Goal: Information Seeking & Learning: Compare options

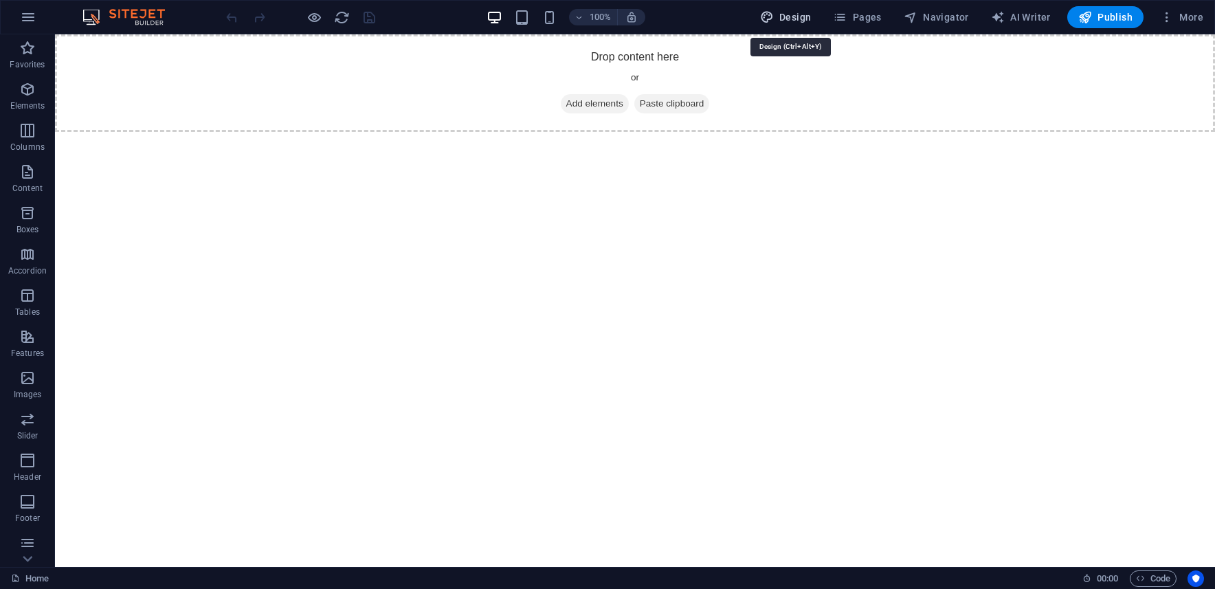
click at [801, 8] on button "Design" at bounding box center [786, 17] width 63 height 22
select select "px"
select select "400"
select select "px"
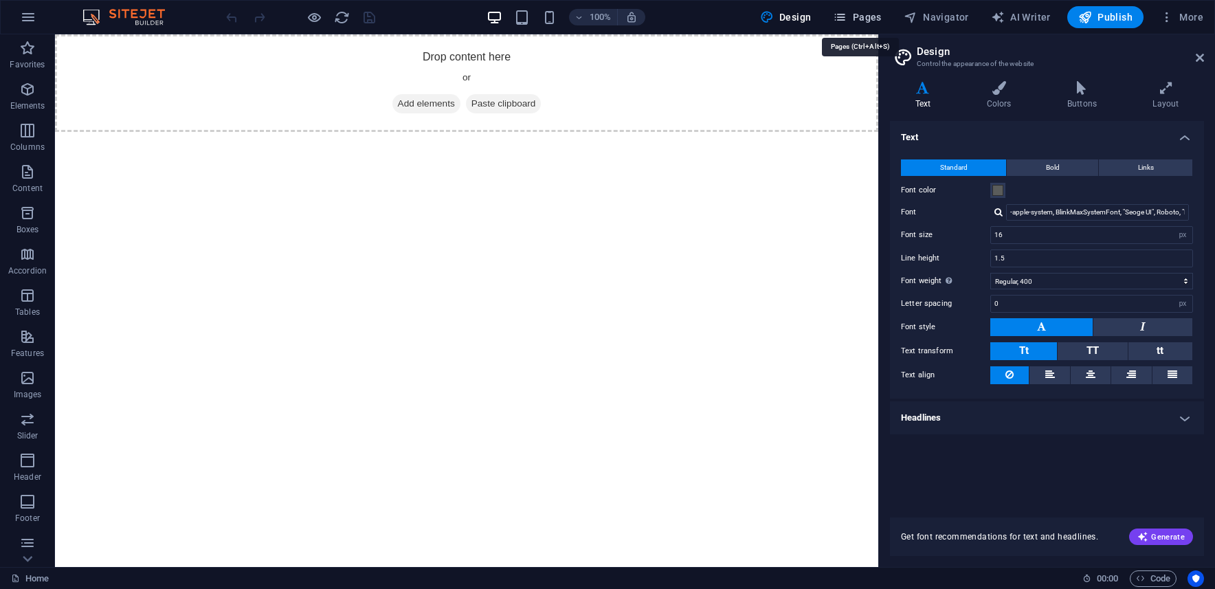
click at [874, 19] on span "Pages" at bounding box center [857, 17] width 48 height 14
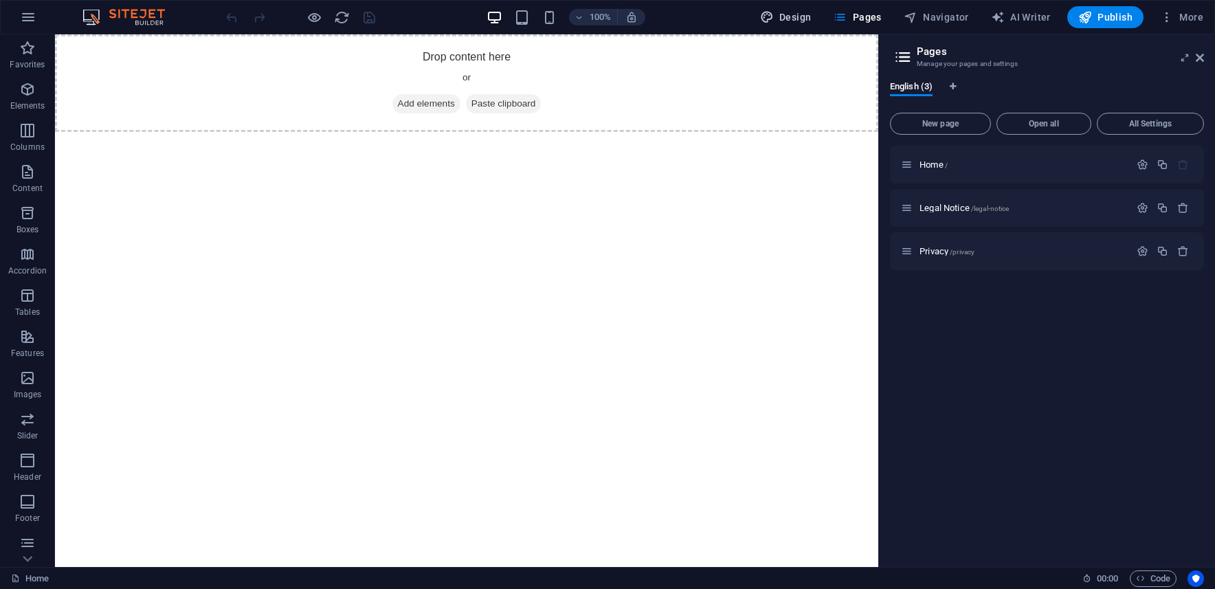
click at [806, 18] on span "Design" at bounding box center [786, 17] width 52 height 14
select select "px"
select select "400"
select select "px"
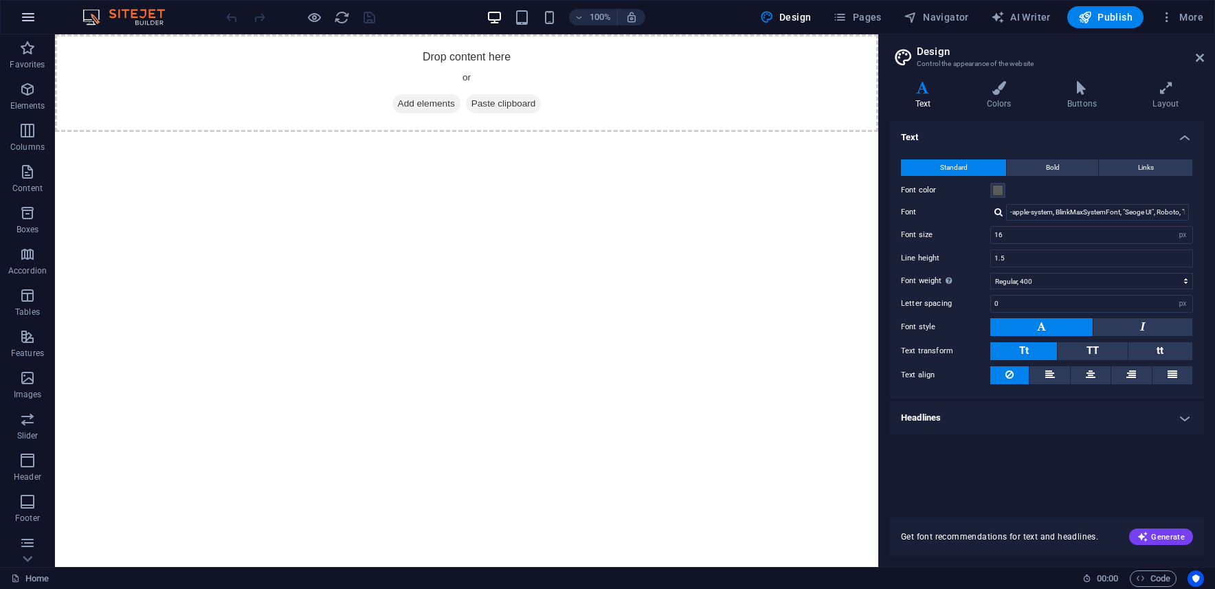
click at [30, 15] on icon "button" at bounding box center [28, 17] width 16 height 16
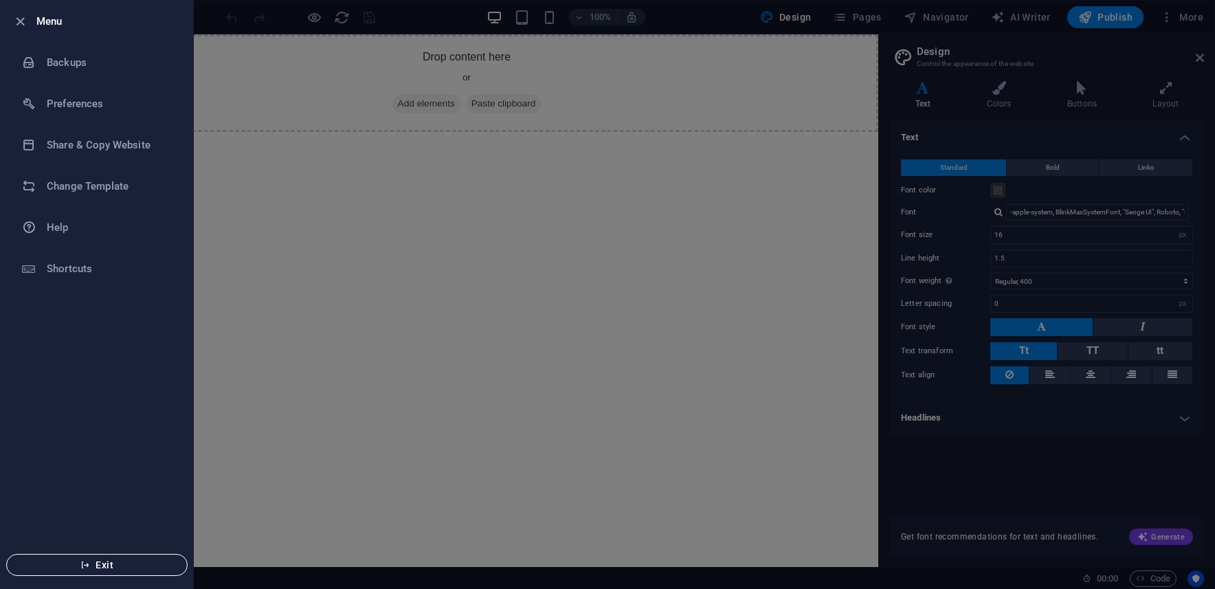
click at [104, 566] on span "Exit" at bounding box center [97, 564] width 158 height 11
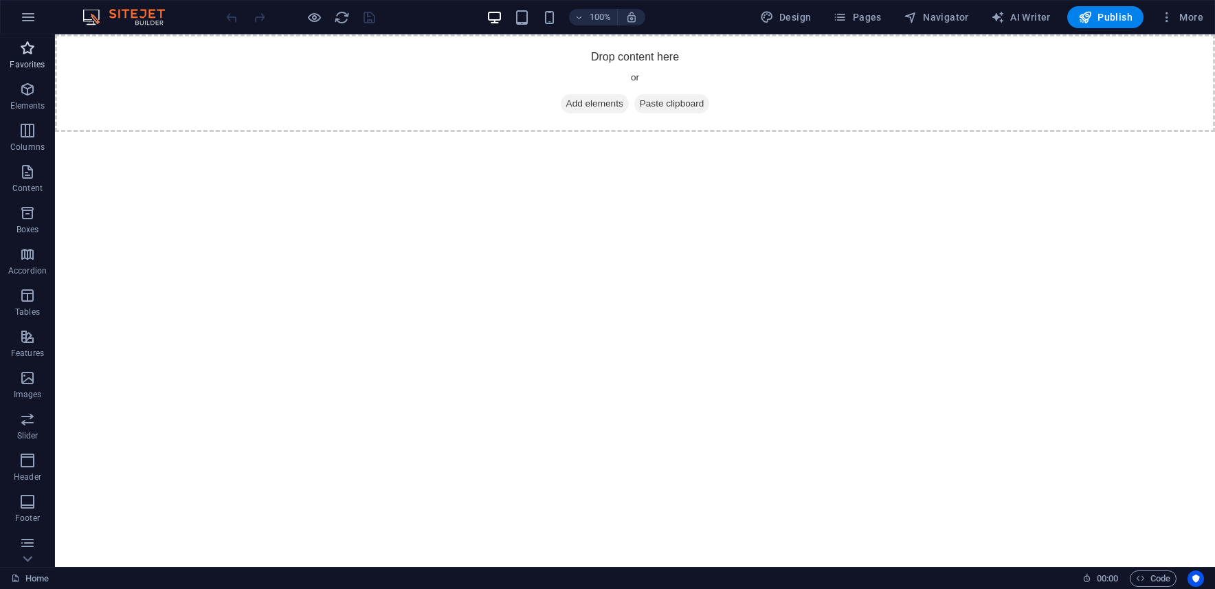
click at [31, 41] on icon "button" at bounding box center [27, 48] width 16 height 16
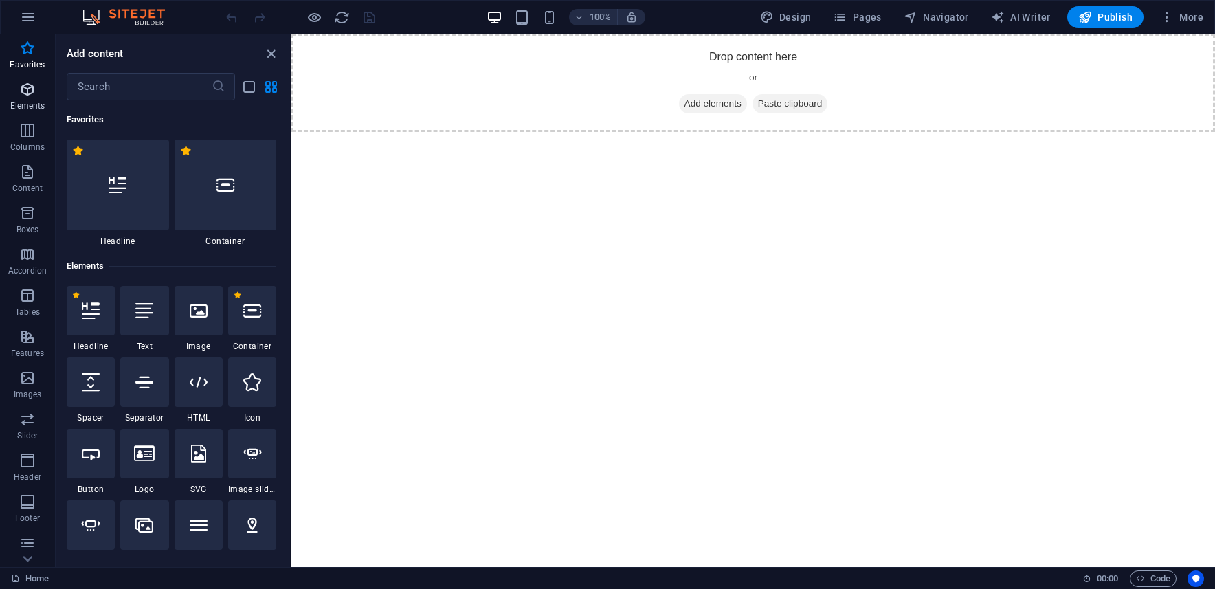
click at [27, 93] on icon "button" at bounding box center [27, 89] width 16 height 16
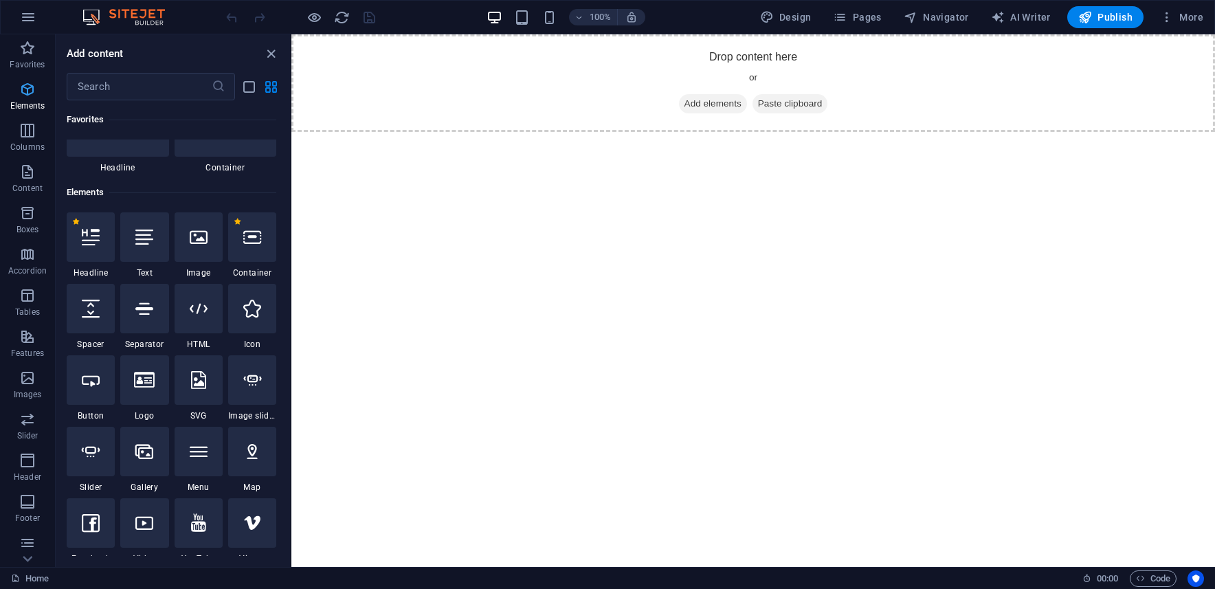
scroll to position [146, 0]
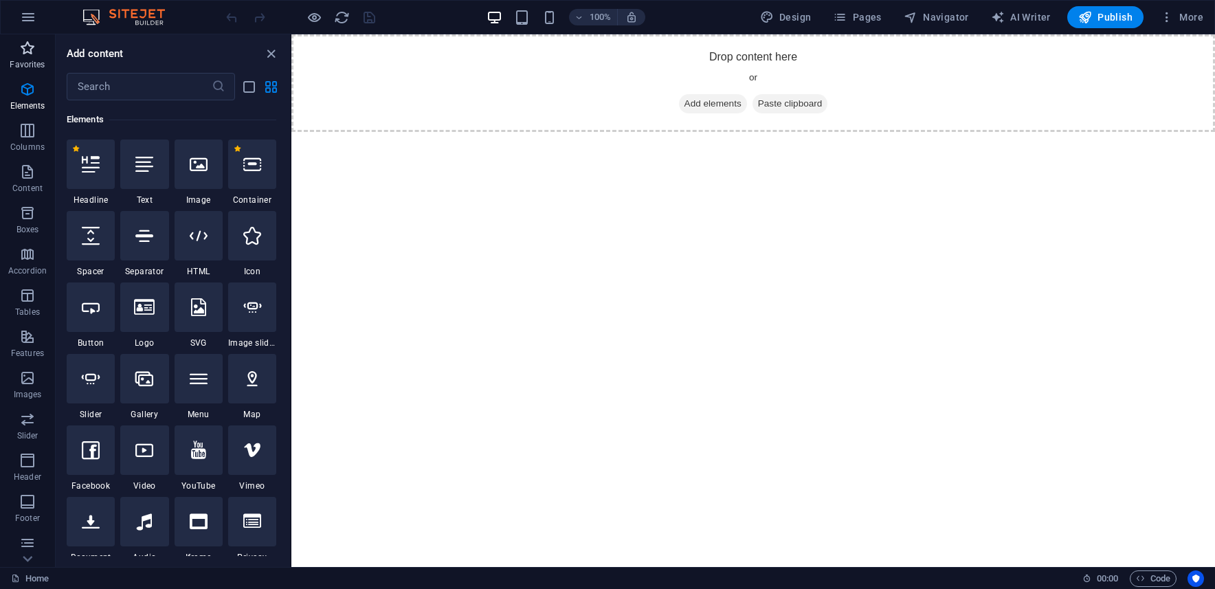
click at [25, 56] on icon "button" at bounding box center [27, 48] width 16 height 16
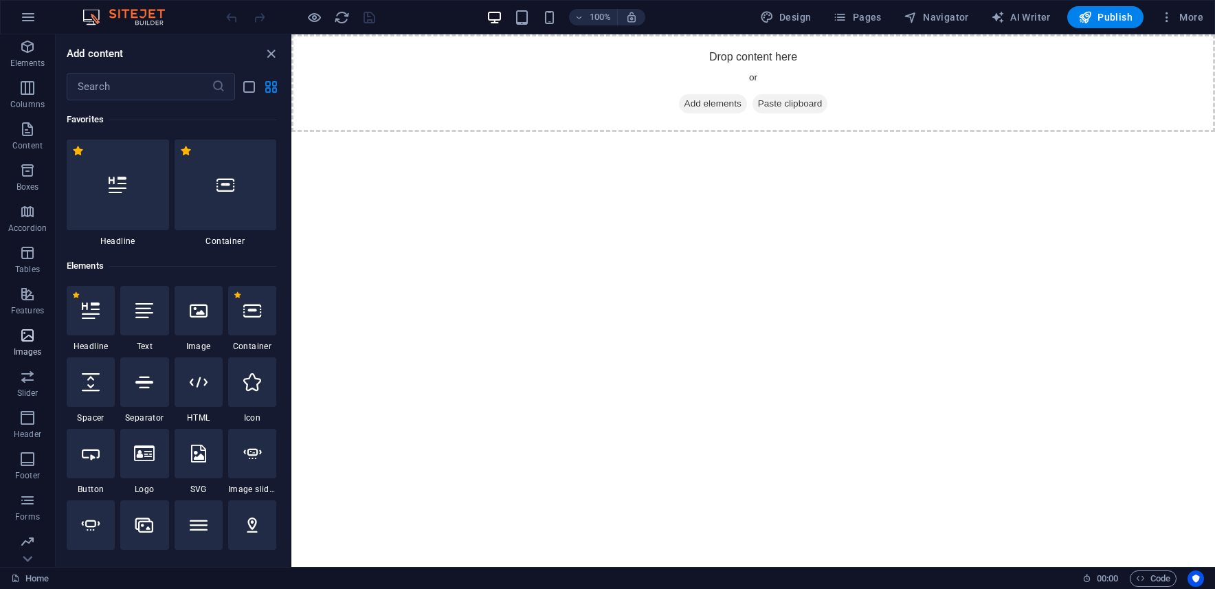
scroll to position [86, 0]
click at [27, 579] on link "Home" at bounding box center [30, 578] width 38 height 16
click at [36, 16] on icon "button" at bounding box center [28, 17] width 16 height 16
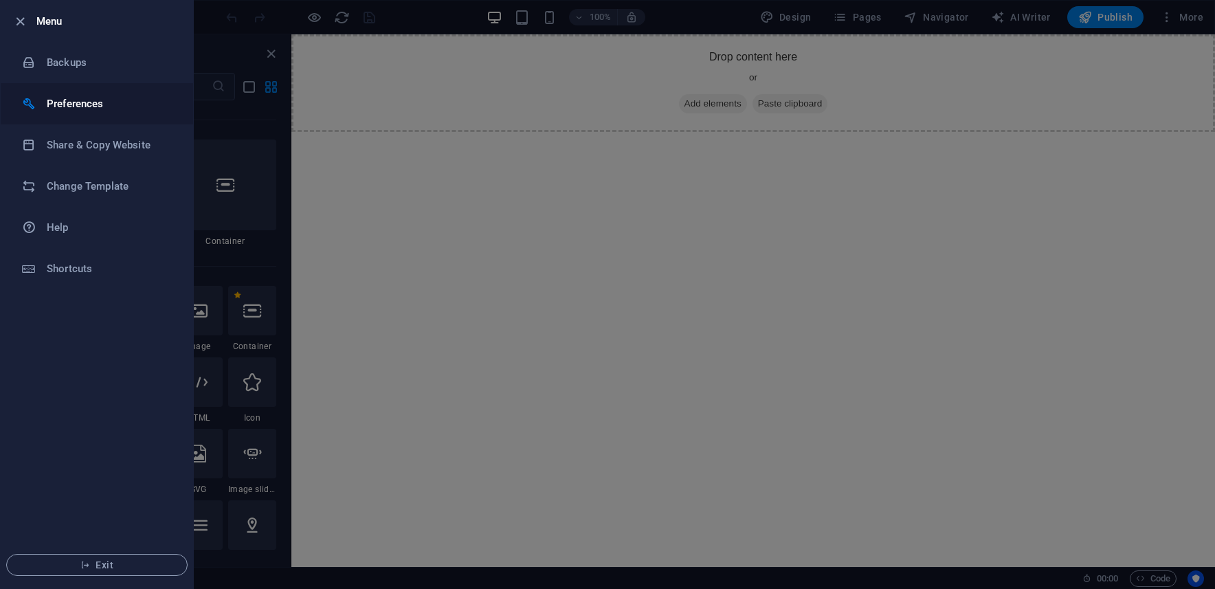
click at [71, 100] on h6 "Preferences" at bounding box center [110, 104] width 127 height 16
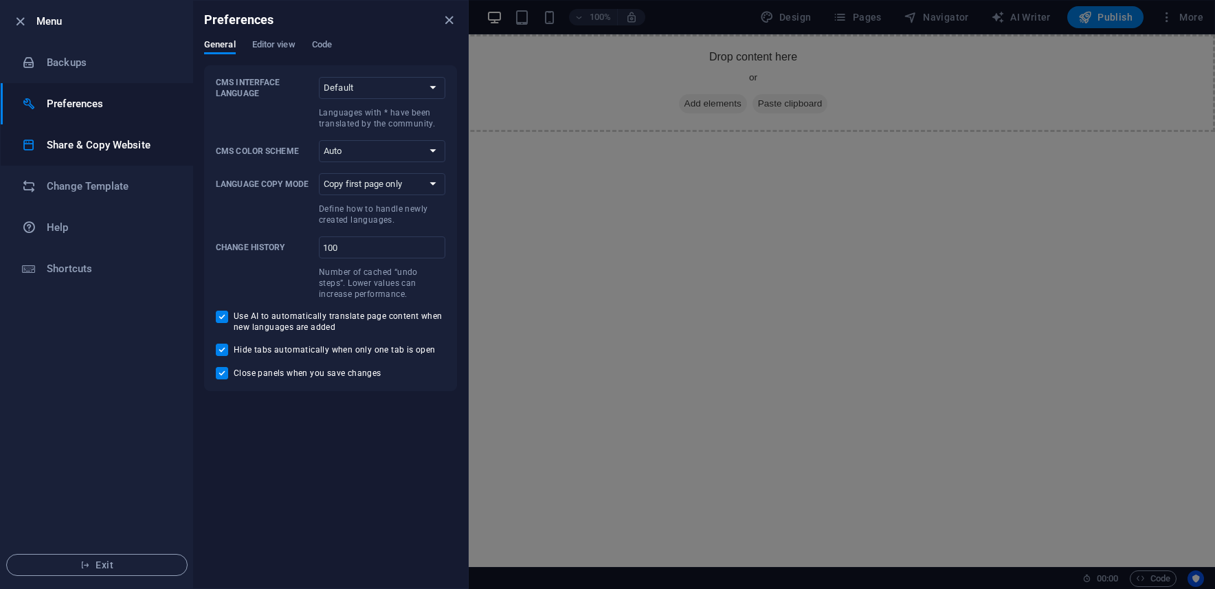
click at [82, 142] on h6 "Share & Copy Website" at bounding box center [110, 145] width 127 height 16
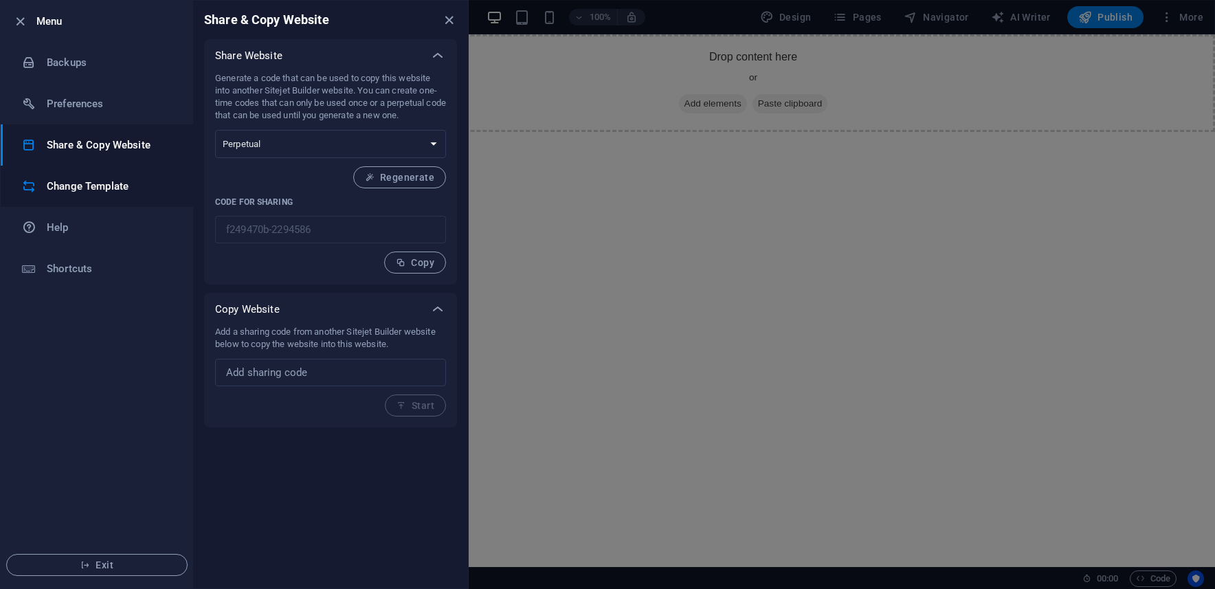
click at [87, 186] on h6 "Change Template" at bounding box center [110, 186] width 127 height 16
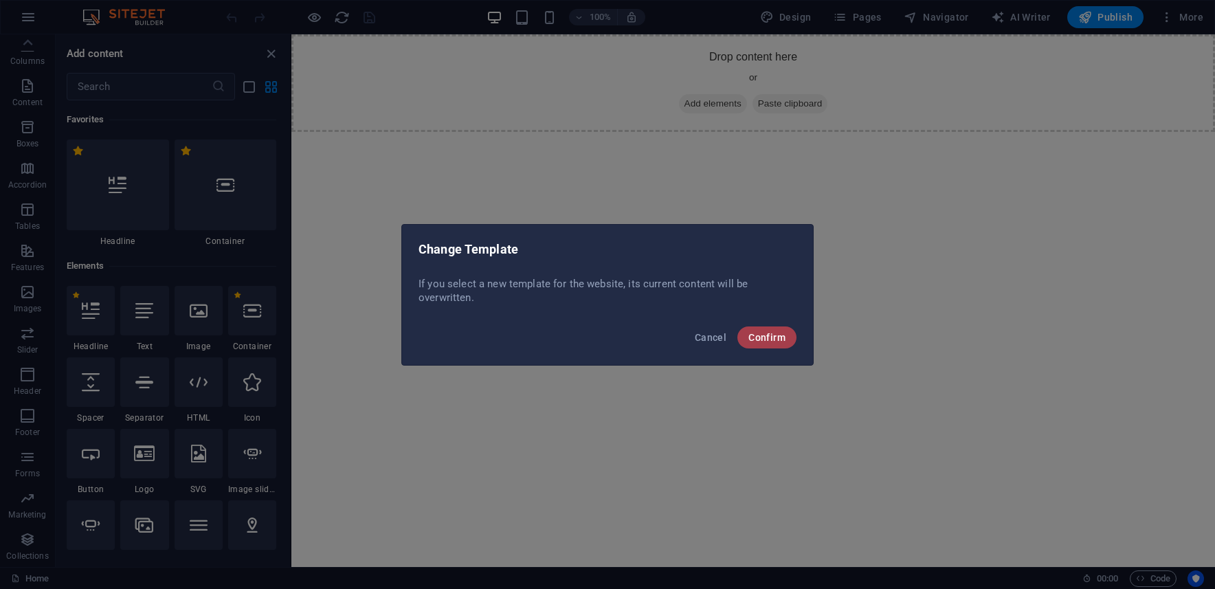
click at [770, 335] on span "Confirm" at bounding box center [766, 337] width 37 height 11
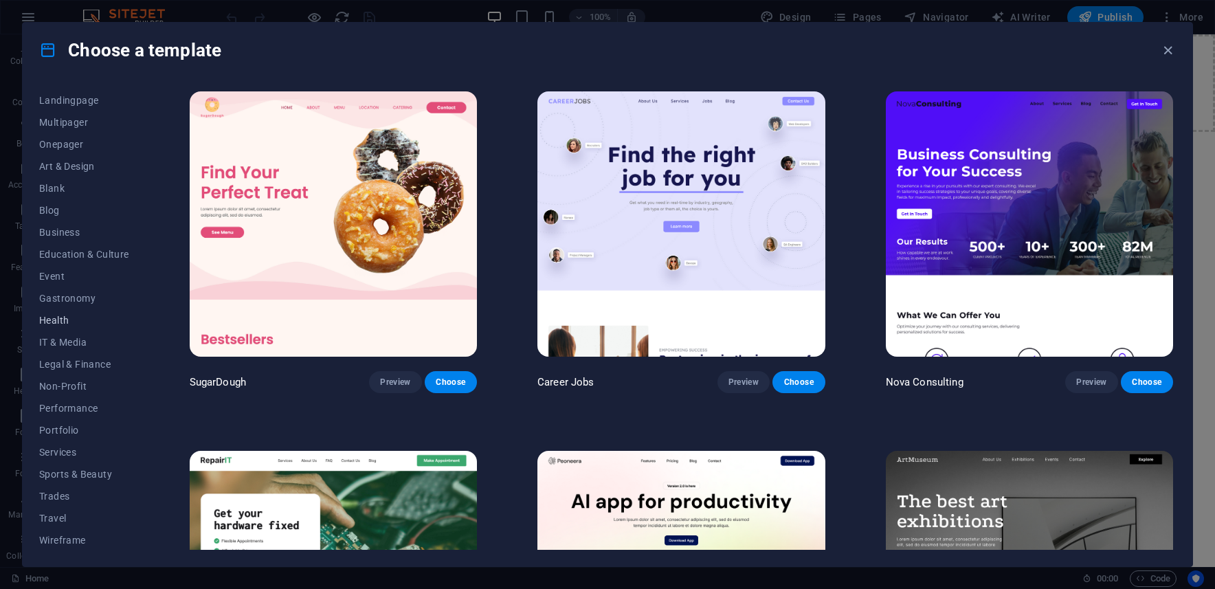
scroll to position [89, 0]
click at [65, 542] on span "Wireframe" at bounding box center [84, 538] width 90 height 11
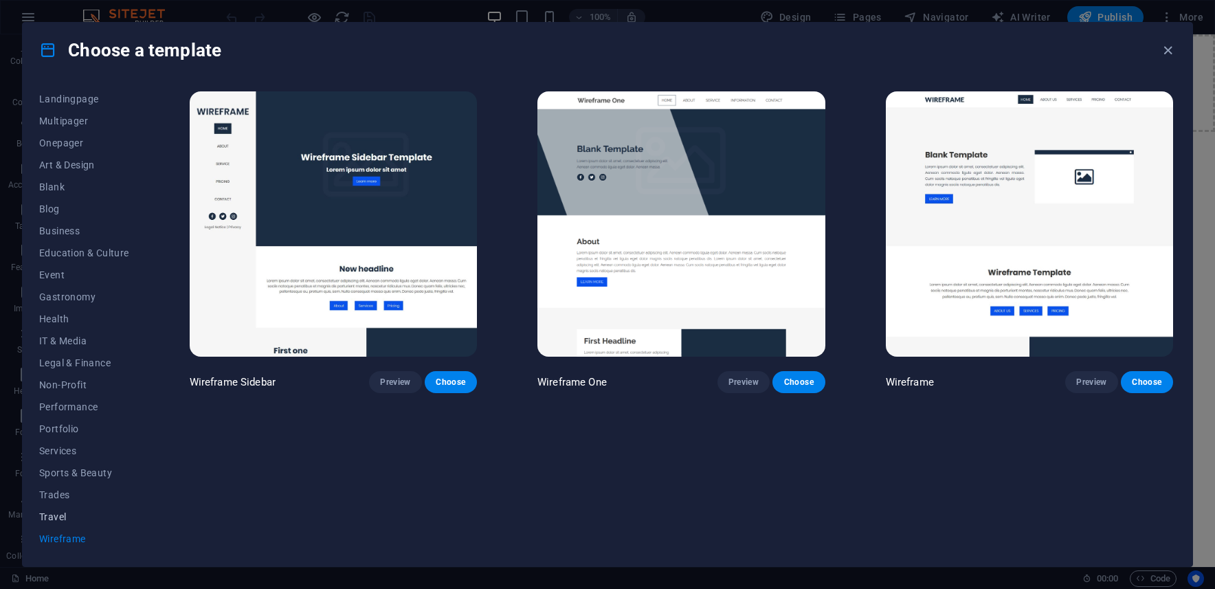
click at [58, 515] on span "Travel" at bounding box center [84, 516] width 90 height 11
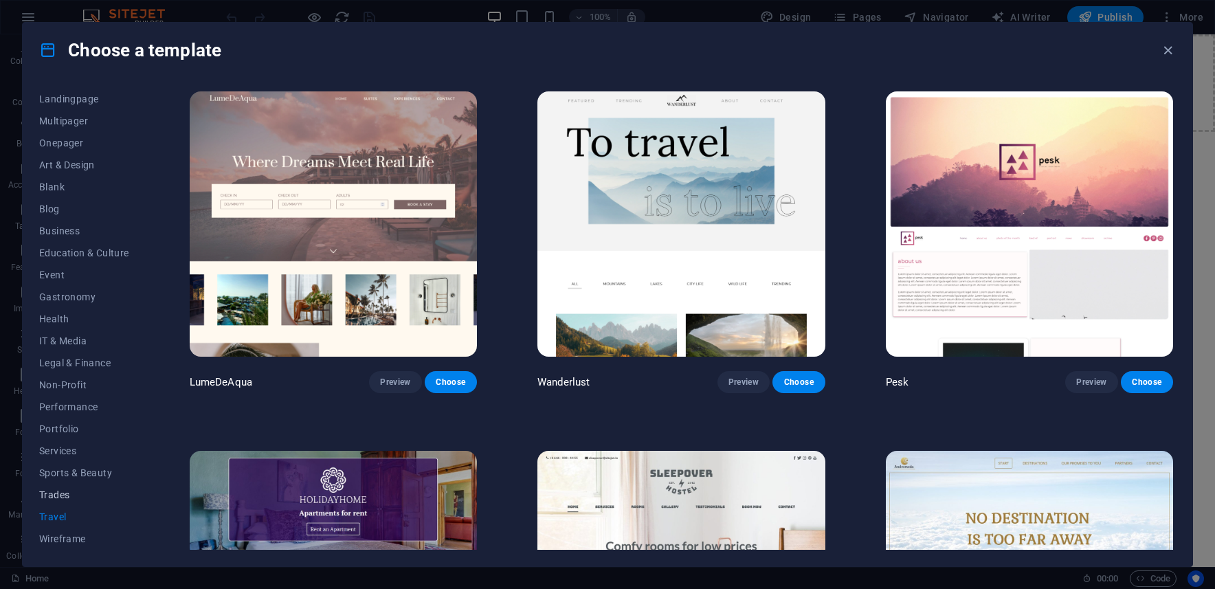
click at [58, 494] on span "Trades" at bounding box center [84, 494] width 90 height 11
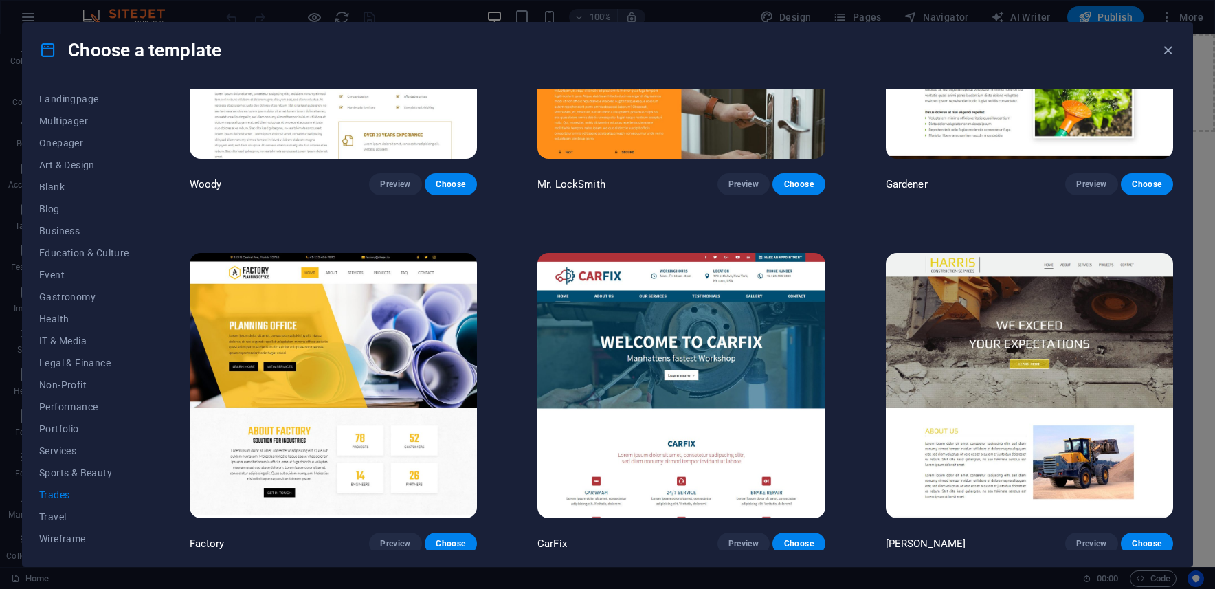
scroll to position [0, 0]
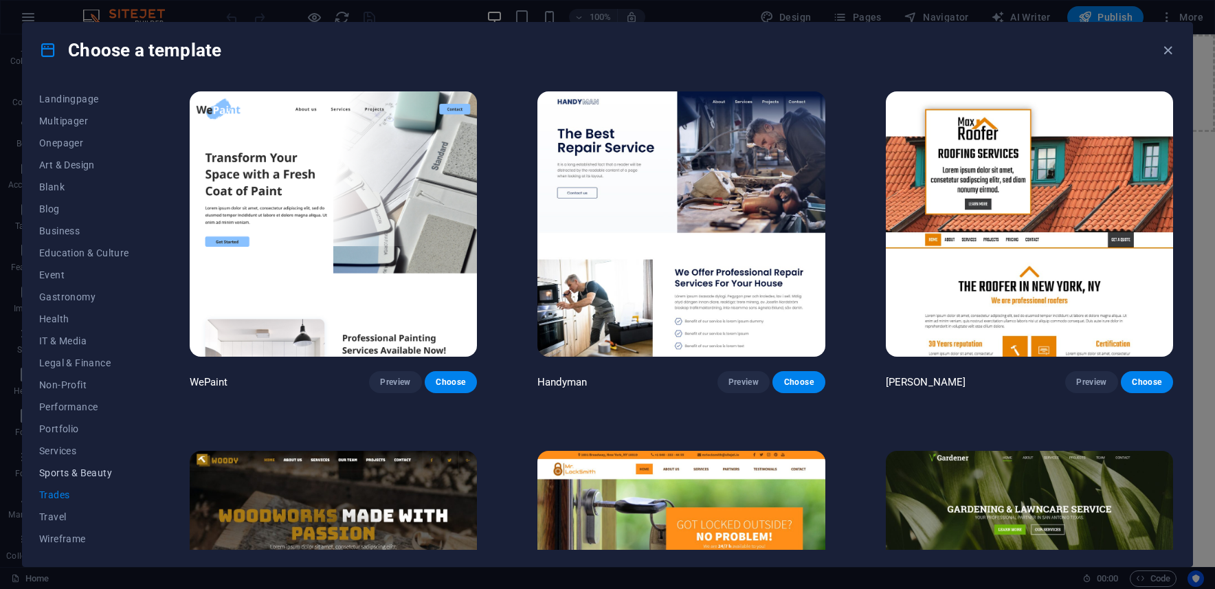
click at [65, 471] on span "Sports & Beauty" at bounding box center [84, 472] width 90 height 11
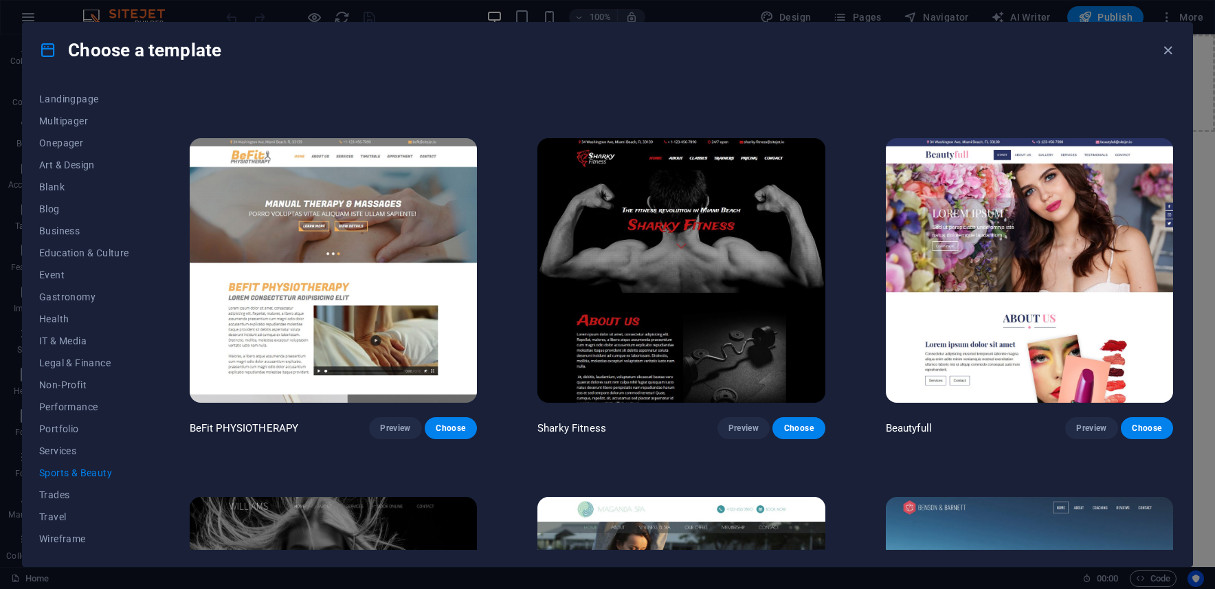
scroll to position [1272, 0]
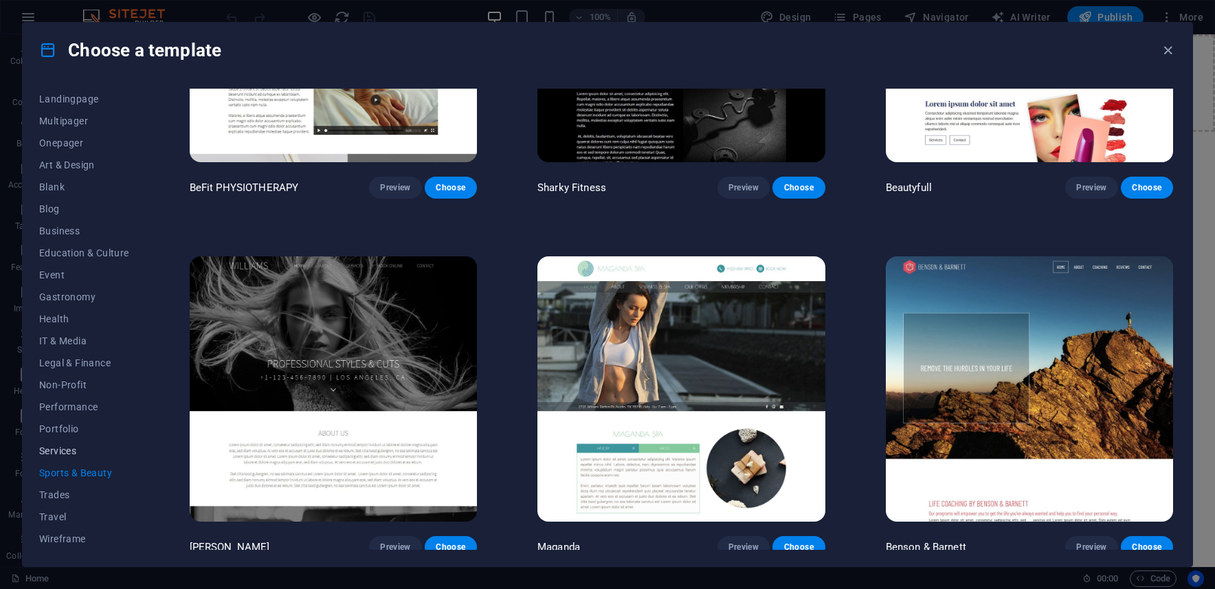
click at [63, 450] on span "Services" at bounding box center [84, 450] width 90 height 11
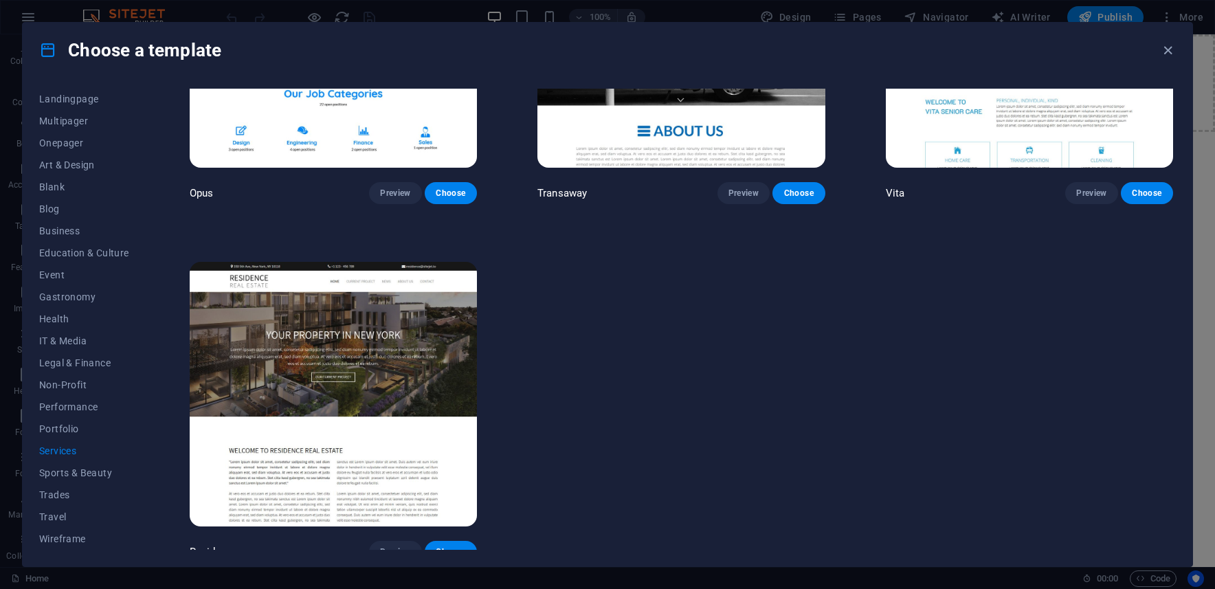
scroll to position [2344, 0]
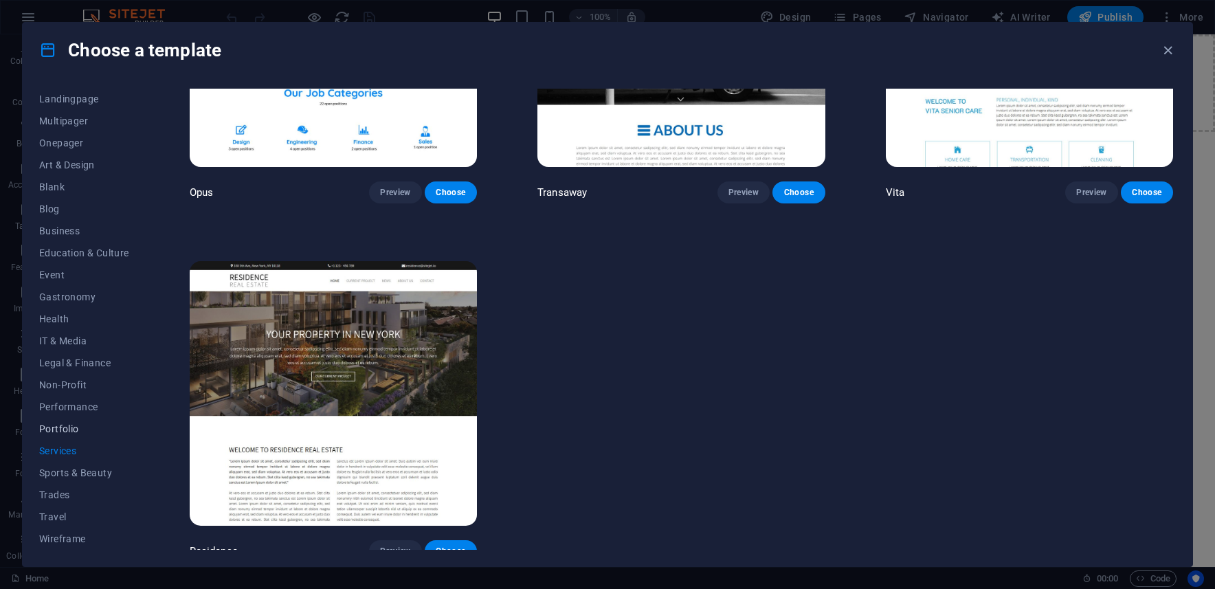
click at [58, 427] on span "Portfolio" at bounding box center [84, 428] width 90 height 11
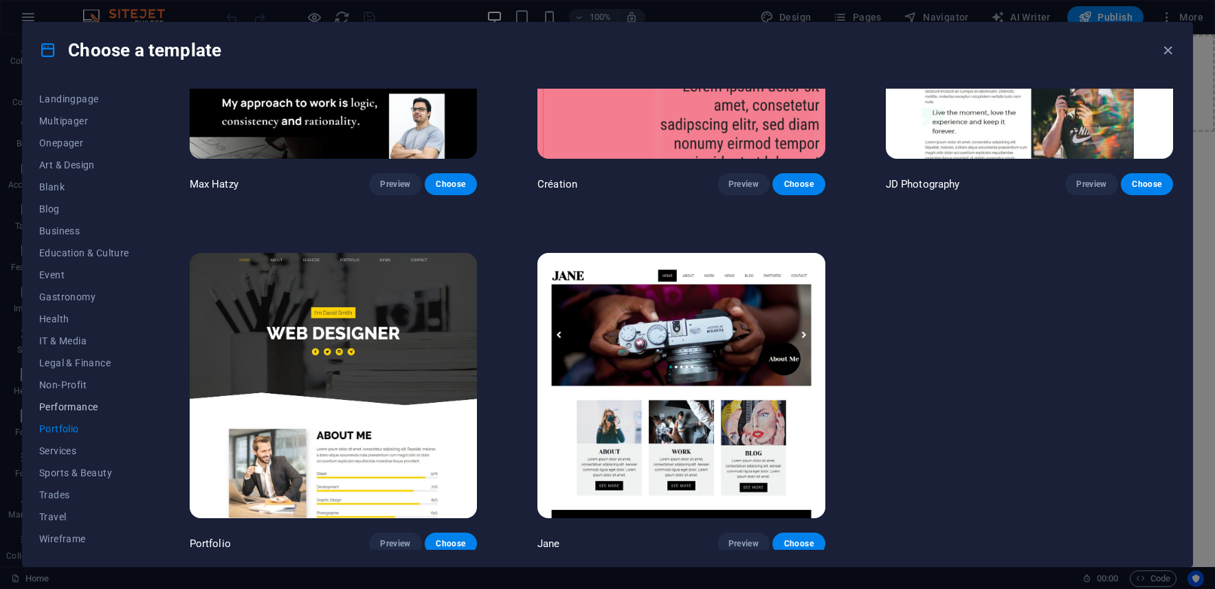
click at [72, 410] on span "Performance" at bounding box center [84, 406] width 90 height 11
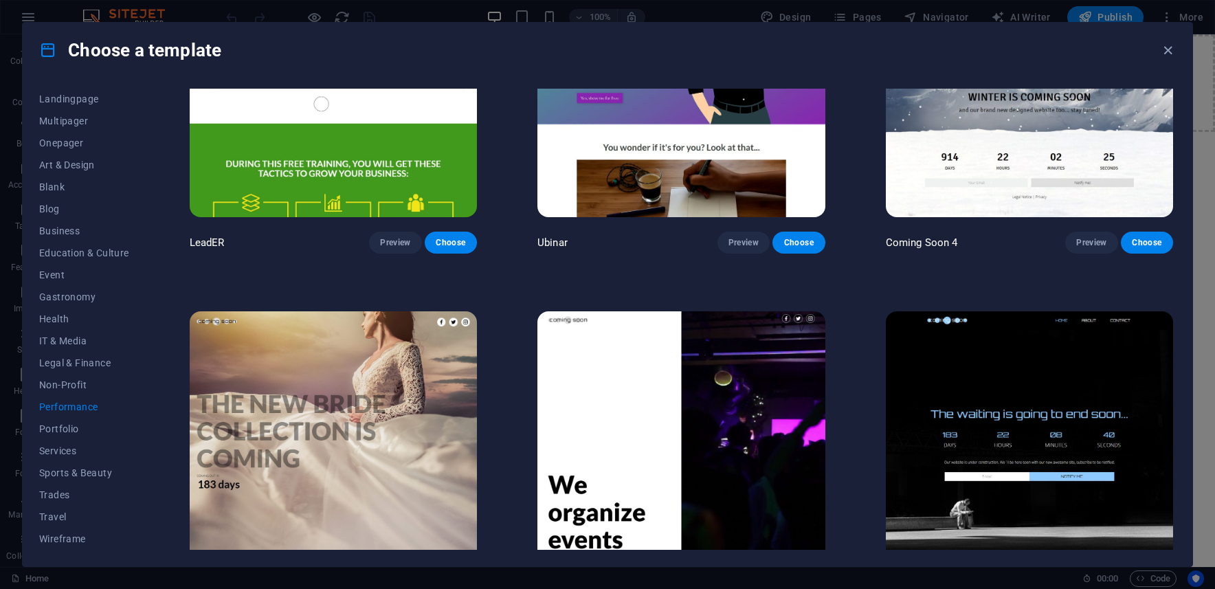
scroll to position [1630, 0]
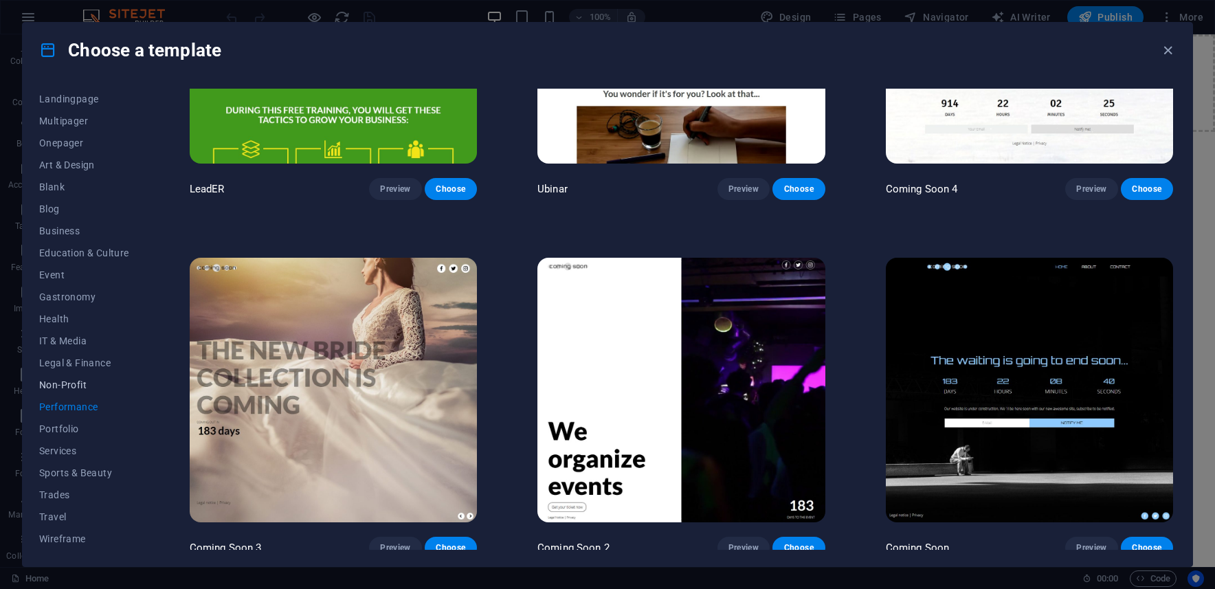
click at [69, 384] on span "Non-Profit" at bounding box center [84, 384] width 90 height 11
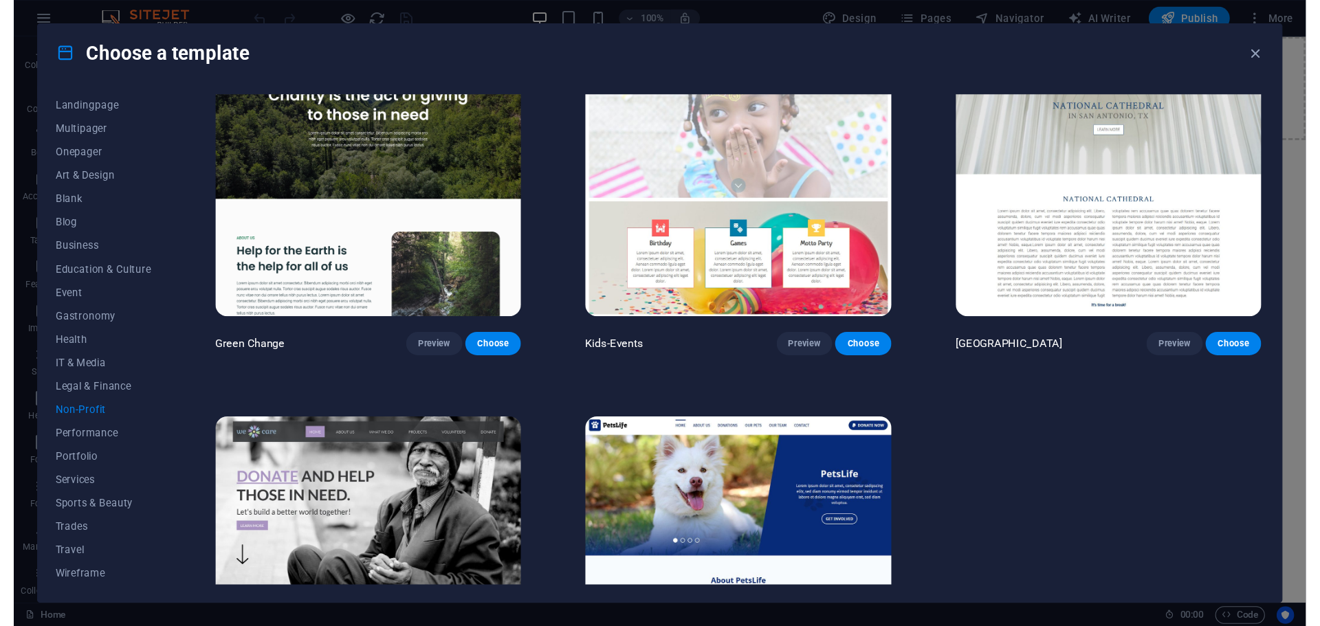
scroll to position [0, 0]
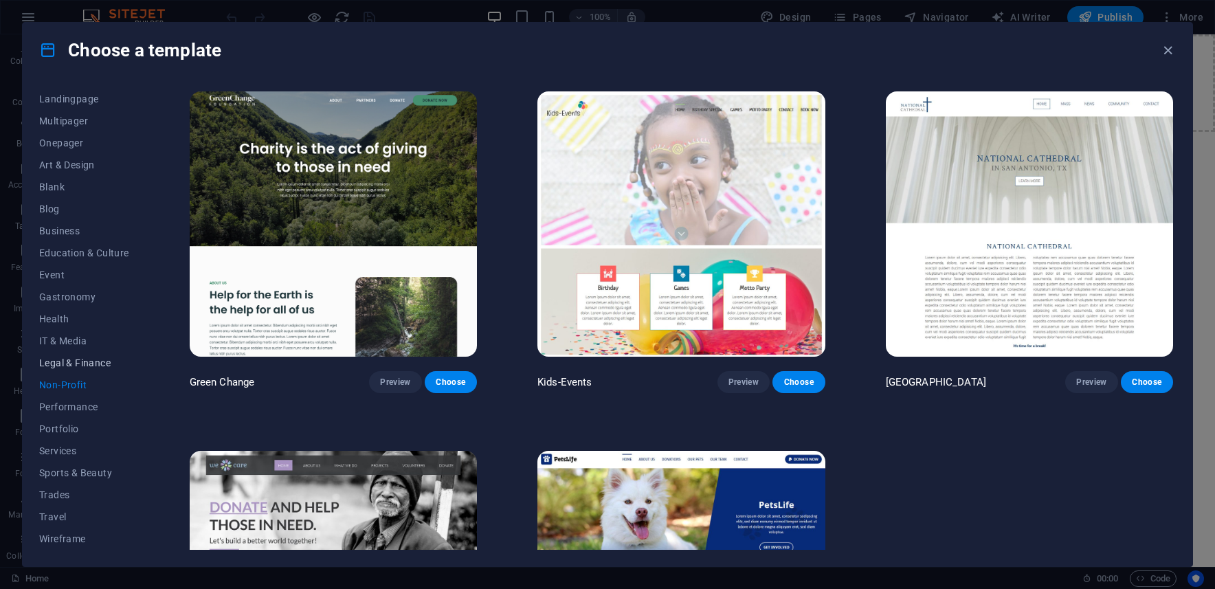
click at [69, 364] on span "Legal & Finance" at bounding box center [84, 362] width 90 height 11
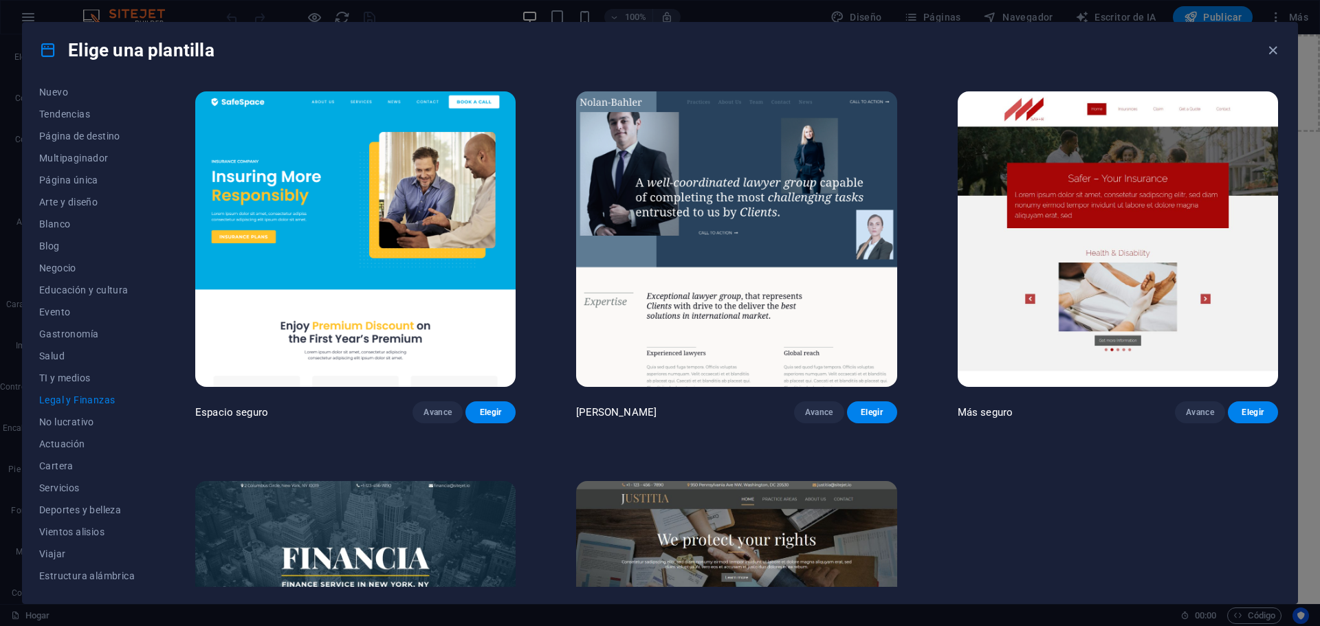
scroll to position [52, 0]
click at [64, 378] on font "TI y medios" at bounding box center [64, 378] width 51 height 11
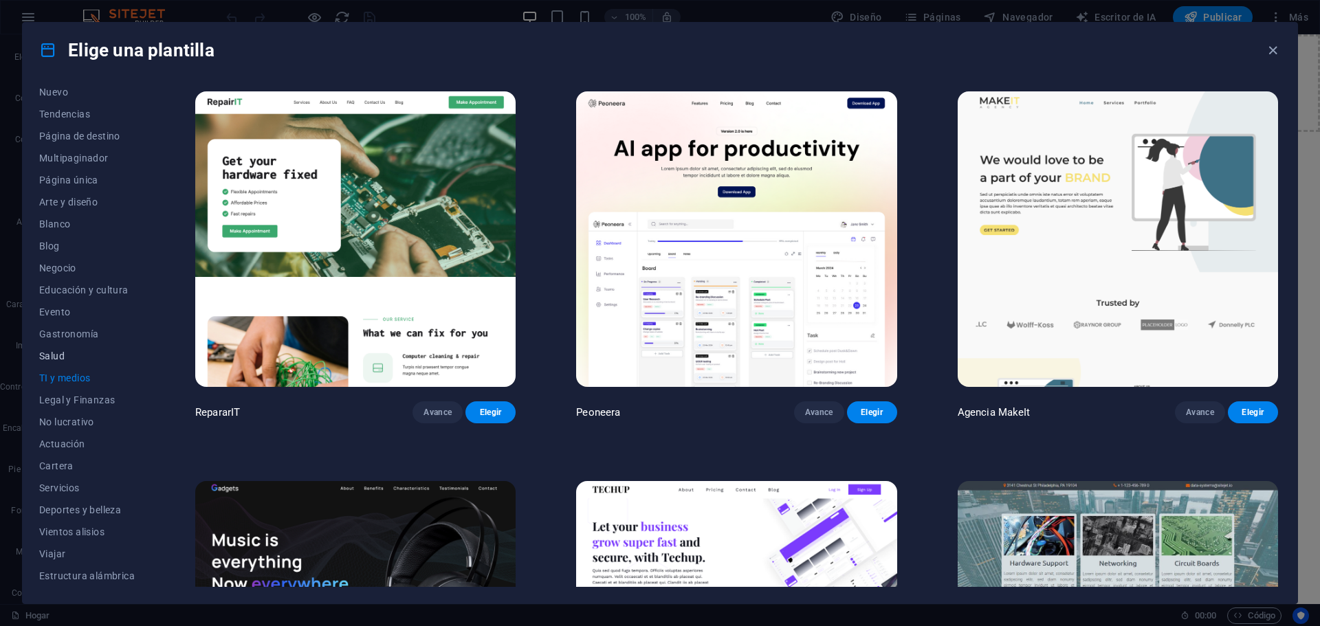
click at [58, 359] on font "Salud" at bounding box center [51, 356] width 25 height 11
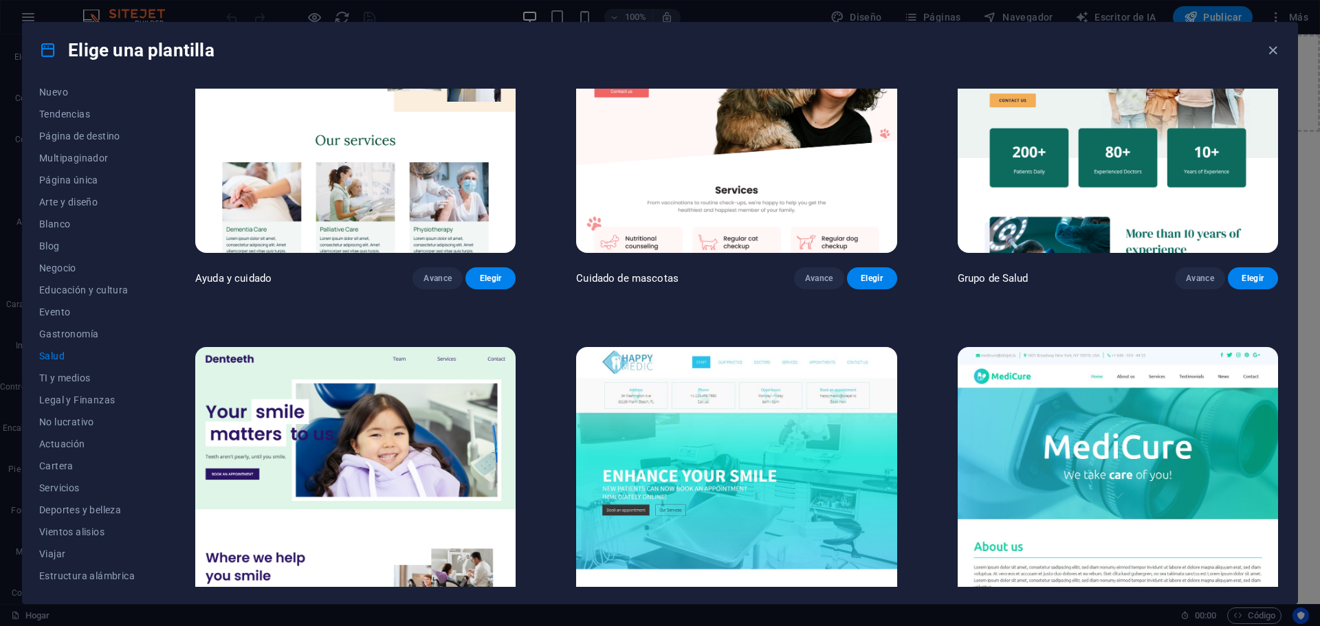
scroll to position [0, 0]
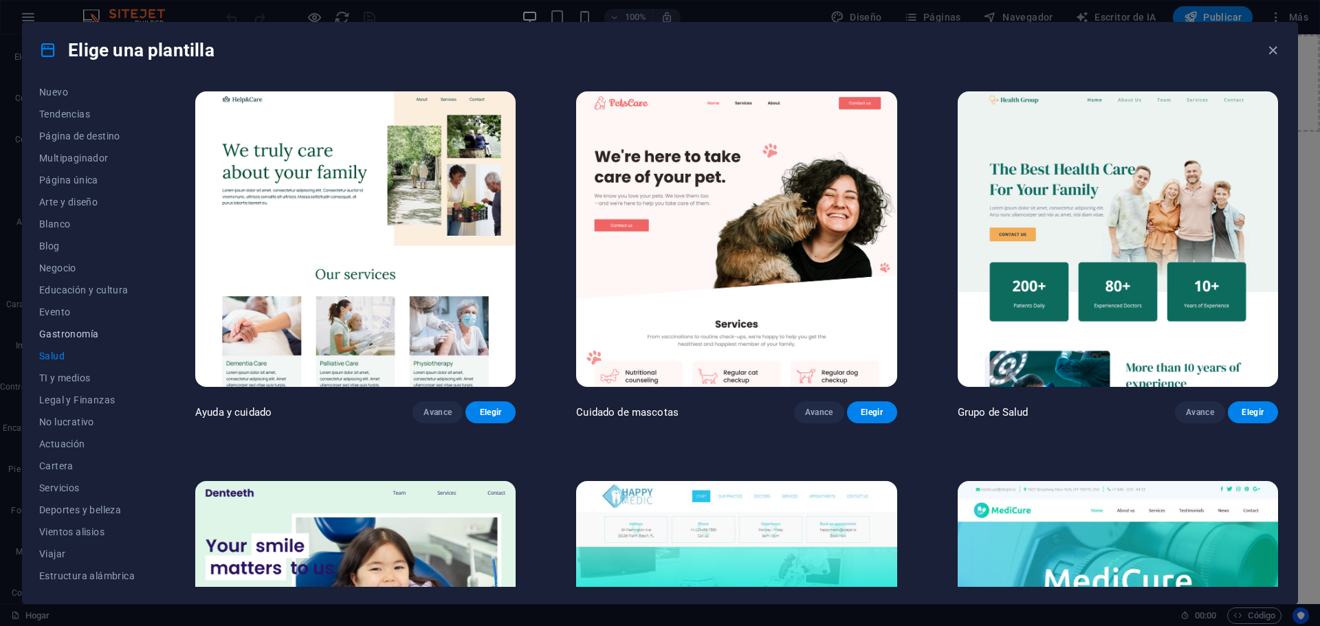
click at [69, 335] on font "Gastronomía" at bounding box center [68, 334] width 59 height 11
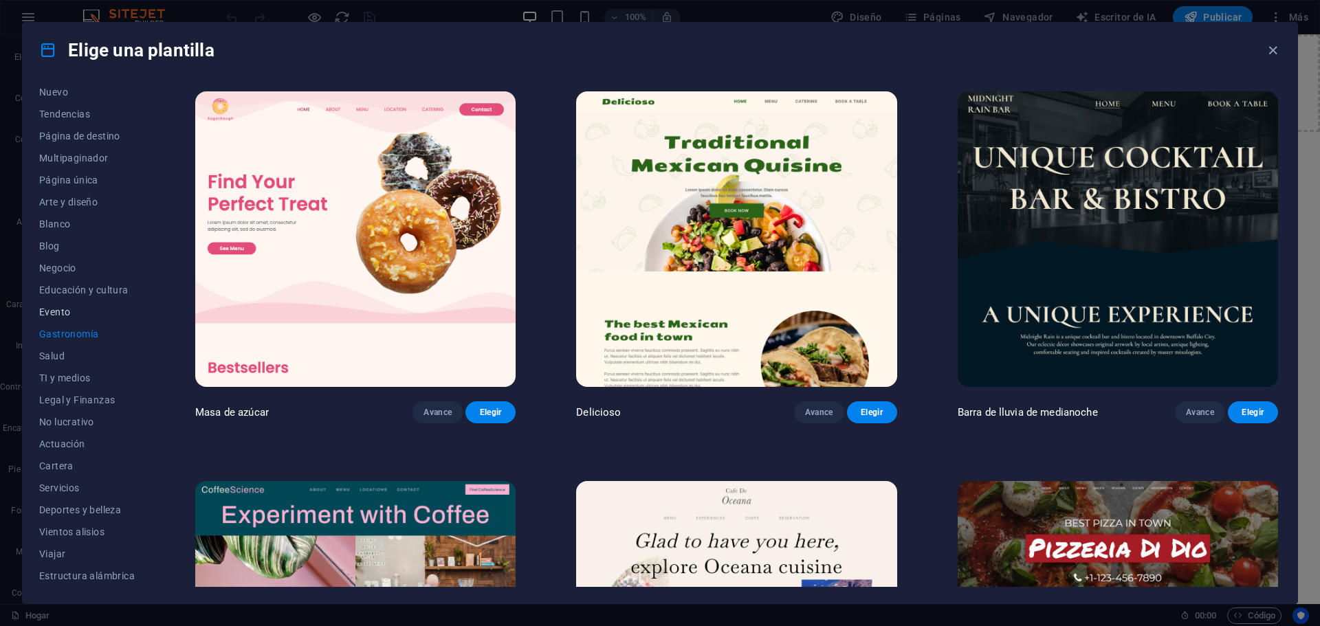
click at [55, 312] on font "Evento" at bounding box center [54, 312] width 31 height 11
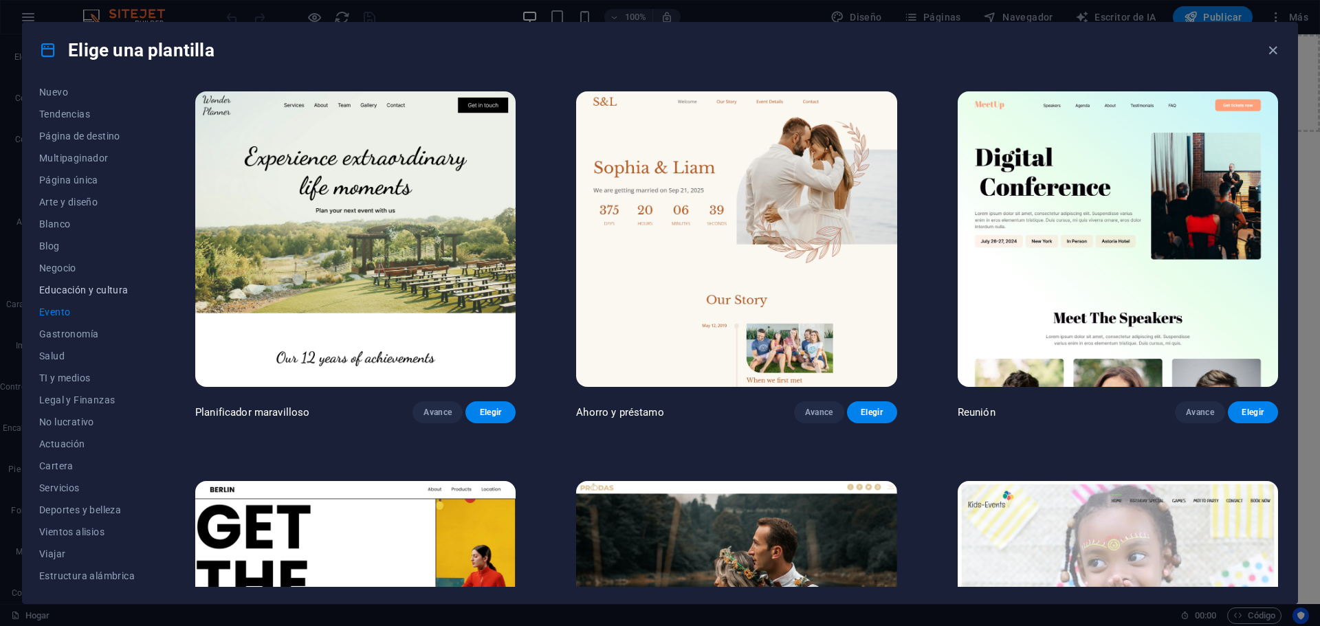
click at [71, 293] on font "Educación y cultura" at bounding box center [83, 290] width 89 height 11
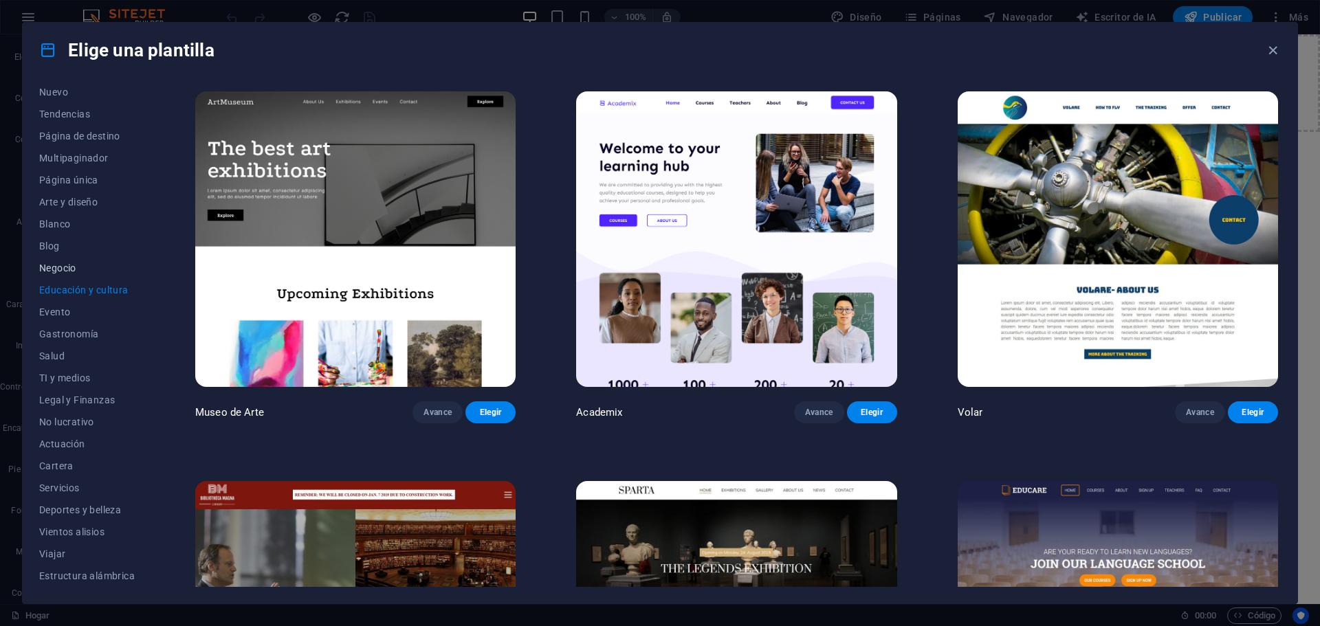
click at [71, 265] on font "Negocio" at bounding box center [57, 268] width 37 height 11
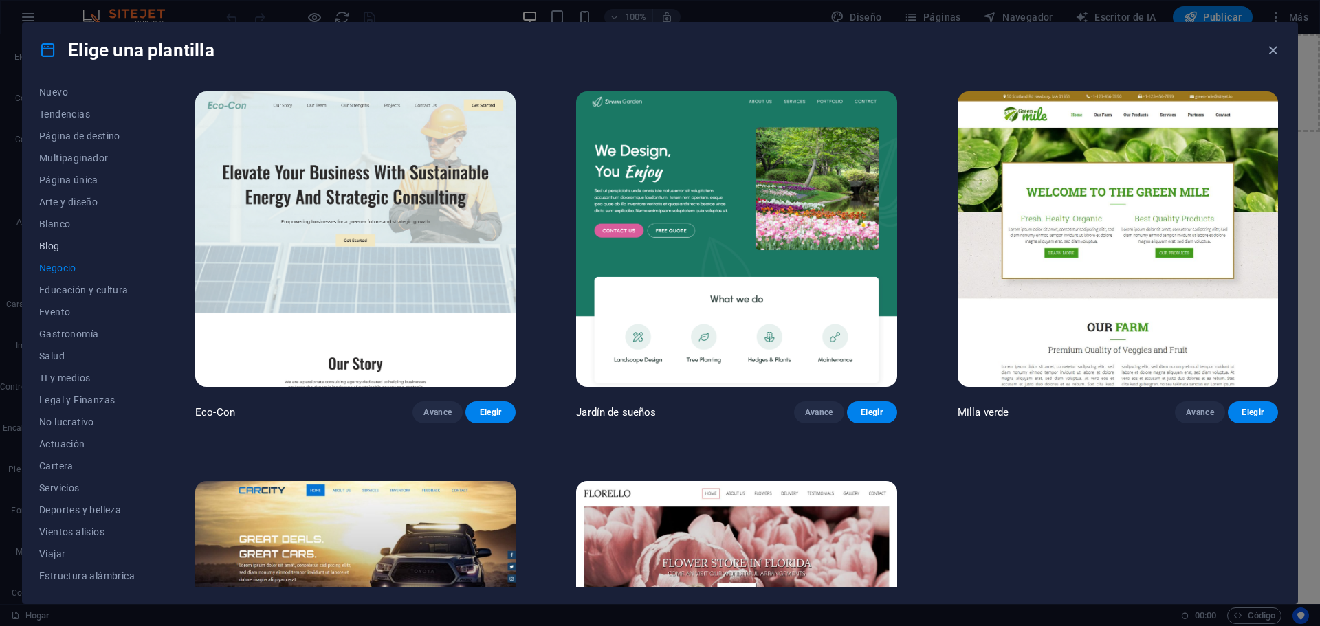
click at [54, 249] on font "Blog" at bounding box center [49, 246] width 21 height 11
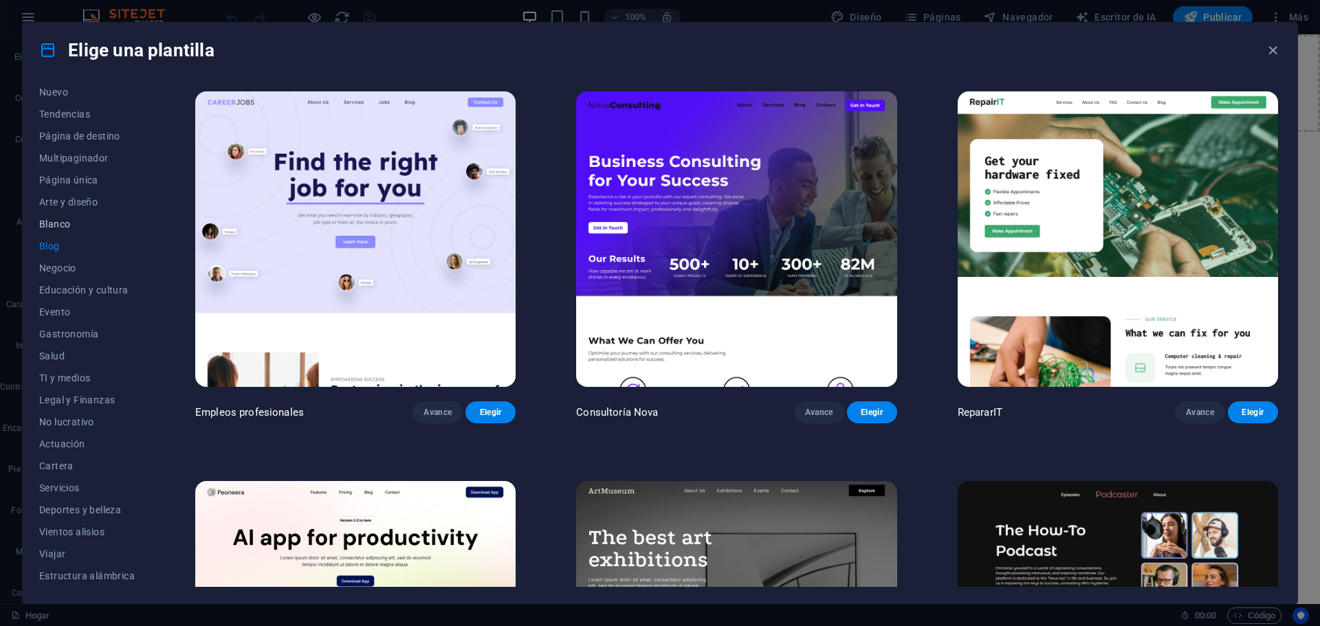
click at [60, 223] on font "Blanco" at bounding box center [54, 224] width 31 height 11
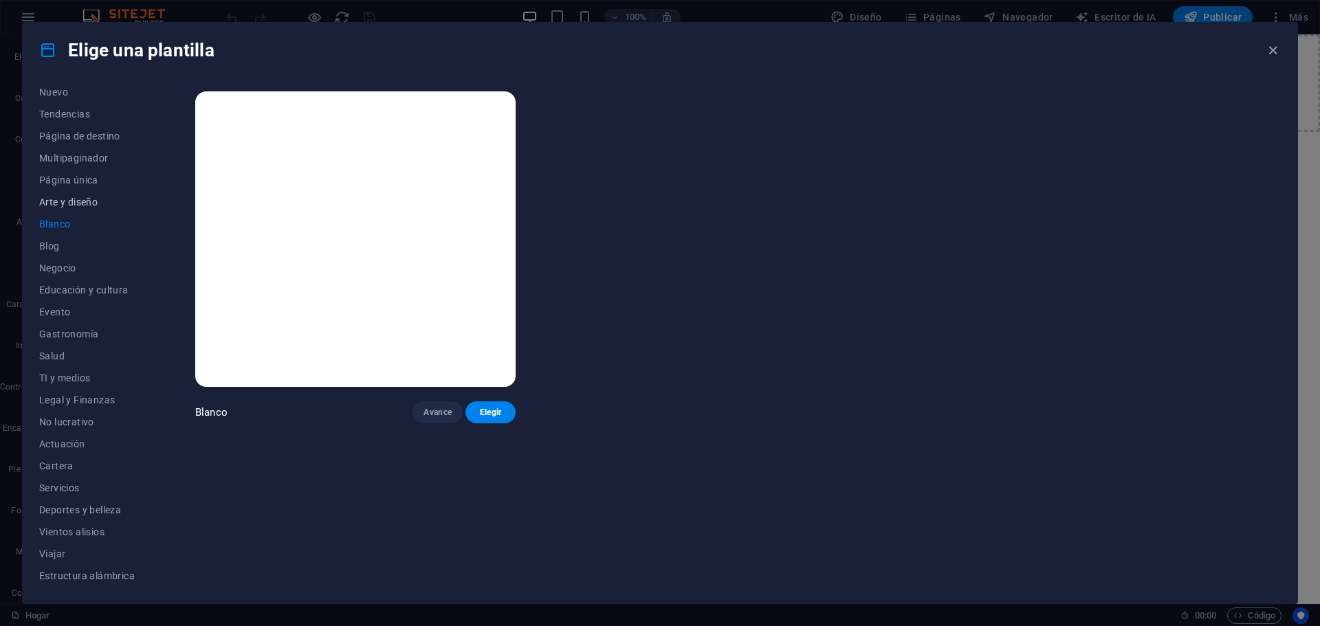
click at [77, 202] on font "Arte y diseño" at bounding box center [68, 202] width 58 height 11
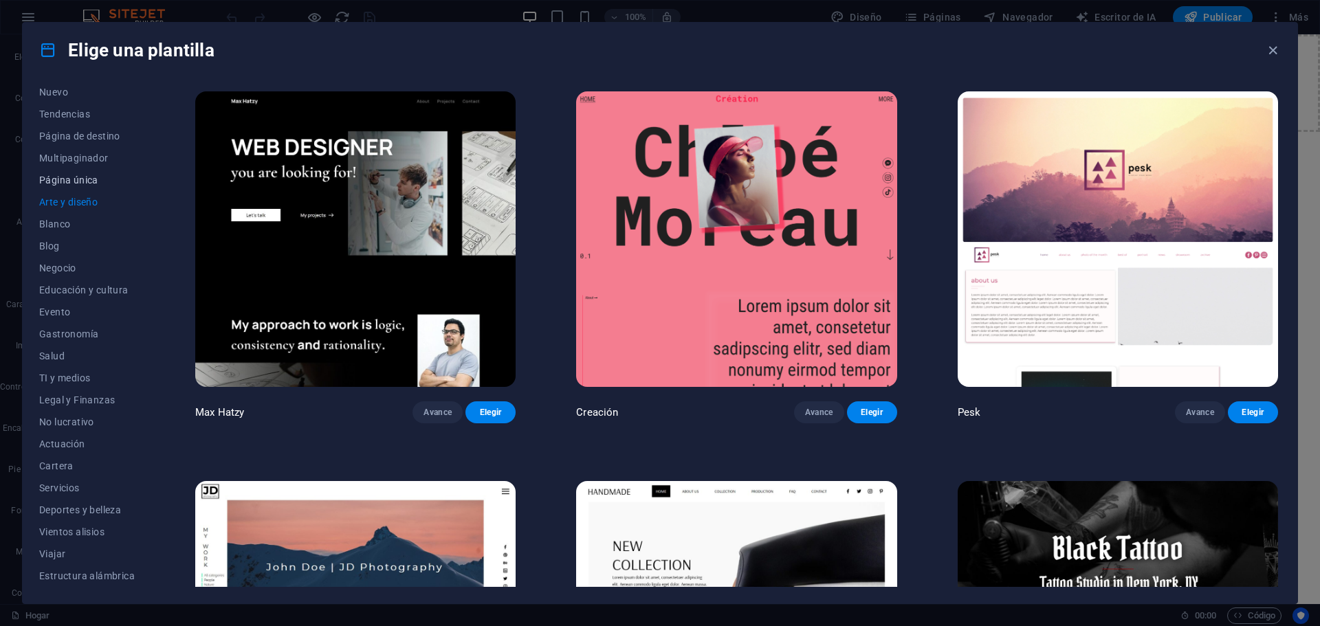
click at [74, 181] on font "Página única" at bounding box center [68, 180] width 59 height 11
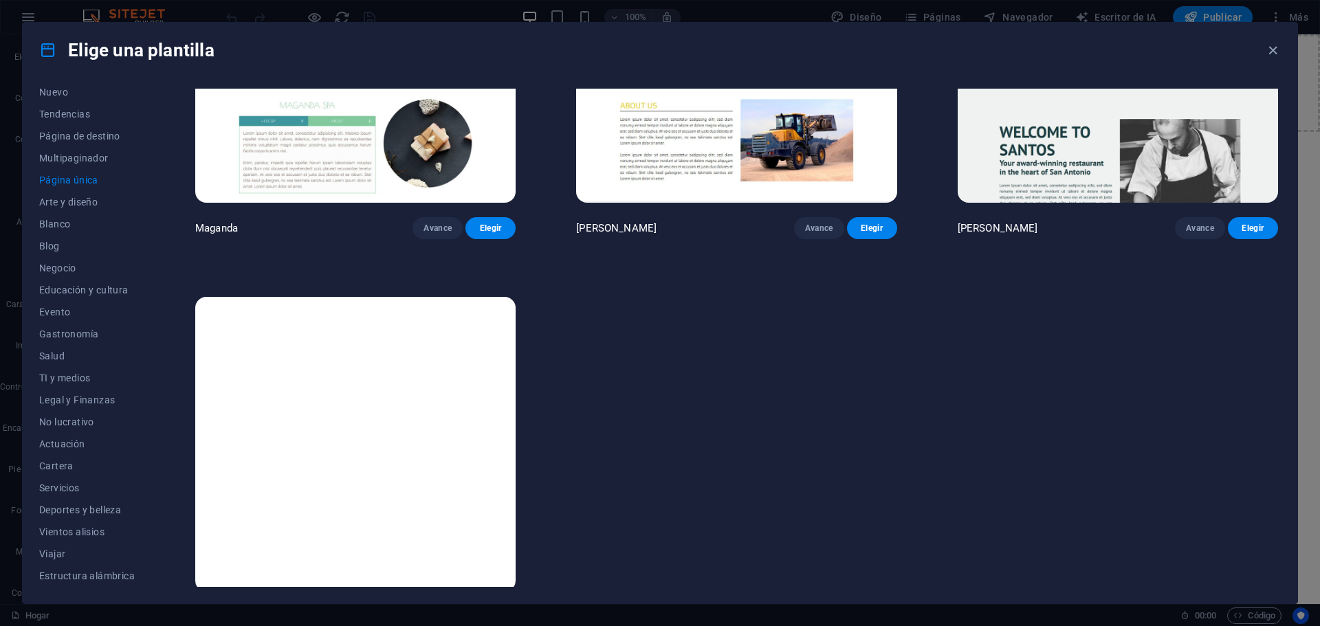
scroll to position [8762, 0]
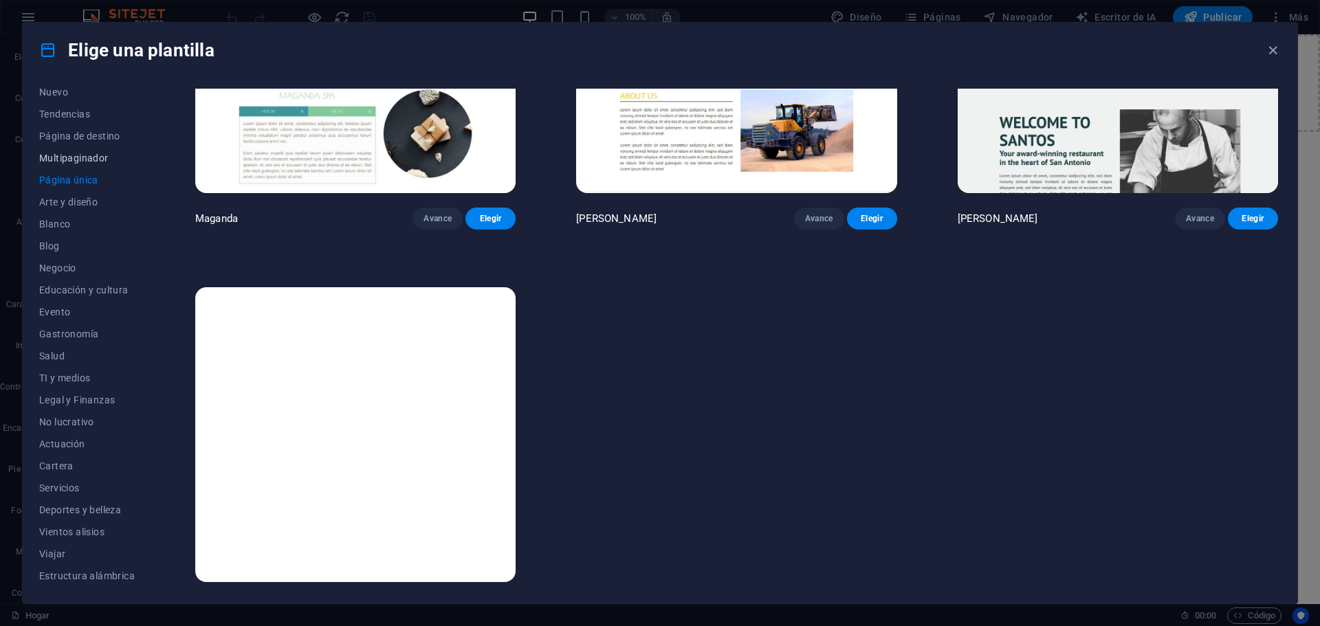
click at [62, 156] on font "Multipaginador" at bounding box center [73, 158] width 69 height 11
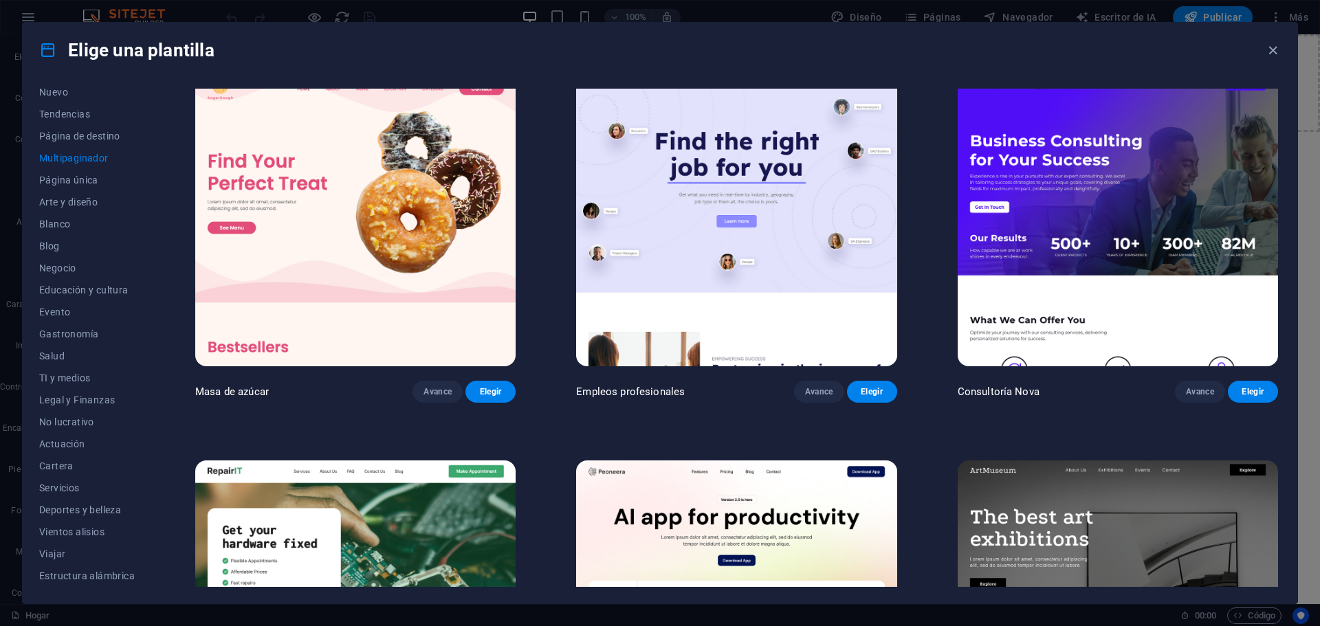
scroll to position [0, 0]
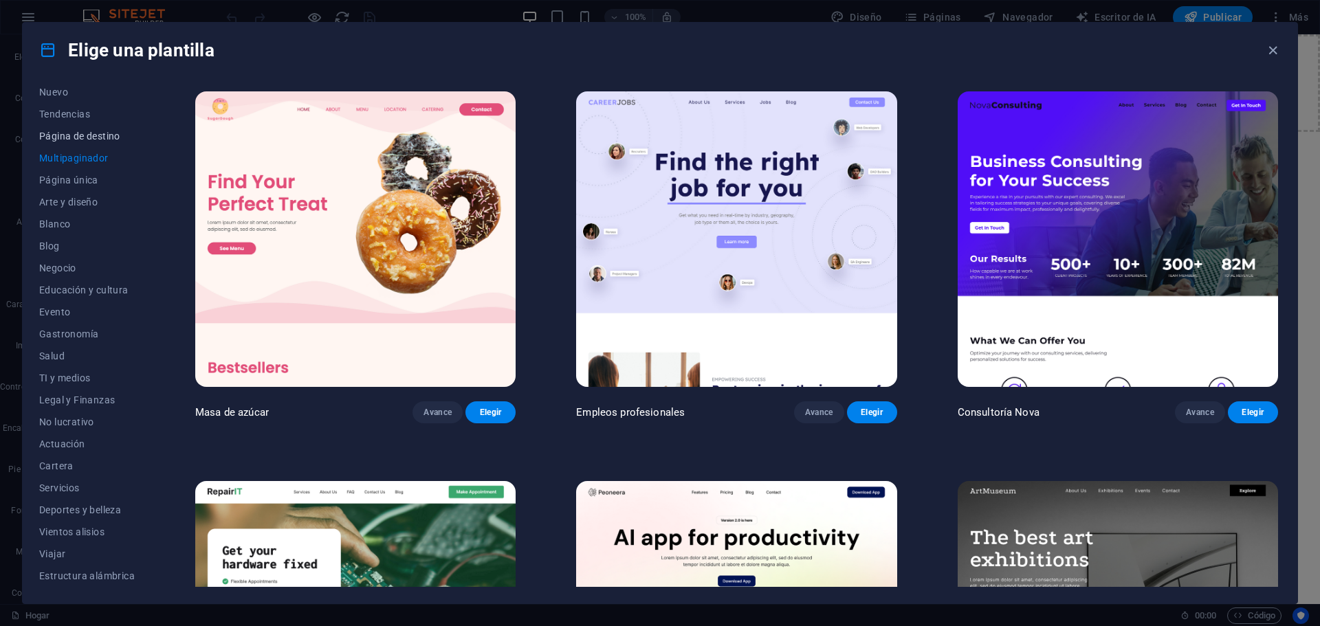
click at [73, 136] on font "Página de destino" at bounding box center [79, 136] width 81 height 11
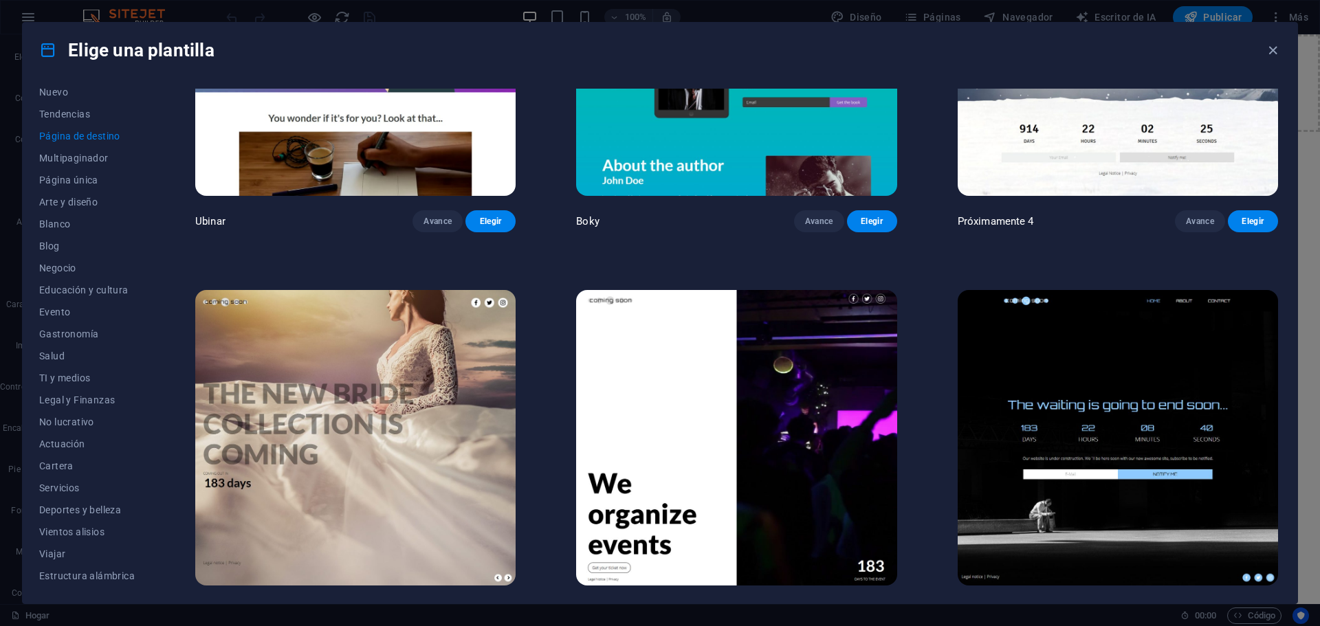
scroll to position [2940, 0]
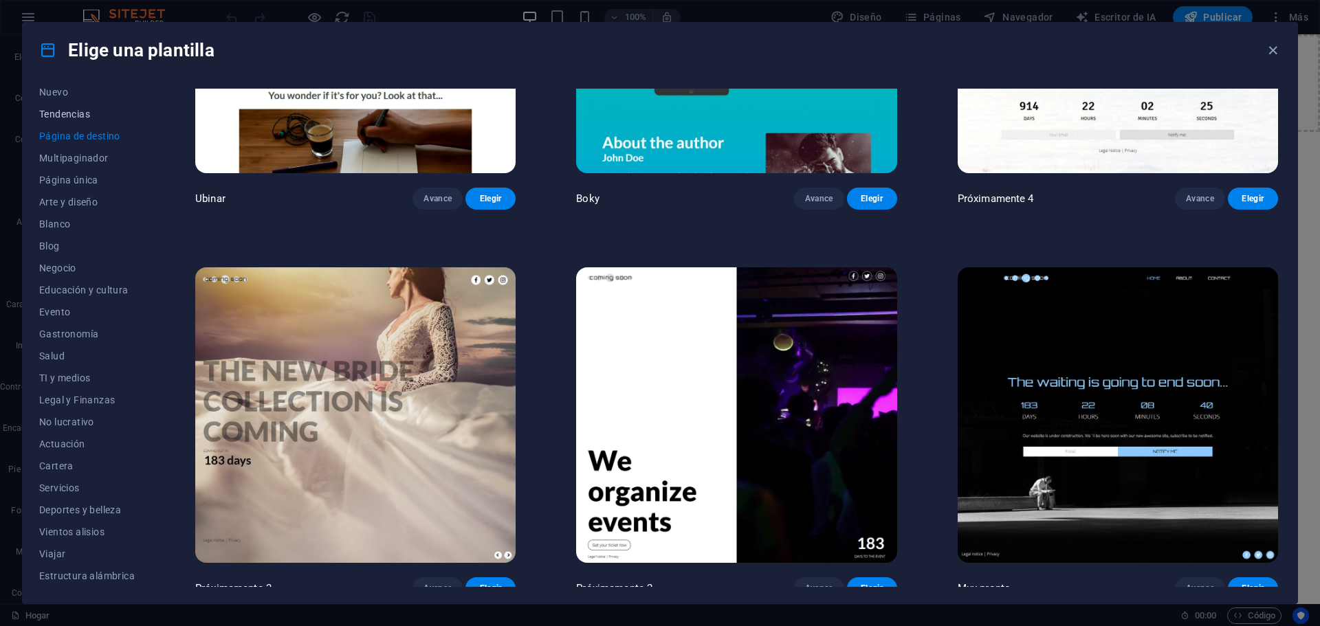
click at [60, 118] on font "Tendencias" at bounding box center [64, 114] width 51 height 11
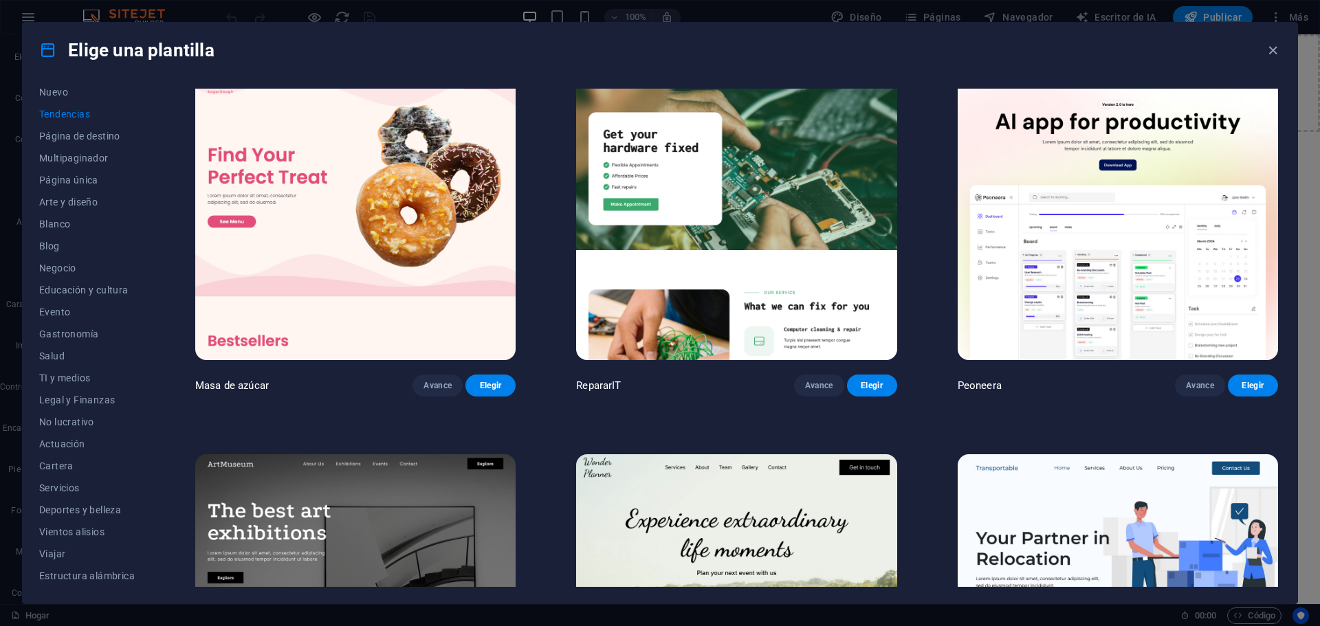
scroll to position [0, 0]
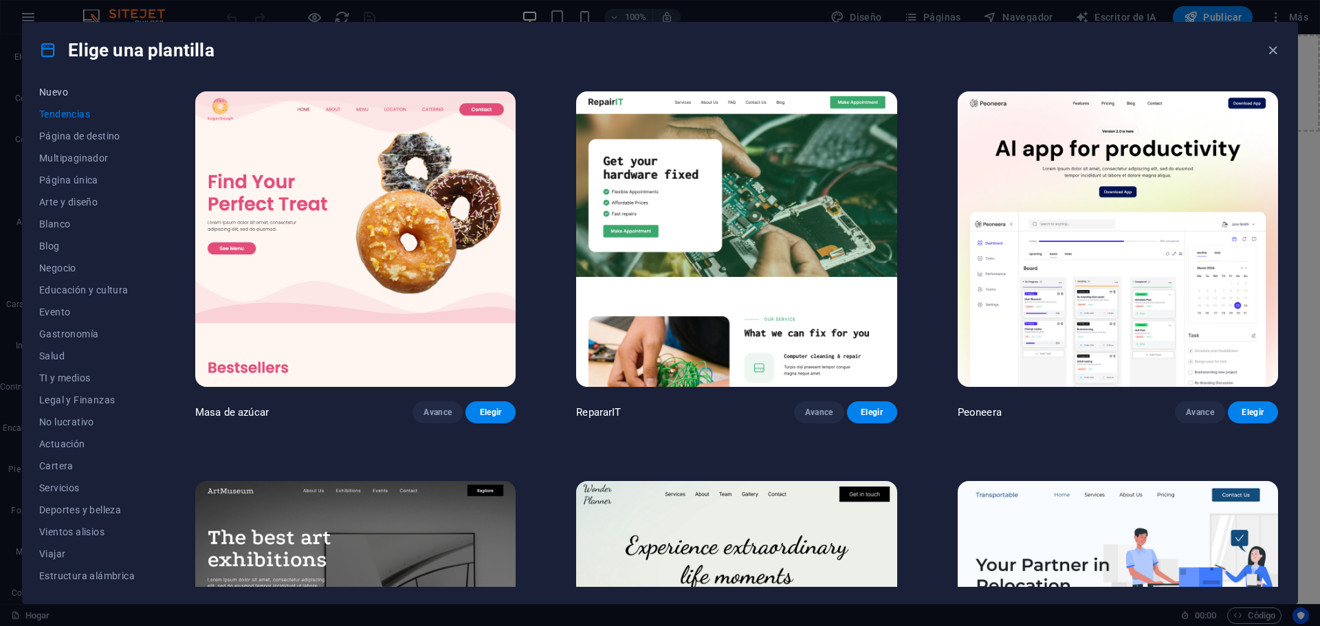
click at [58, 93] on font "Nuevo" at bounding box center [53, 92] width 29 height 11
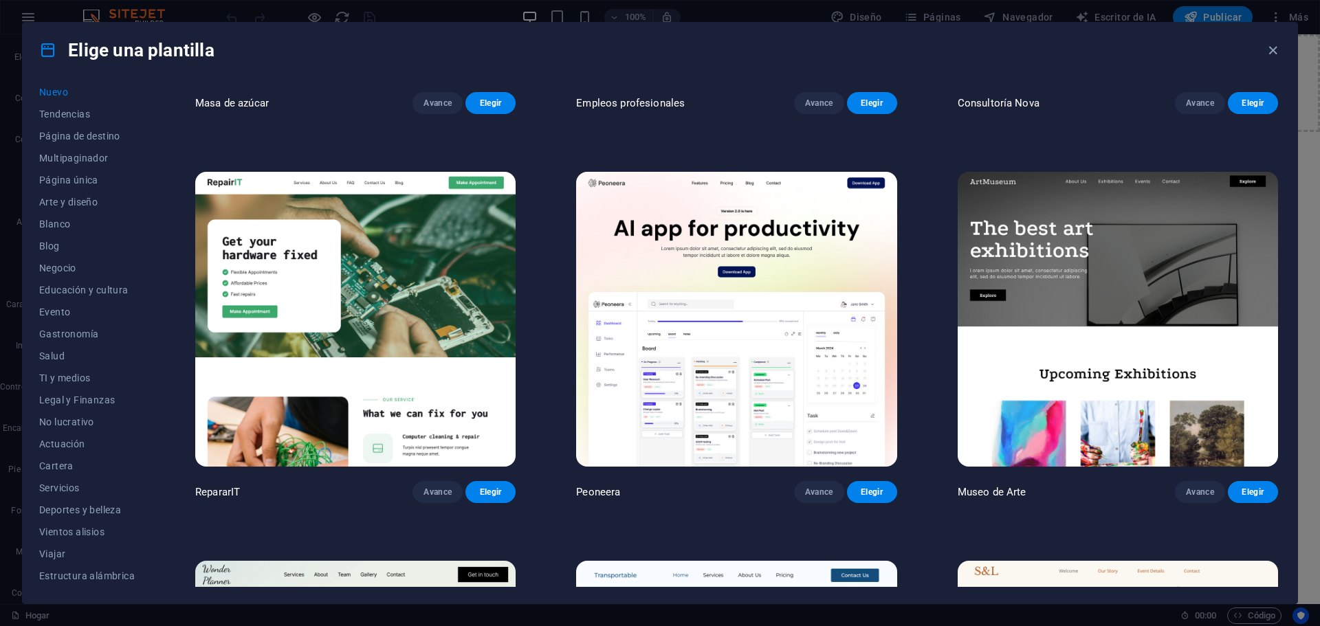
scroll to position [412, 0]
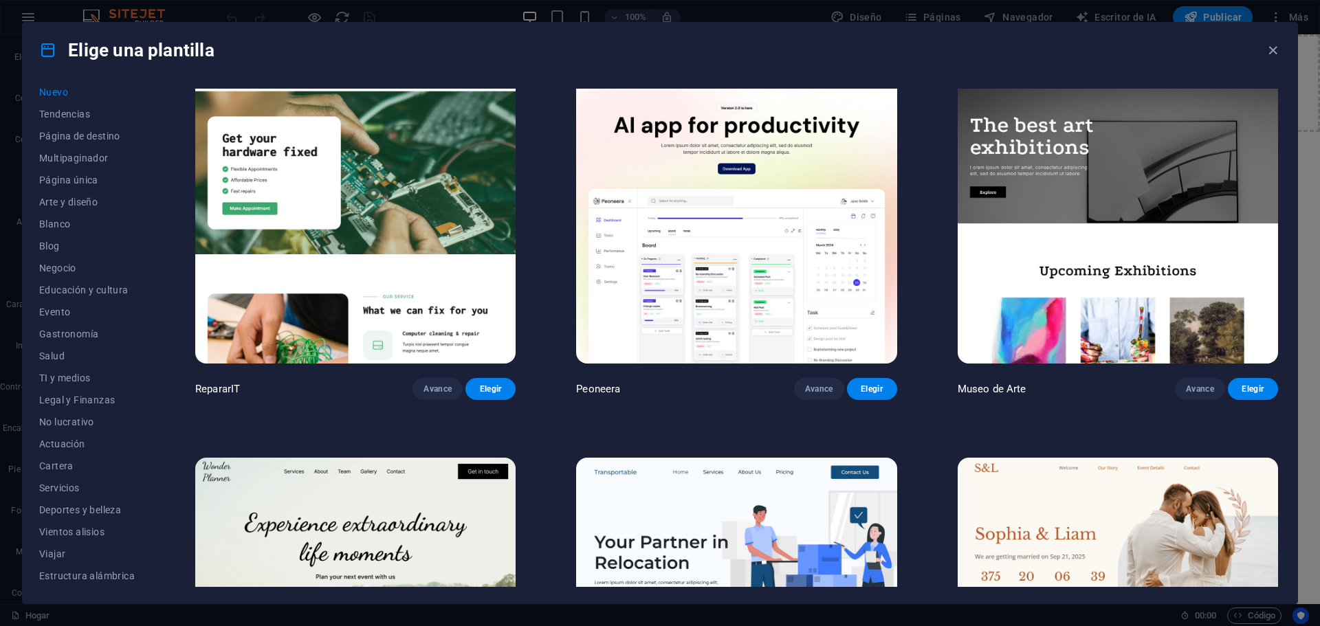
click at [598, 391] on font "Peoneera" at bounding box center [598, 389] width 44 height 12
click at [70, 422] on font "No lucrativo" at bounding box center [66, 422] width 55 height 11
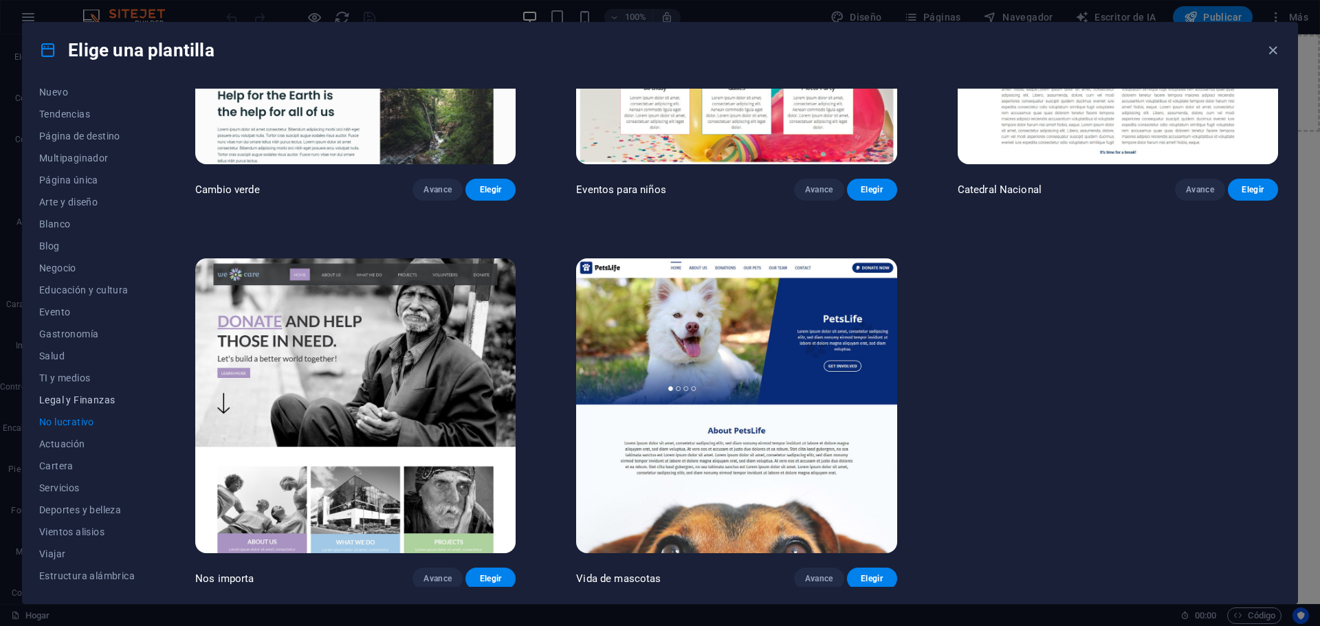
click at [73, 406] on button "Legal y Finanzas" at bounding box center [87, 400] width 96 height 22
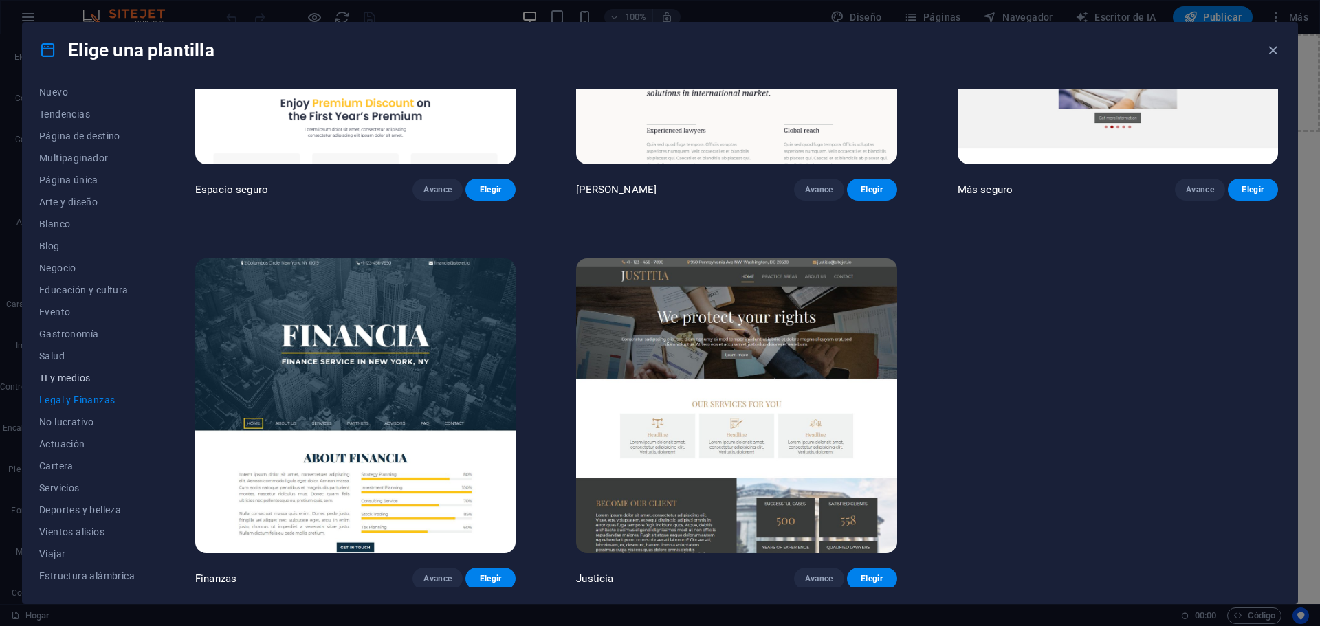
click at [67, 378] on font "TI y medios" at bounding box center [64, 378] width 51 height 11
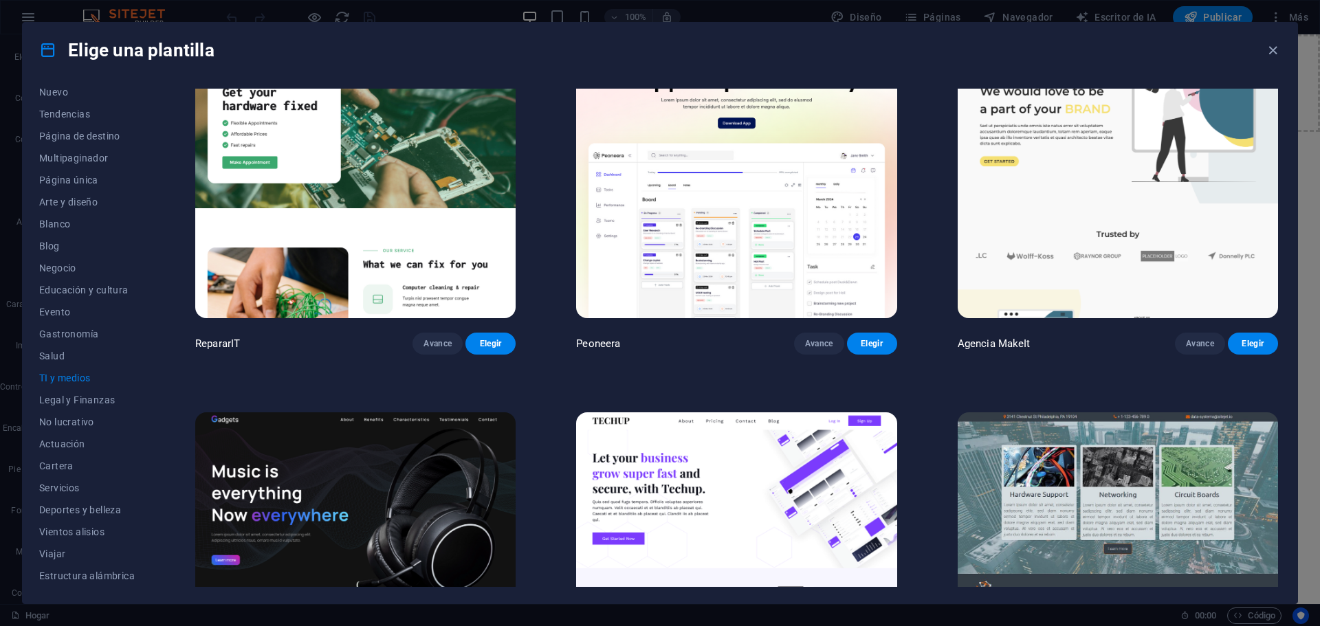
scroll to position [0, 0]
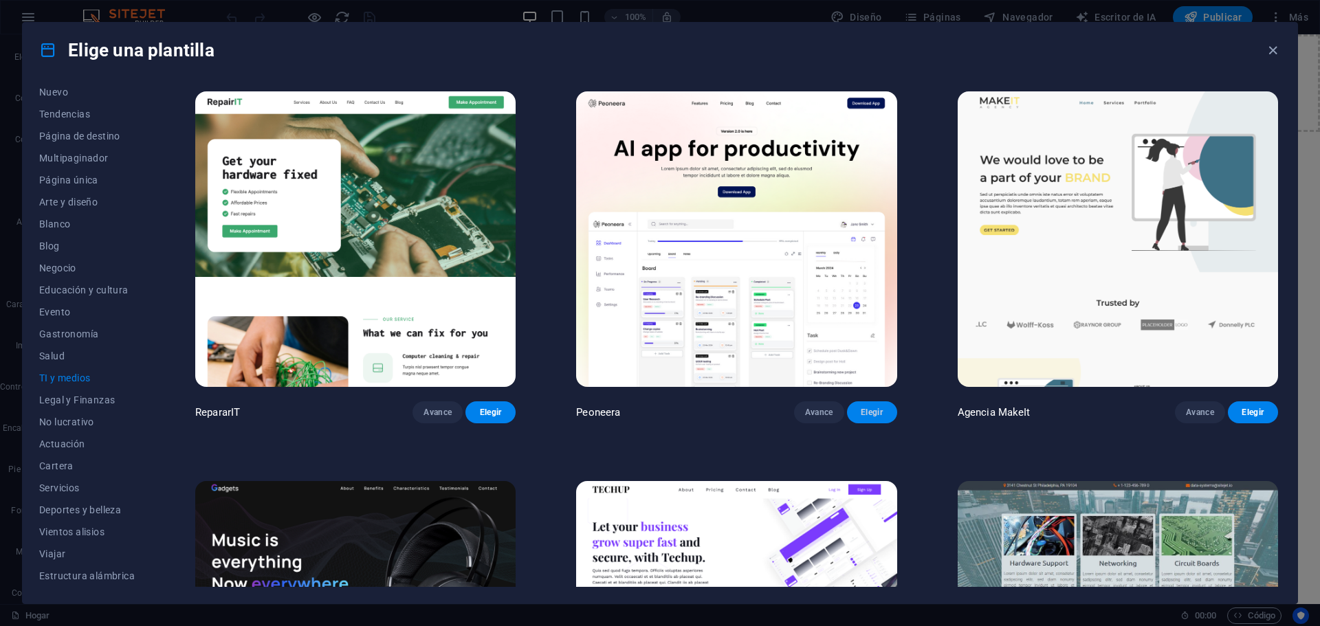
click at [865, 413] on font "Elegir" at bounding box center [872, 413] width 22 height 10
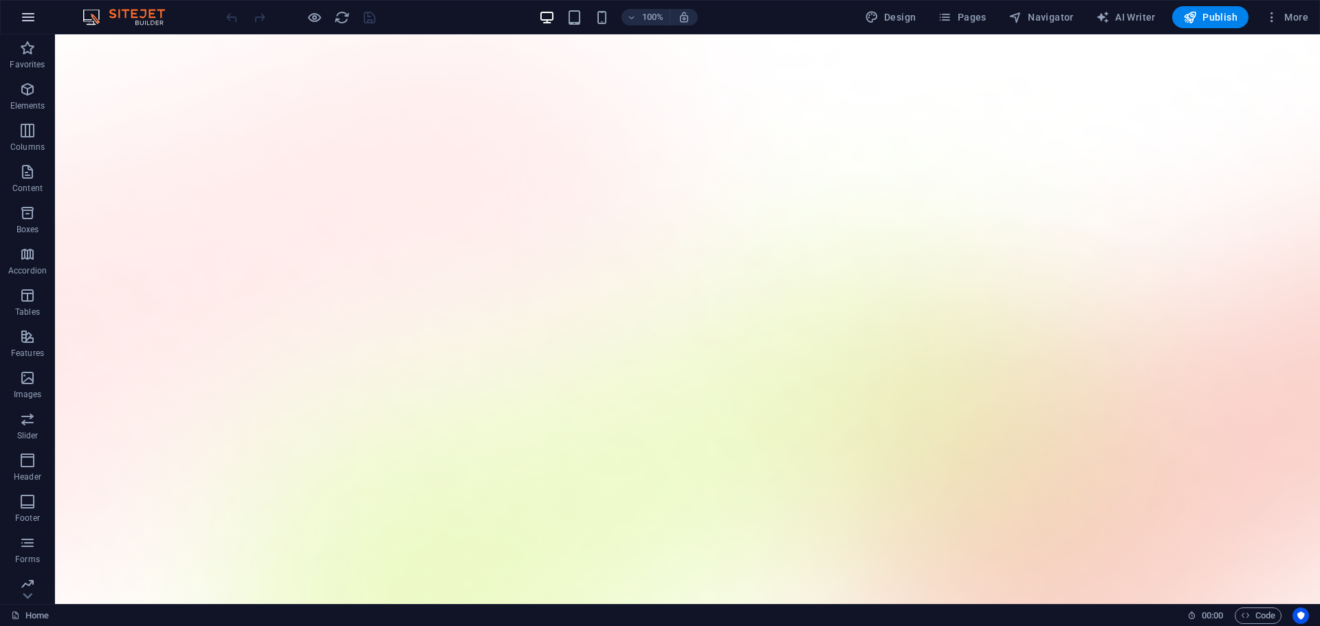
click at [30, 19] on icon "button" at bounding box center [28, 17] width 16 height 16
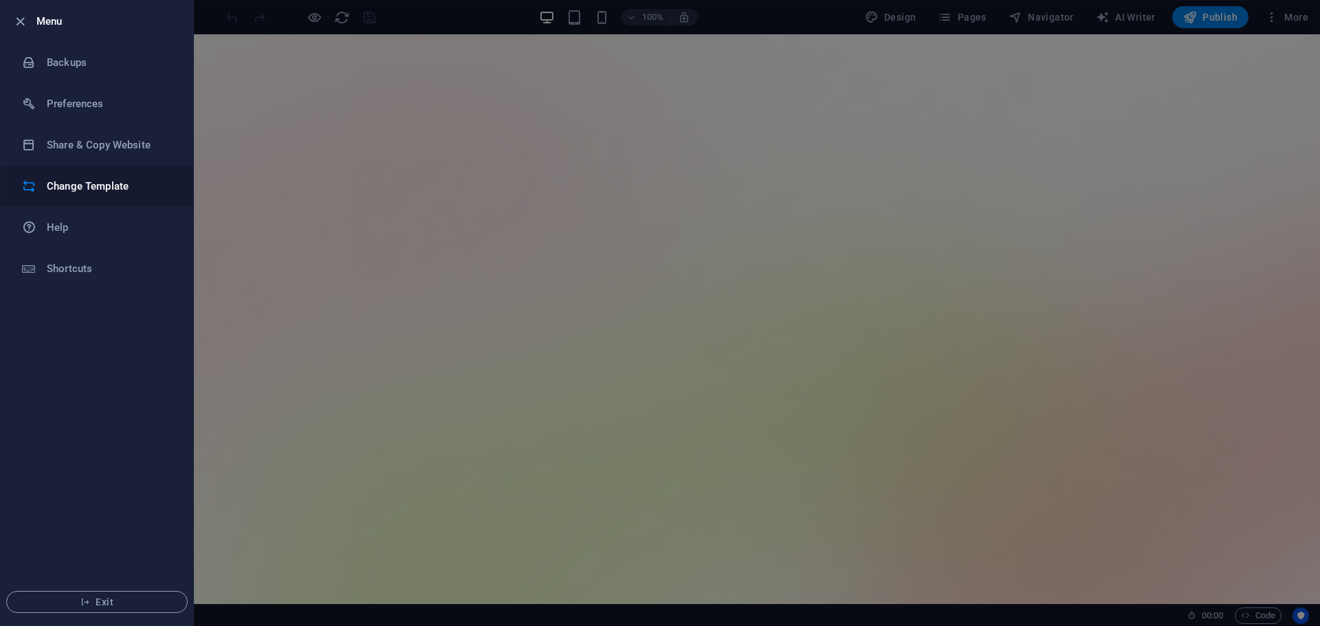
click at [115, 190] on h6 "Change Template" at bounding box center [110, 186] width 127 height 16
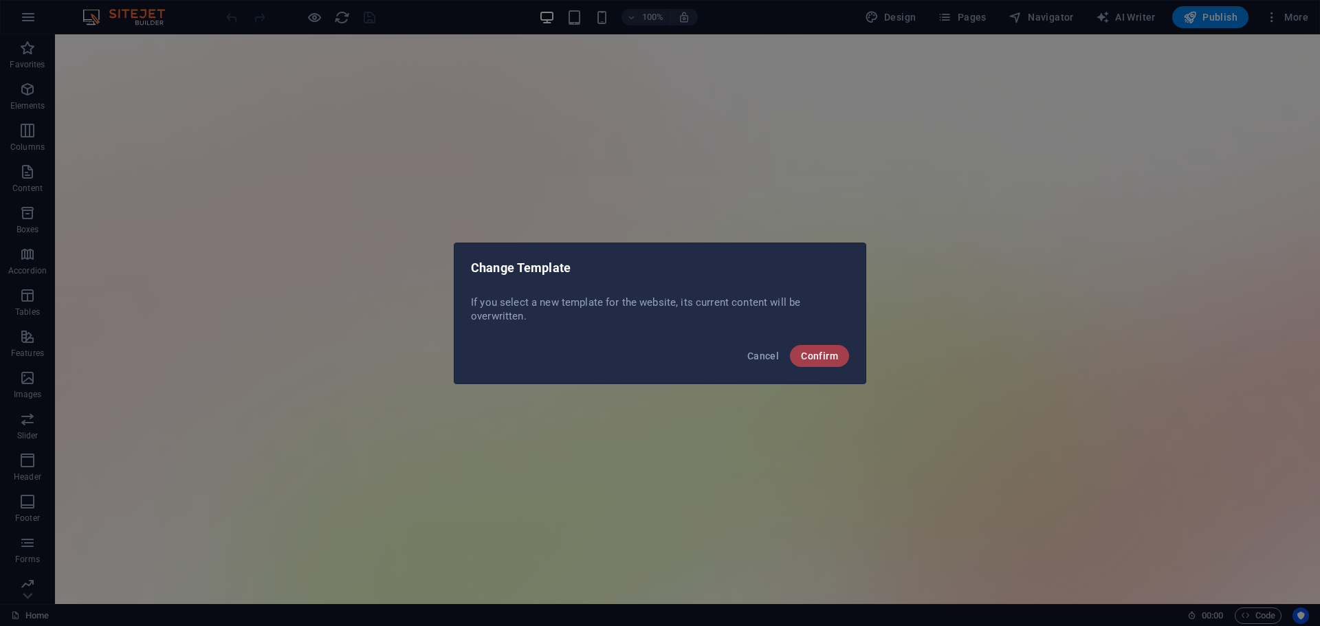
click at [830, 348] on button "Confirm" at bounding box center [819, 356] width 59 height 22
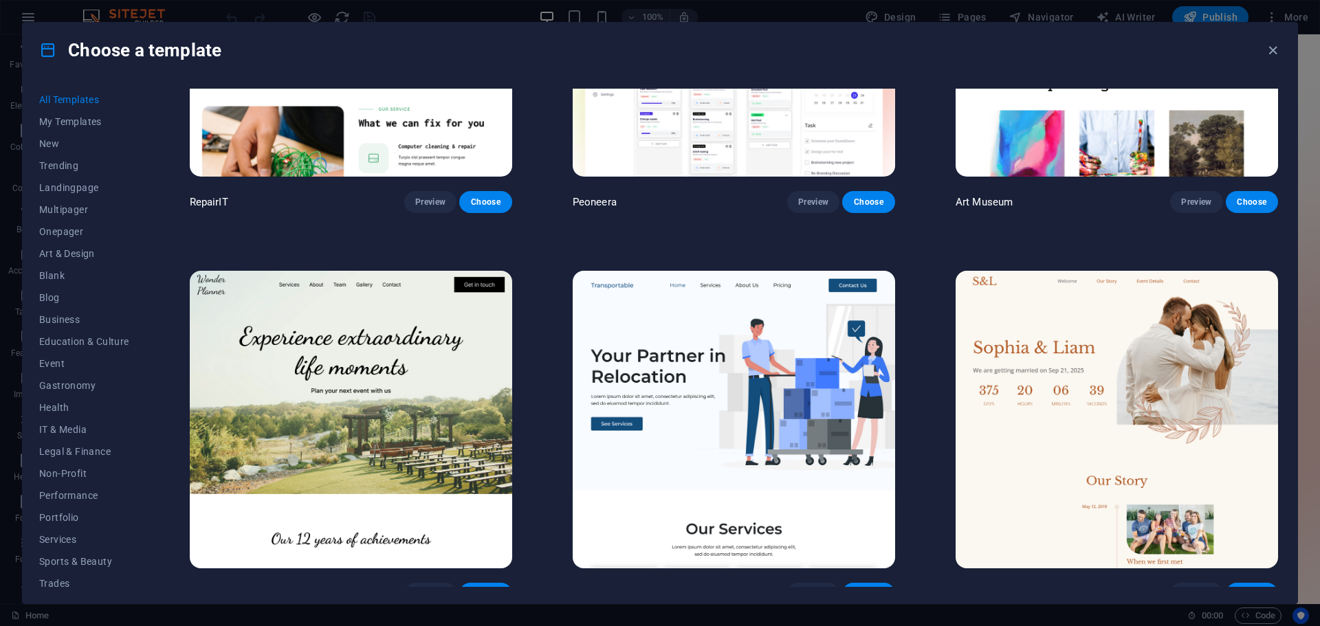
scroll to position [687, 0]
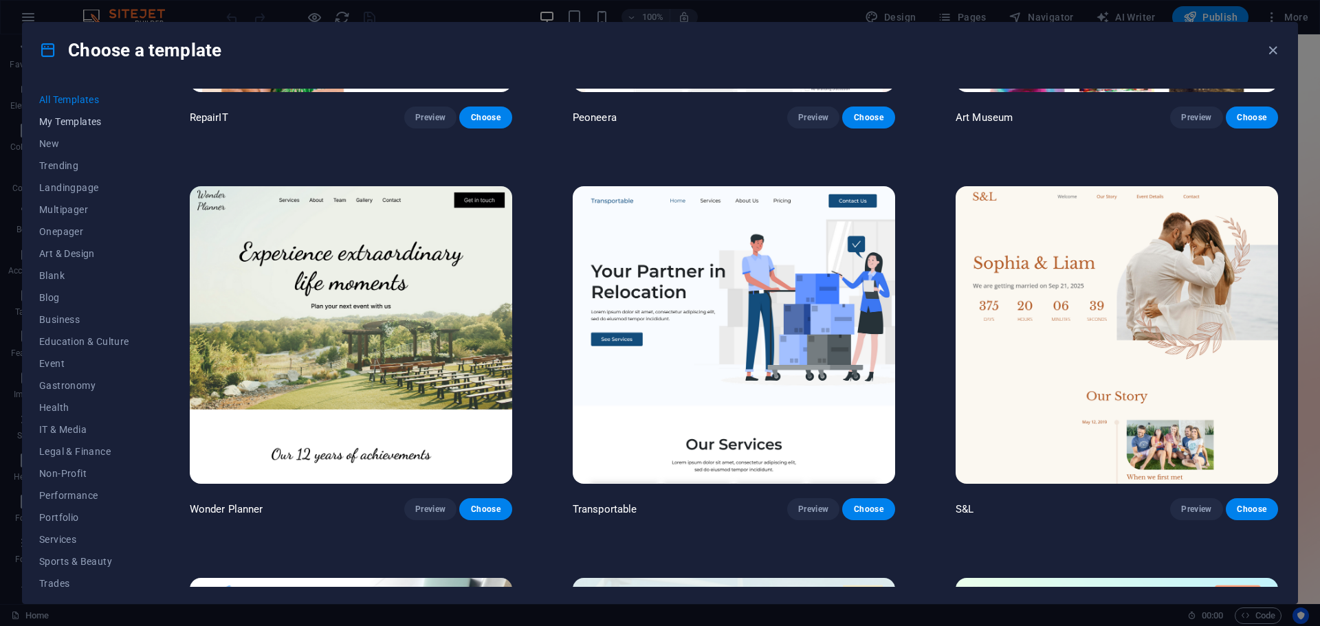
click at [93, 122] on span "My Templates" at bounding box center [84, 121] width 90 height 11
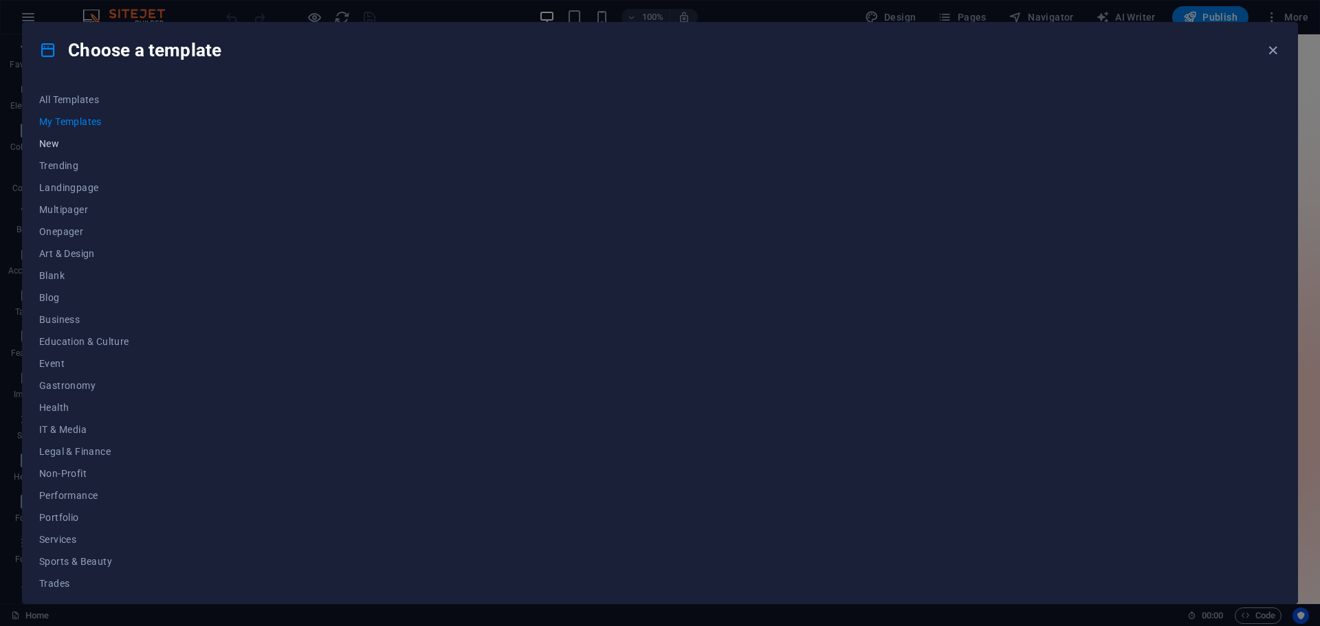
click at [52, 140] on span "New" at bounding box center [84, 143] width 90 height 11
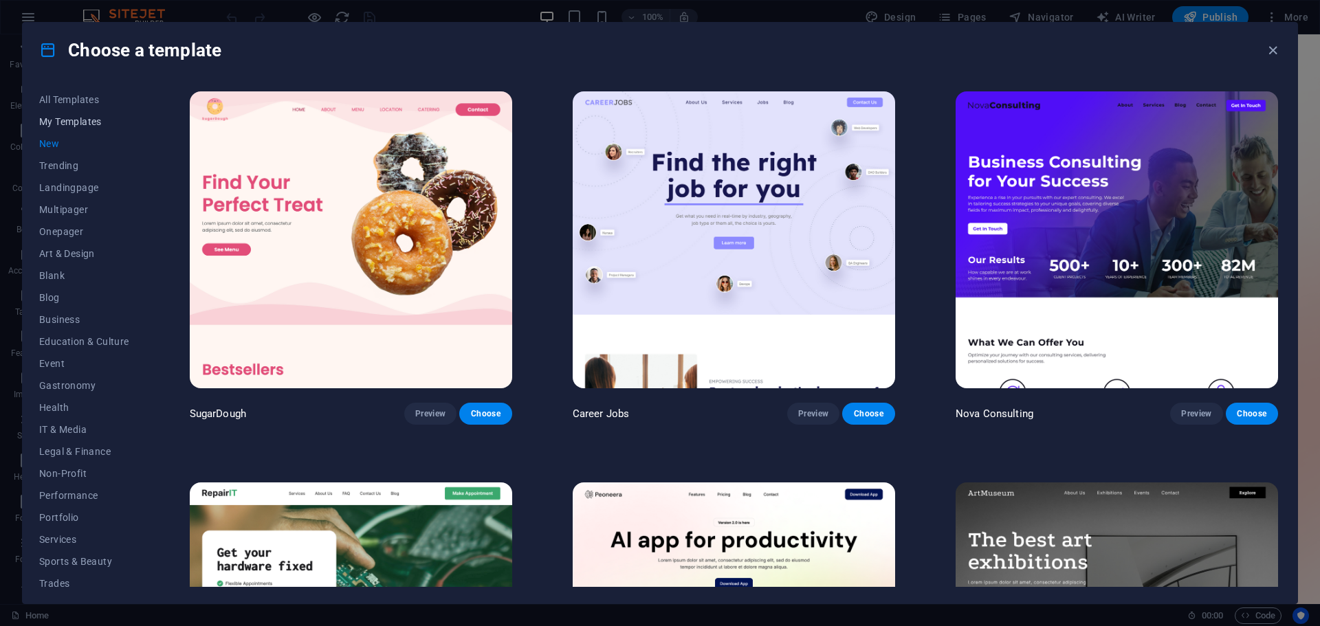
click at [65, 120] on span "My Templates" at bounding box center [84, 121] width 90 height 11
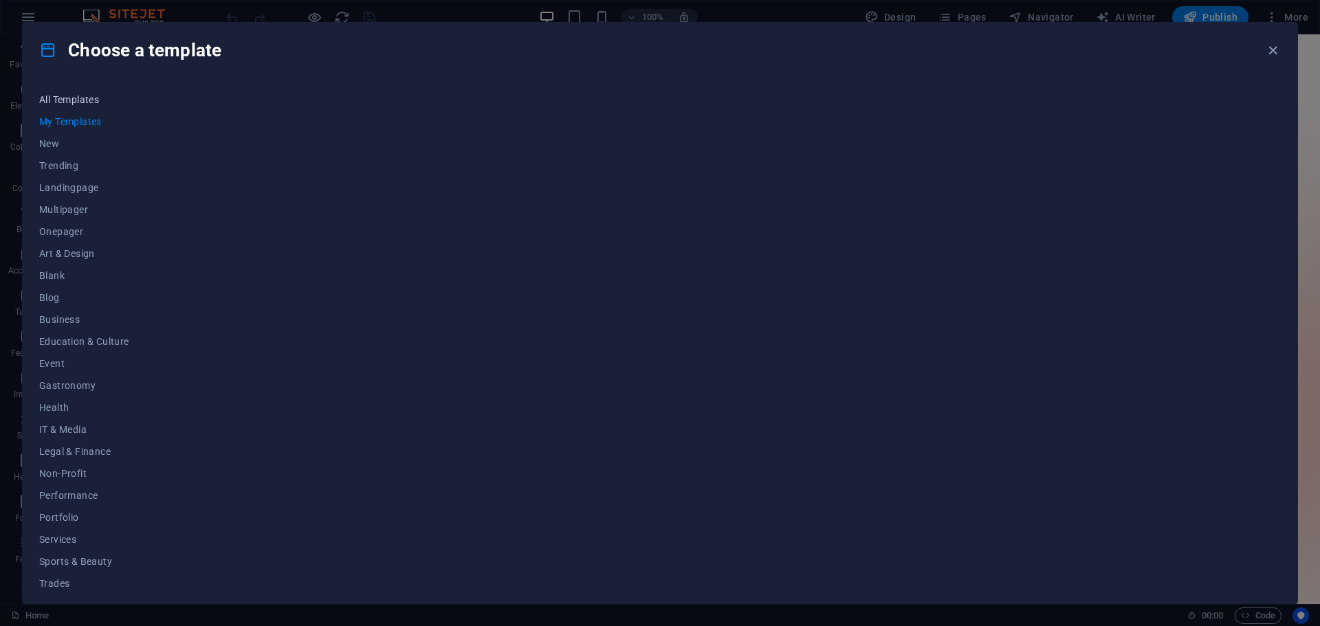
click at [69, 96] on span "All Templates" at bounding box center [84, 99] width 90 height 11
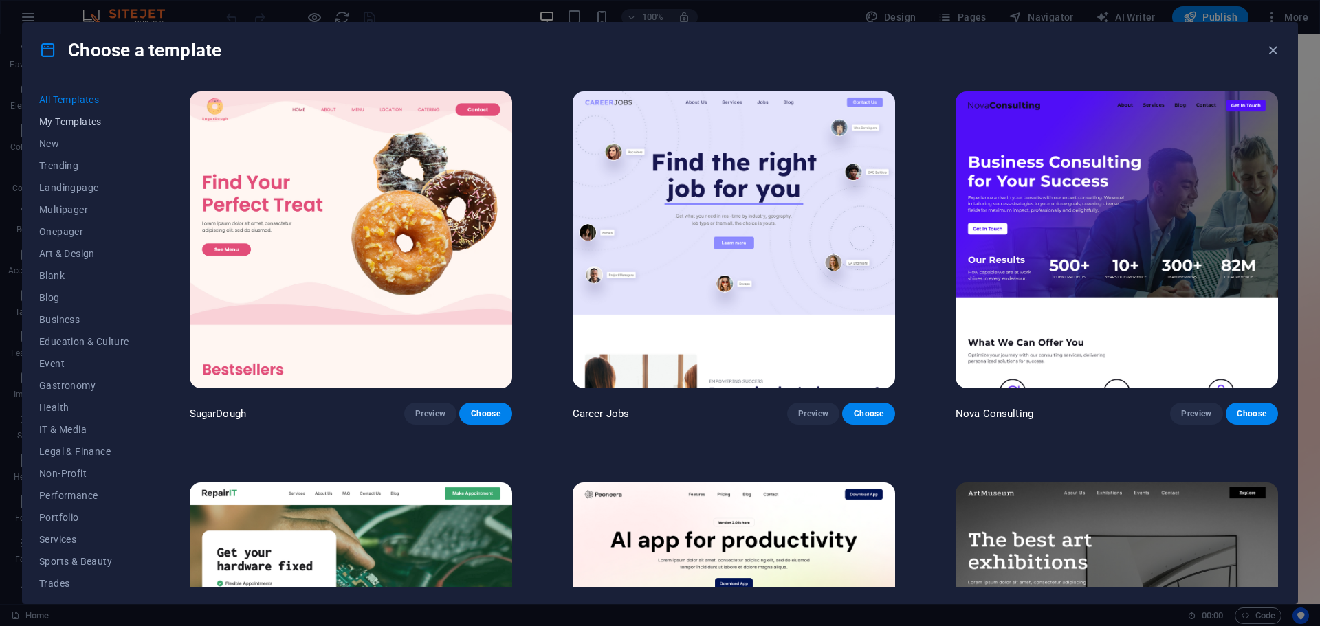
click at [100, 120] on span "My Templates" at bounding box center [84, 121] width 90 height 11
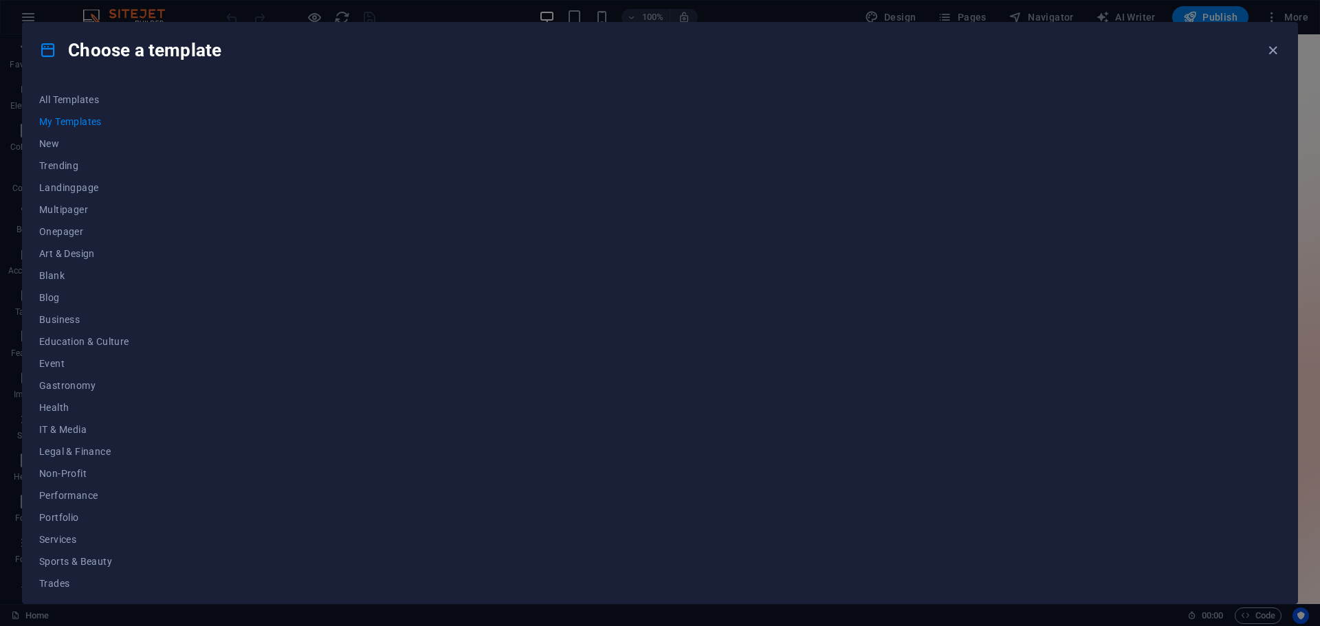
click at [399, 253] on div at bounding box center [734, 338] width 1094 height 498
drag, startPoint x: 614, startPoint y: 239, endPoint x: 487, endPoint y: 247, distance: 127.4
click at [487, 247] on div at bounding box center [734, 338] width 1094 height 498
click at [71, 102] on span "All Templates" at bounding box center [84, 99] width 90 height 11
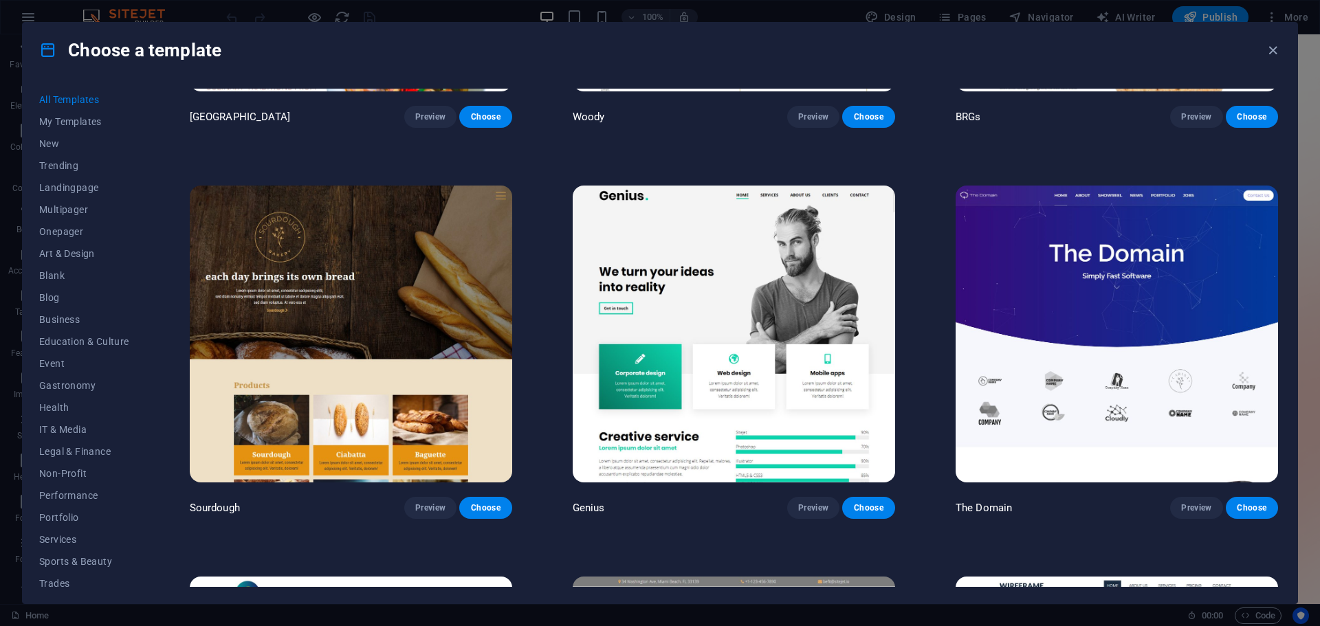
scroll to position [9348, 0]
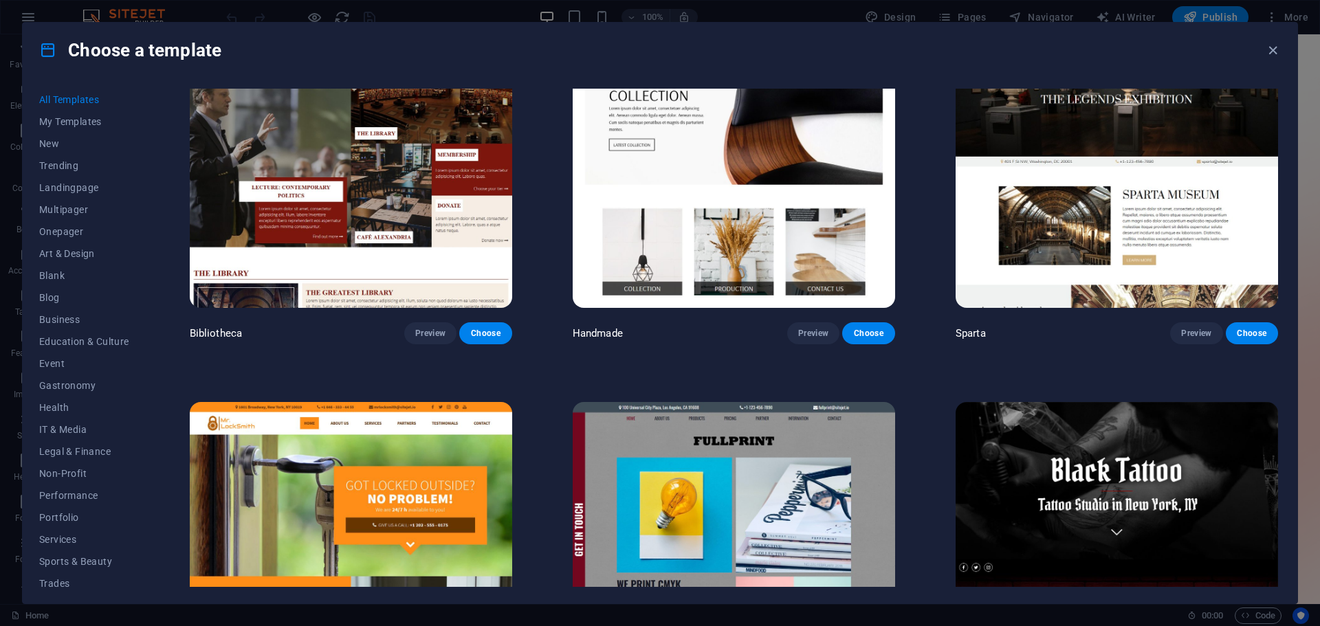
scroll to position [10722, 0]
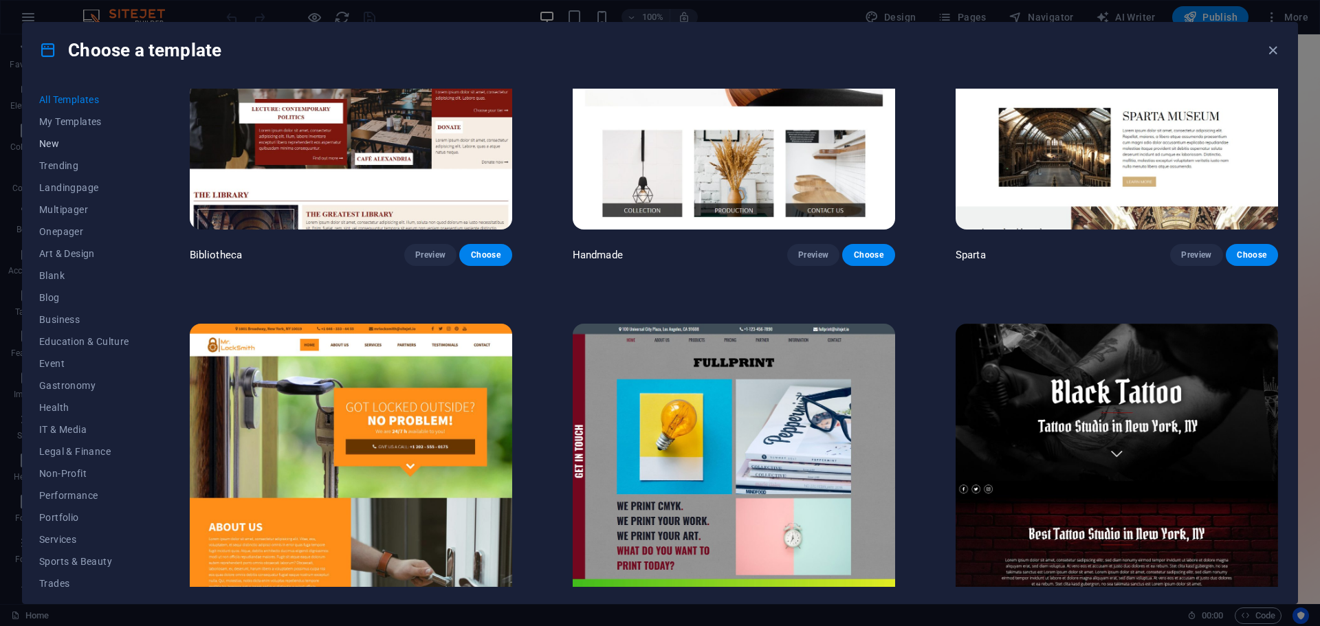
click at [49, 146] on span "New" at bounding box center [84, 143] width 90 height 11
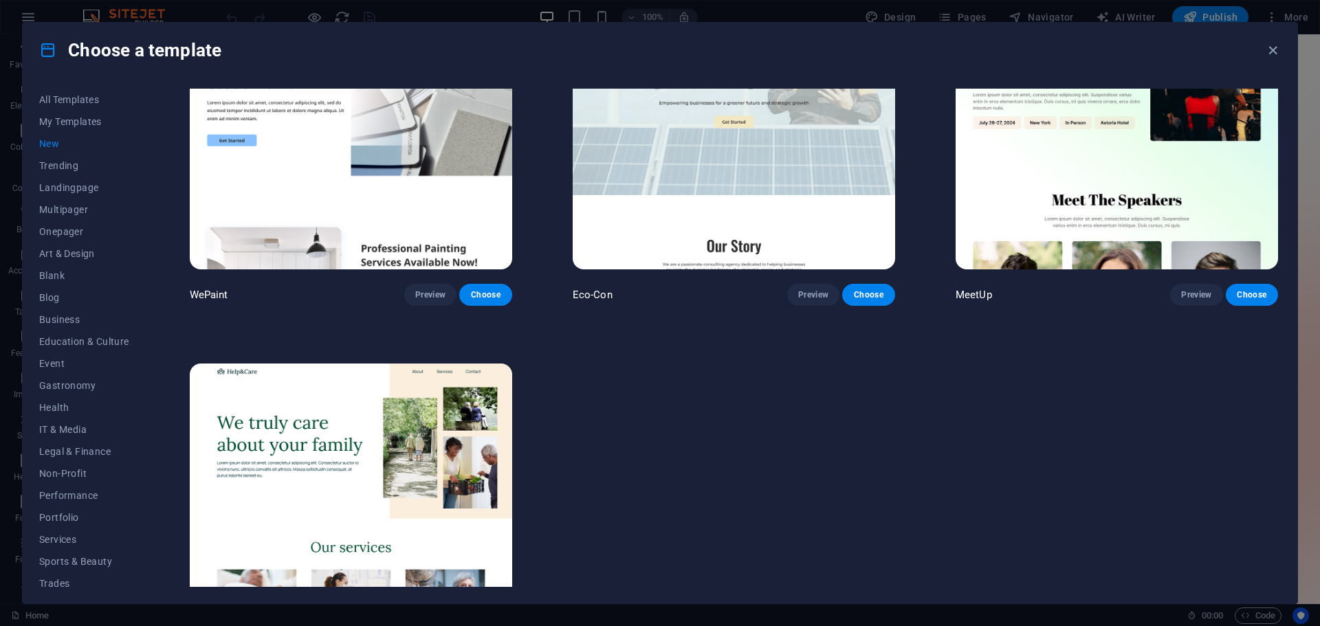
scroll to position [1375, 0]
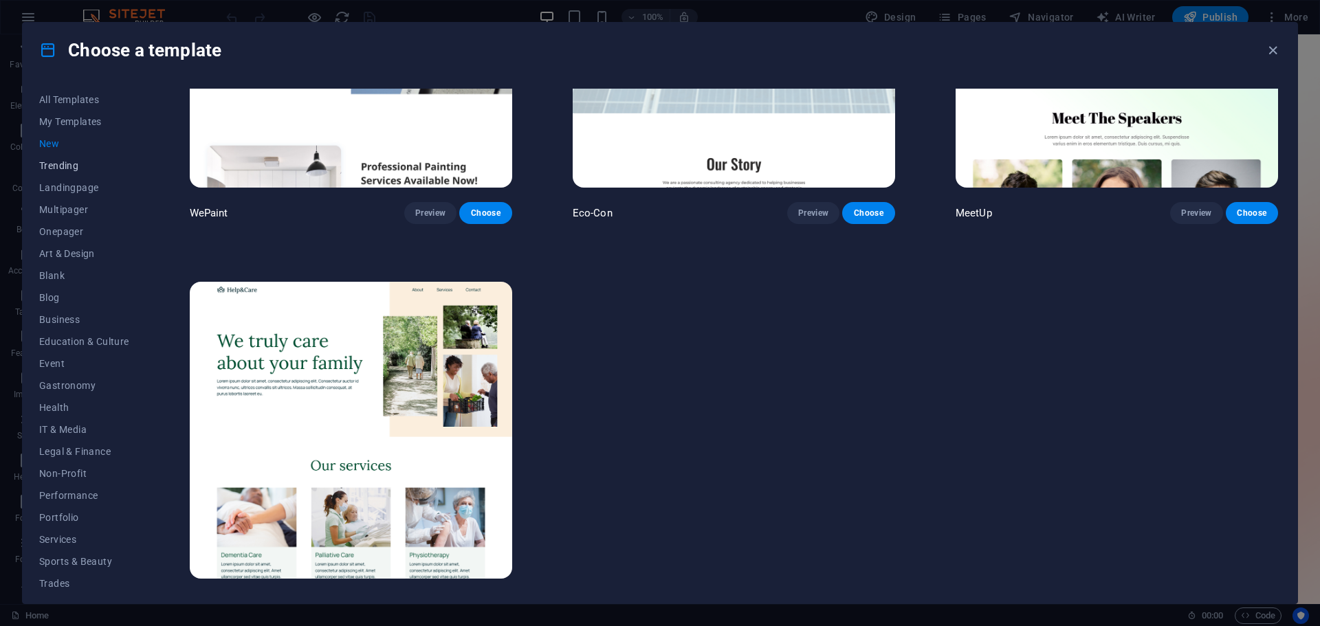
click at [78, 164] on span "Trending" at bounding box center [84, 165] width 90 height 11
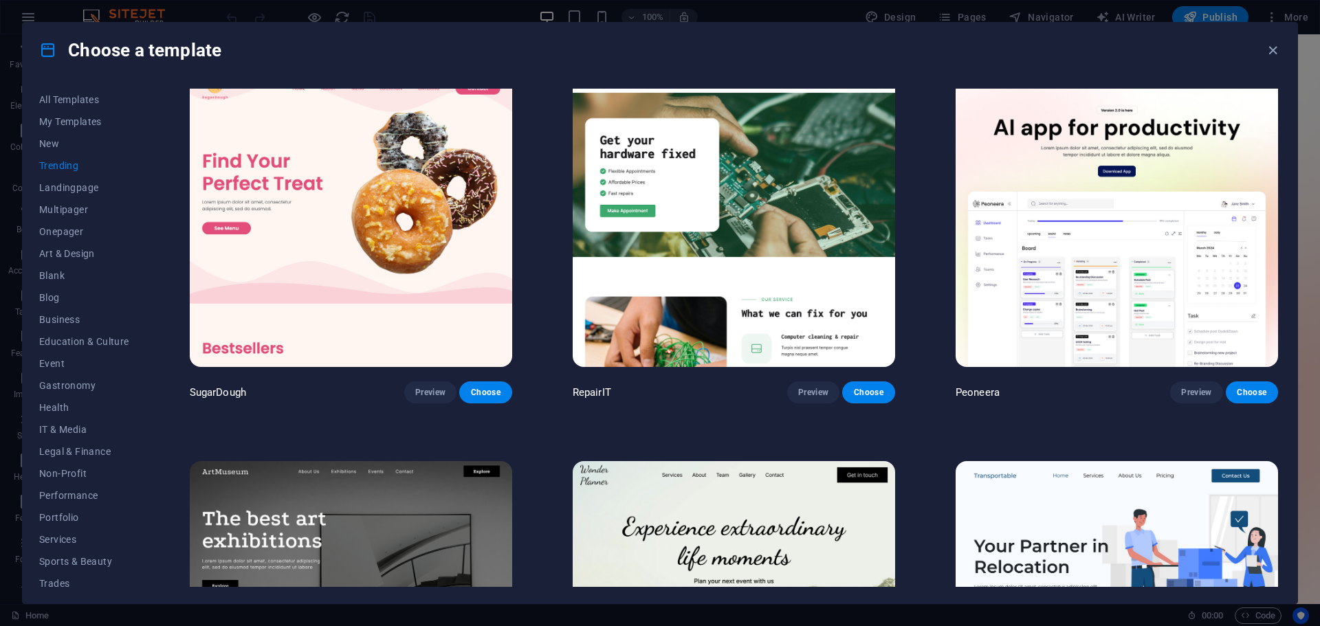
scroll to position [0, 0]
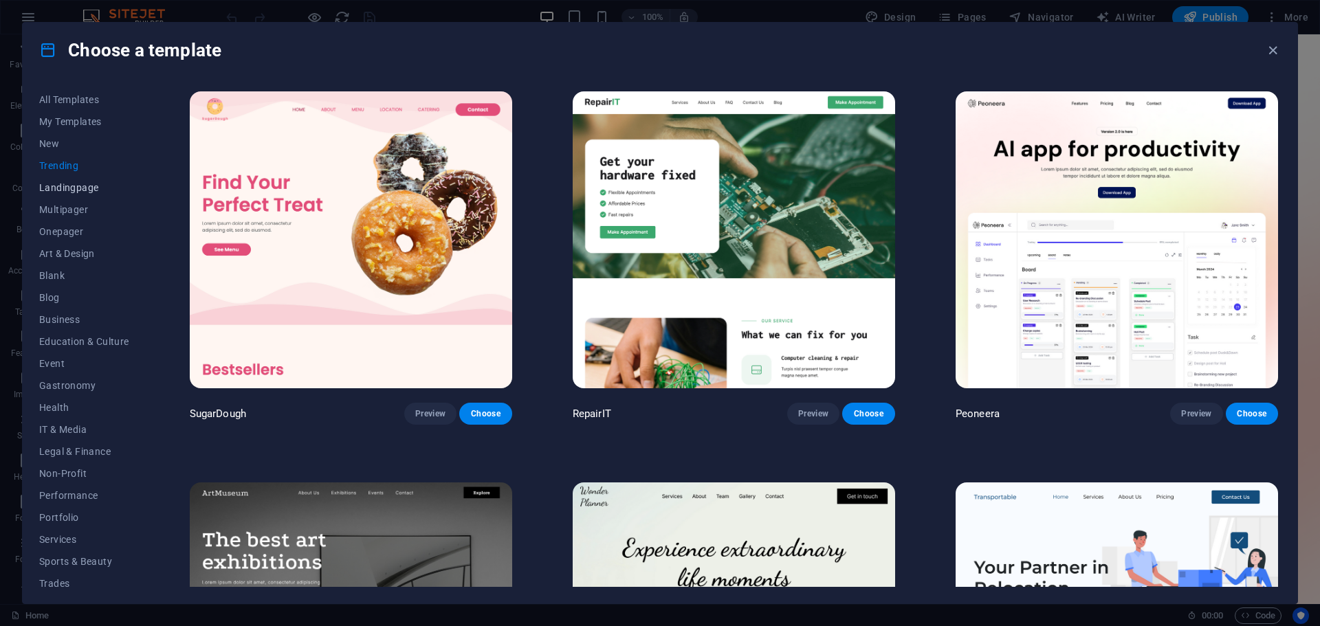
click at [69, 192] on span "Landingpage" at bounding box center [84, 187] width 90 height 11
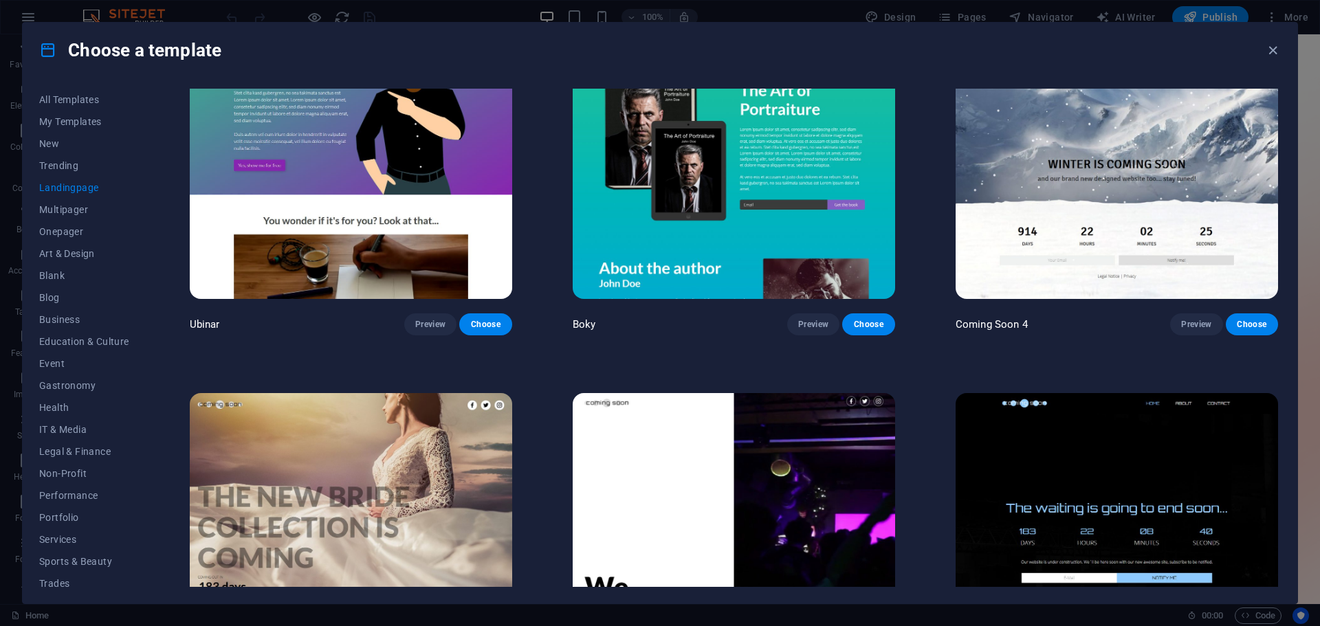
scroll to position [2954, 0]
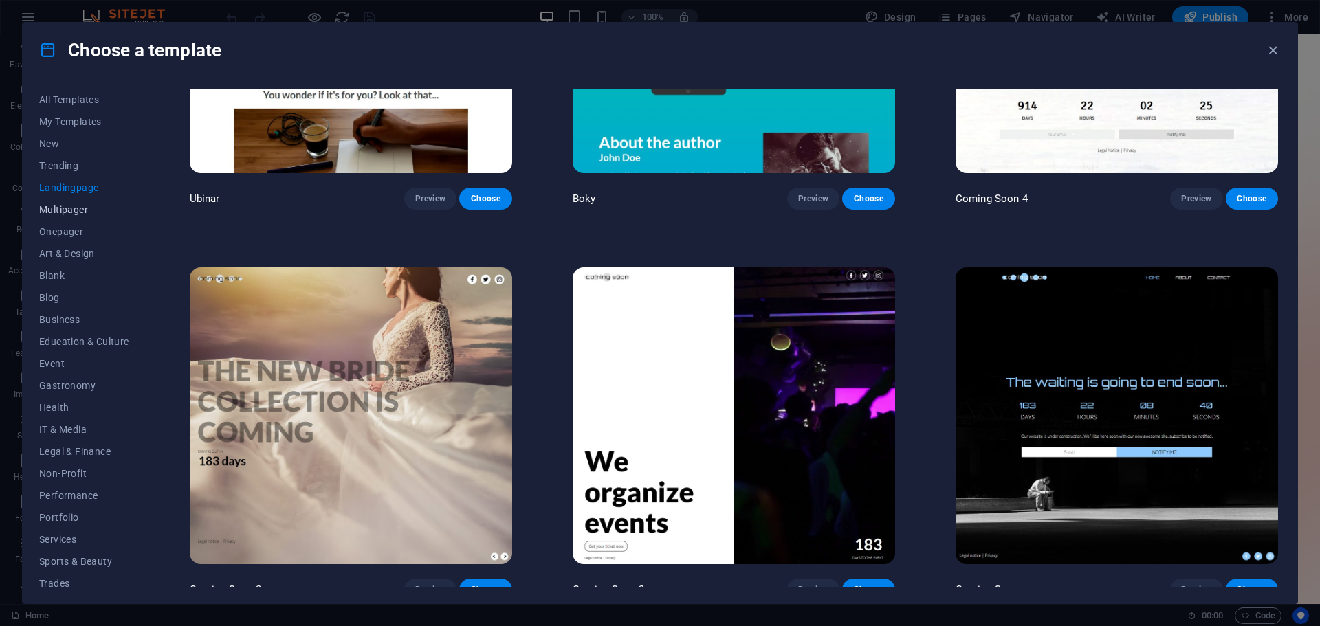
click at [70, 208] on span "Multipager" at bounding box center [84, 209] width 90 height 11
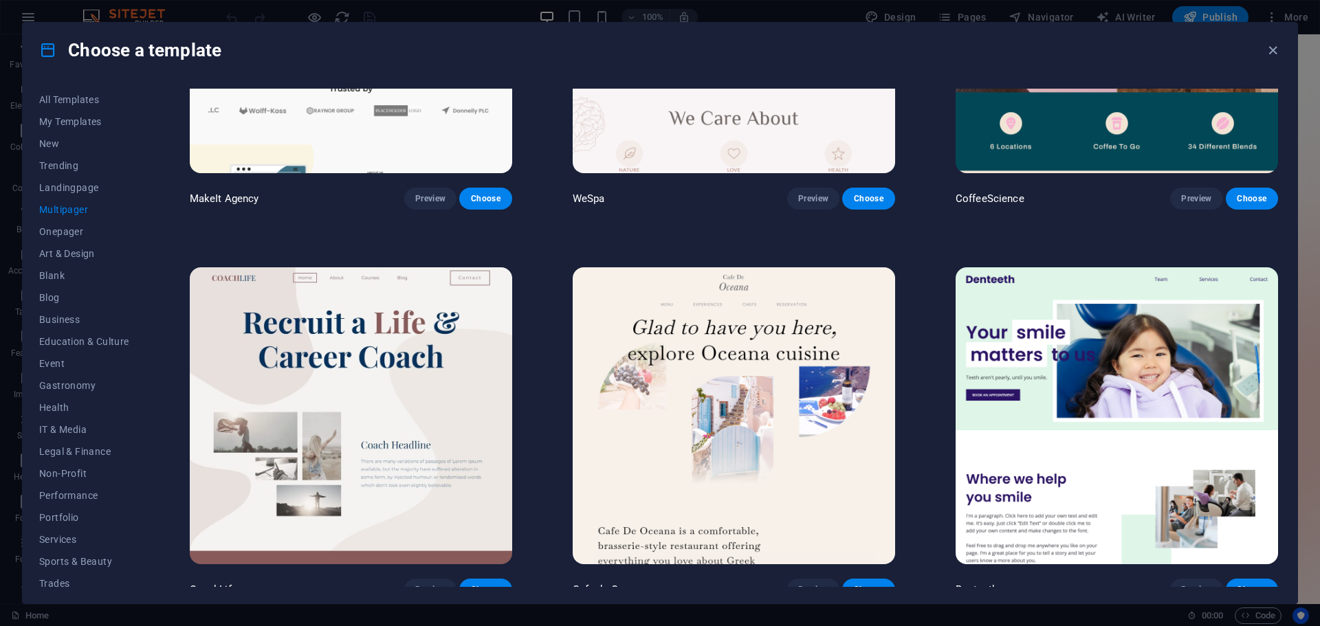
click at [170, 238] on div "All Templates My Templates New Trending Landingpage Multipager Onepager Art & D…" at bounding box center [660, 341] width 1274 height 526
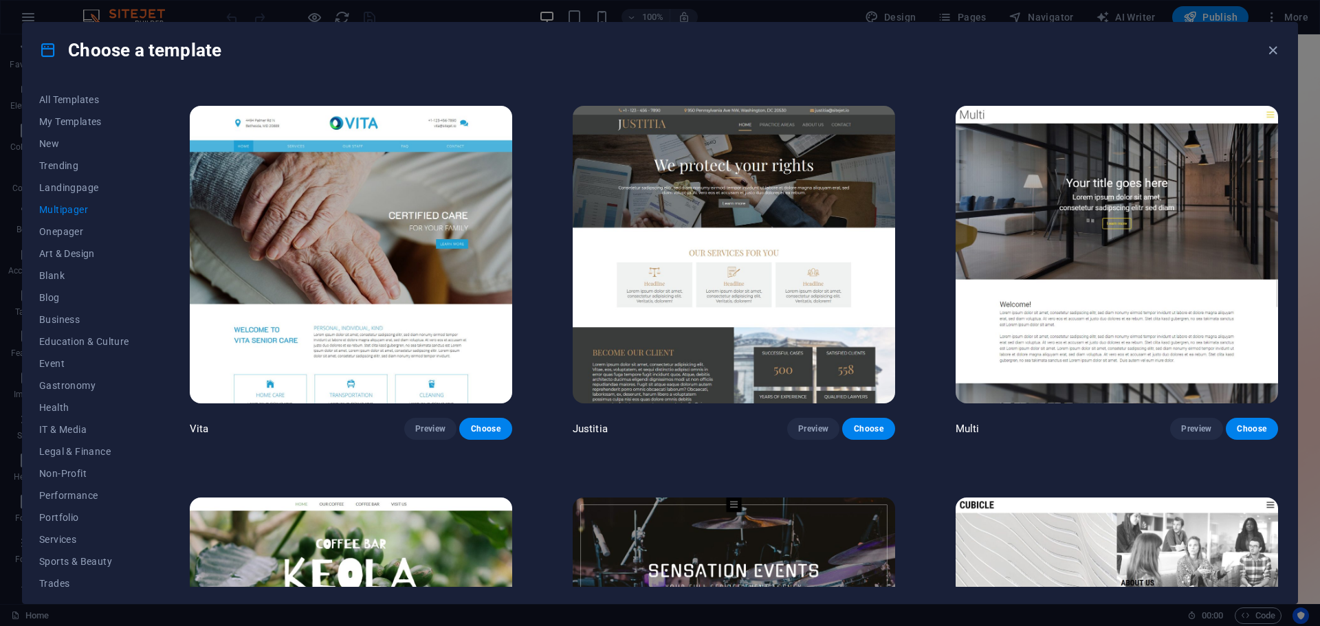
scroll to position [7834, 0]
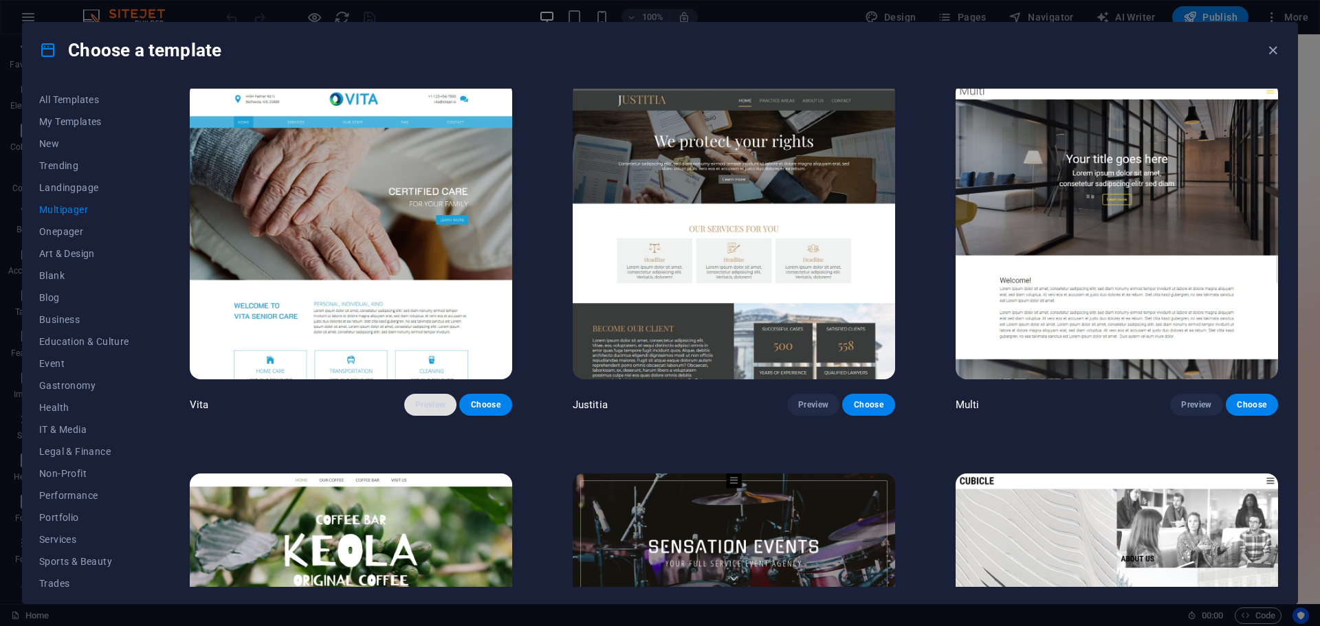
click at [430, 399] on span "Preview" at bounding box center [430, 404] width 30 height 11
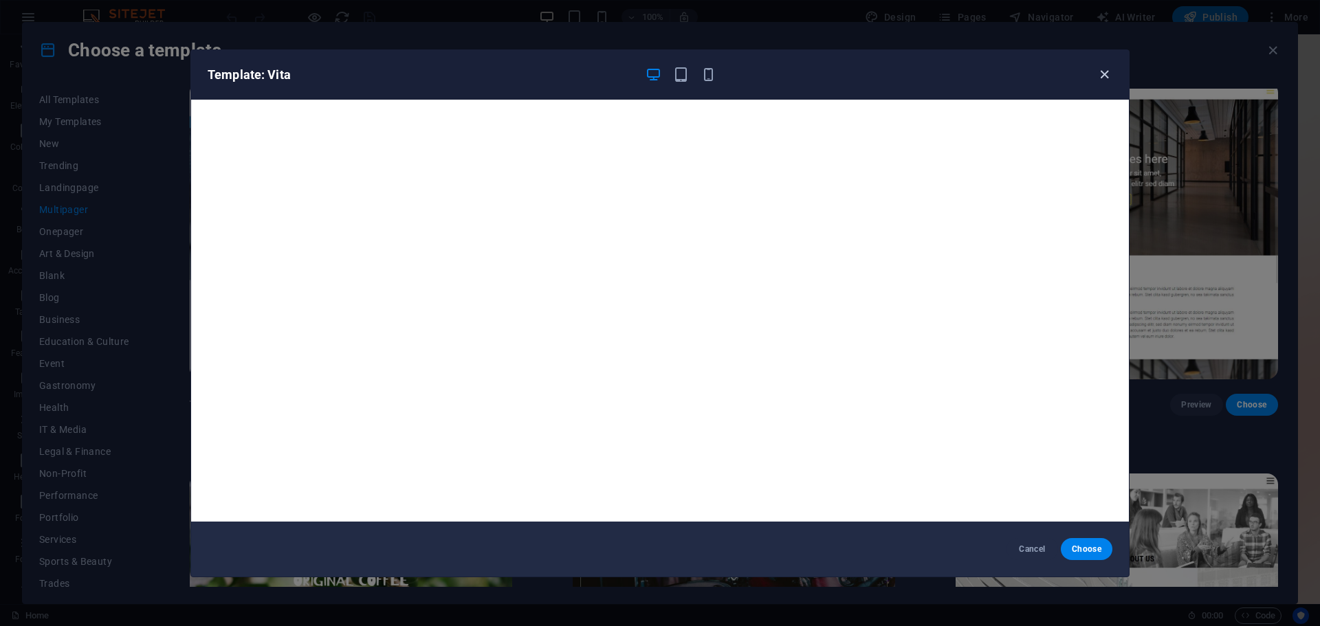
click at [1111, 76] on icon "button" at bounding box center [1104, 75] width 16 height 16
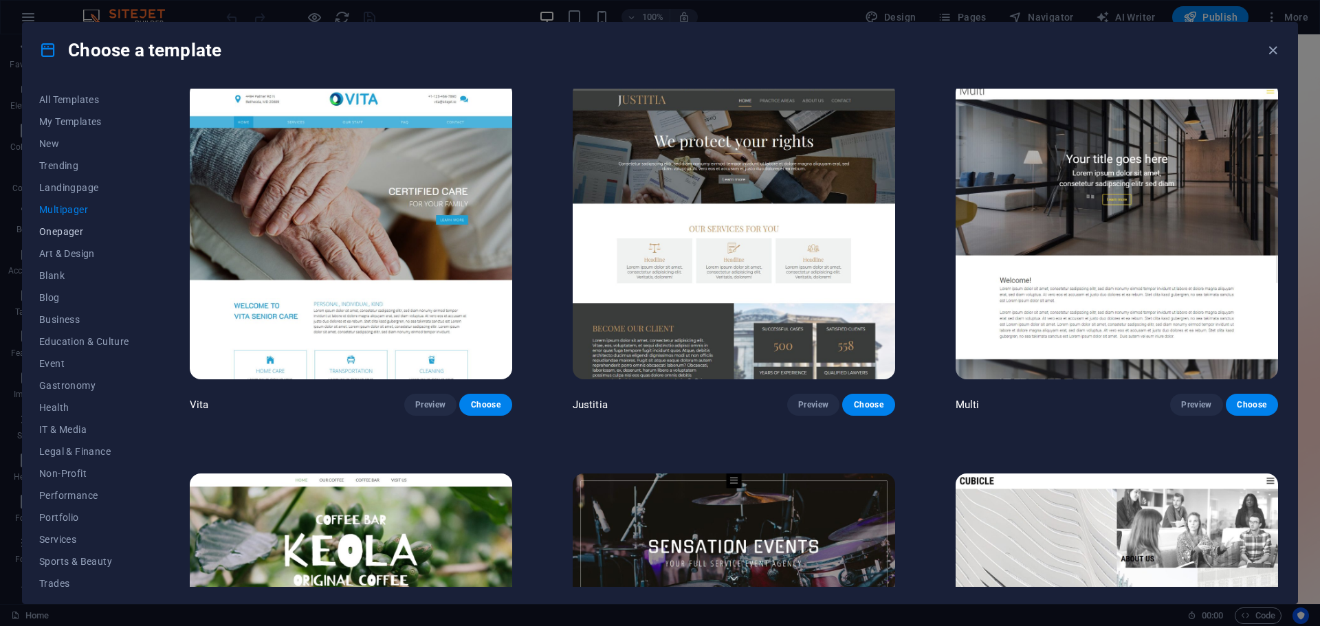
click at [67, 230] on span "Onepager" at bounding box center [84, 231] width 90 height 11
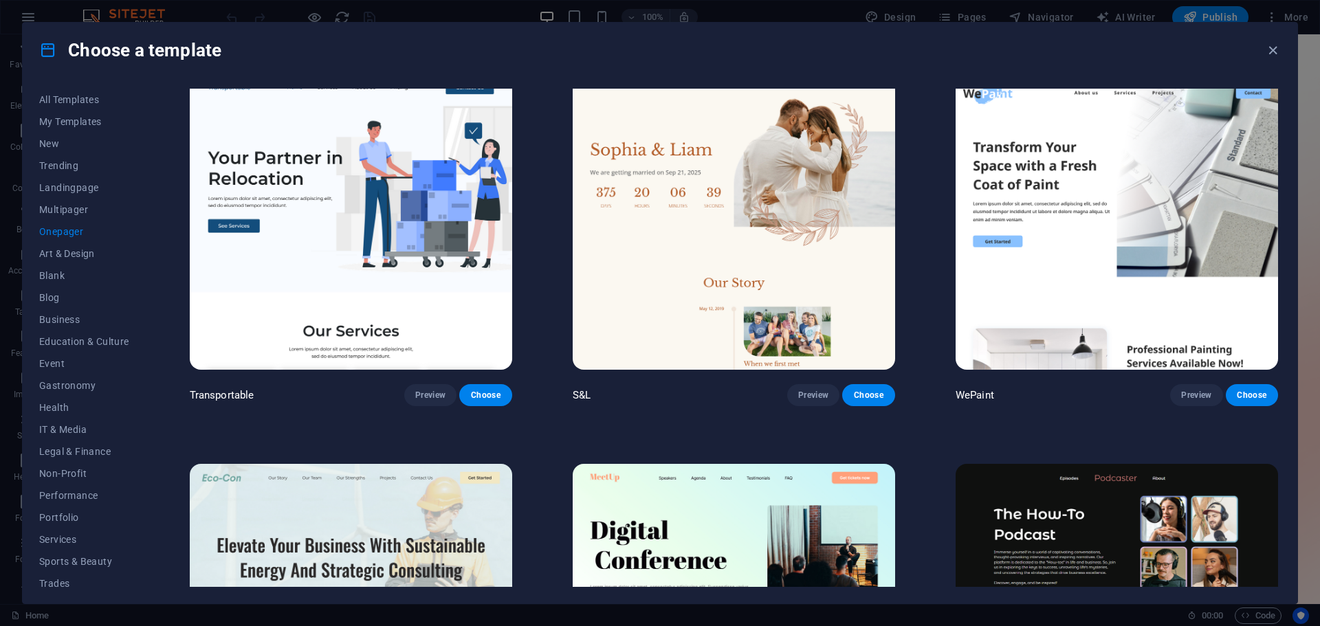
scroll to position [0, 0]
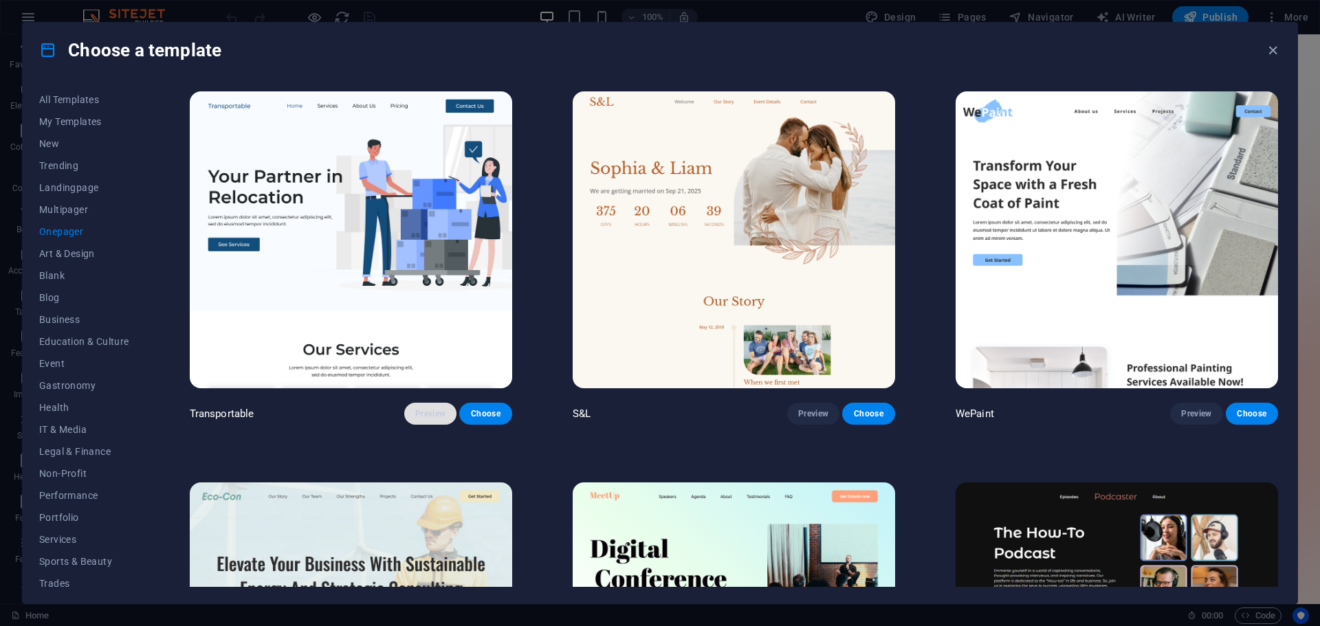
click at [428, 412] on span "Preview" at bounding box center [430, 413] width 30 height 11
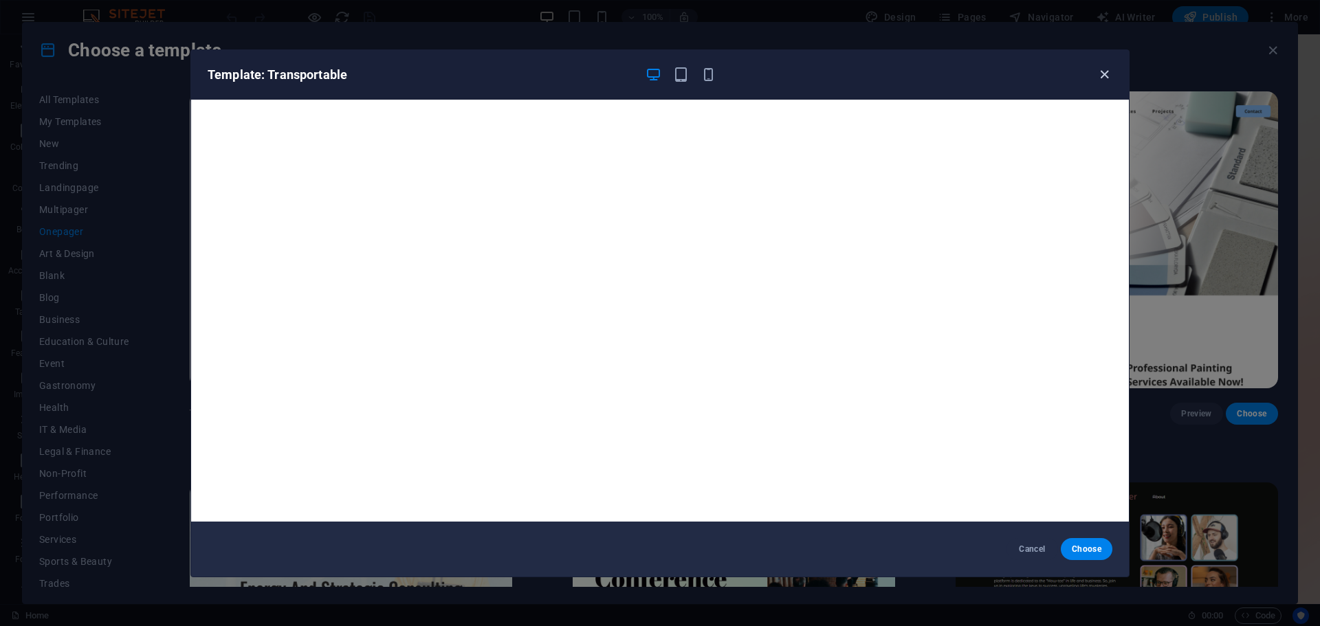
click at [1100, 76] on icon "button" at bounding box center [1104, 75] width 16 height 16
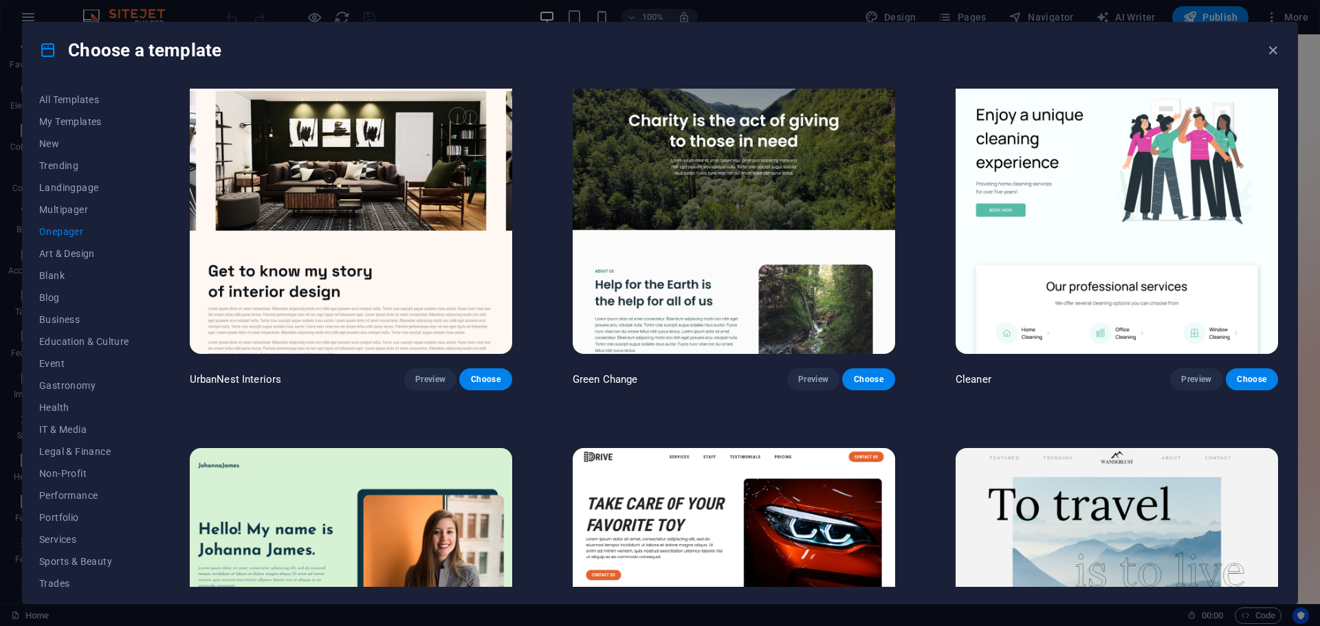
scroll to position [825, 0]
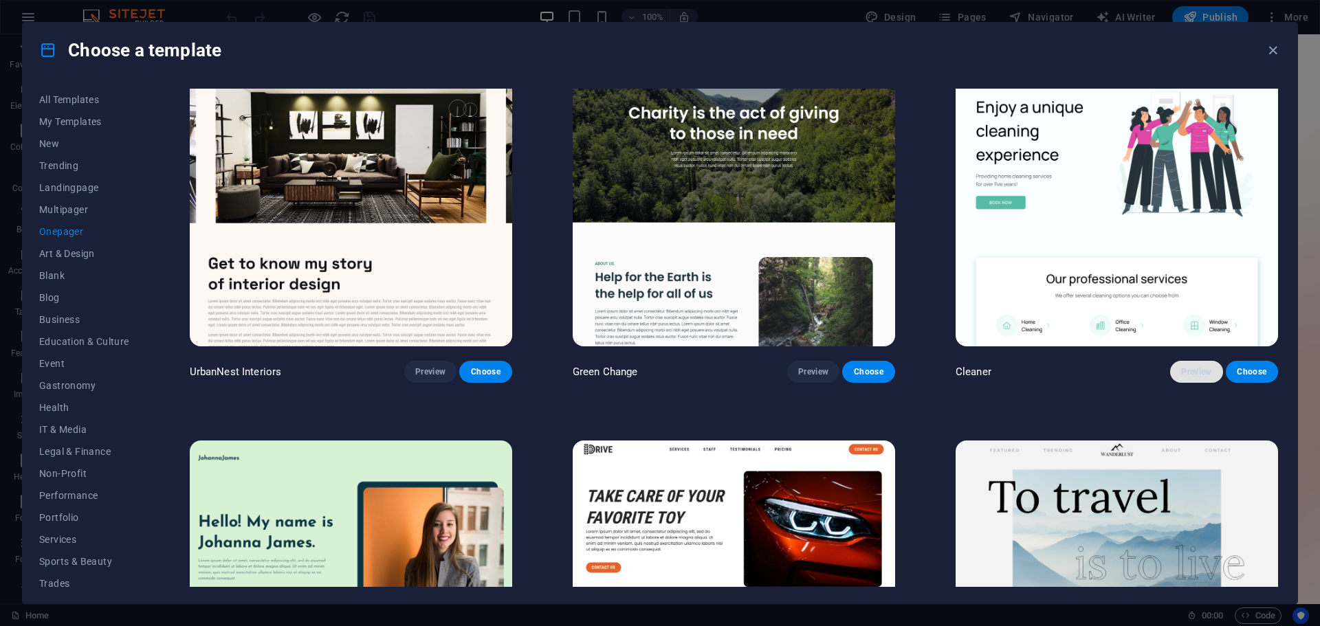
click at [1192, 366] on span "Preview" at bounding box center [1196, 371] width 30 height 11
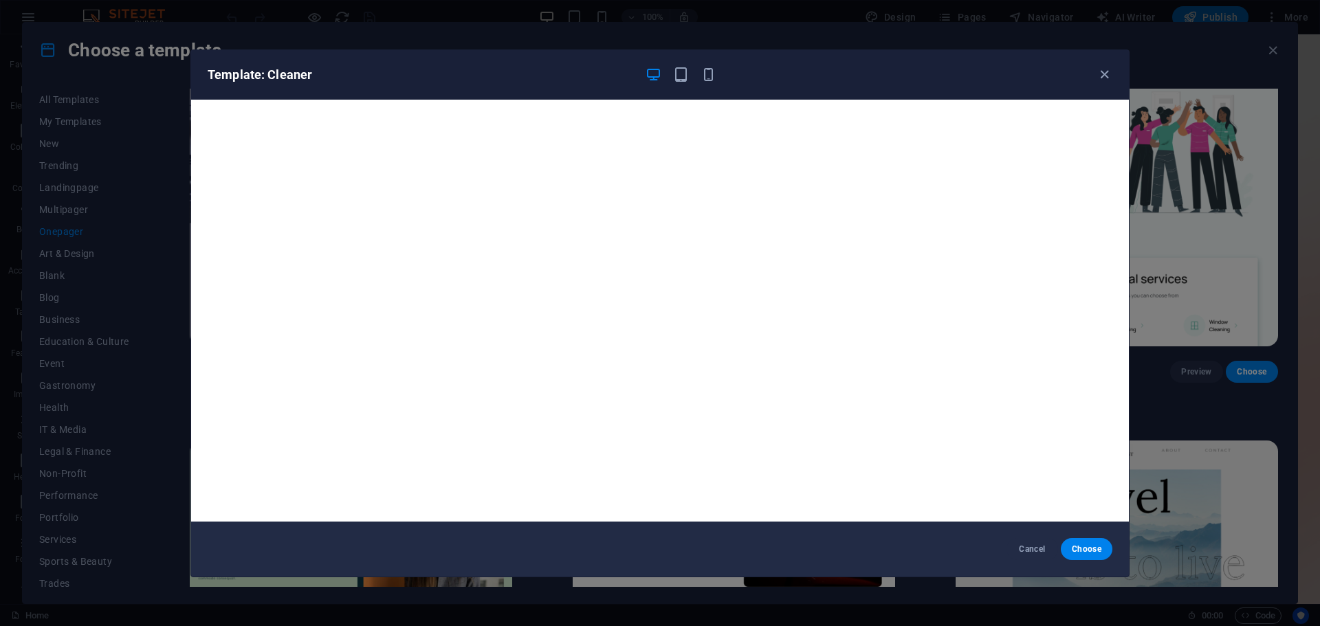
scroll to position [3, 0]
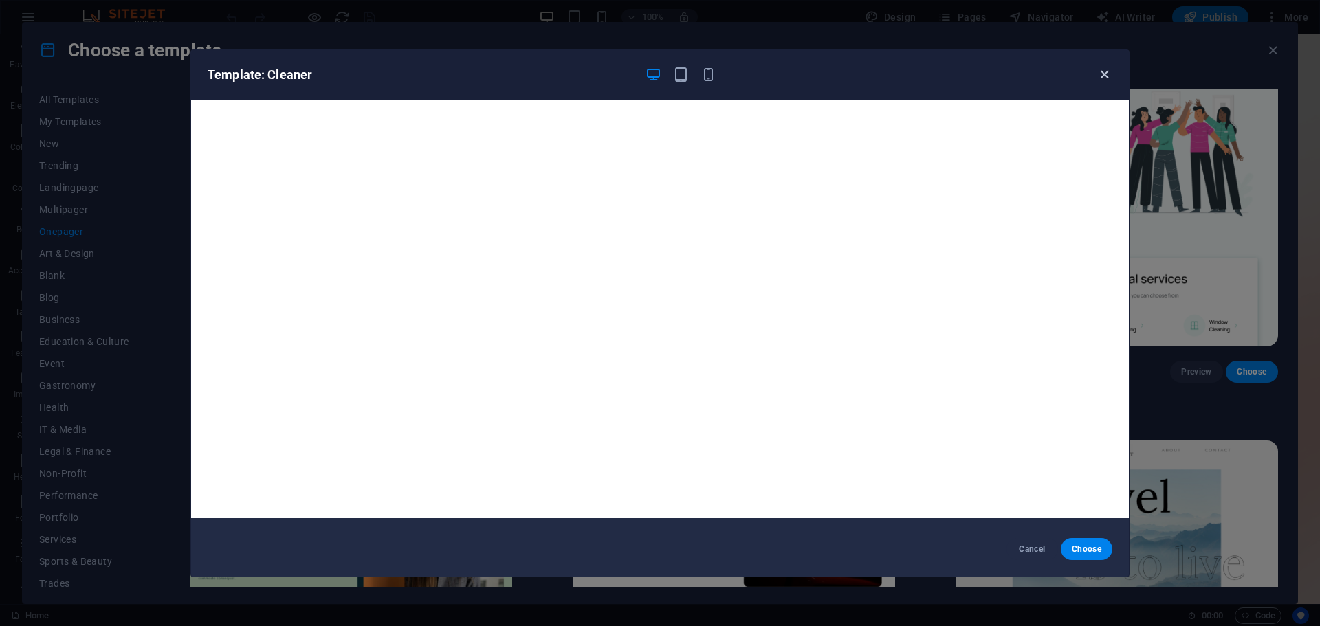
click at [1105, 75] on icon "button" at bounding box center [1104, 75] width 16 height 16
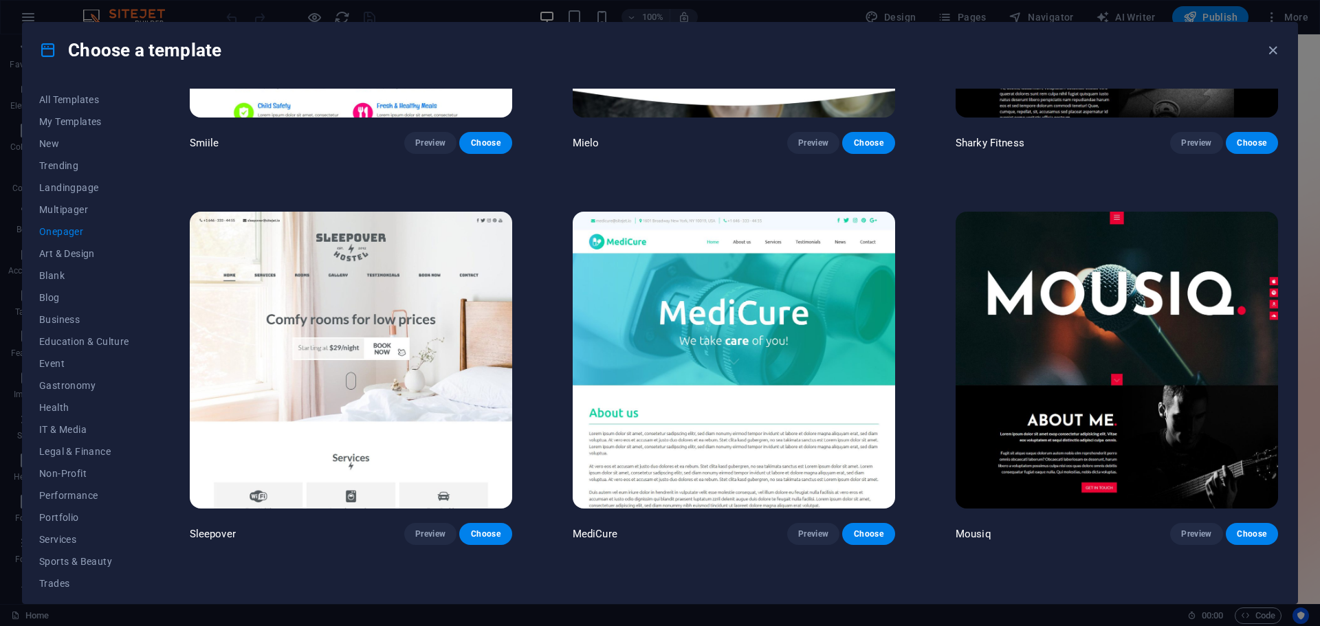
scroll to position [5361, 0]
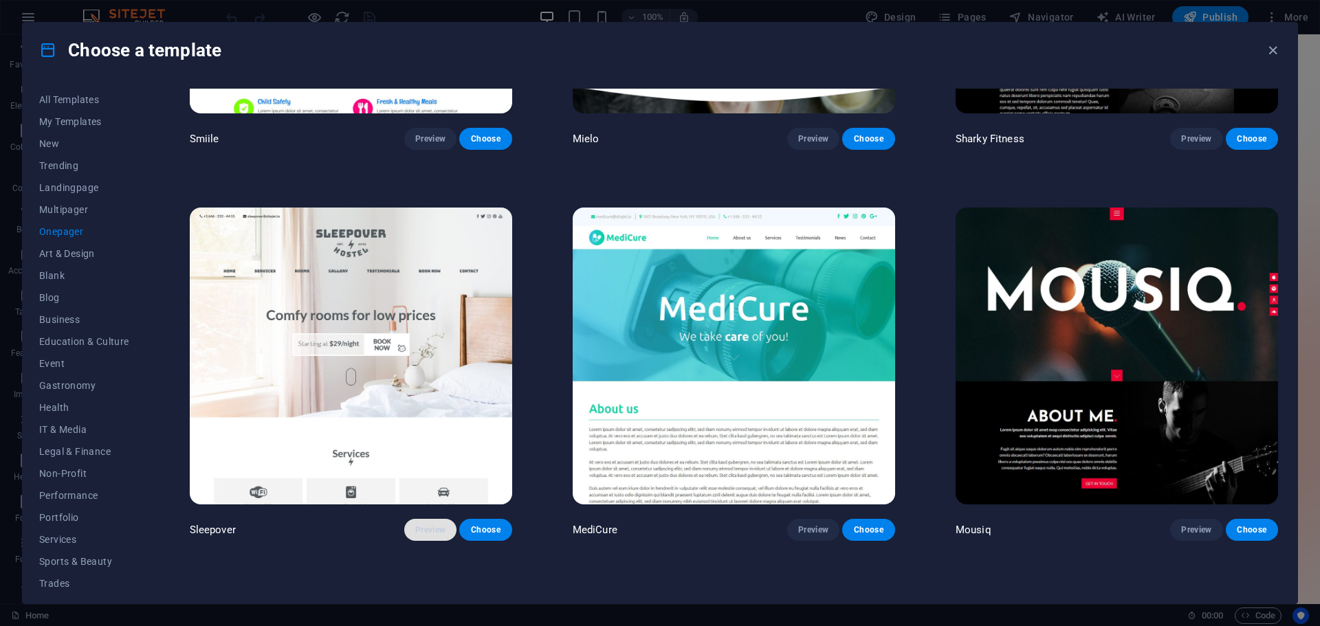
click at [436, 524] on span "Preview" at bounding box center [430, 529] width 30 height 11
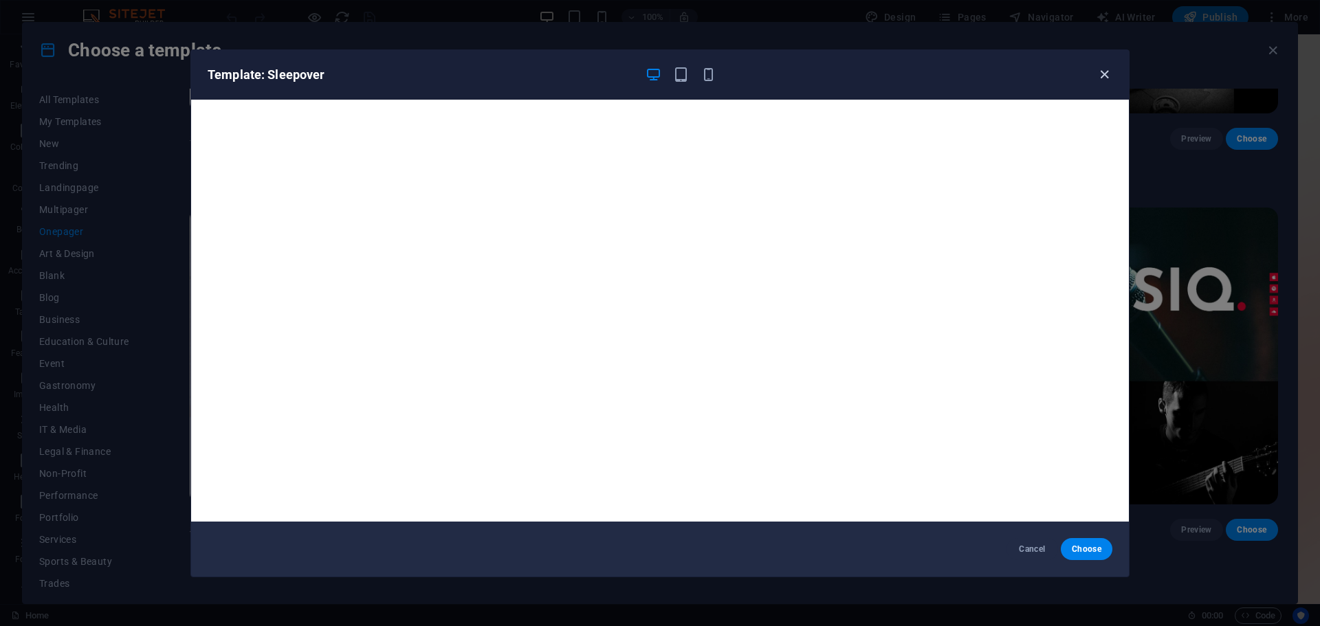
click at [1105, 69] on icon "button" at bounding box center [1104, 75] width 16 height 16
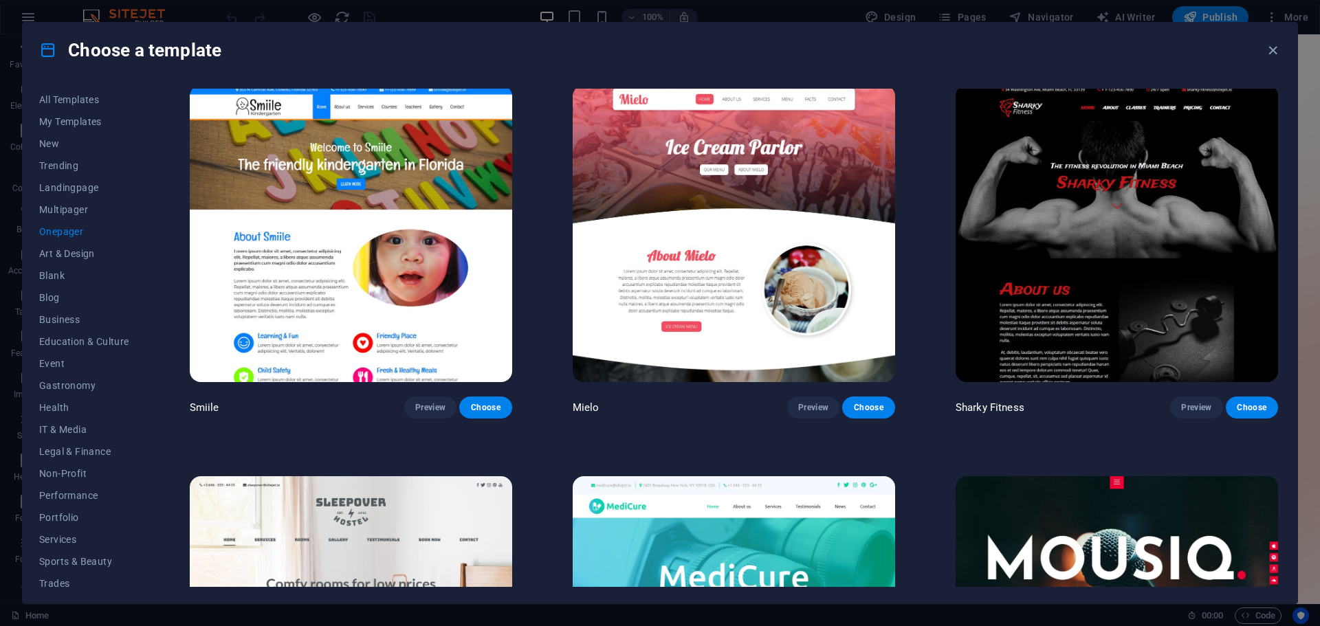
scroll to position [5017, 0]
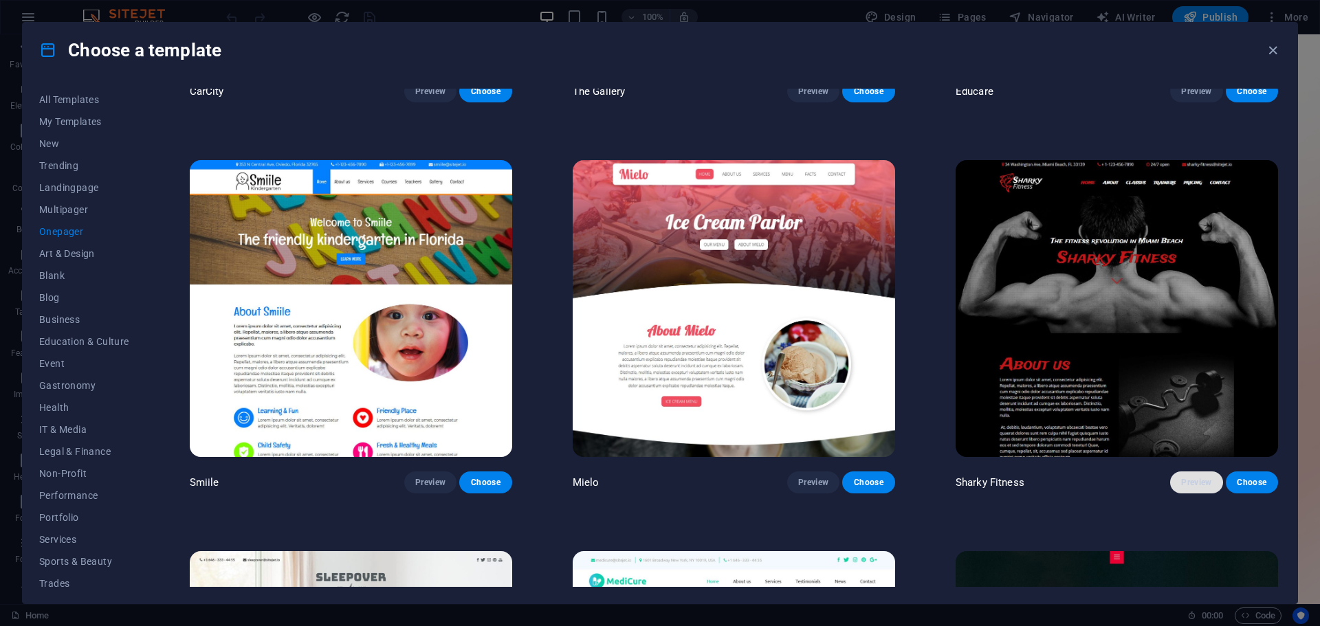
click at [1196, 477] on span "Preview" at bounding box center [1196, 482] width 30 height 11
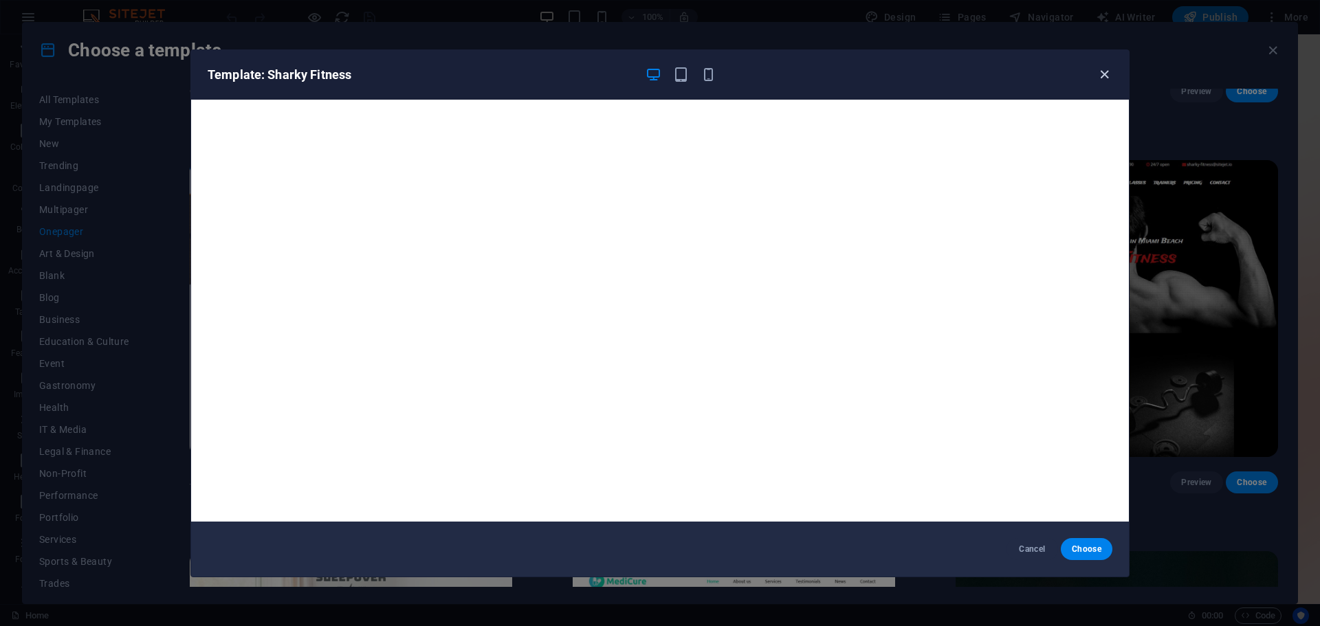
click at [1105, 74] on icon "button" at bounding box center [1104, 75] width 16 height 16
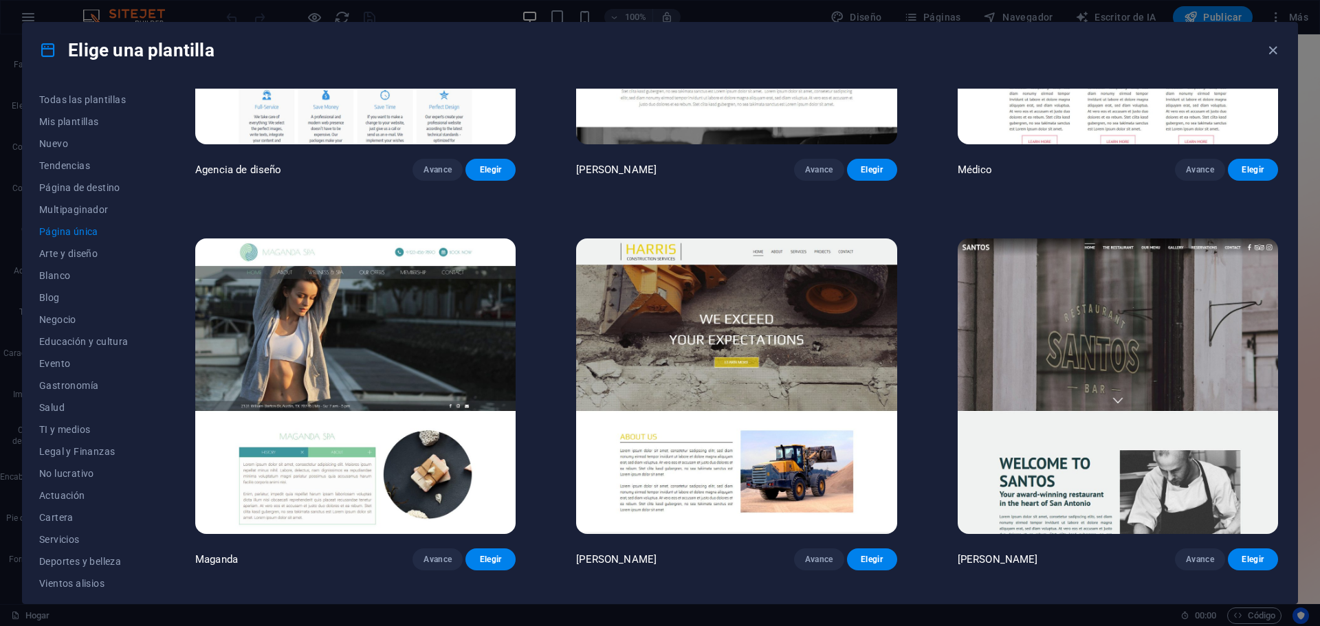
scroll to position [8454, 0]
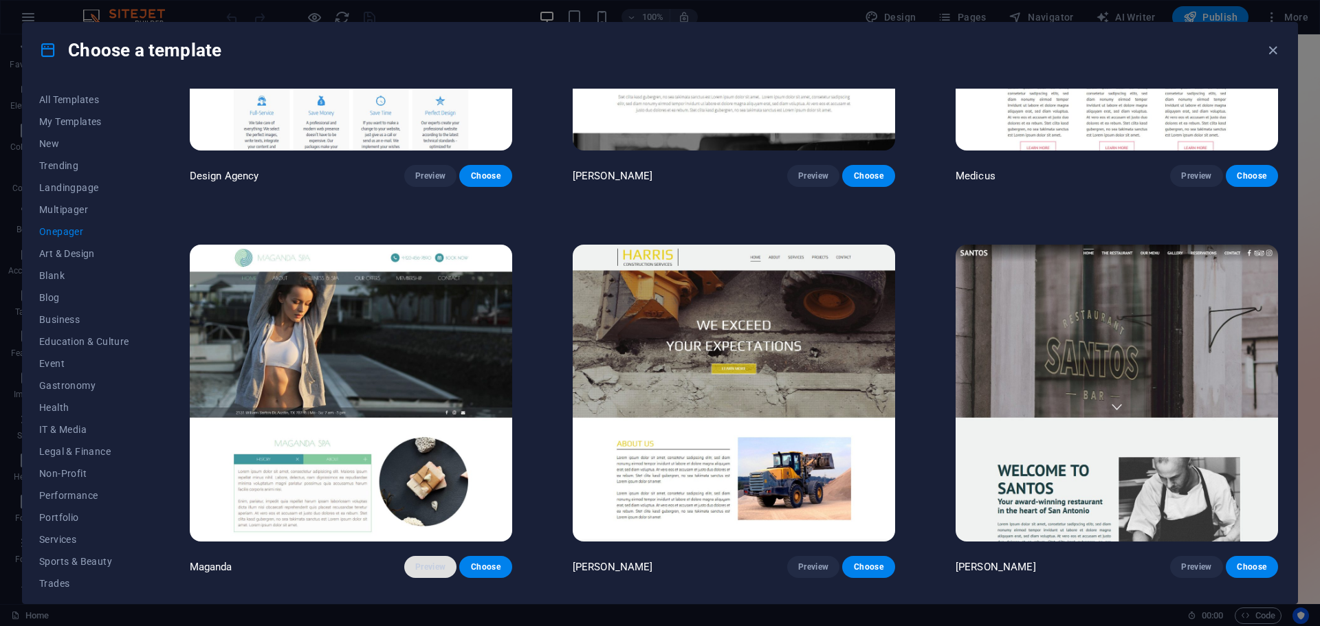
click at [438, 562] on span "Preview" at bounding box center [430, 567] width 30 height 11
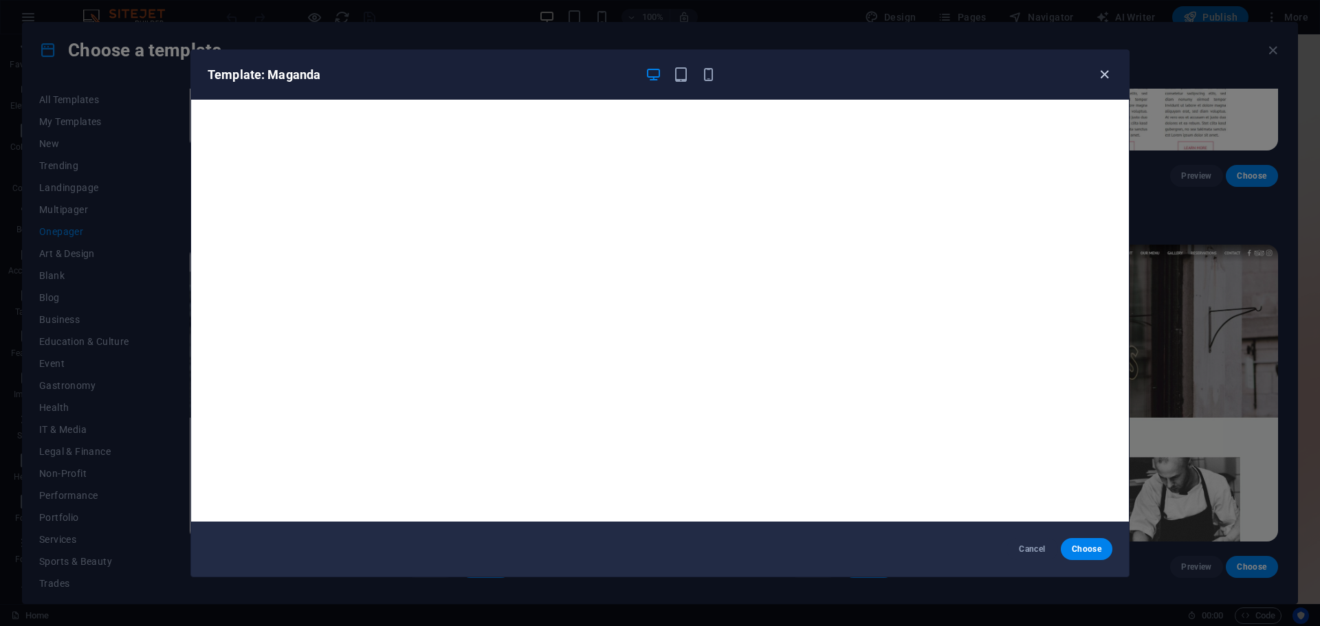
click at [1105, 78] on icon "button" at bounding box center [1104, 75] width 16 height 16
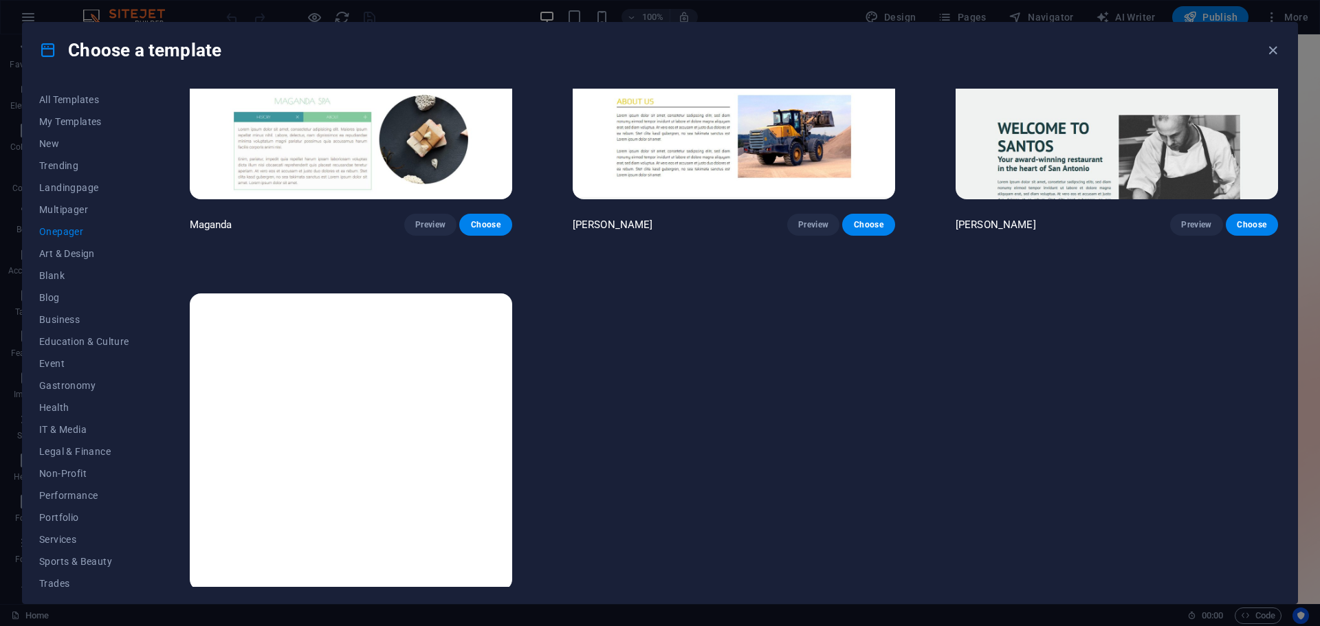
scroll to position [8800, 0]
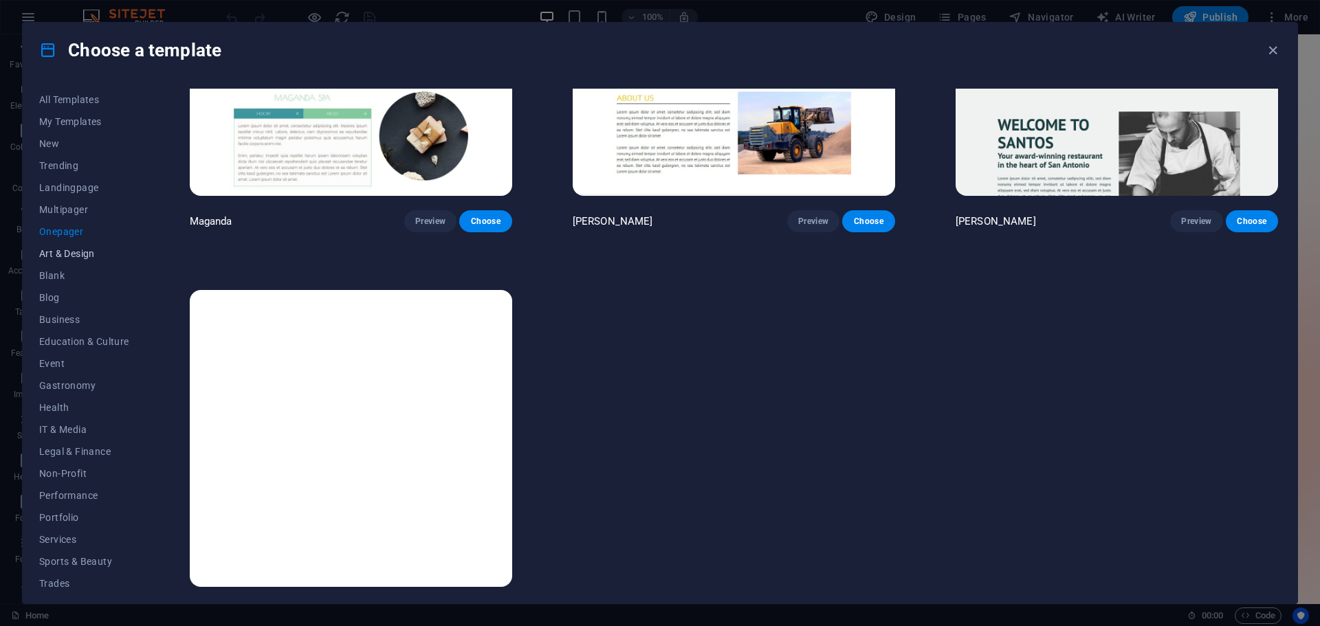
click at [71, 248] on span "Art & Design" at bounding box center [84, 253] width 90 height 11
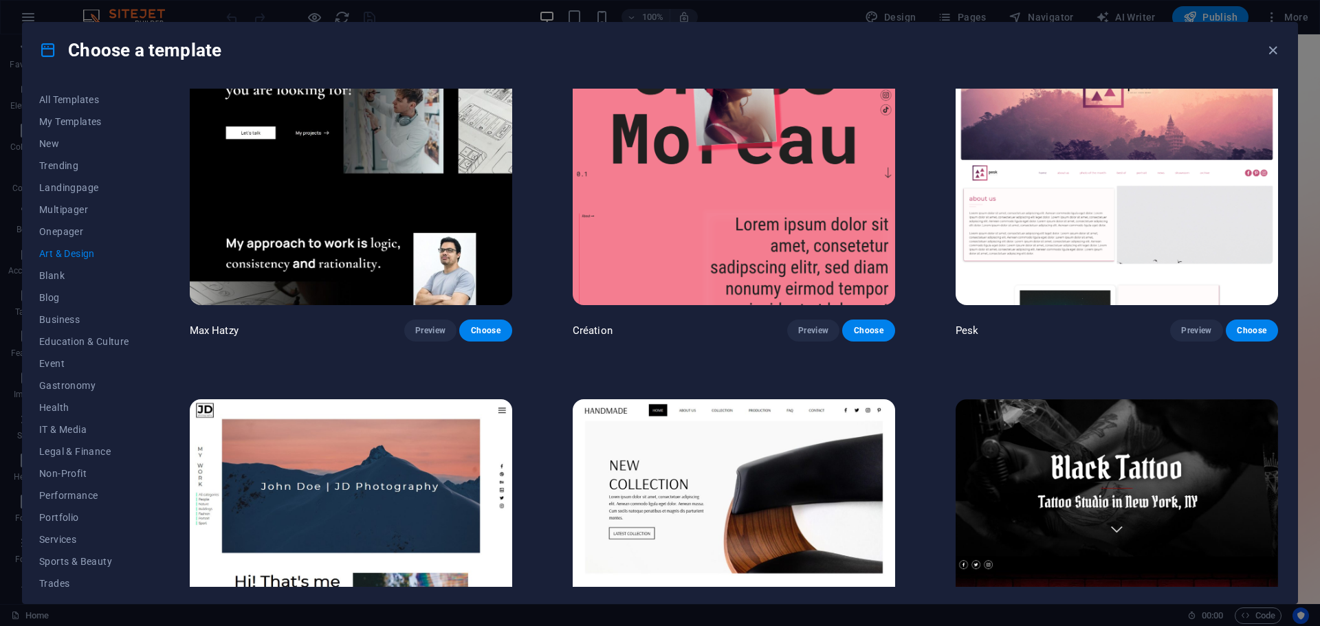
scroll to position [0, 0]
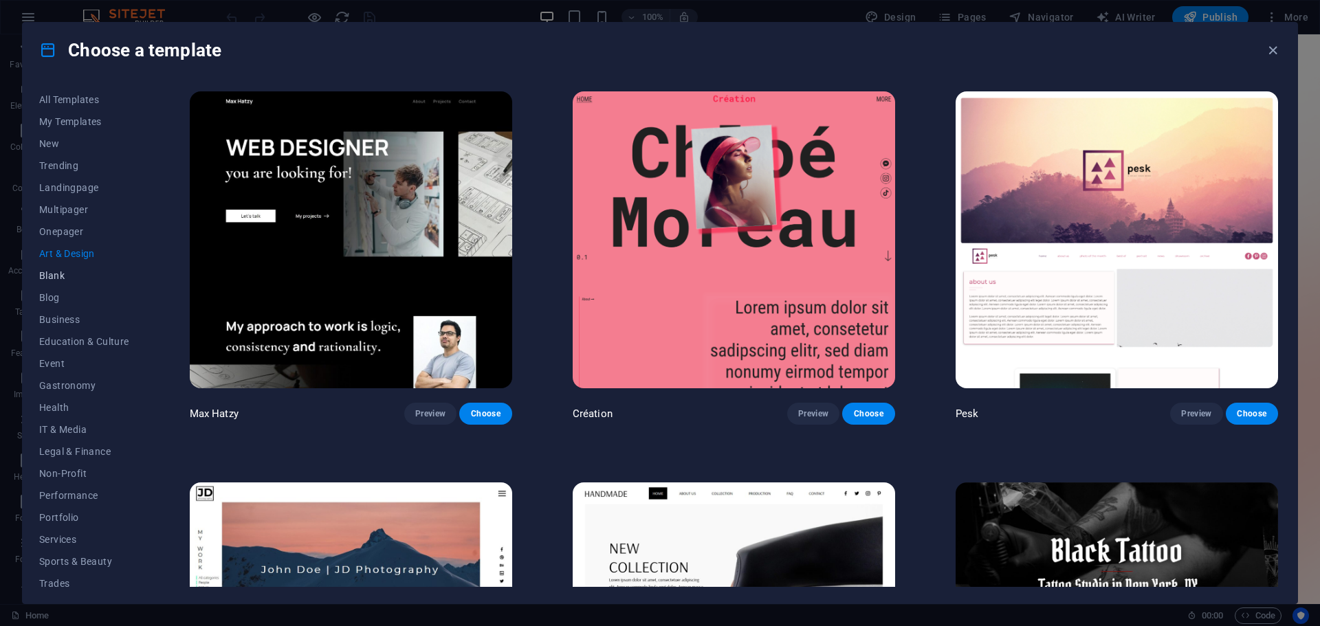
click at [44, 274] on span "Blank" at bounding box center [84, 275] width 90 height 11
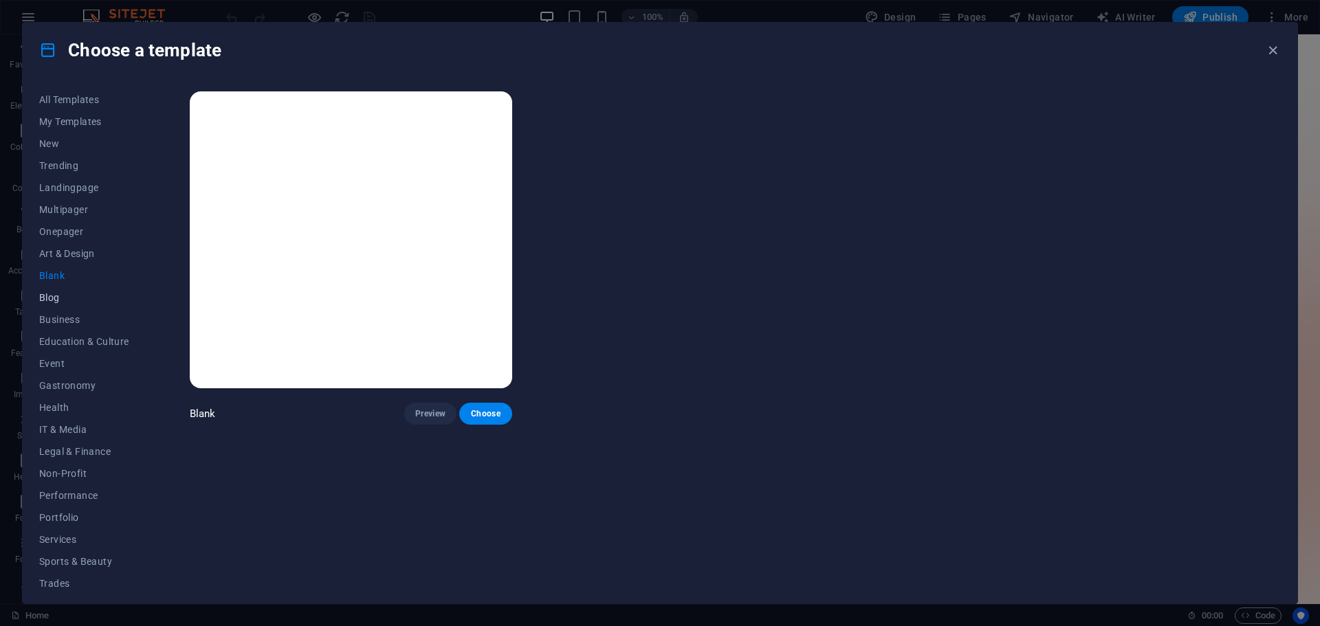
click at [56, 298] on span "Blog" at bounding box center [84, 297] width 90 height 11
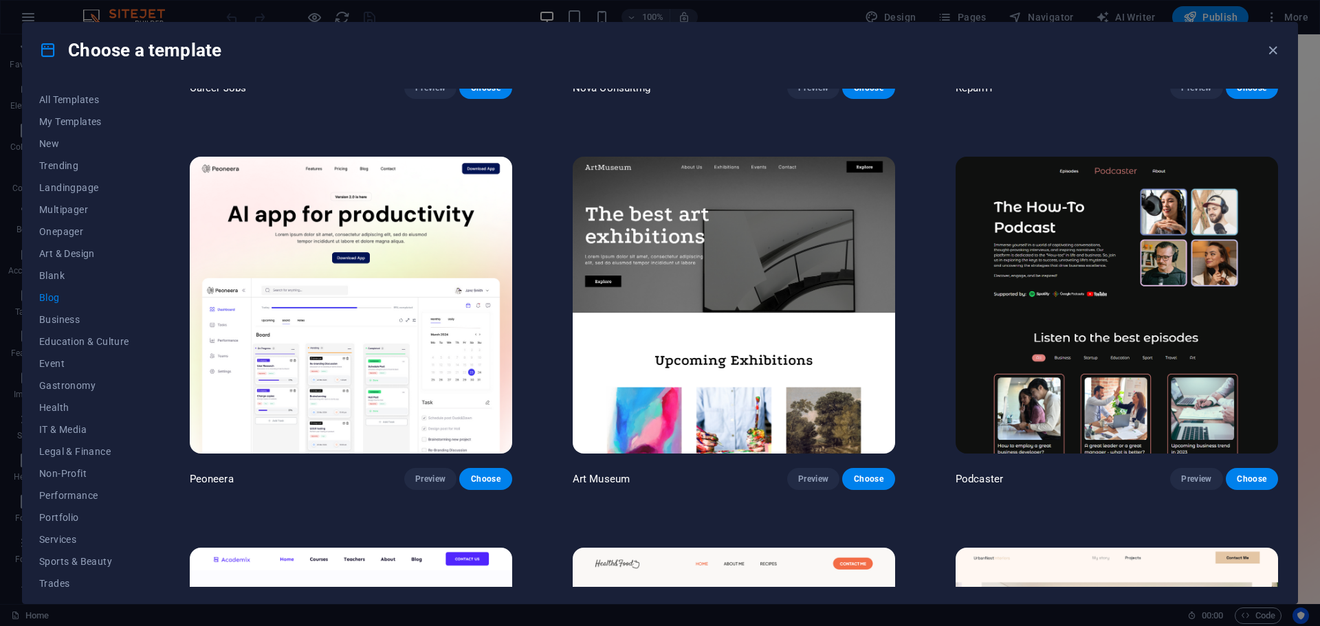
scroll to position [412, 0]
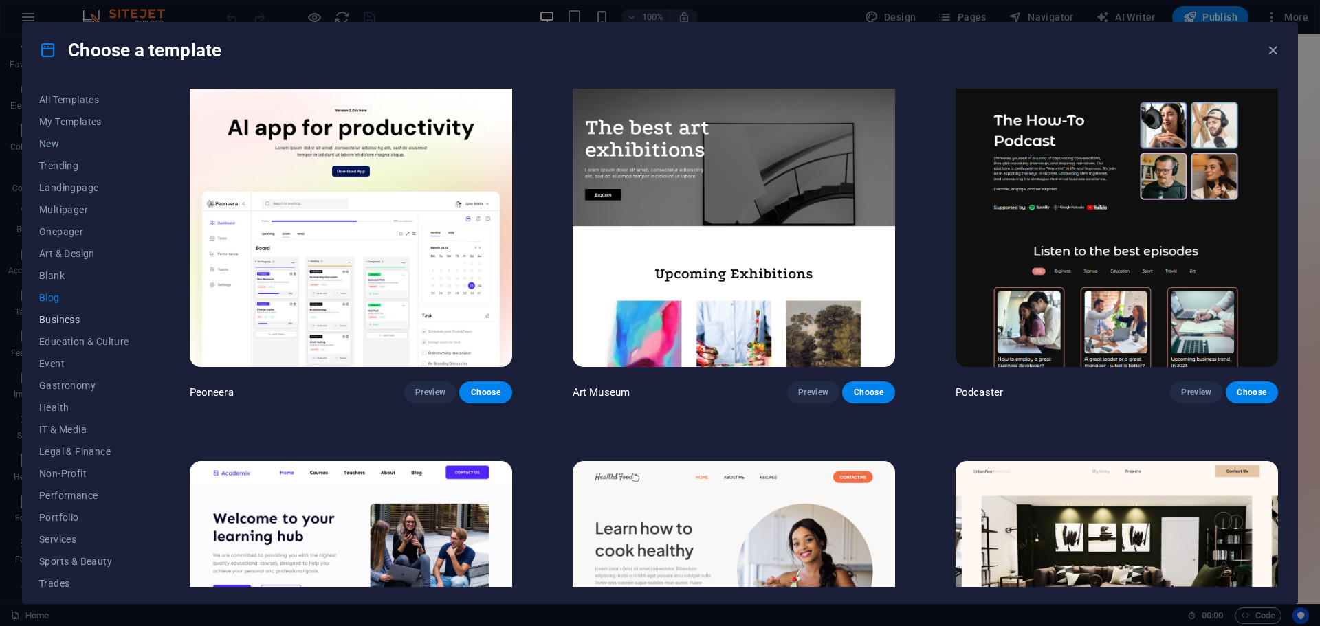
click at [58, 311] on button "Business" at bounding box center [84, 320] width 90 height 22
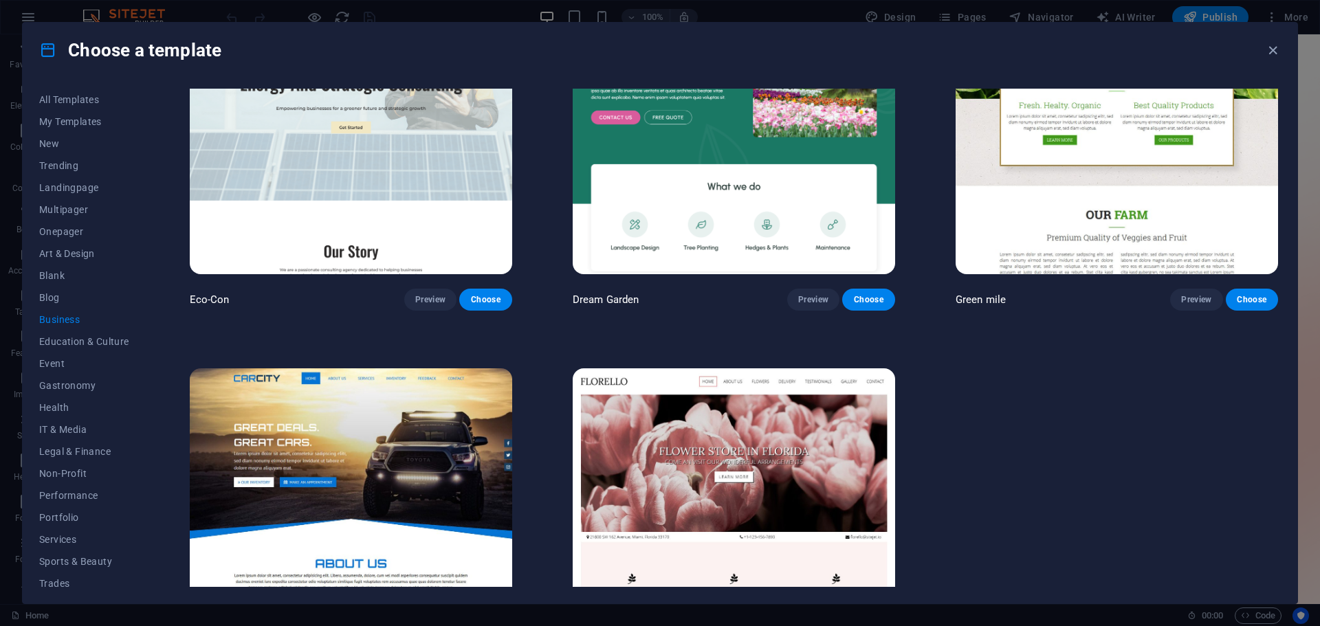
scroll to position [0, 0]
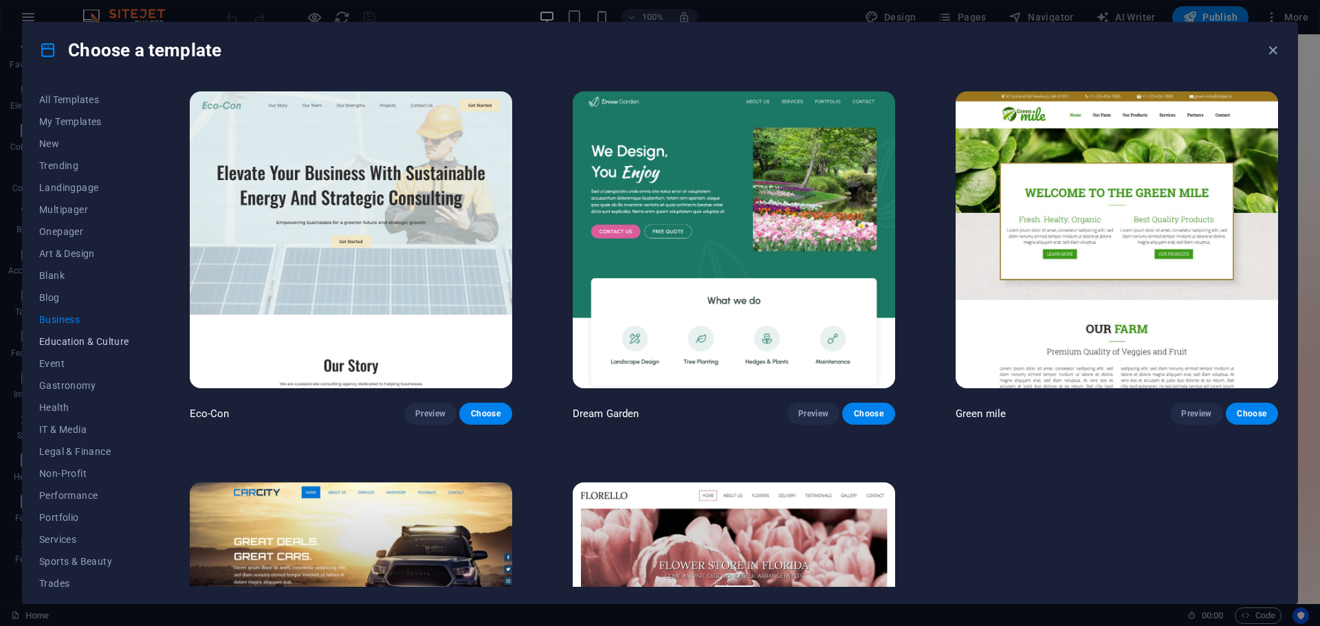
click at [91, 340] on span "Education & Culture" at bounding box center [84, 341] width 90 height 11
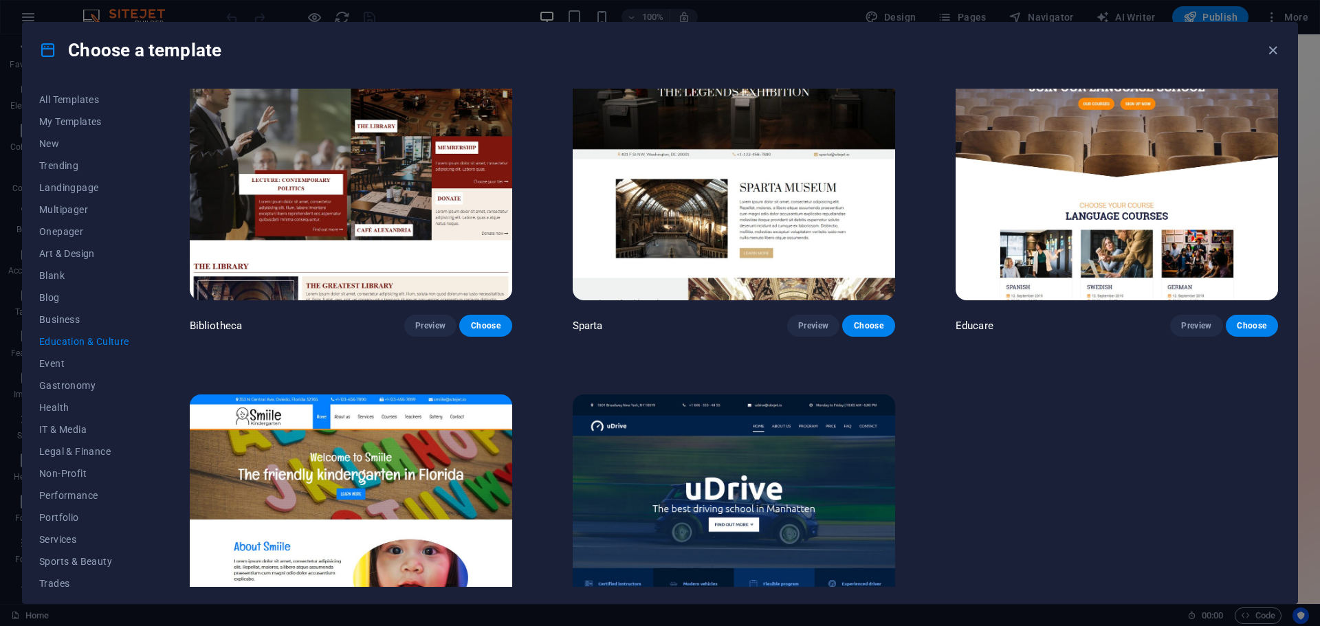
scroll to position [478, 0]
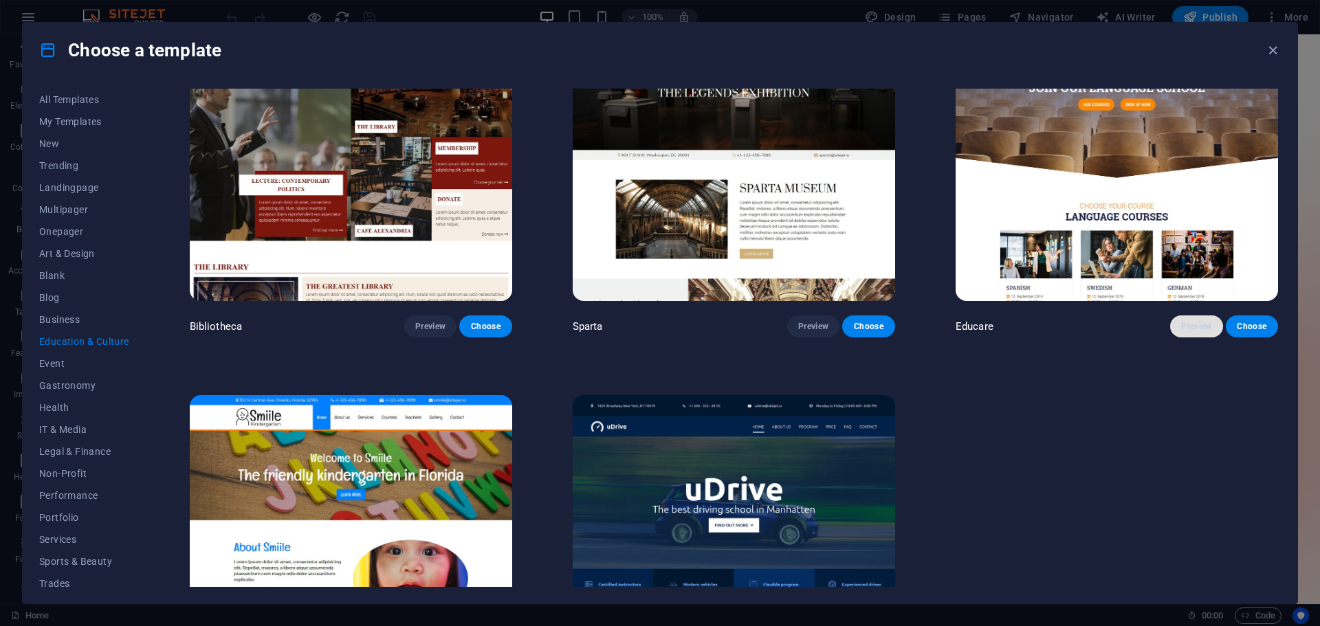
click at [1196, 315] on button "Preview" at bounding box center [1196, 326] width 52 height 22
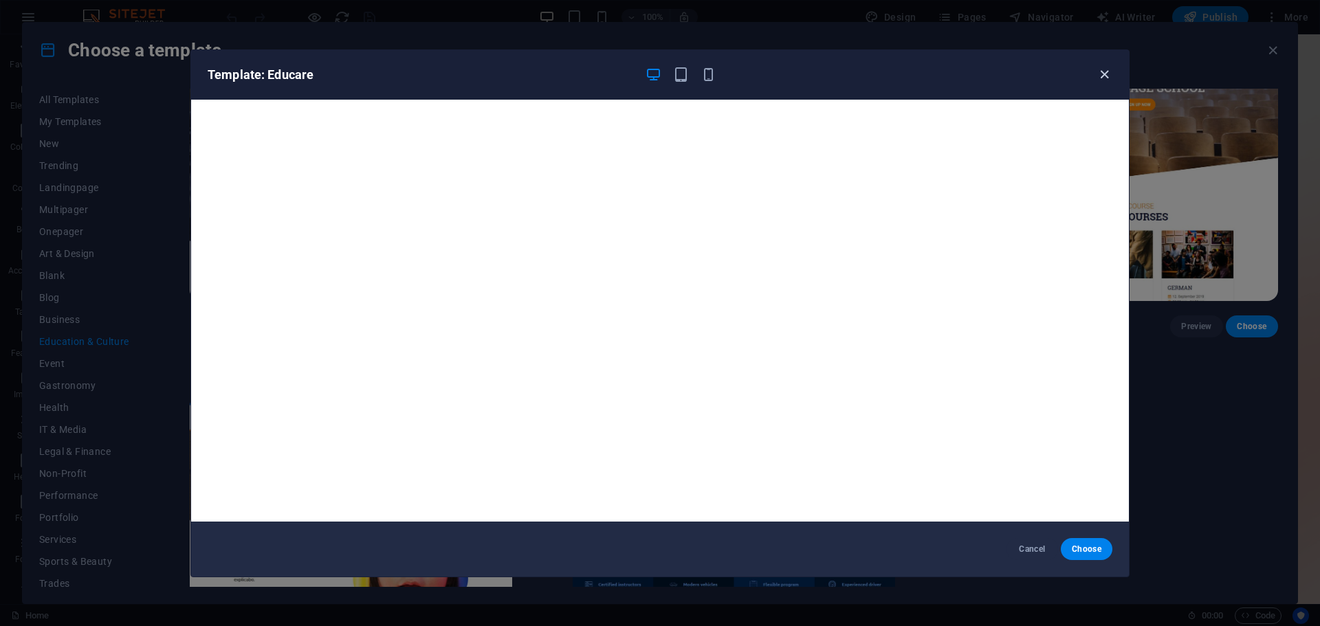
click at [1102, 78] on icon "button" at bounding box center [1104, 75] width 16 height 16
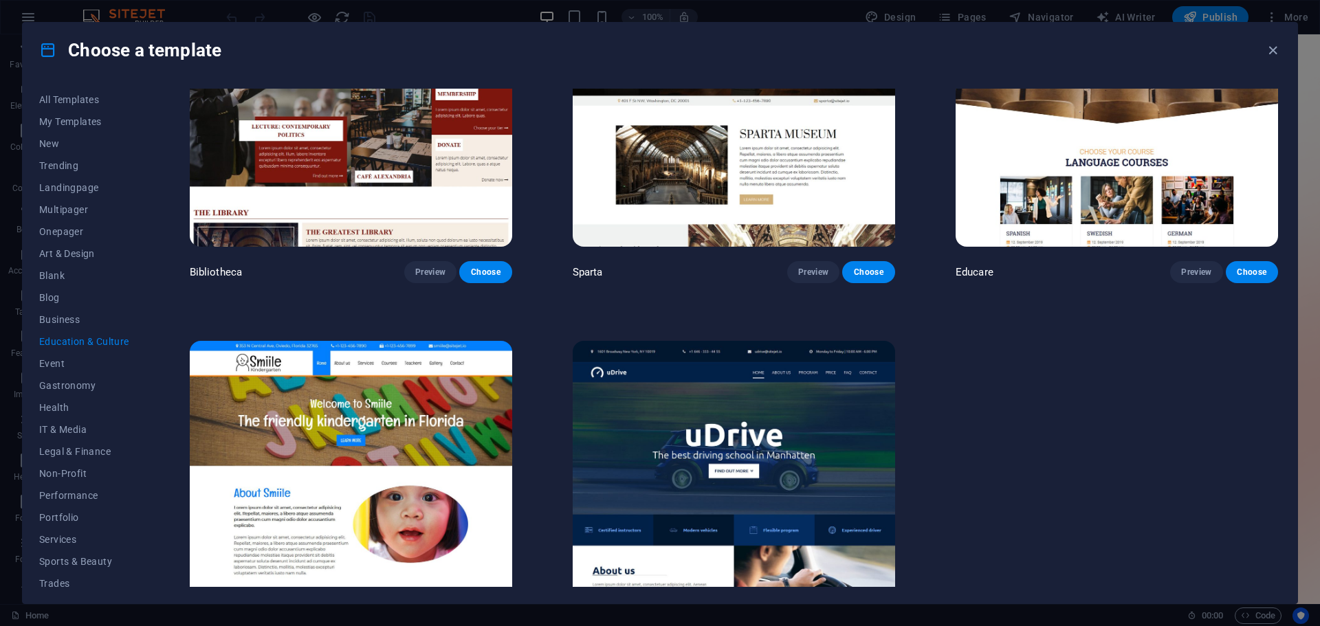
scroll to position [616, 0]
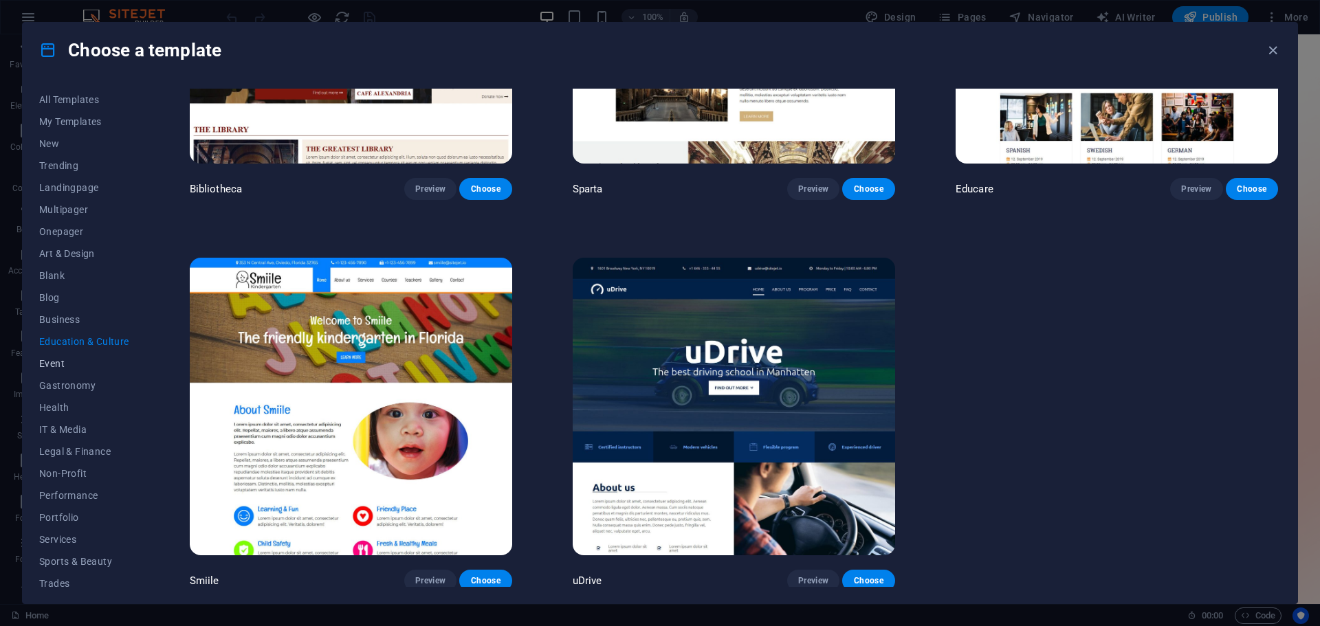
click at [61, 364] on span "Event" at bounding box center [84, 363] width 90 height 11
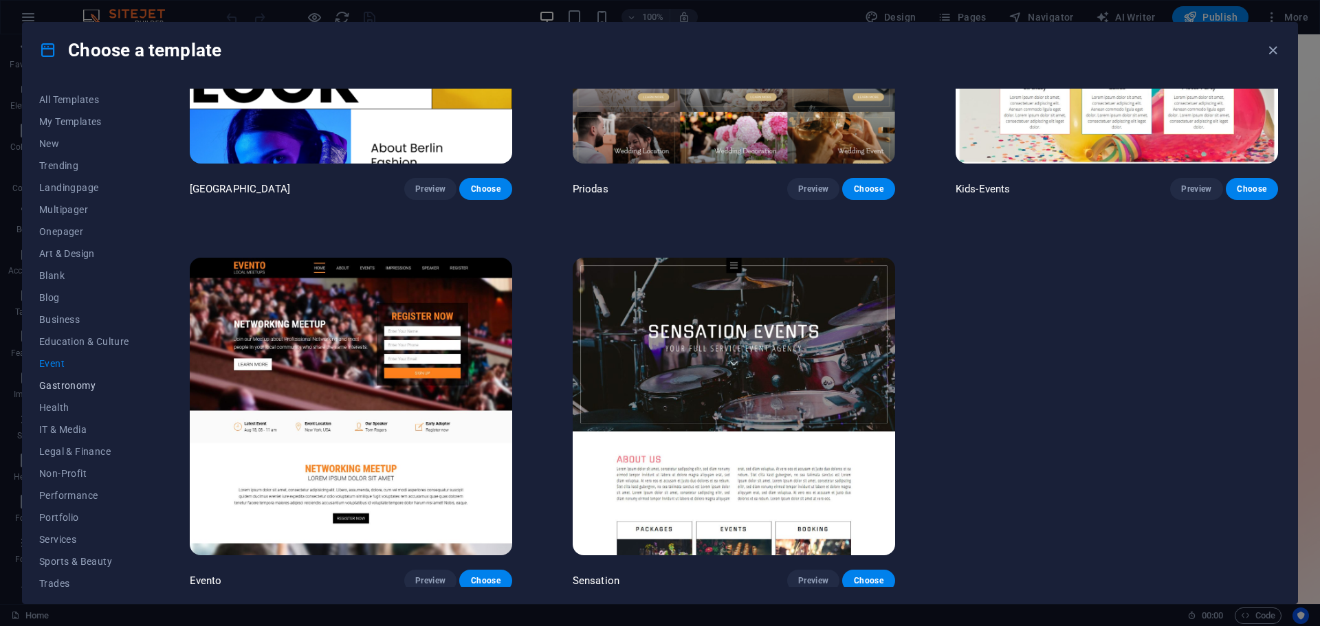
click at [73, 386] on span "Gastronomy" at bounding box center [84, 385] width 90 height 11
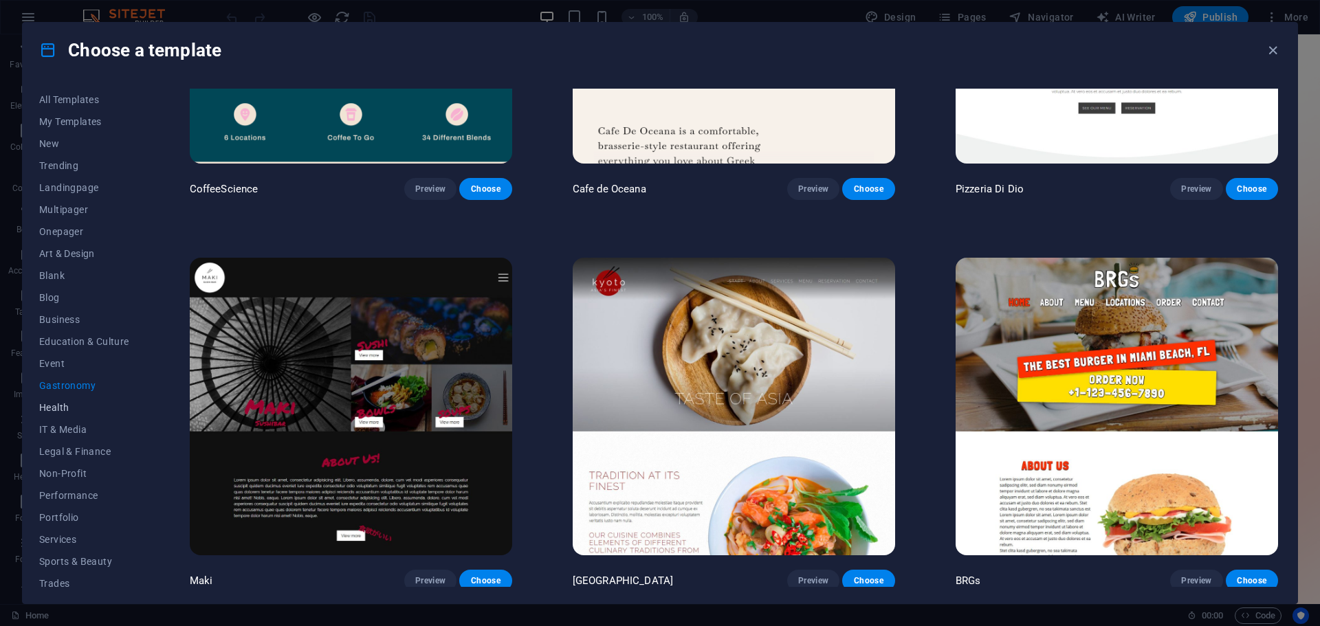
click at [58, 410] on span "Health" at bounding box center [84, 407] width 90 height 11
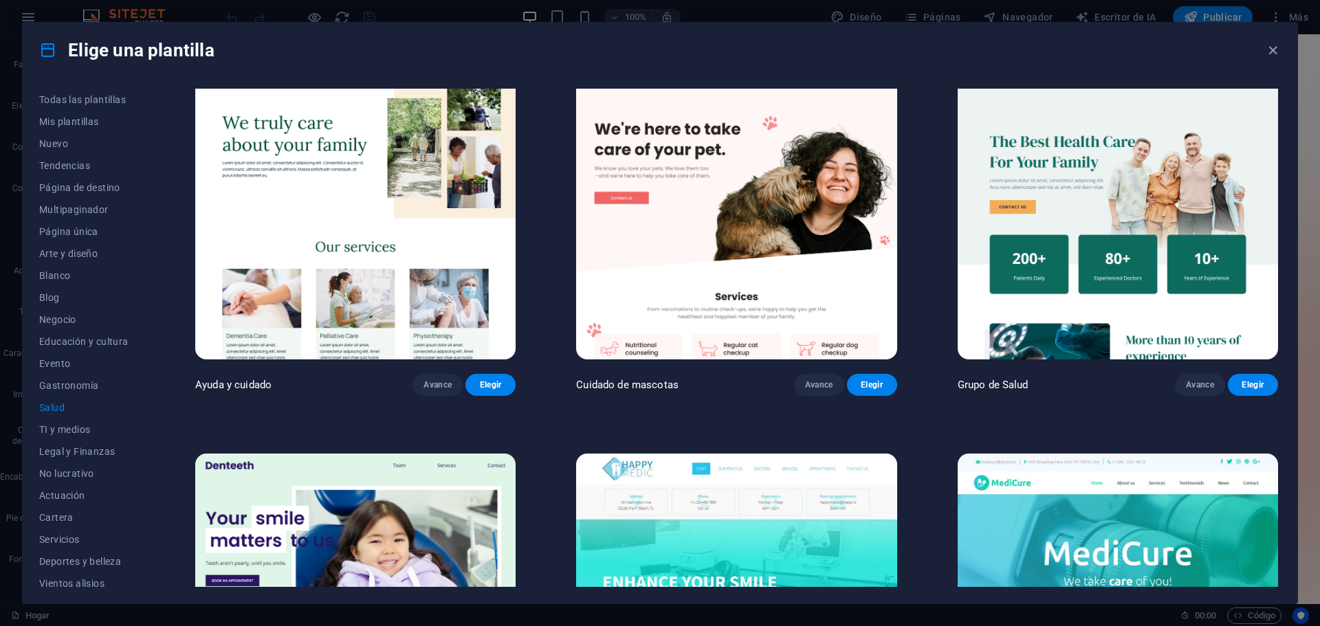
scroll to position [0, 0]
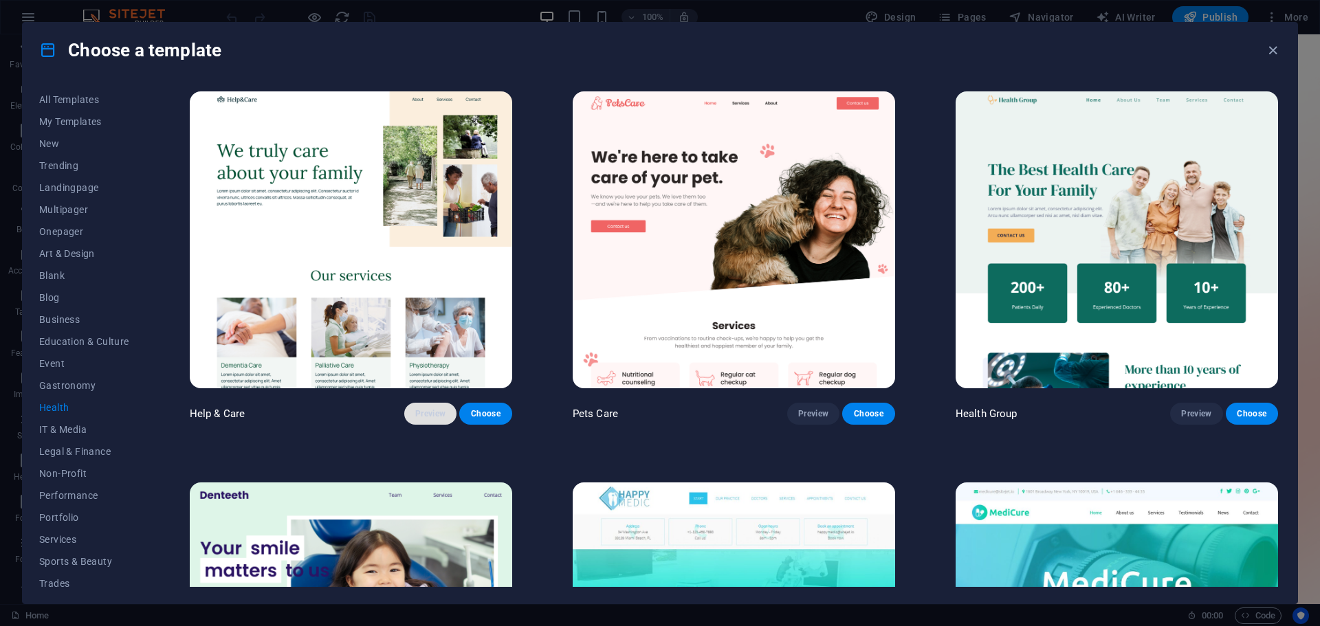
click at [428, 404] on button "Preview" at bounding box center [430, 414] width 52 height 22
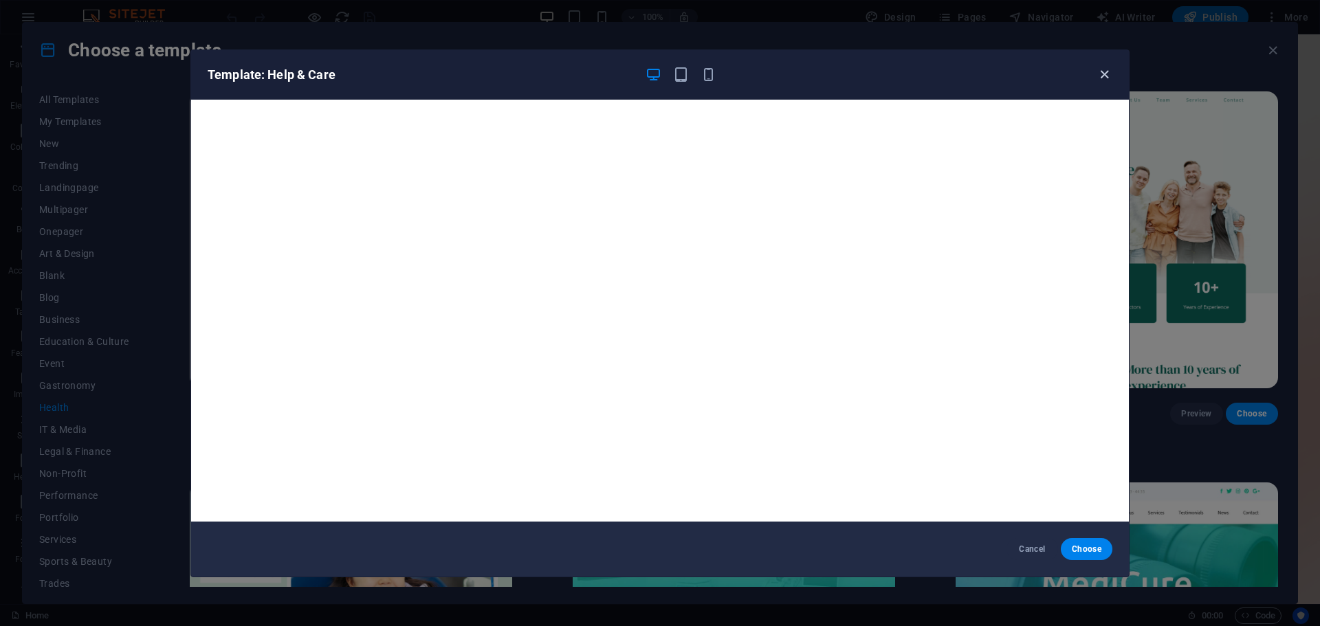
click at [1096, 78] on icon "button" at bounding box center [1104, 75] width 16 height 16
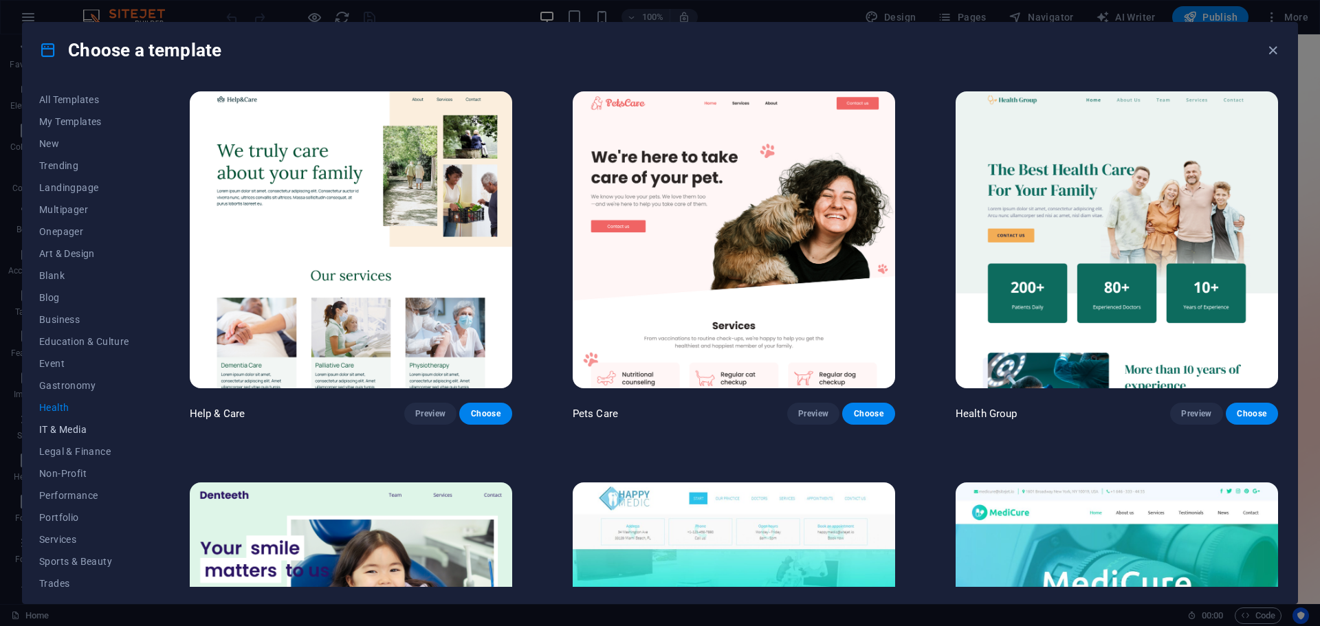
click at [79, 428] on span "IT & Media" at bounding box center [84, 429] width 90 height 11
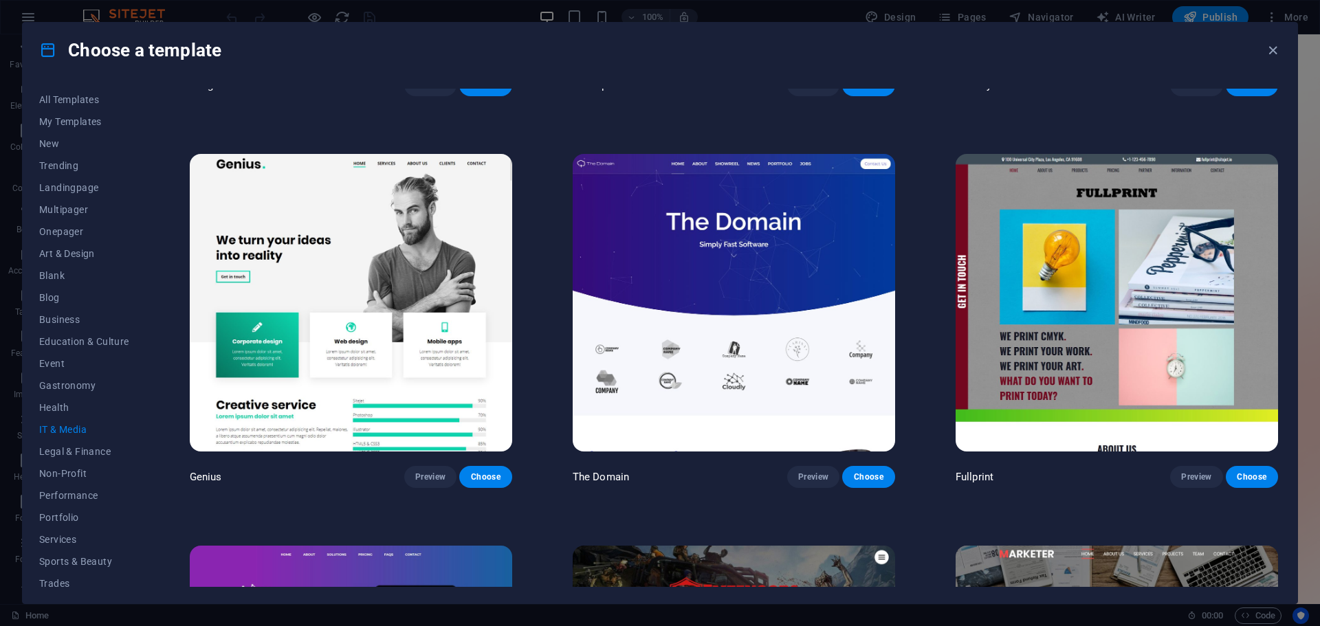
scroll to position [756, 0]
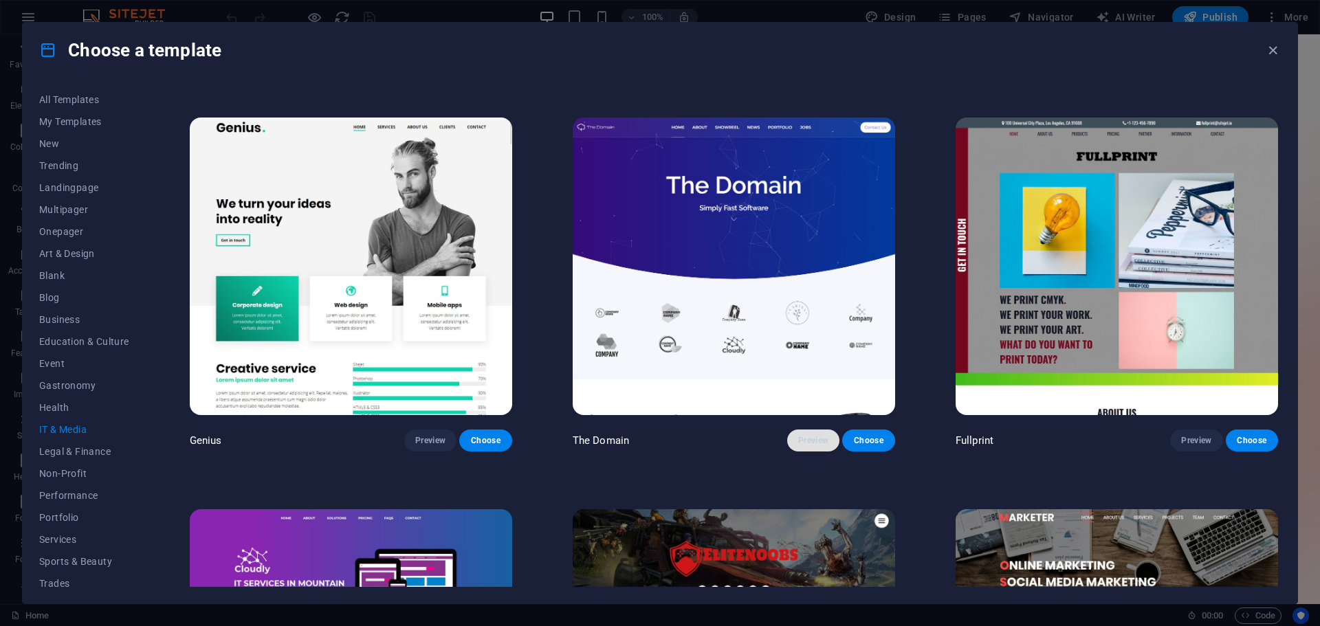
click at [801, 441] on button "Preview" at bounding box center [813, 441] width 52 height 22
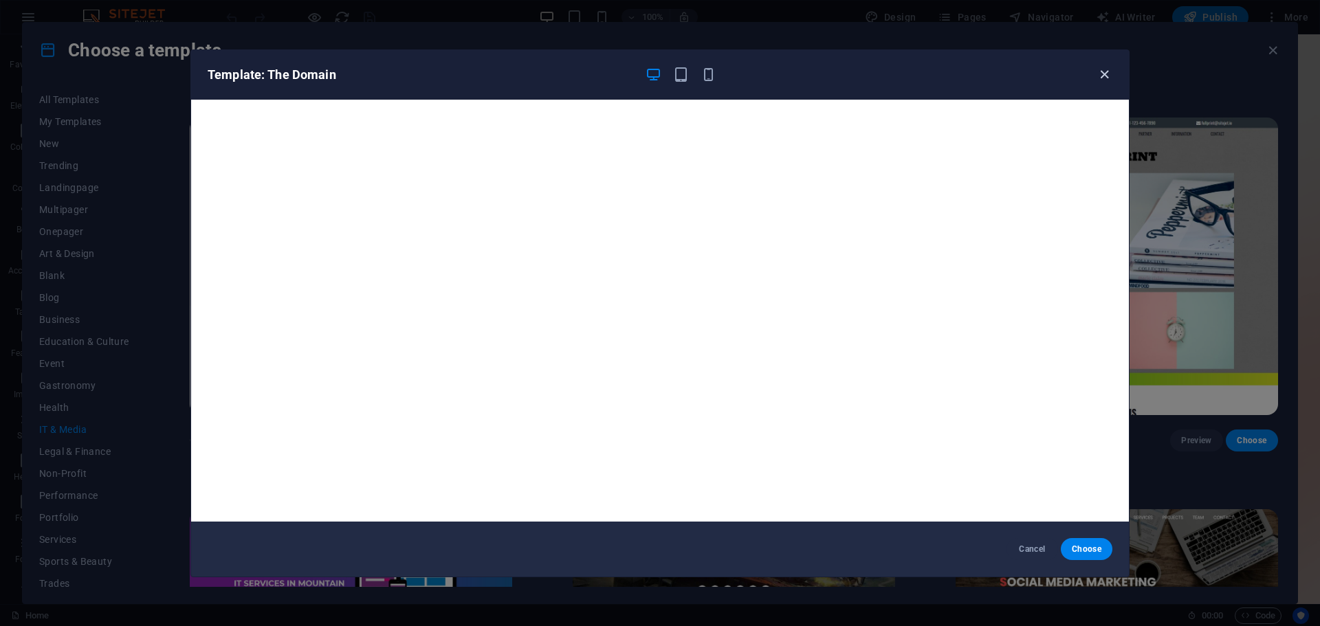
click at [1104, 78] on icon "button" at bounding box center [1104, 75] width 16 height 16
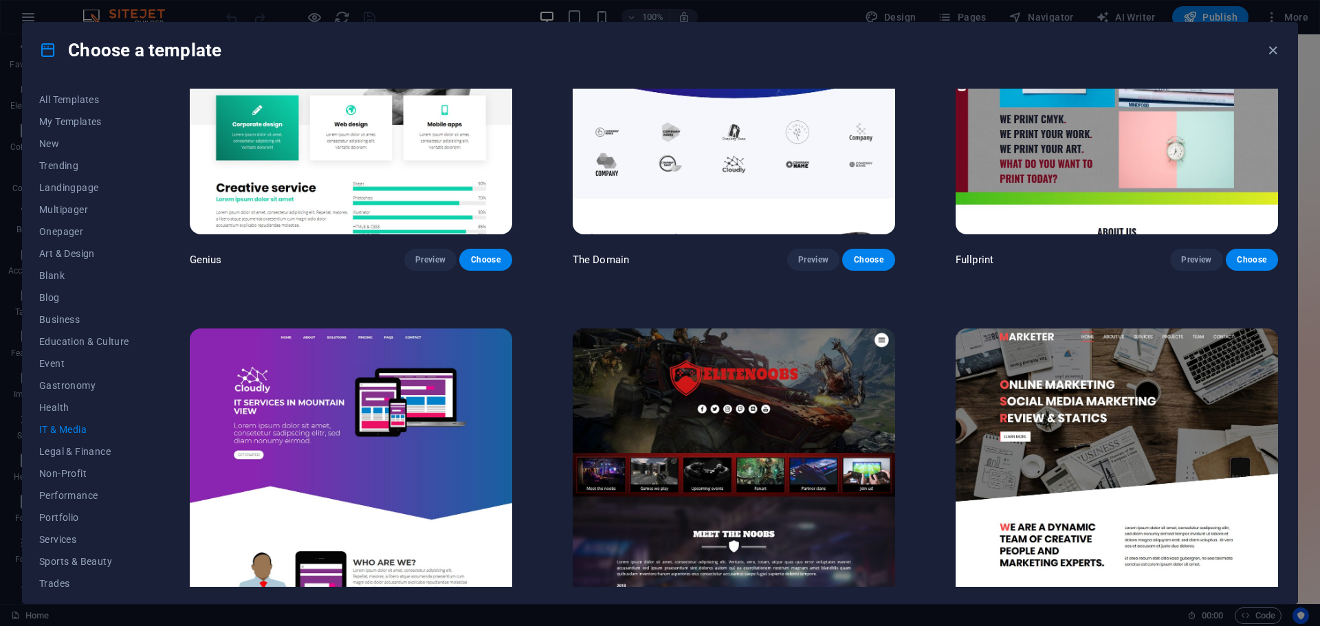
scroll to position [1006, 0]
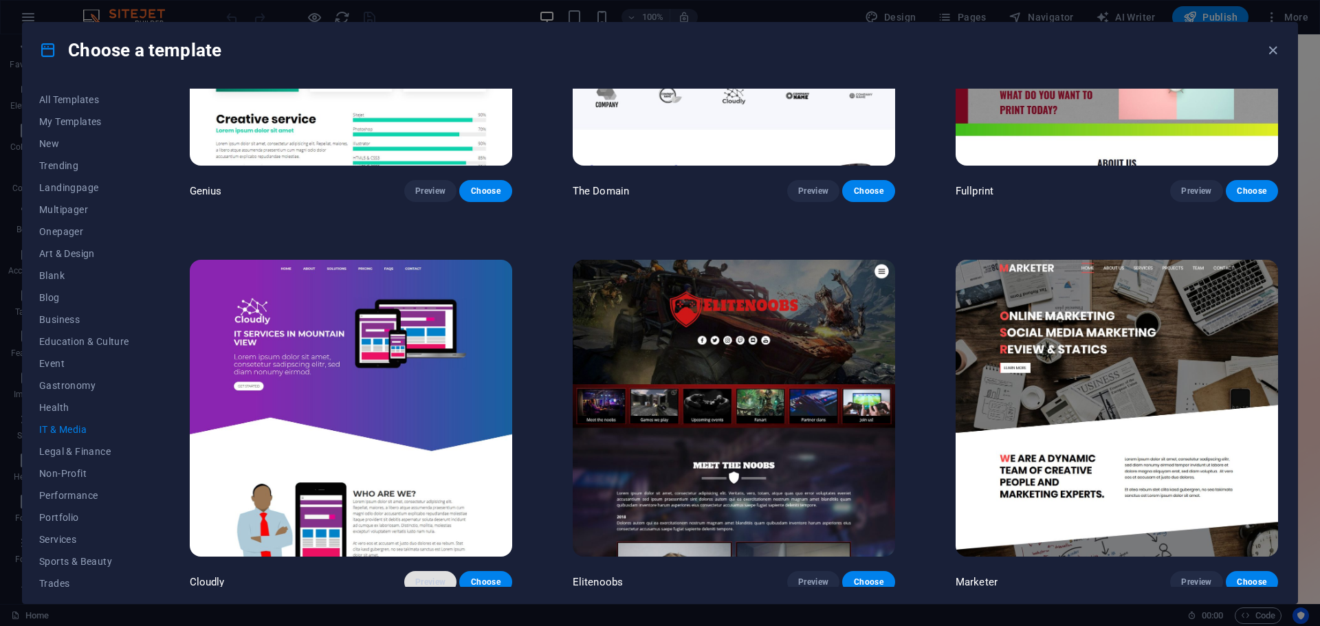
click at [447, 572] on button "Preview" at bounding box center [430, 582] width 52 height 22
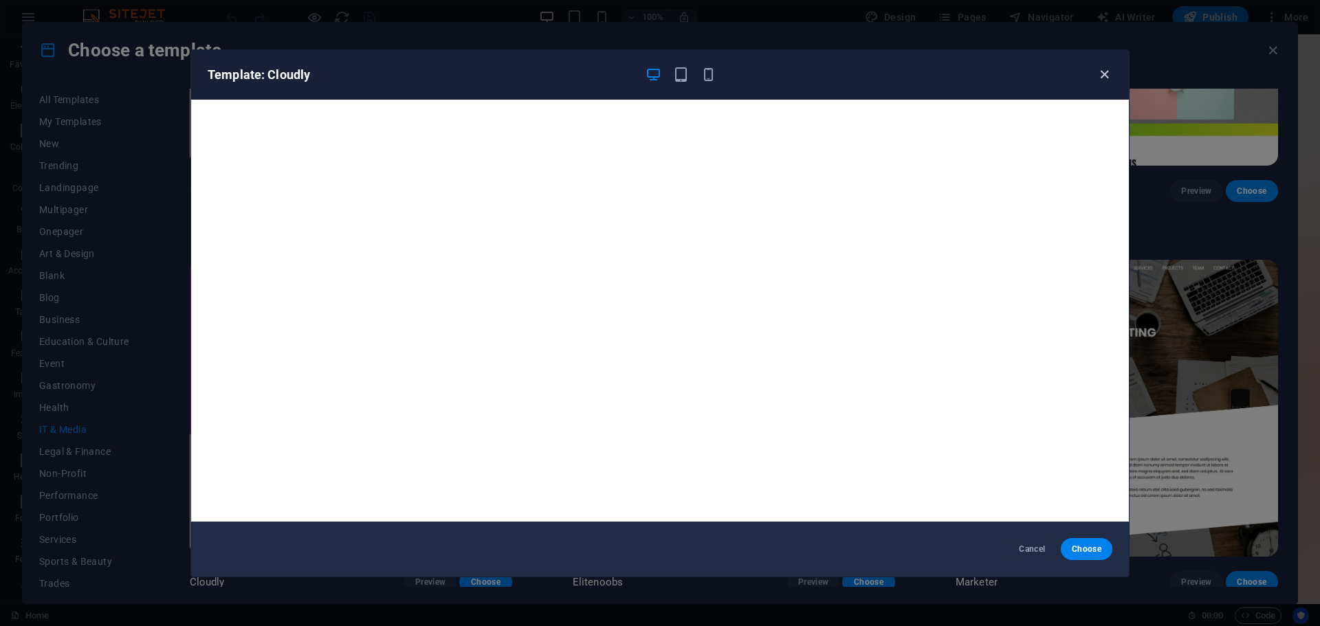
click at [1104, 79] on icon "button" at bounding box center [1104, 75] width 16 height 16
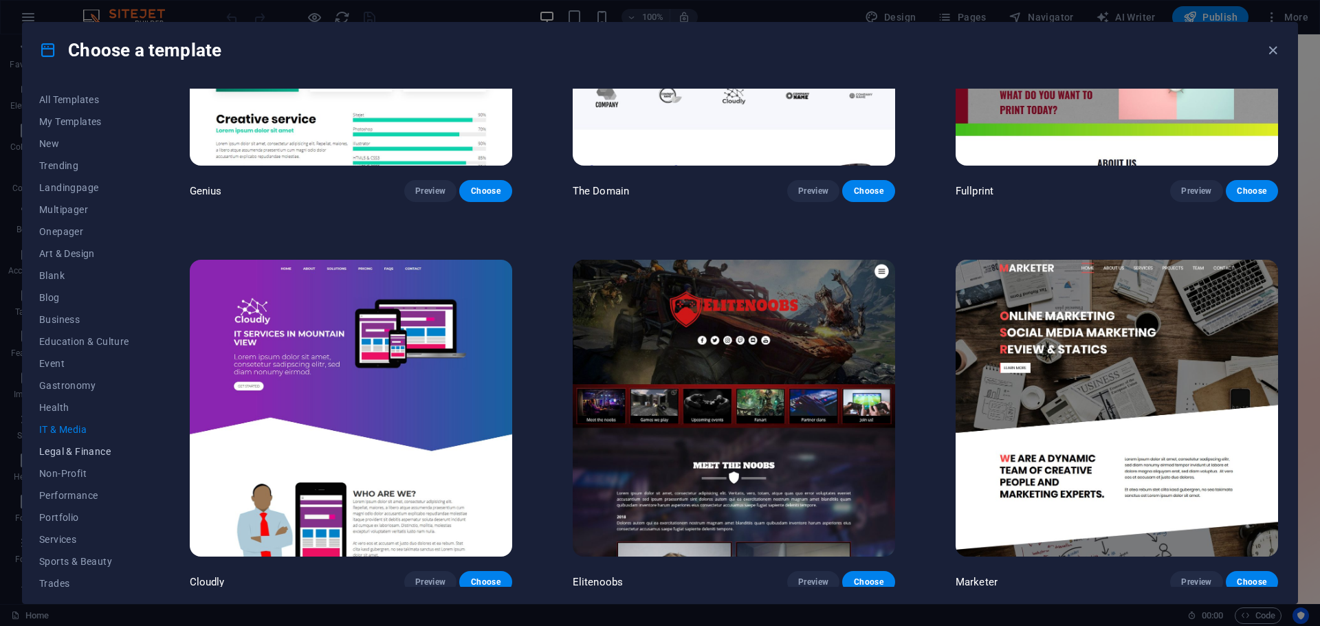
click at [93, 452] on span "Legal & Finance" at bounding box center [84, 451] width 90 height 11
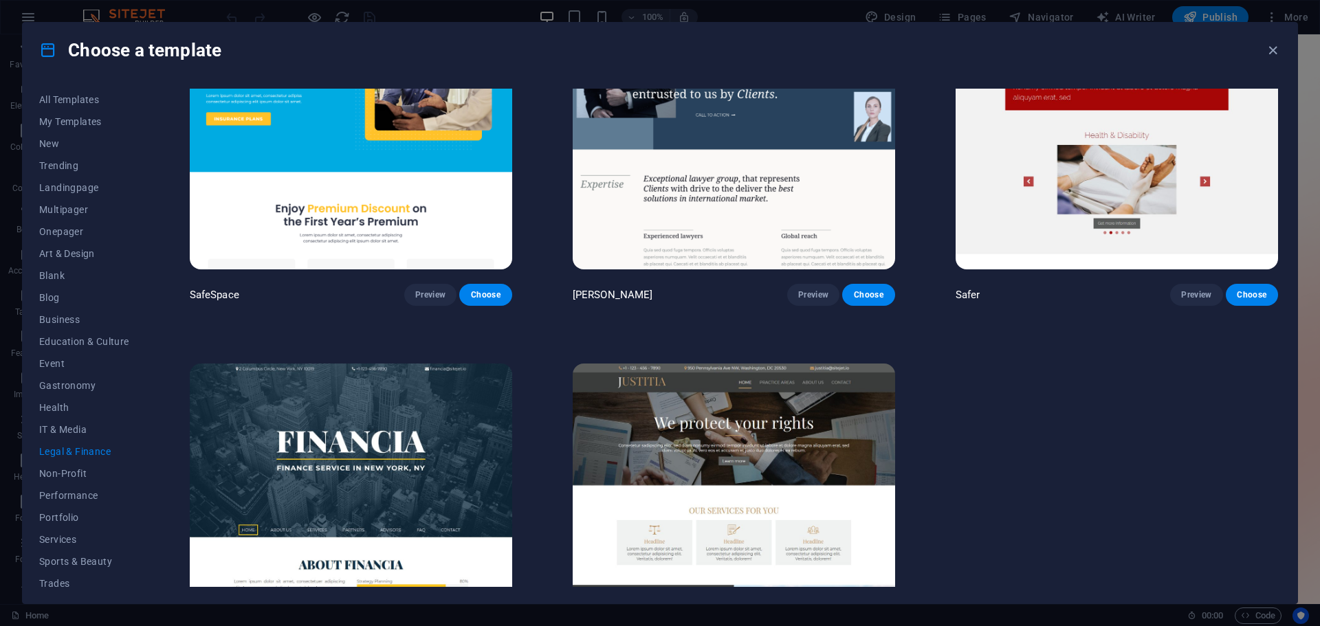
scroll to position [226, 0]
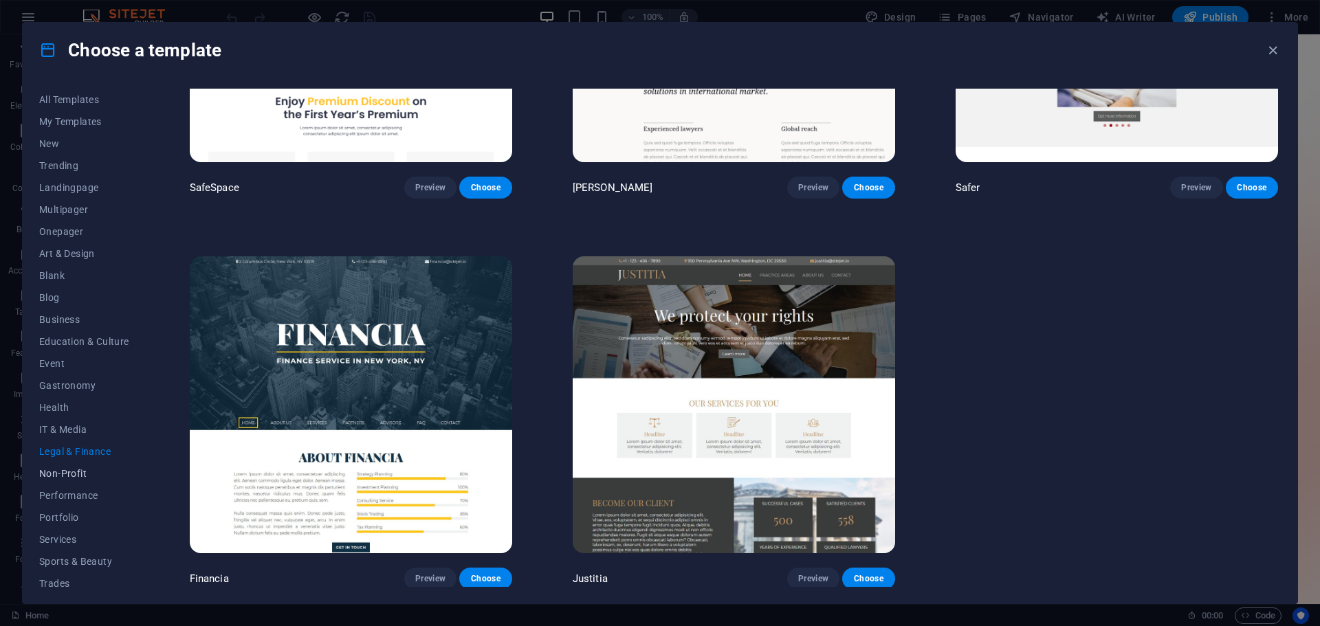
click at [73, 473] on span "Non-Profit" at bounding box center [84, 473] width 90 height 11
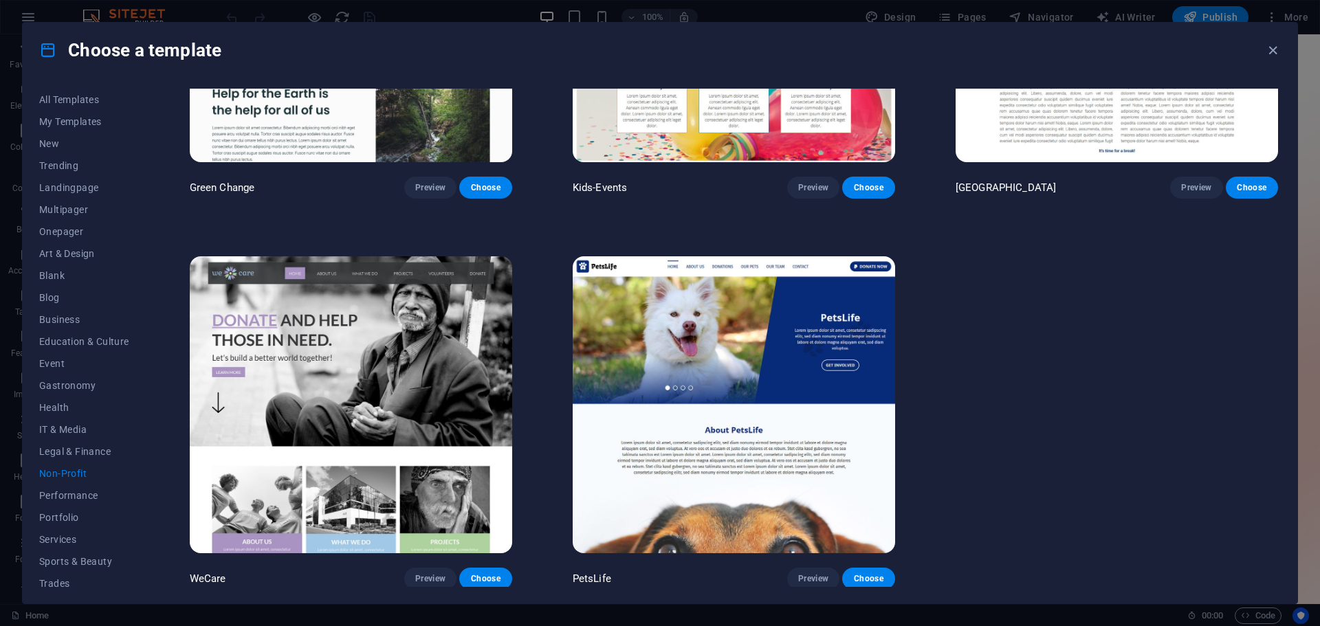
click at [65, 484] on button "Non-Profit" at bounding box center [84, 474] width 90 height 22
click at [67, 492] on span "Performance" at bounding box center [84, 495] width 90 height 11
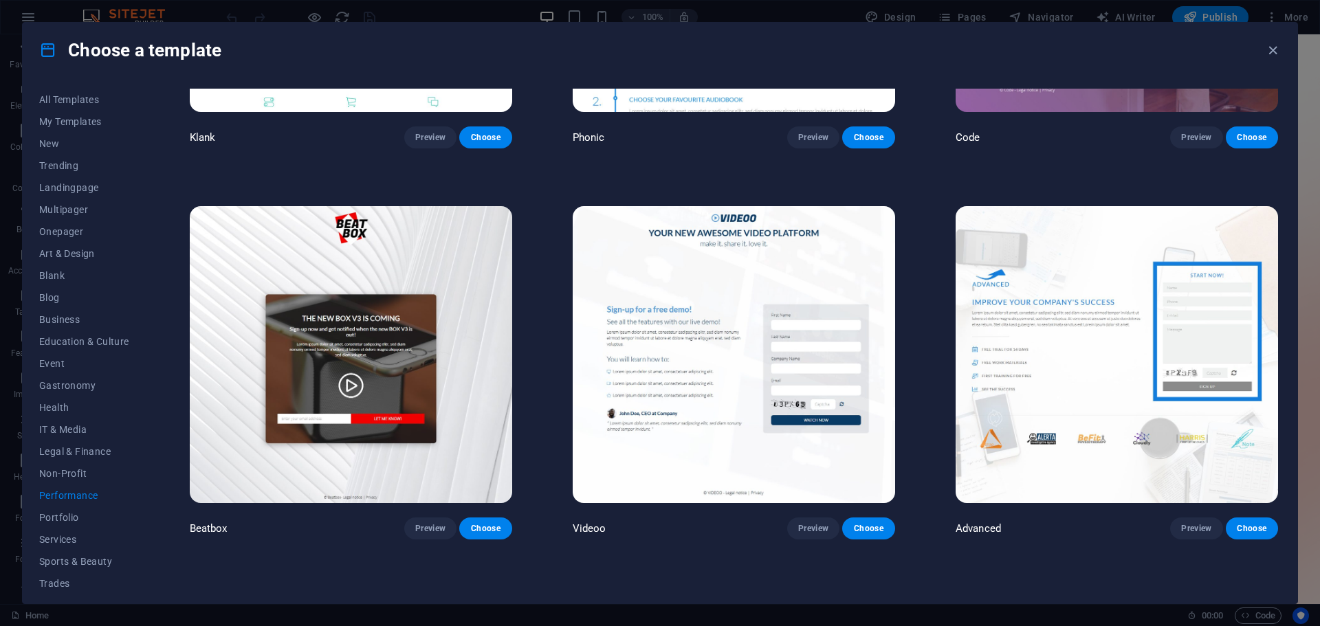
scroll to position [275, 0]
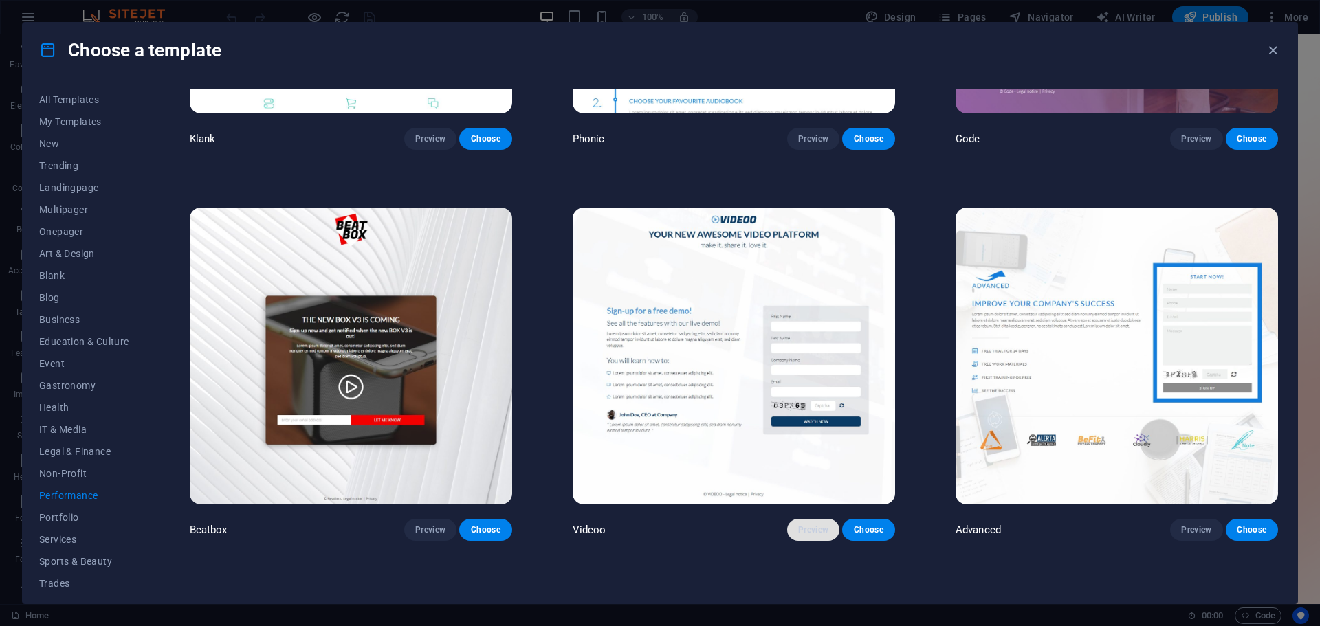
click at [806, 524] on span "Preview" at bounding box center [813, 529] width 30 height 11
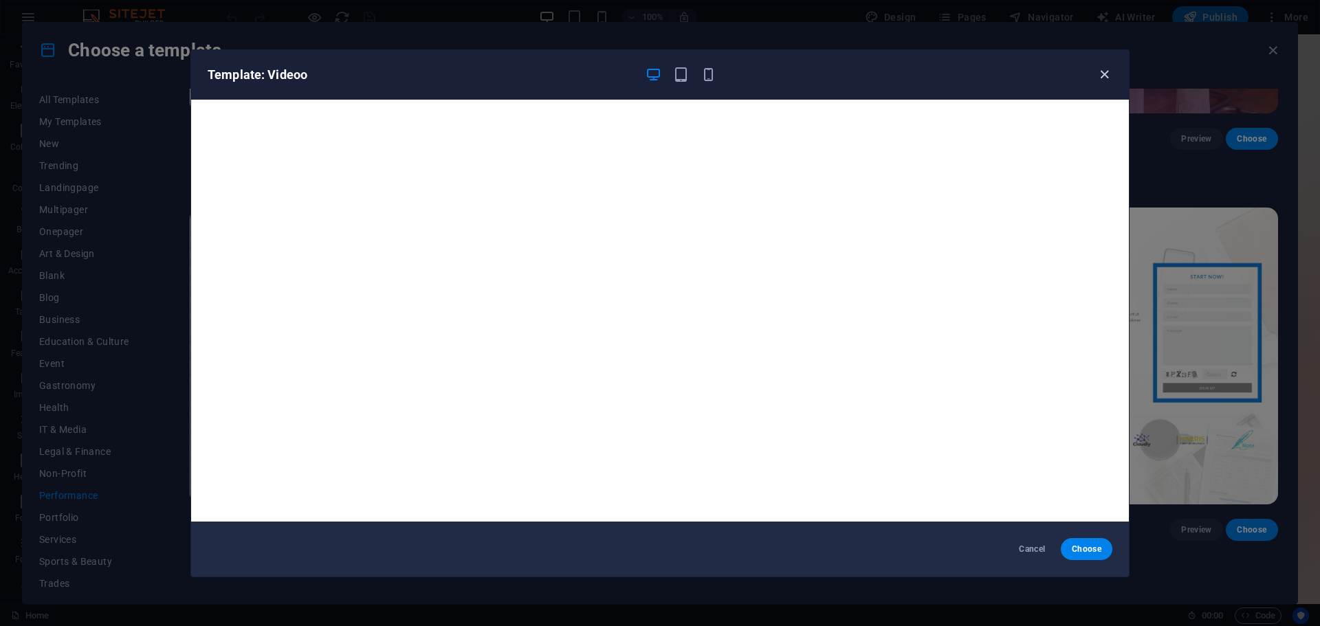
click at [1105, 80] on icon "button" at bounding box center [1104, 75] width 16 height 16
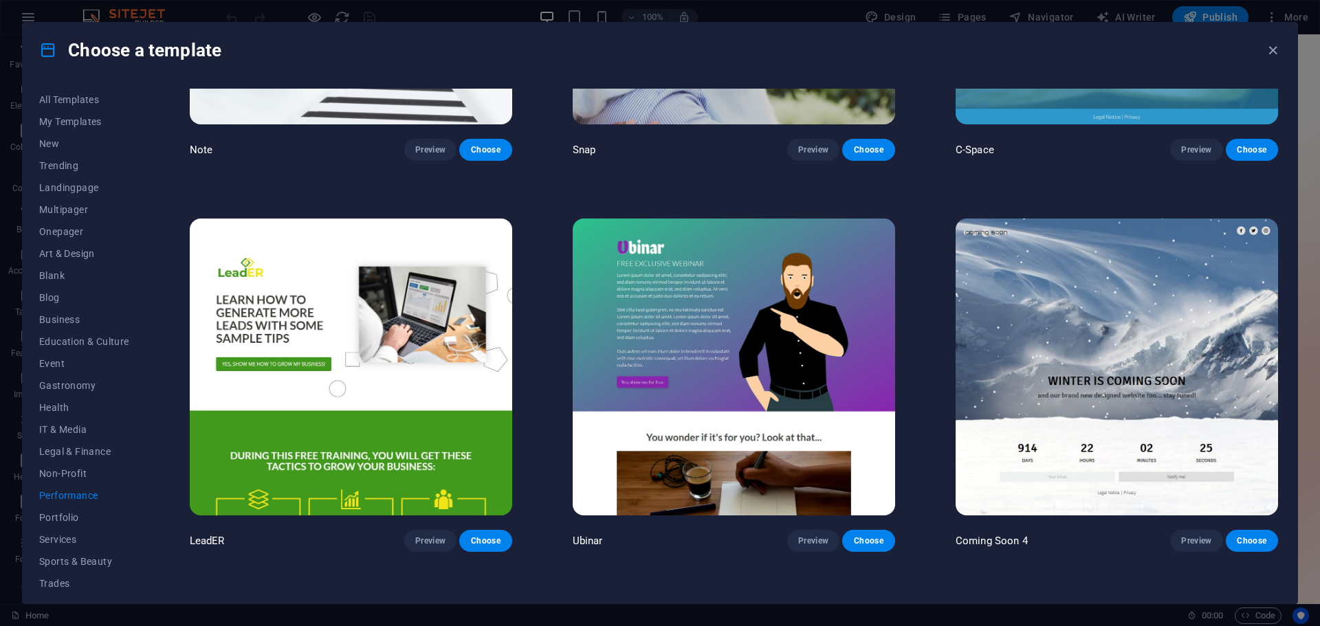
scroll to position [1443, 0]
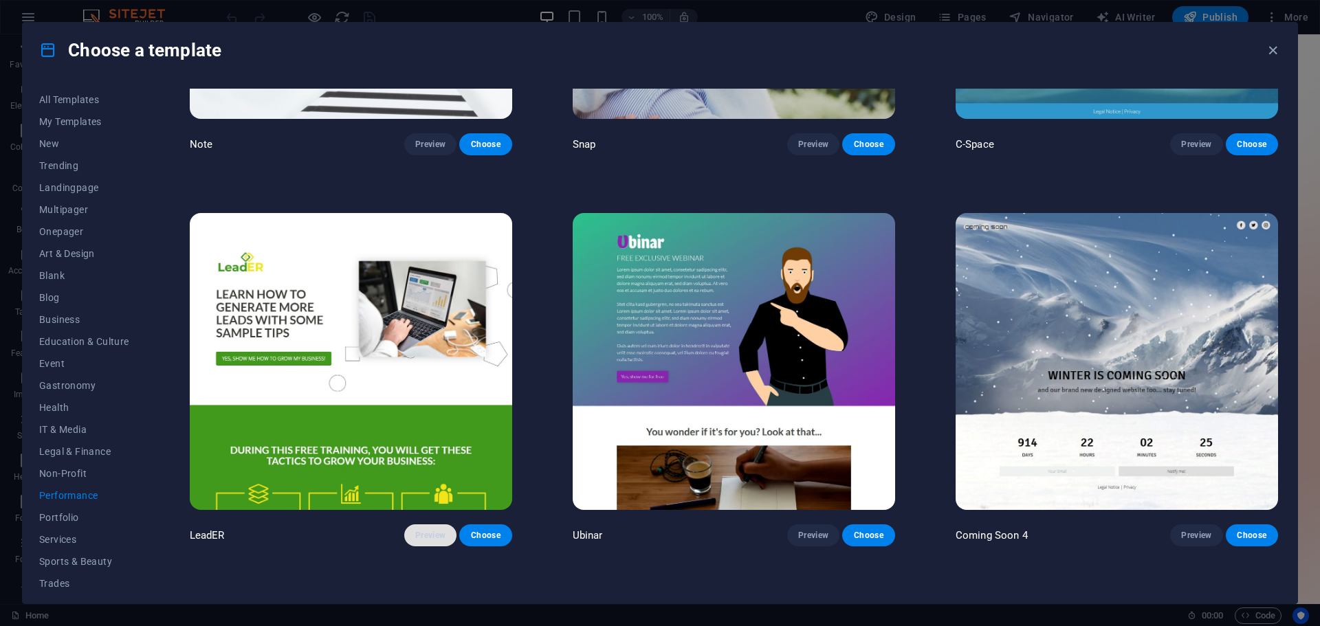
click at [436, 530] on span "Preview" at bounding box center [430, 535] width 30 height 11
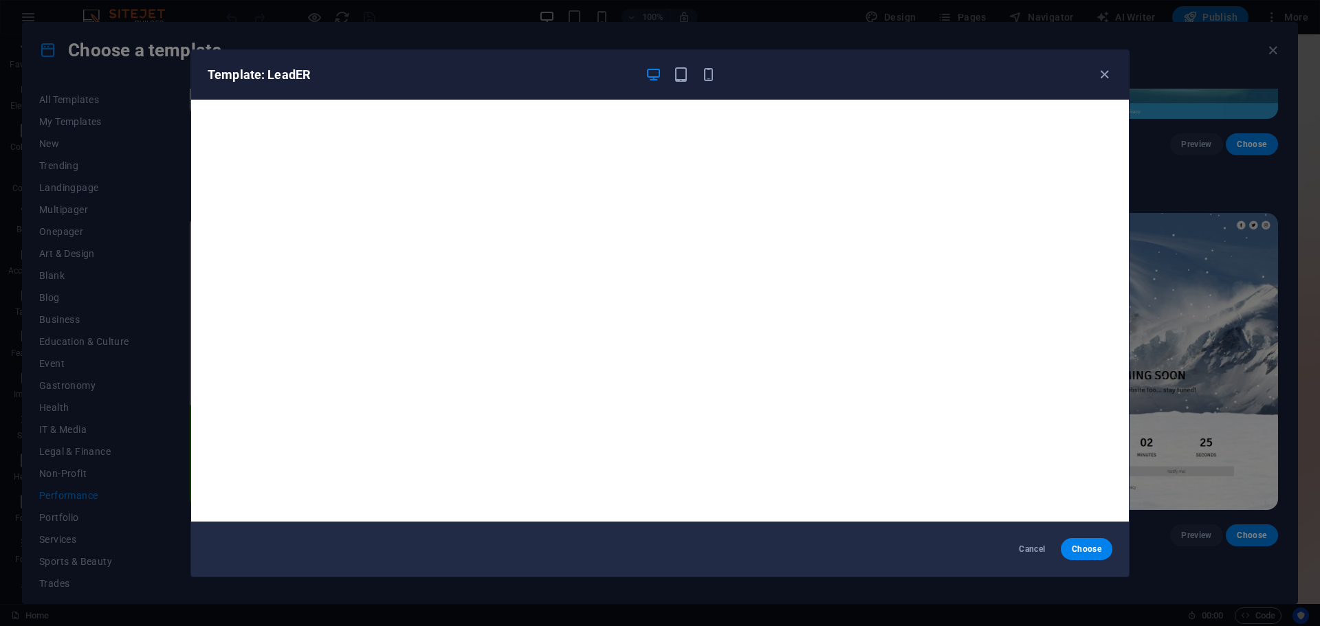
scroll to position [3, 0]
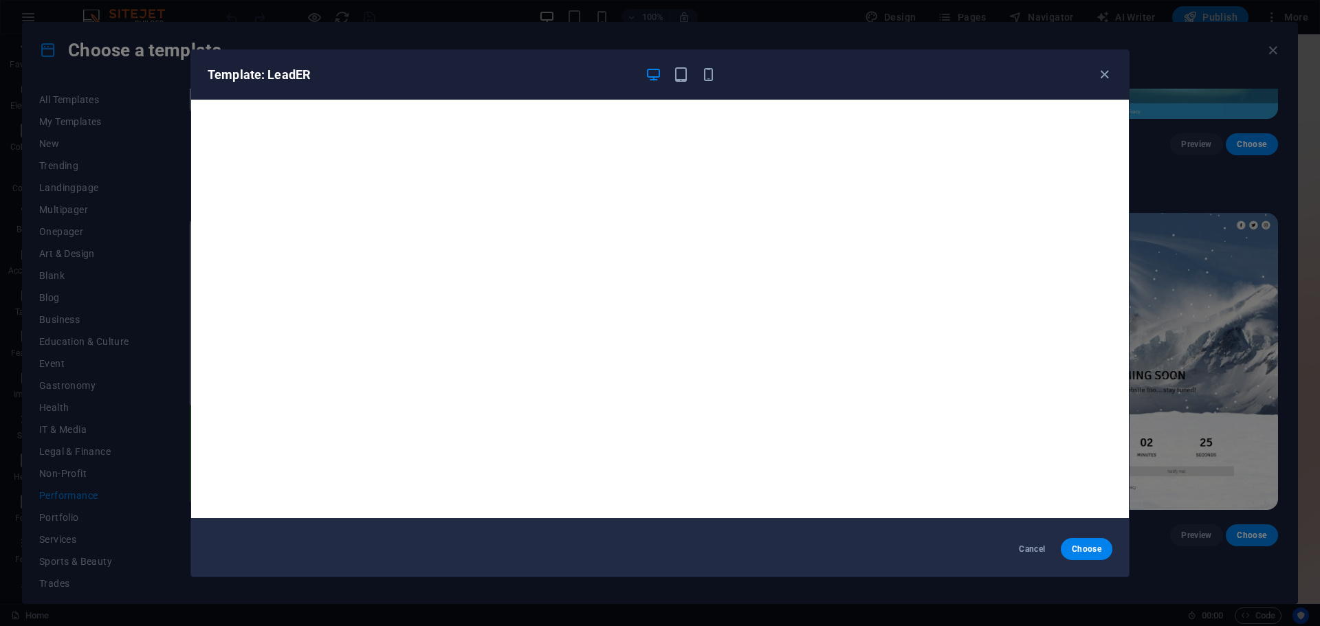
click at [1112, 78] on div "Template: LeadER" at bounding box center [660, 74] width 938 height 49
click at [1107, 75] on icon "button" at bounding box center [1104, 75] width 16 height 16
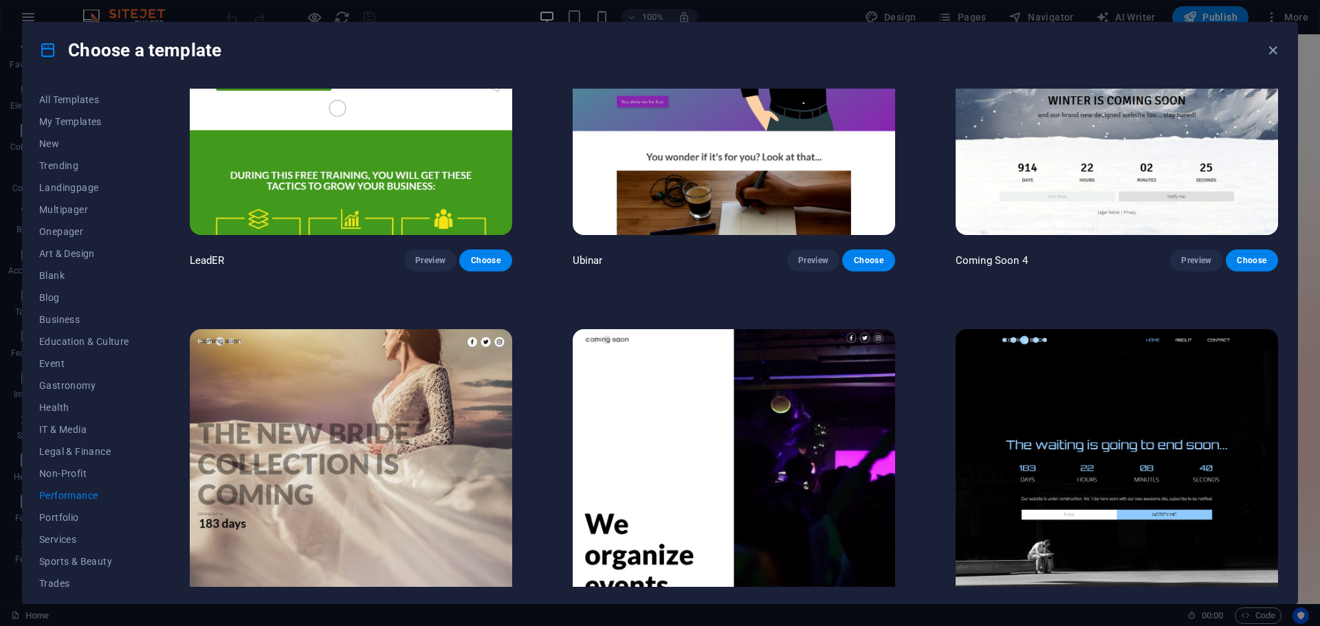
scroll to position [1785, 0]
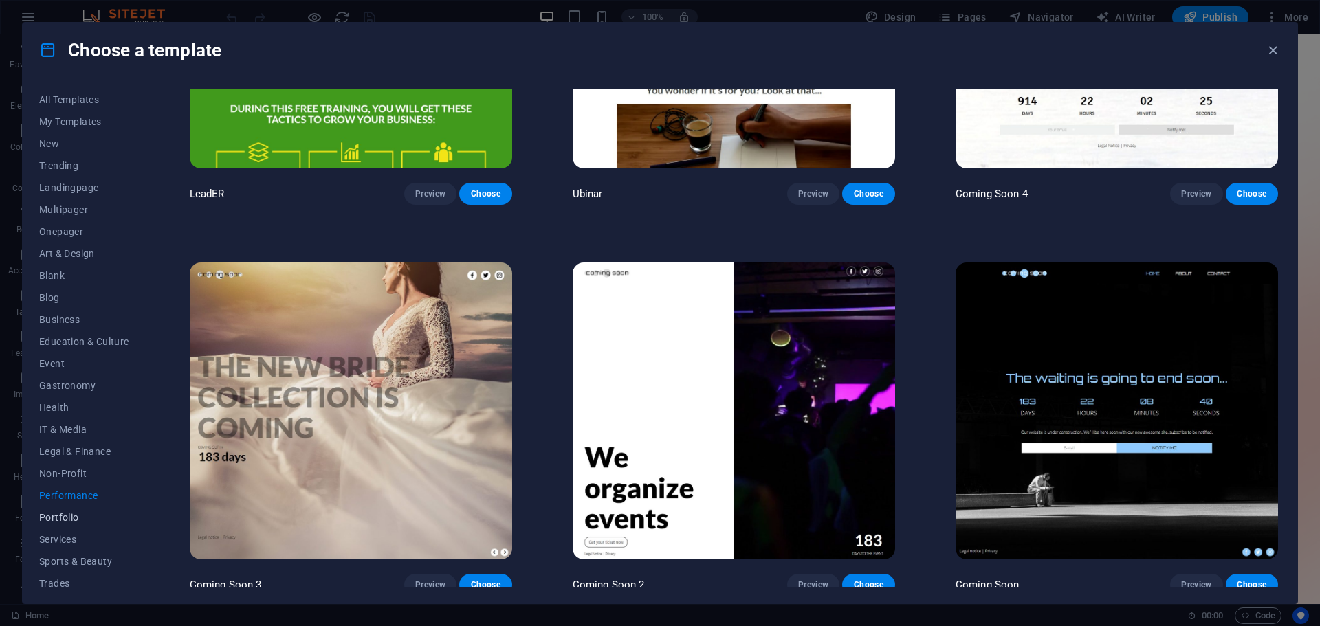
click at [67, 517] on span "Portfolio" at bounding box center [84, 517] width 90 height 11
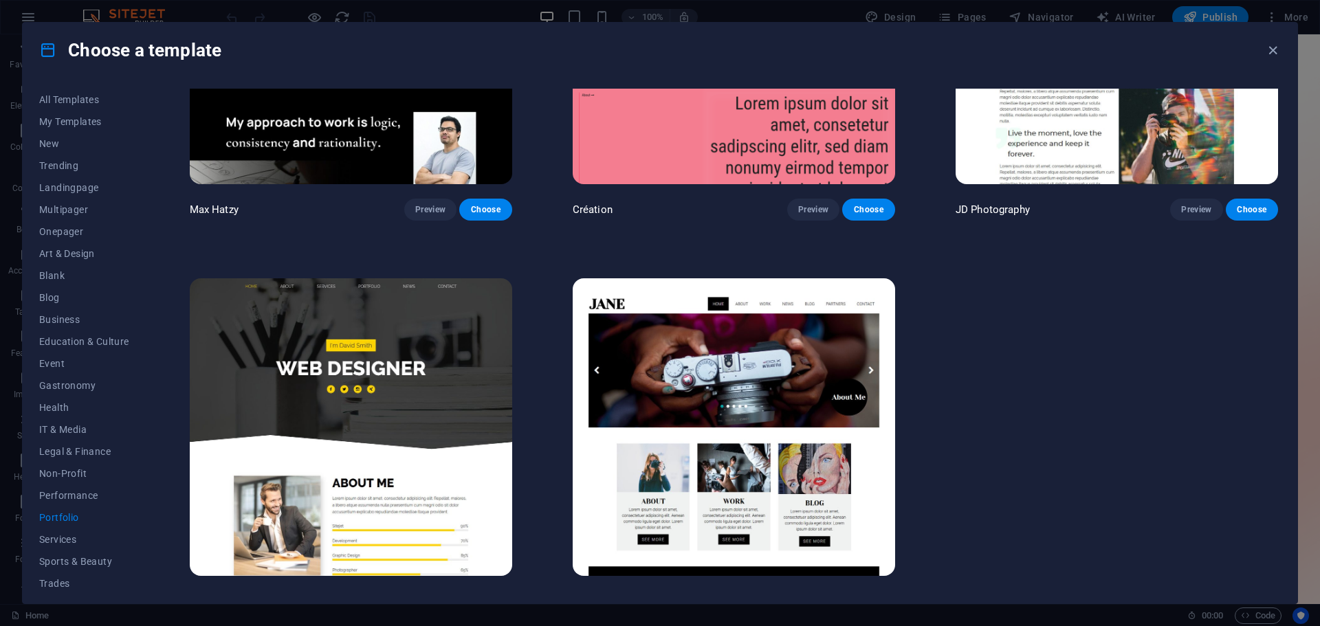
scroll to position [616, 0]
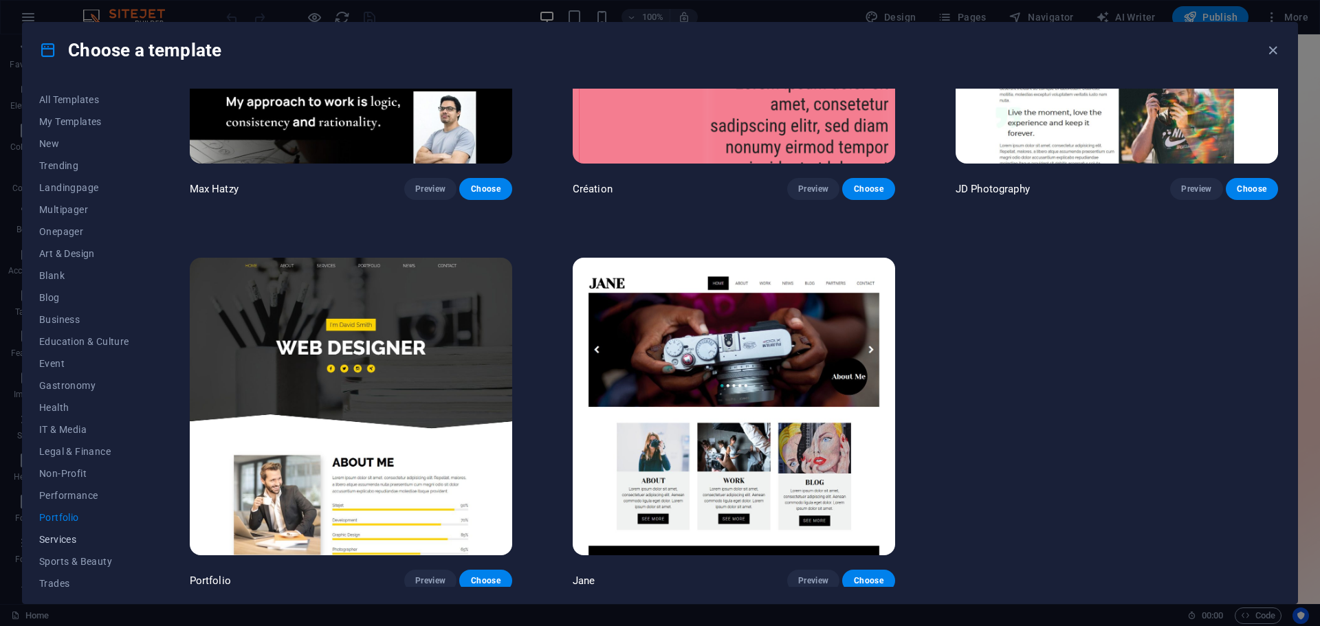
click at [63, 531] on button "Services" at bounding box center [84, 540] width 90 height 22
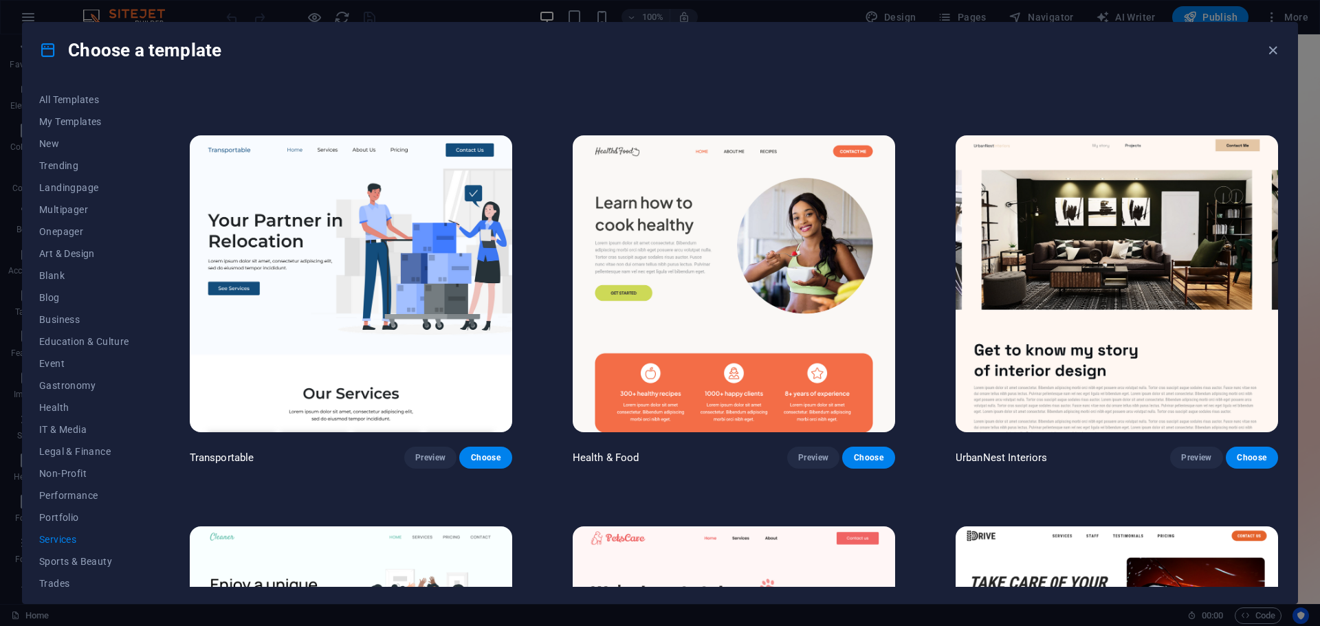
scroll to position [341, 0]
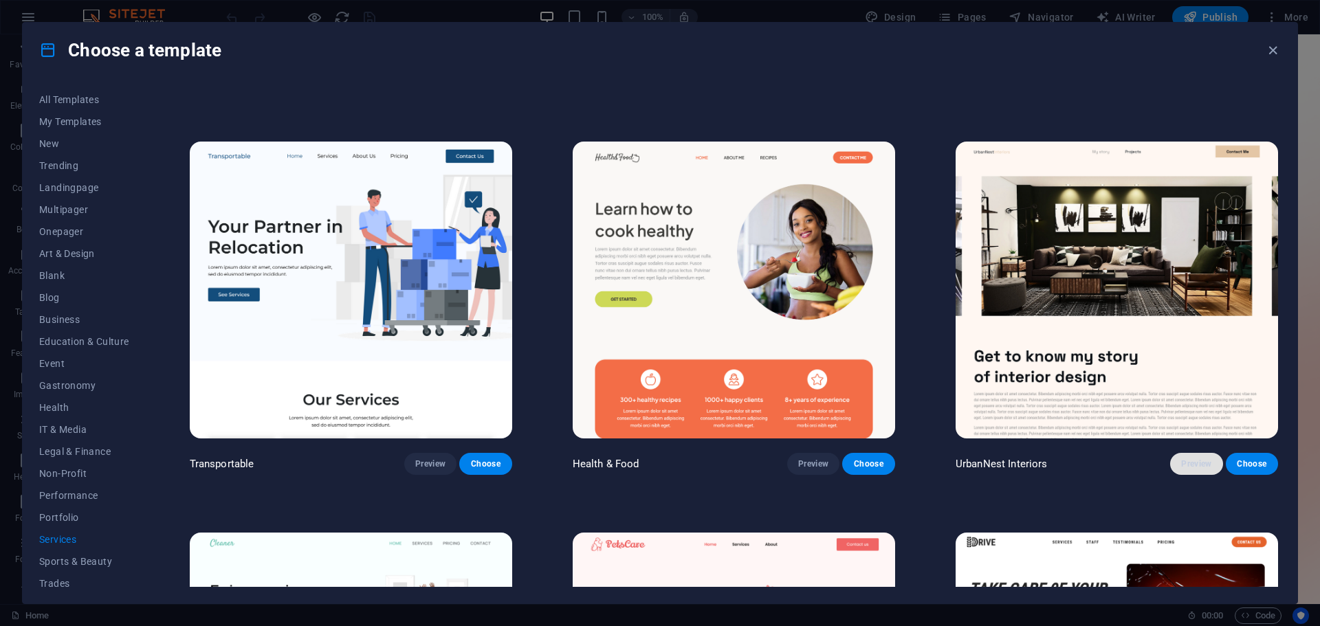
click at [1203, 460] on span "Preview" at bounding box center [1196, 463] width 30 height 11
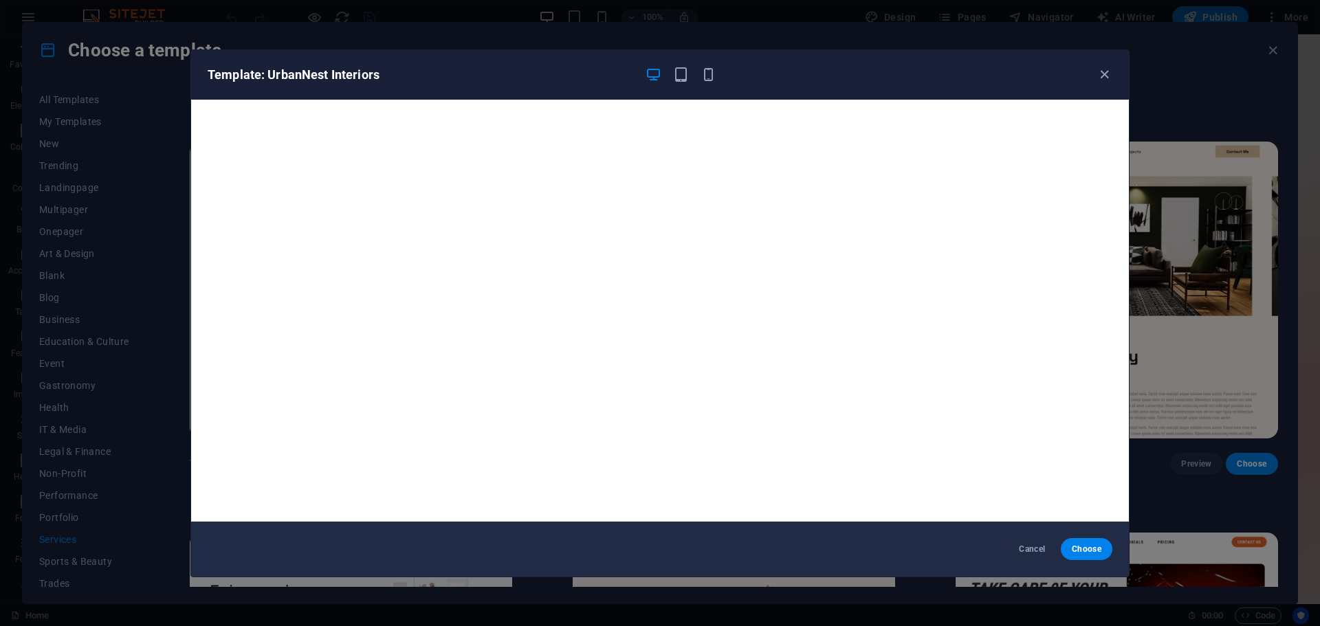
click at [1094, 72] on div "Template: UrbanNest Interiors" at bounding box center [652, 75] width 888 height 16
click at [1099, 76] on icon "button" at bounding box center [1104, 75] width 16 height 16
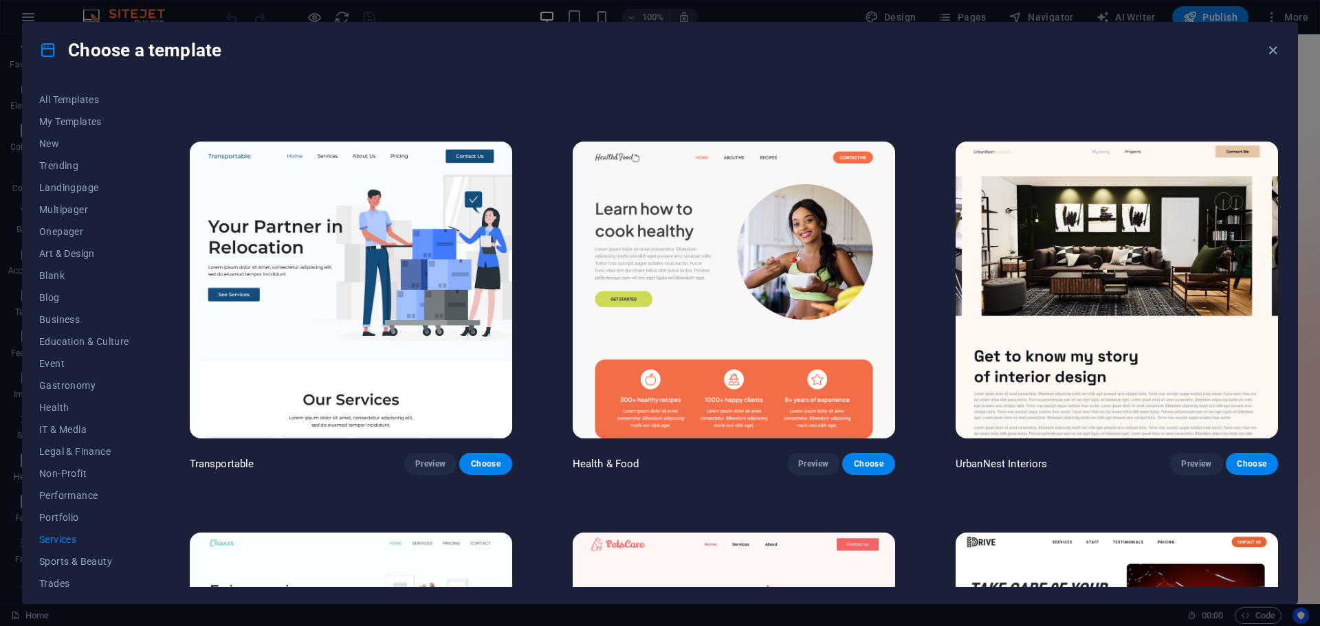
click at [750, 271] on img at bounding box center [734, 290] width 322 height 297
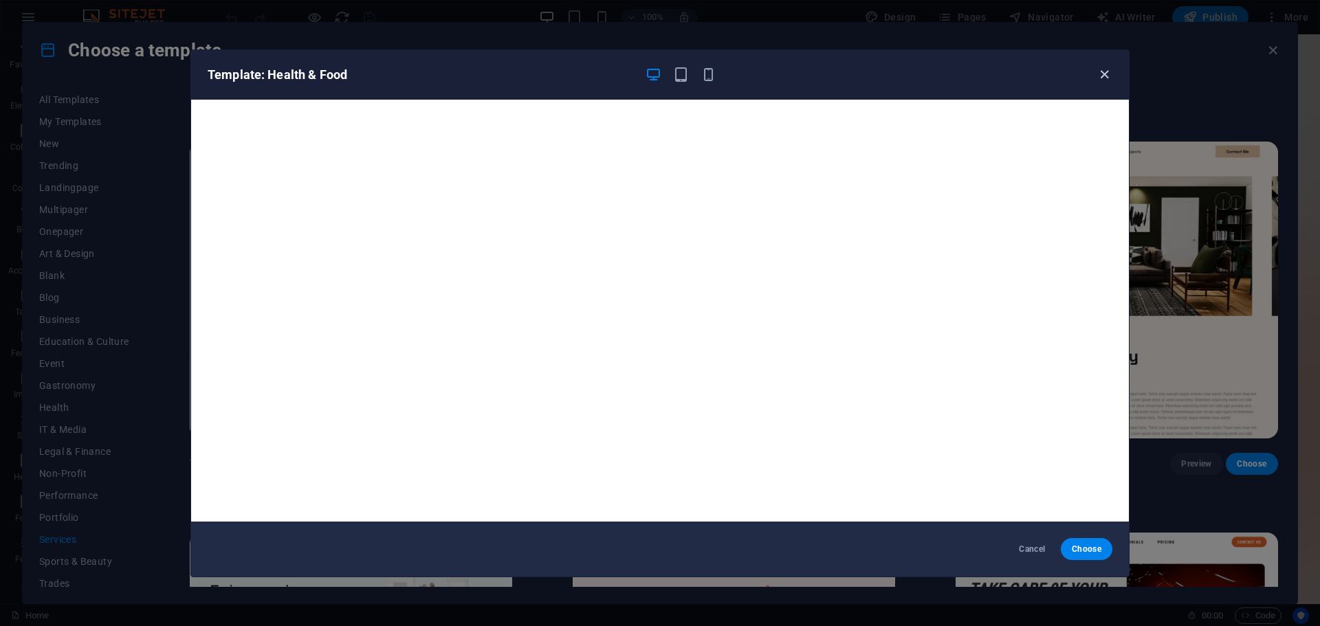
click at [1101, 78] on icon "button" at bounding box center [1104, 75] width 16 height 16
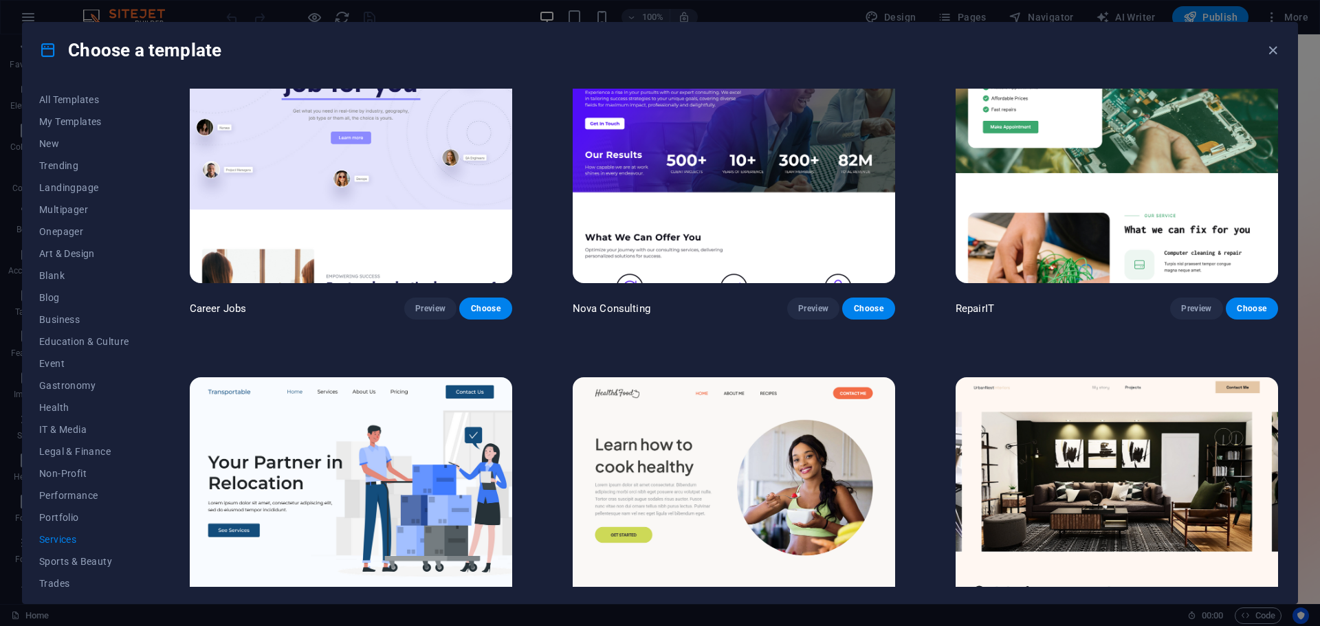
scroll to position [0, 0]
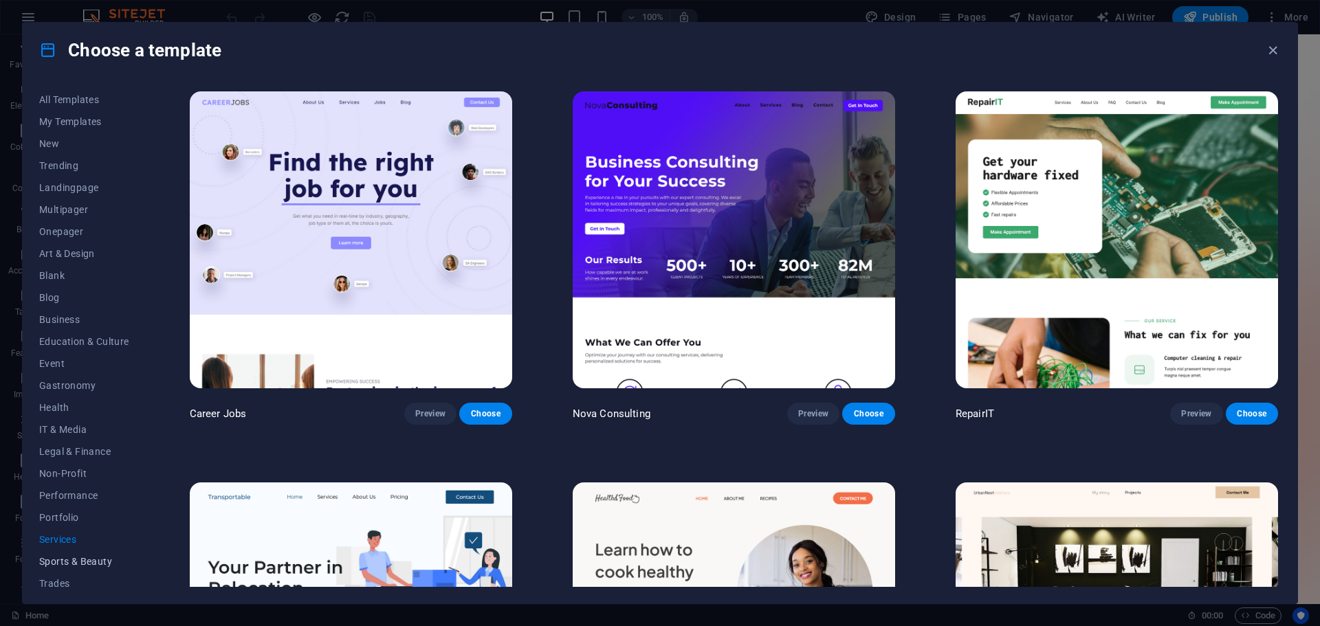
click at [59, 564] on span "Sports & Beauty" at bounding box center [84, 561] width 90 height 11
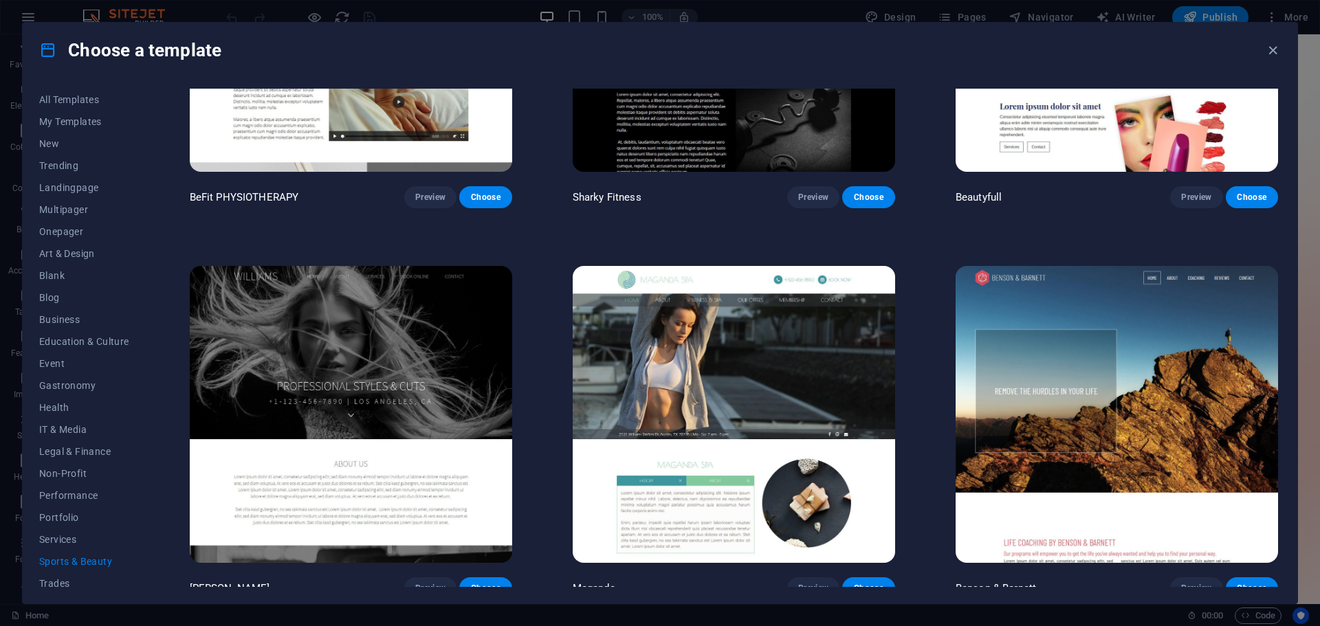
scroll to position [1395, 0]
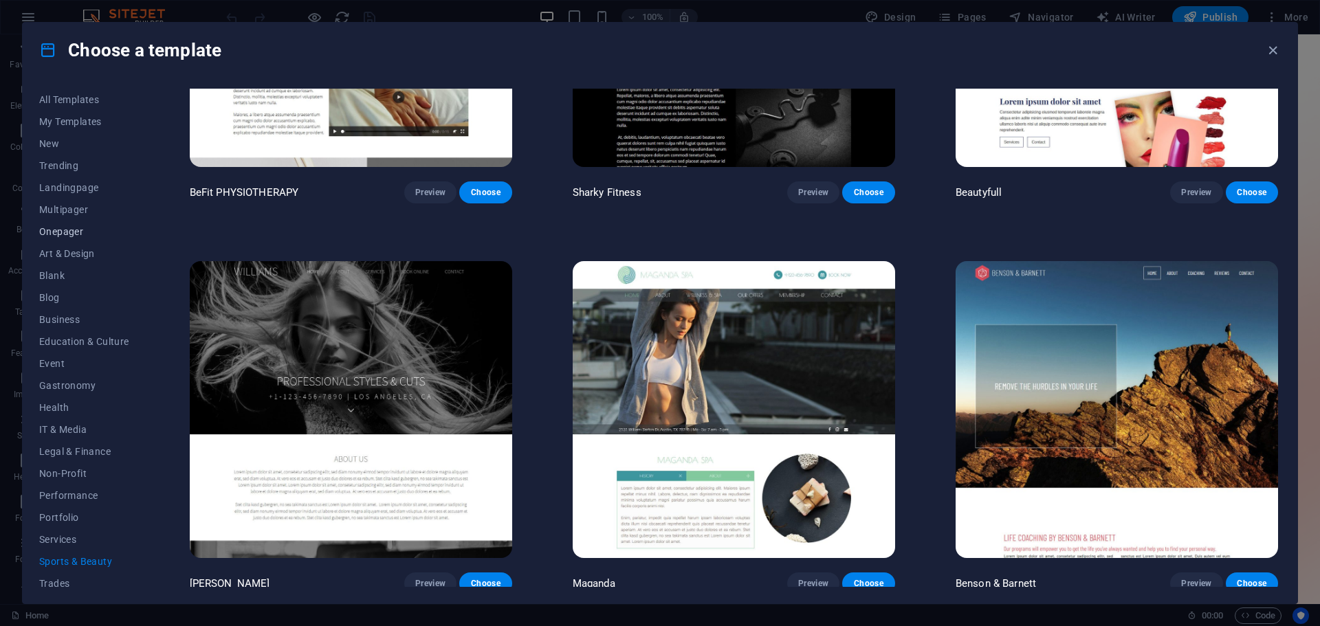
click at [69, 230] on span "Onepager" at bounding box center [84, 231] width 90 height 11
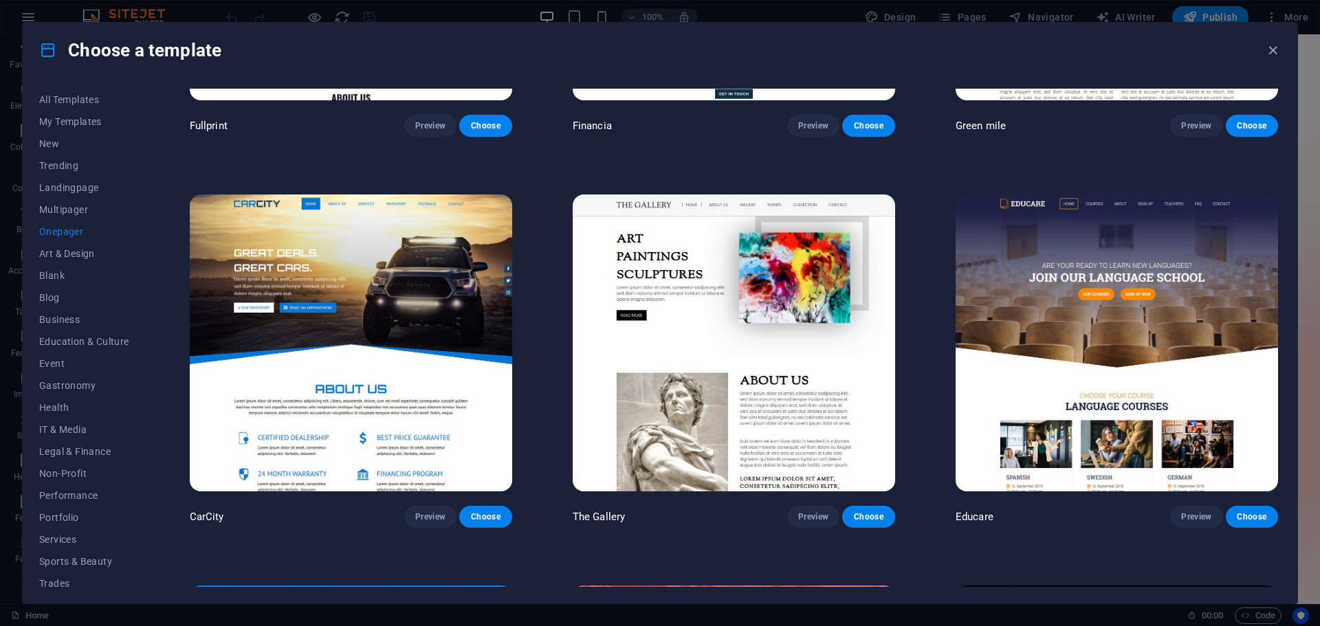
scroll to position [4674, 0]
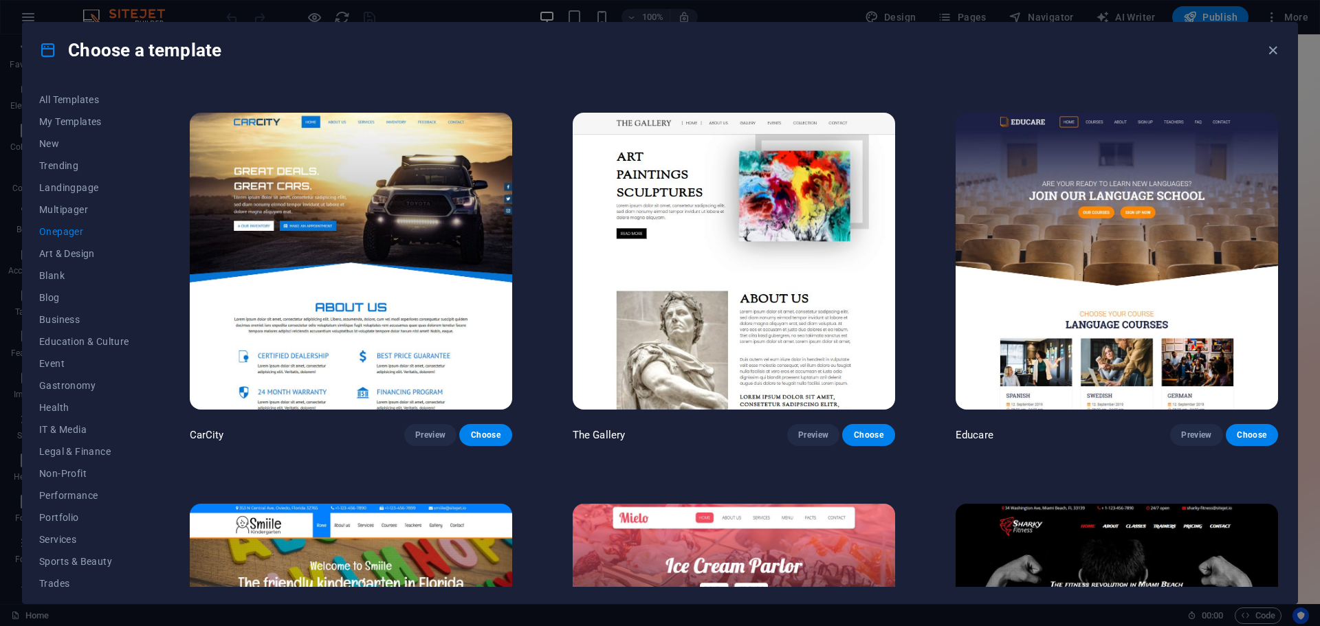
click at [1110, 293] on img at bounding box center [1116, 261] width 322 height 297
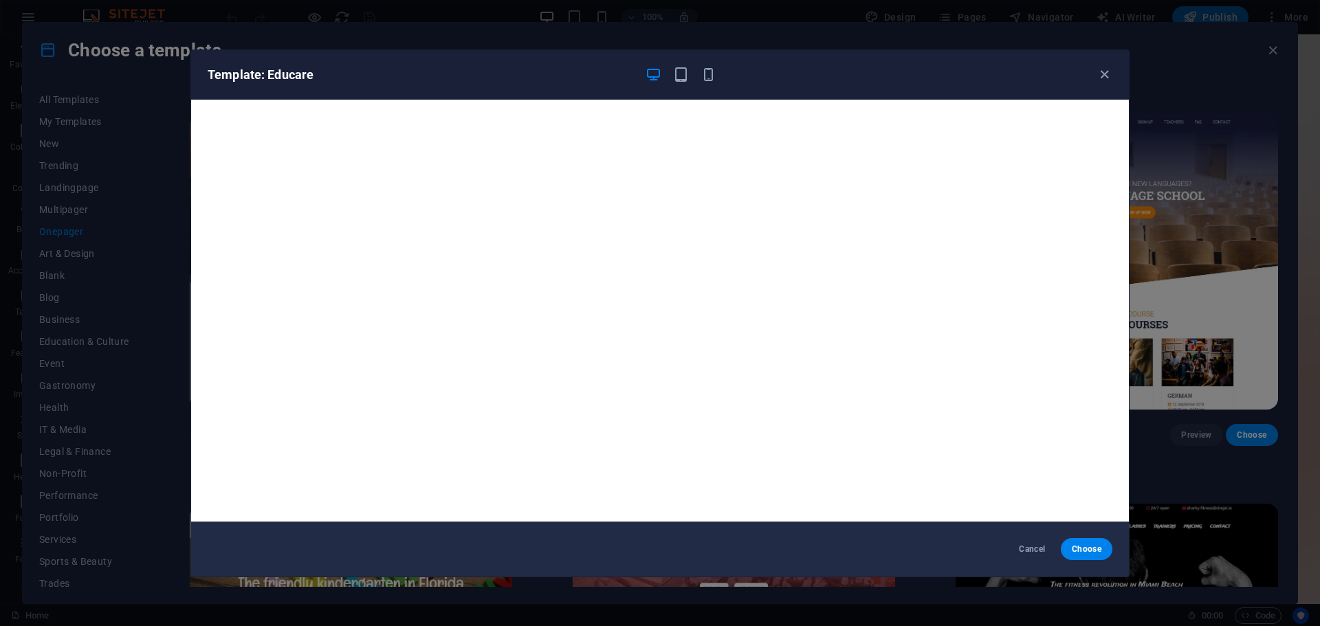
scroll to position [3, 0]
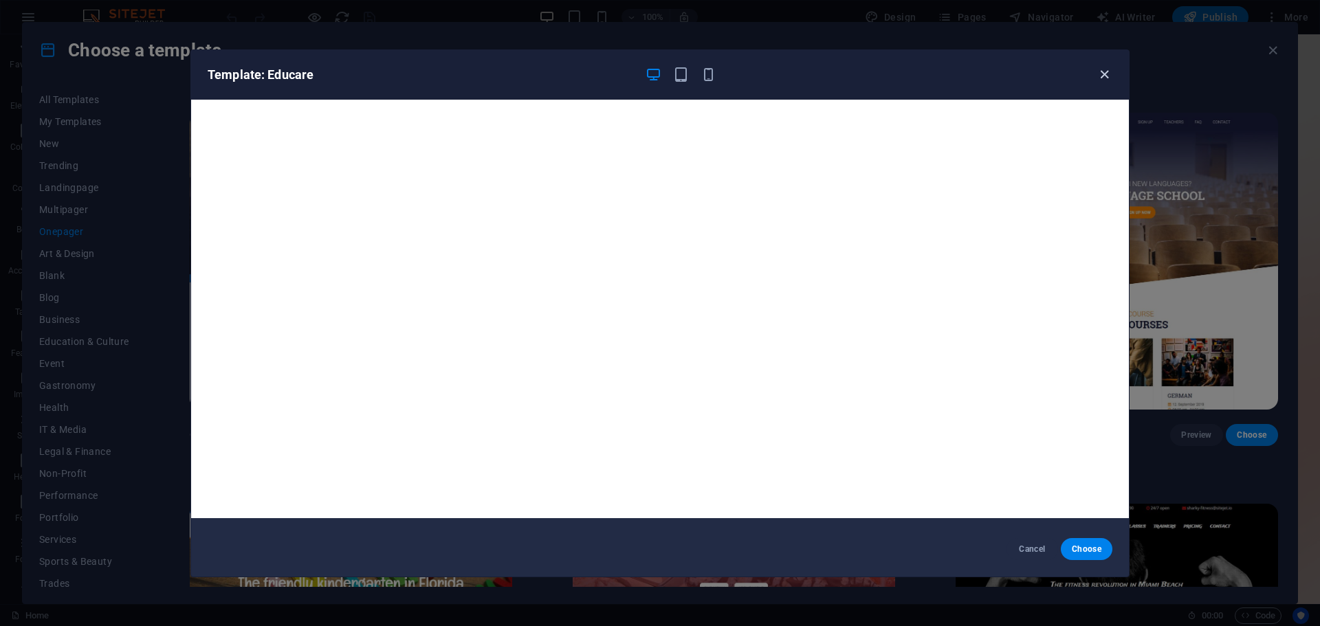
click at [1106, 77] on icon "button" at bounding box center [1104, 75] width 16 height 16
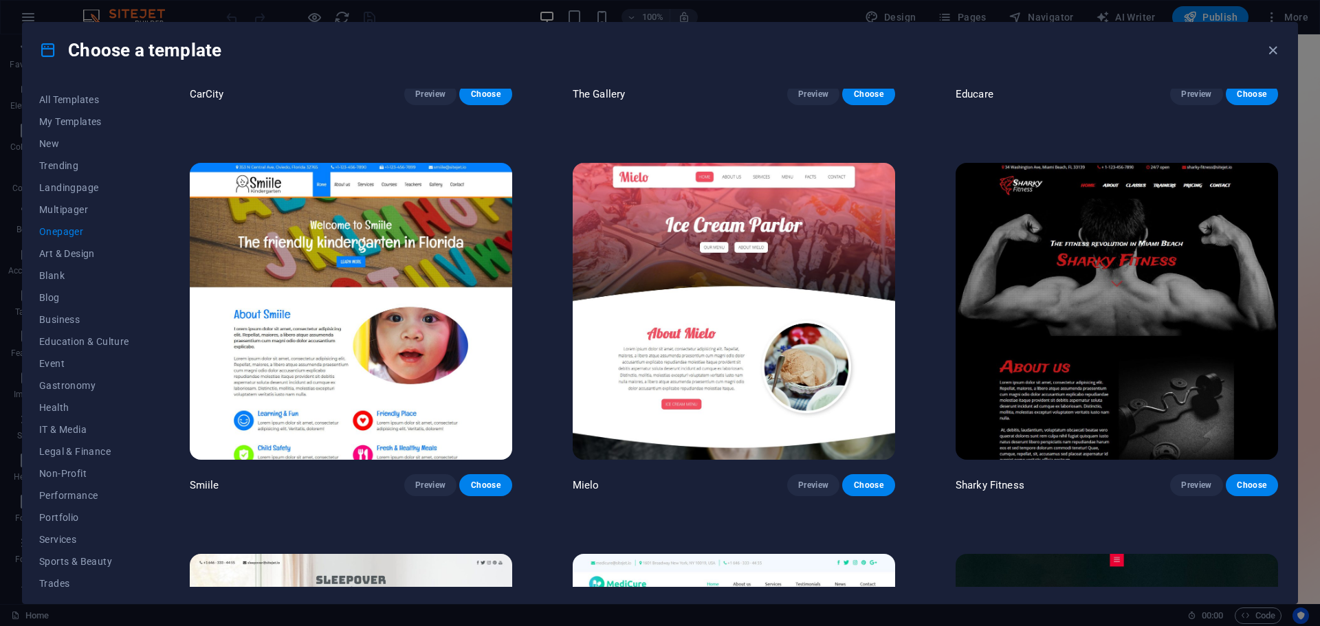
scroll to position [5017, 0]
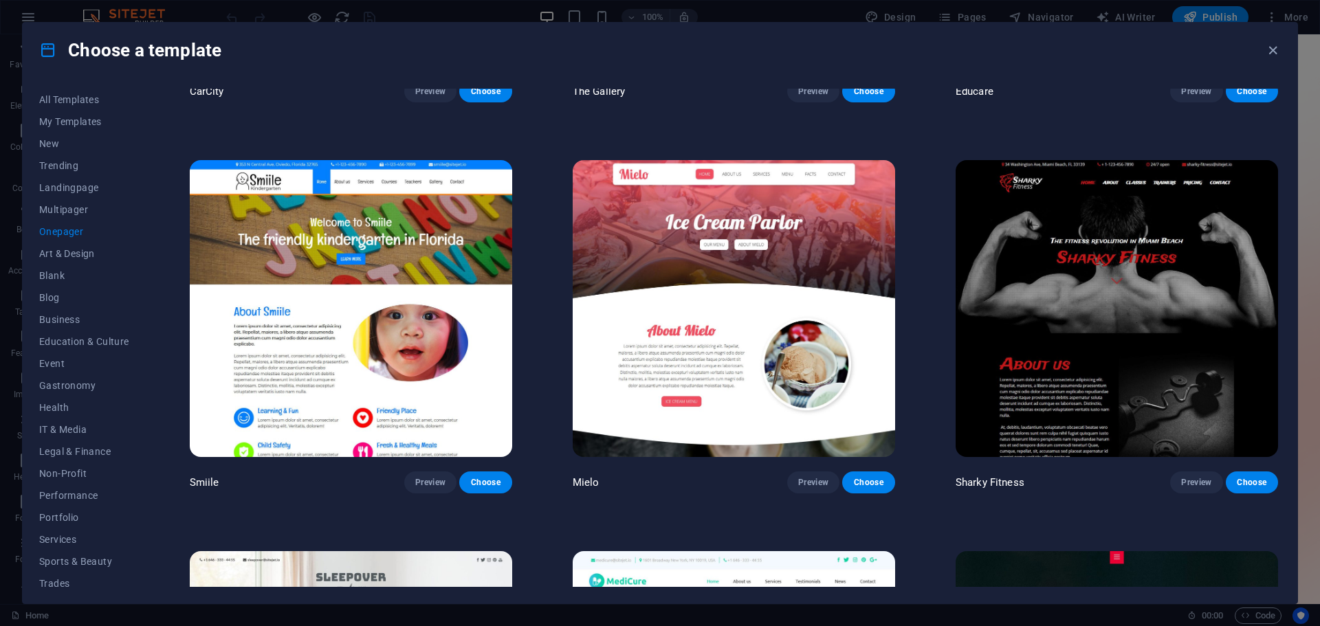
click at [704, 319] on img at bounding box center [734, 308] width 322 height 297
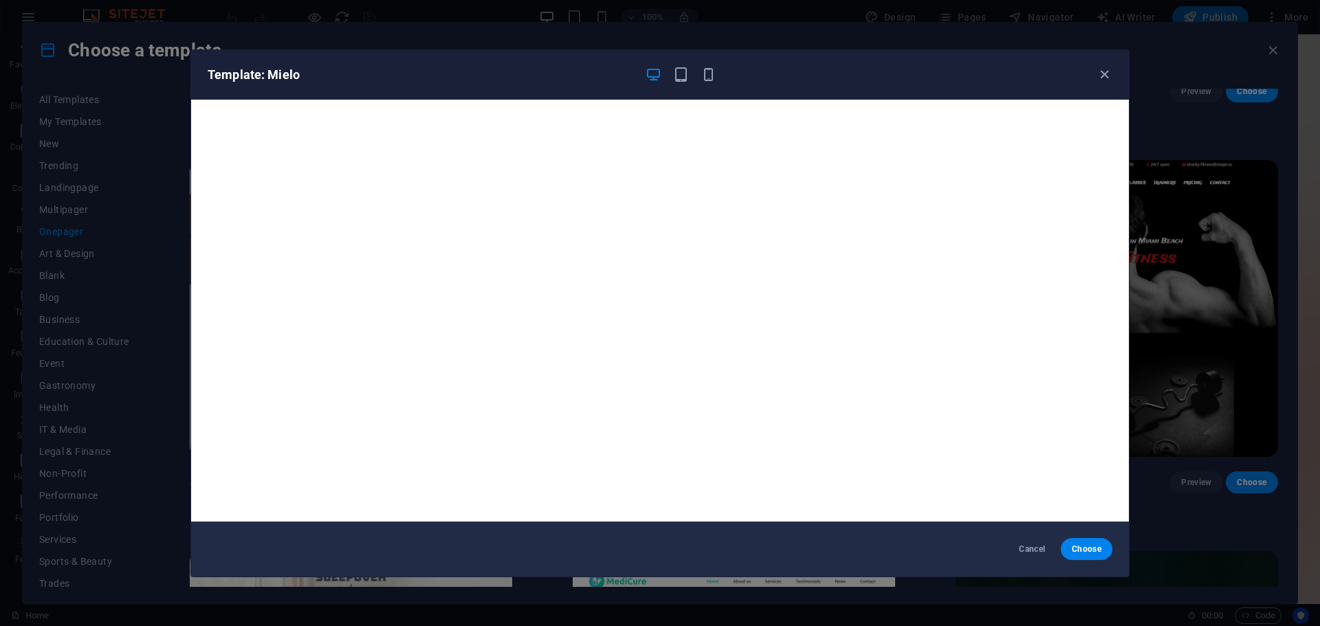
click at [1112, 77] on div "Template: Mielo" at bounding box center [660, 74] width 938 height 49
click at [1107, 74] on icon "button" at bounding box center [1104, 75] width 16 height 16
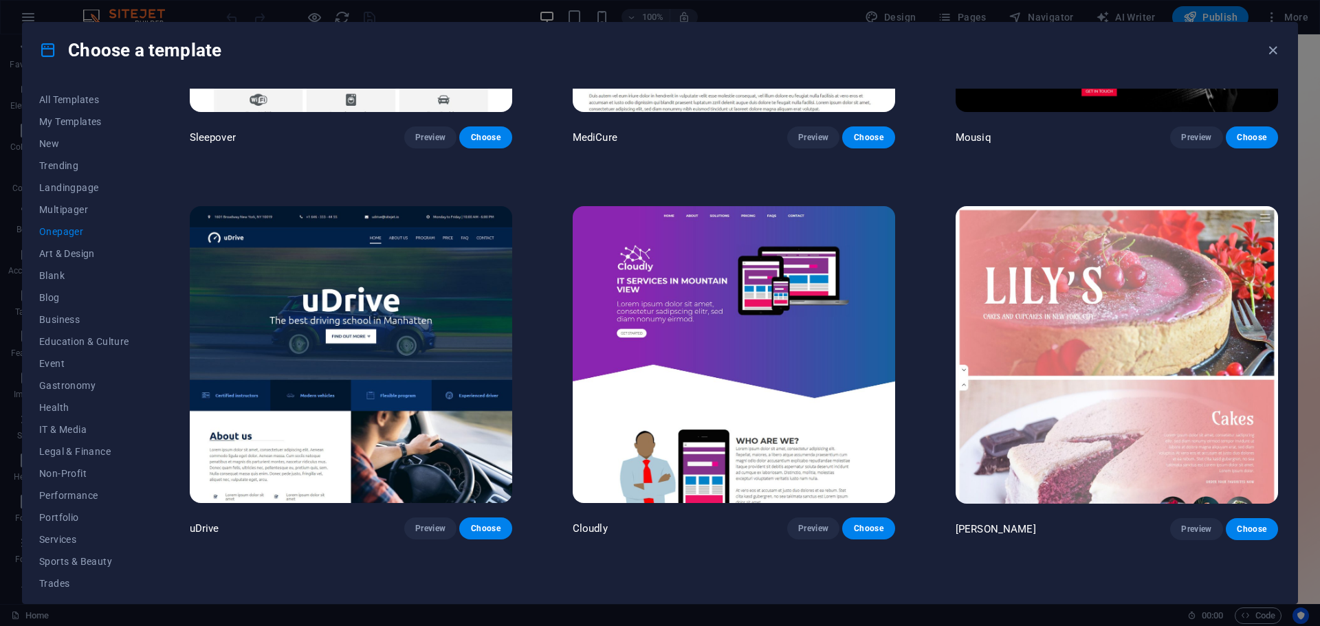
scroll to position [5773, 0]
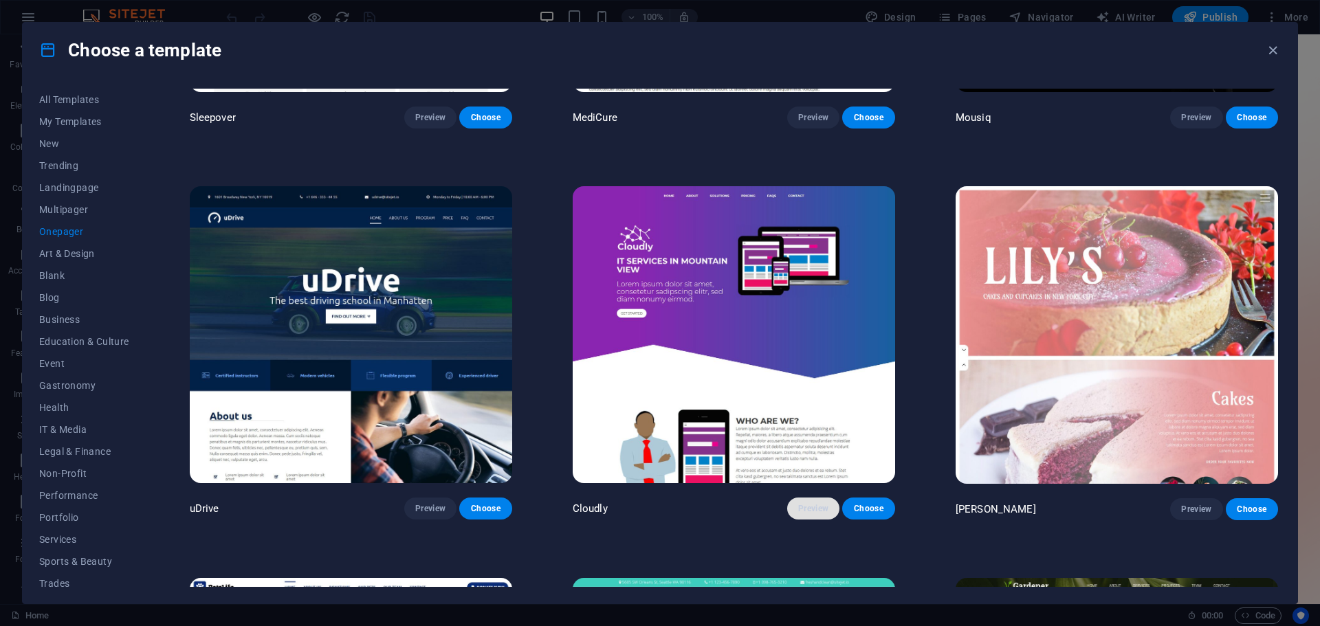
click at [817, 503] on span "Preview" at bounding box center [813, 508] width 30 height 11
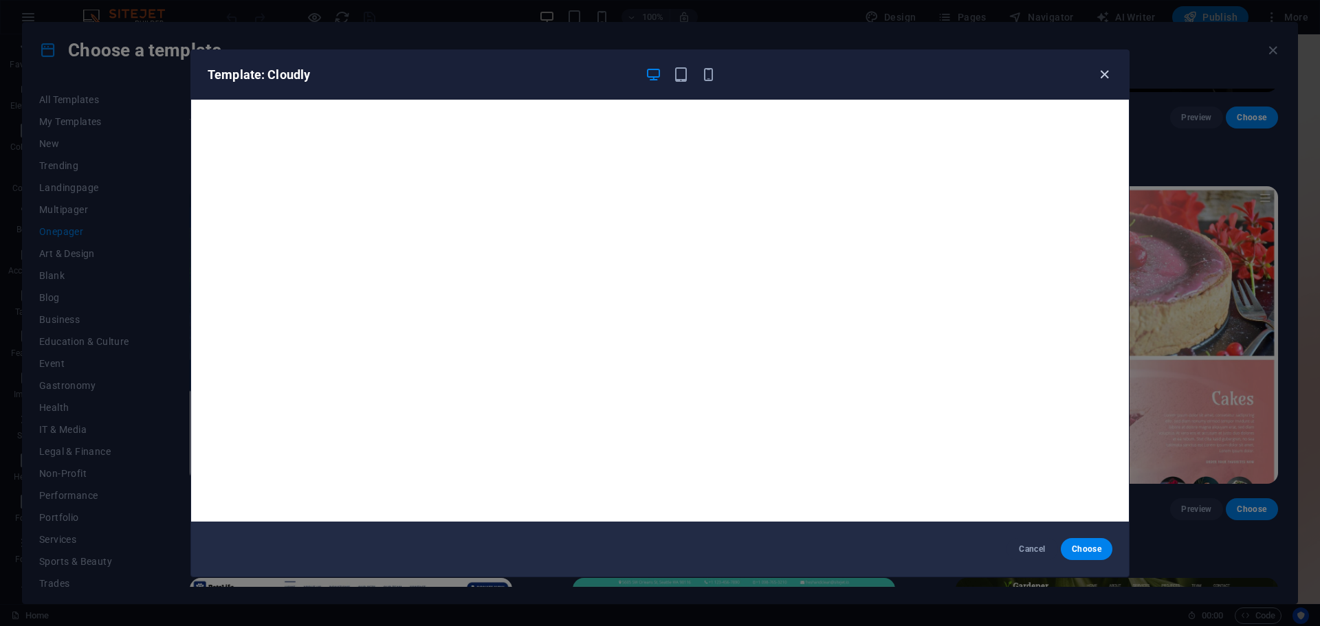
click at [1107, 78] on icon "button" at bounding box center [1104, 75] width 16 height 16
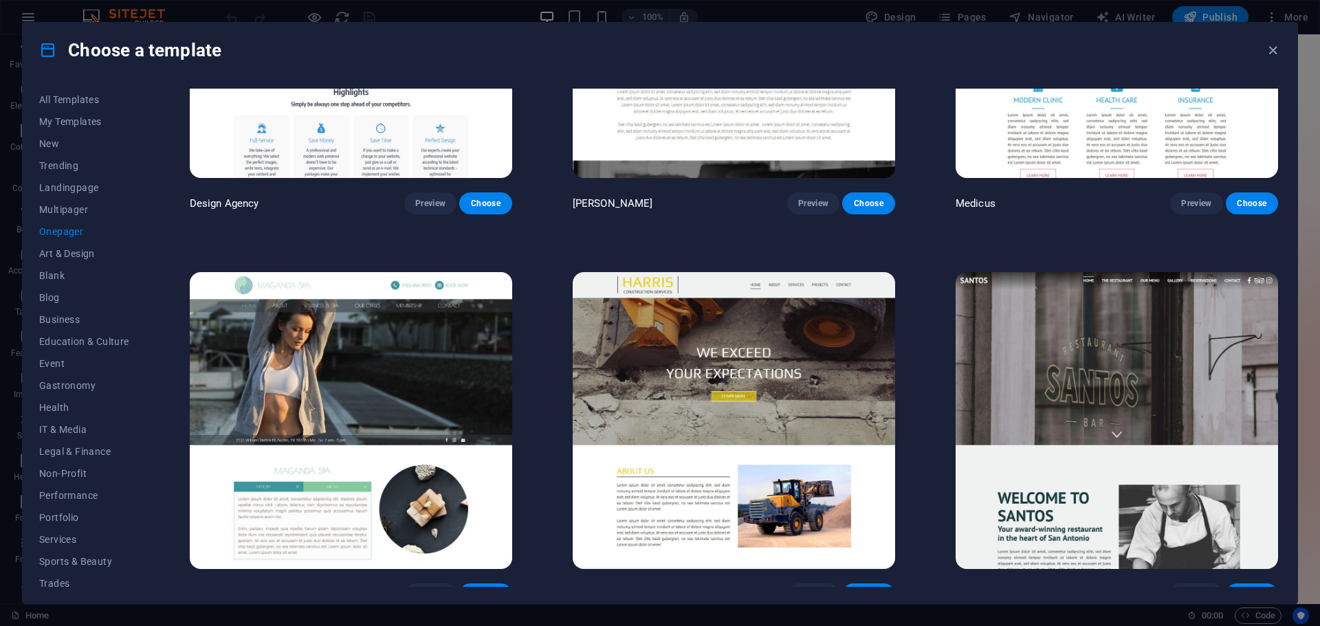
scroll to position [8454, 0]
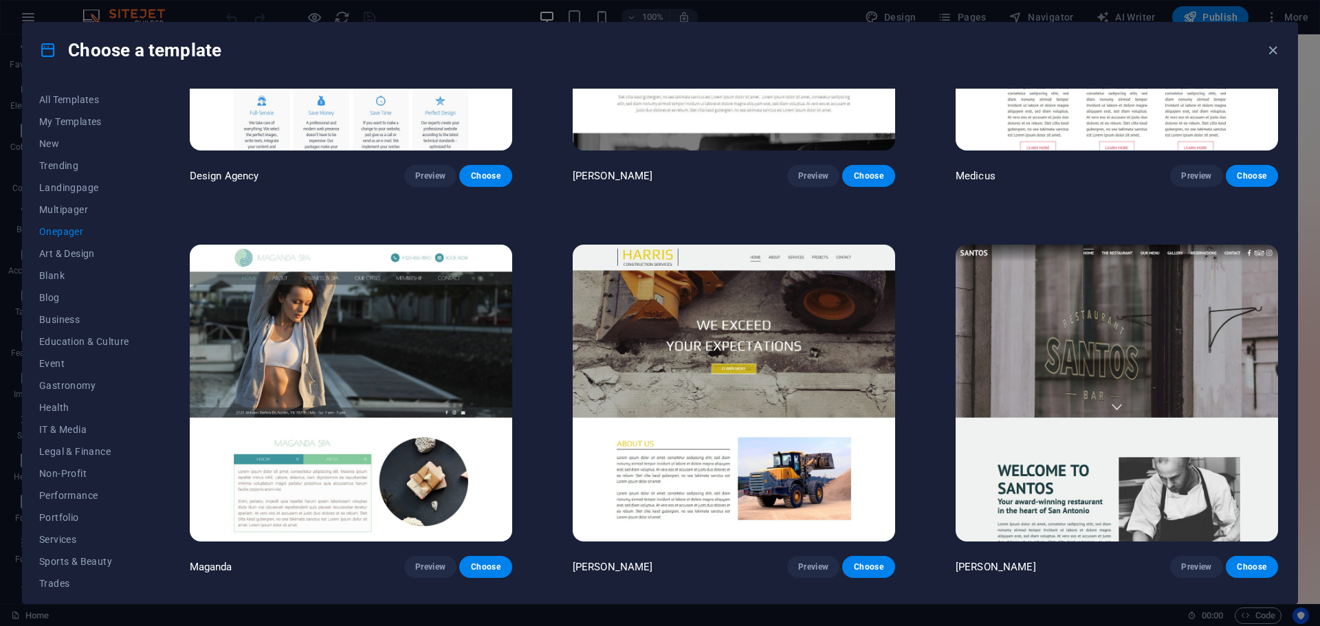
click at [1149, 357] on img at bounding box center [1116, 393] width 322 height 297
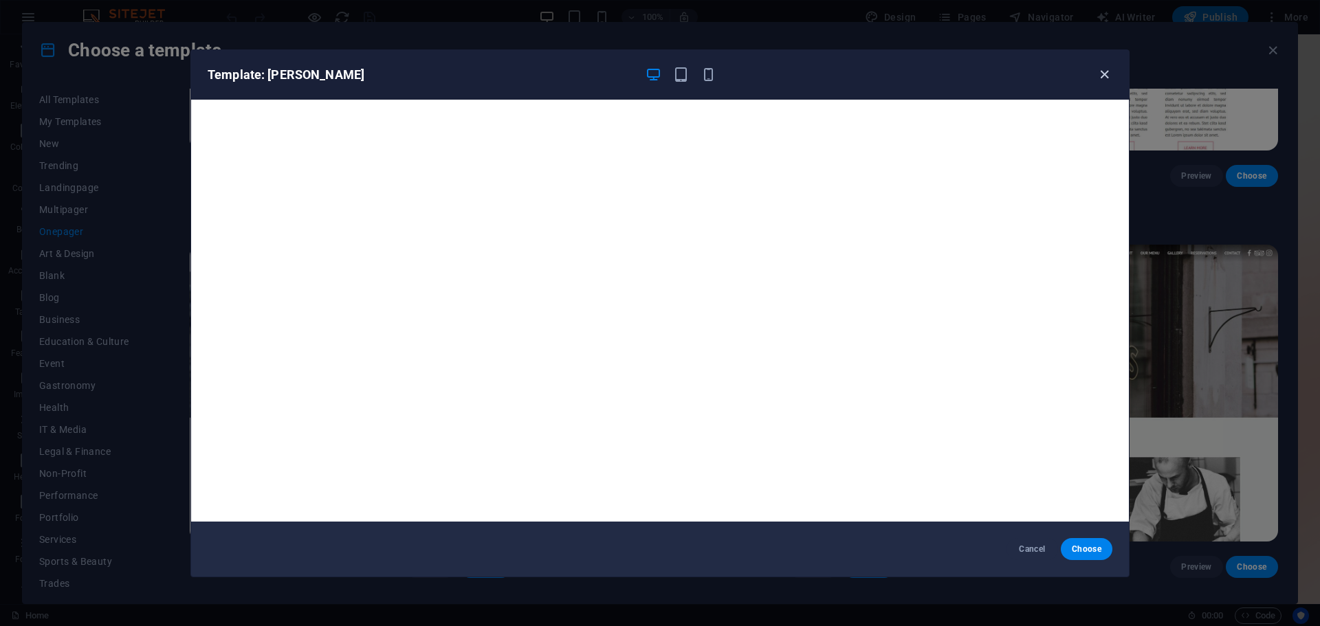
click at [1102, 78] on icon "button" at bounding box center [1104, 75] width 16 height 16
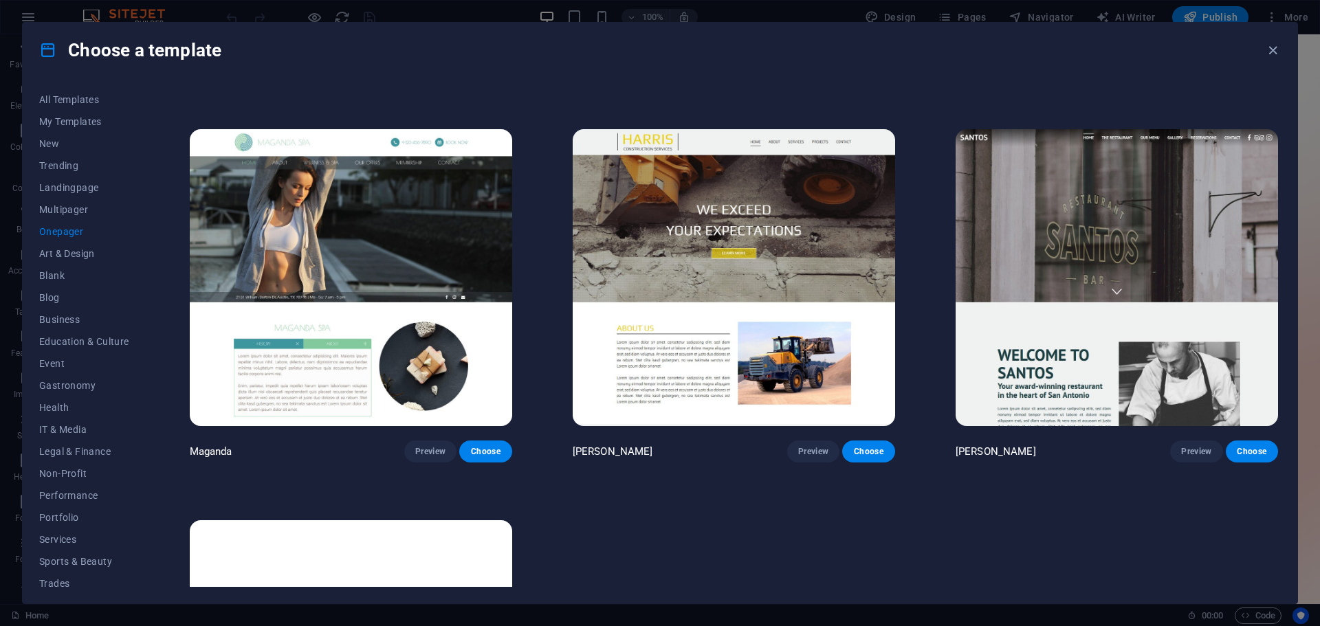
scroll to position [8385, 0]
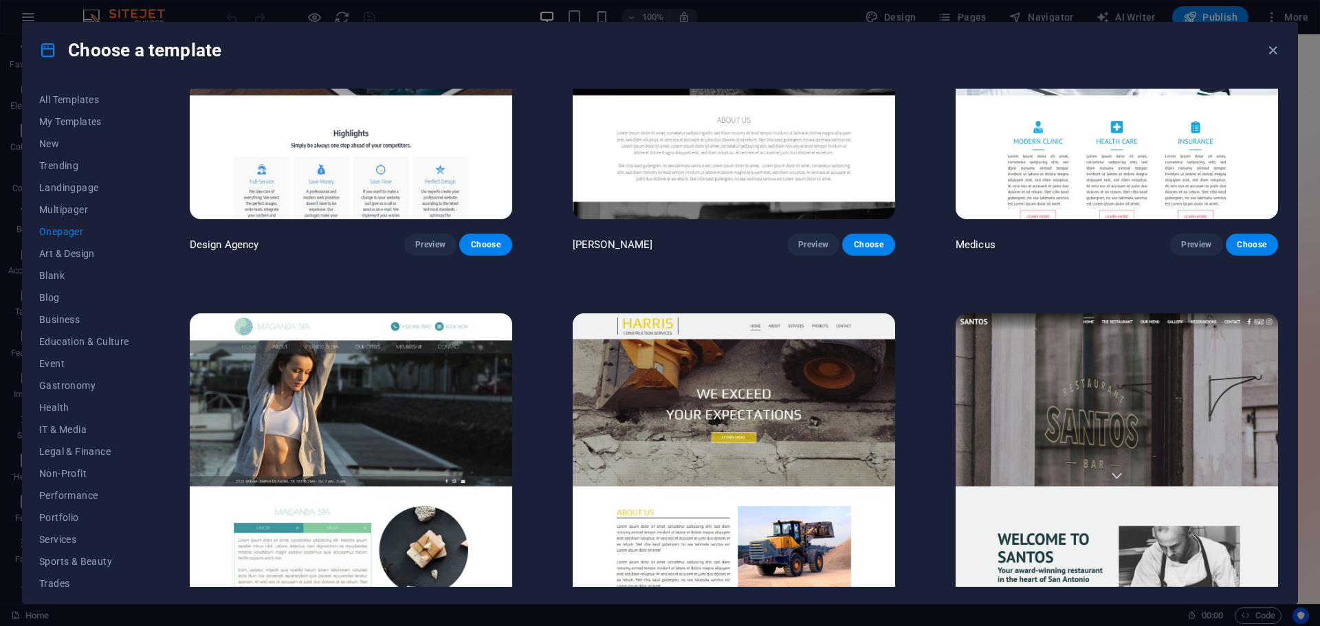
click at [353, 346] on img at bounding box center [351, 461] width 322 height 297
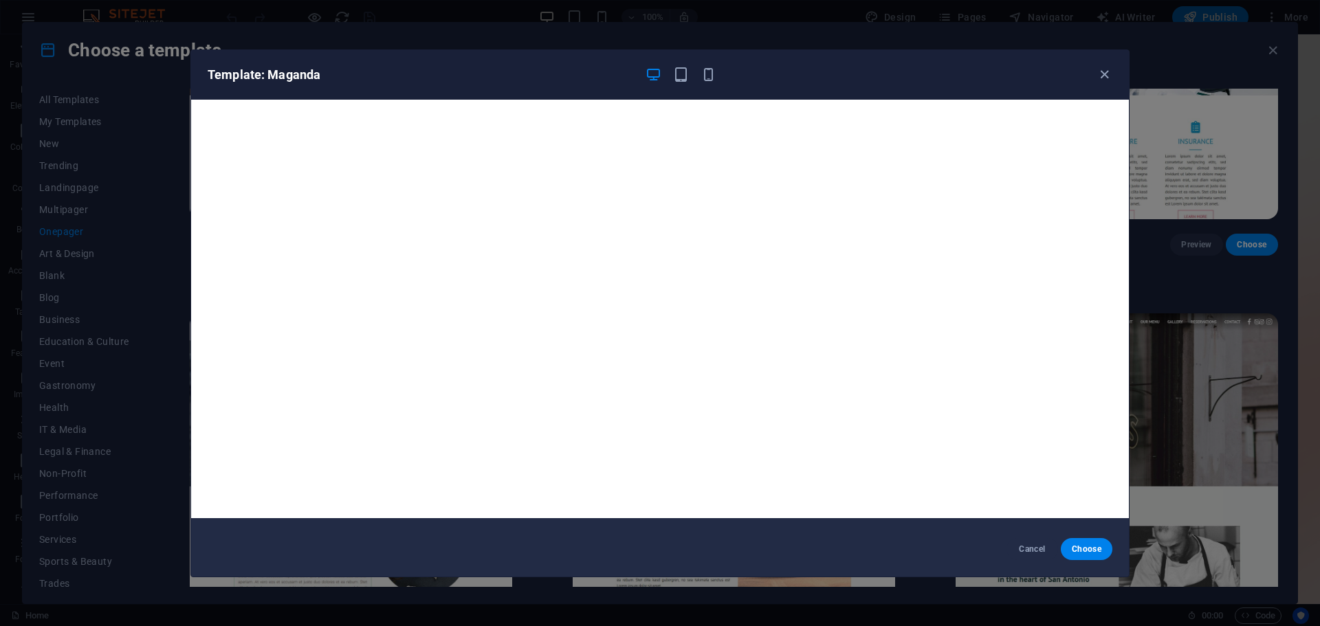
scroll to position [0, 0]
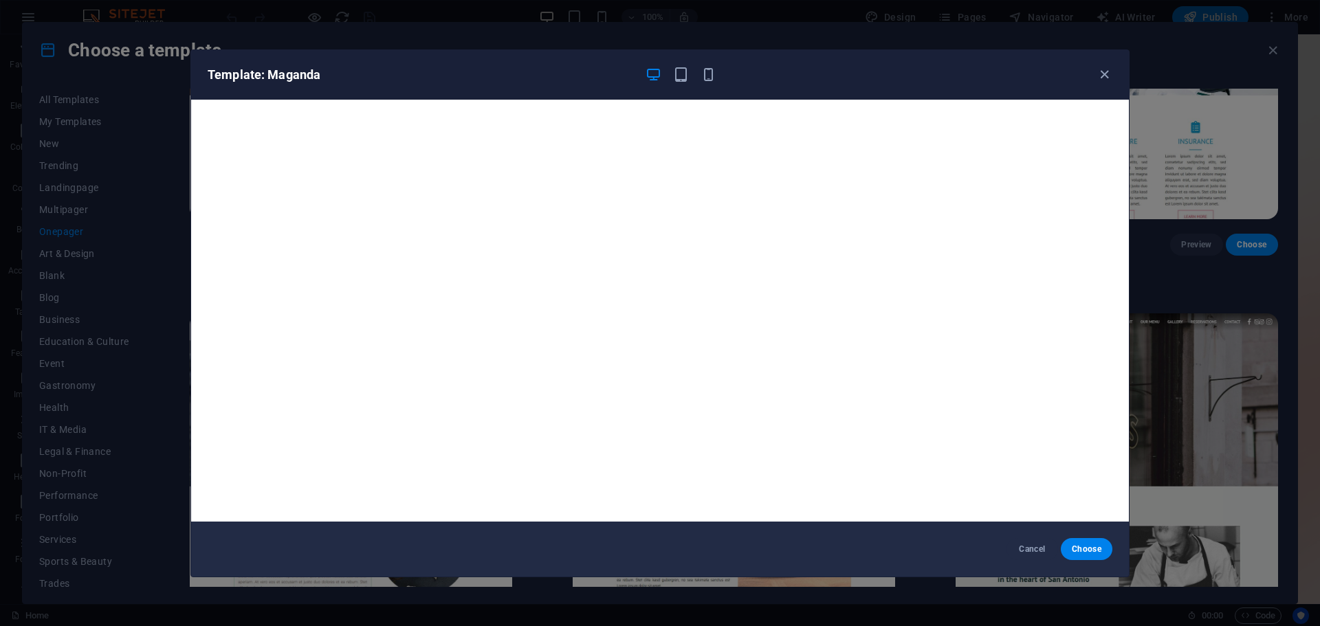
click at [1227, 339] on div "Template: Maganda Cancel Choose" at bounding box center [660, 313] width 1320 height 626
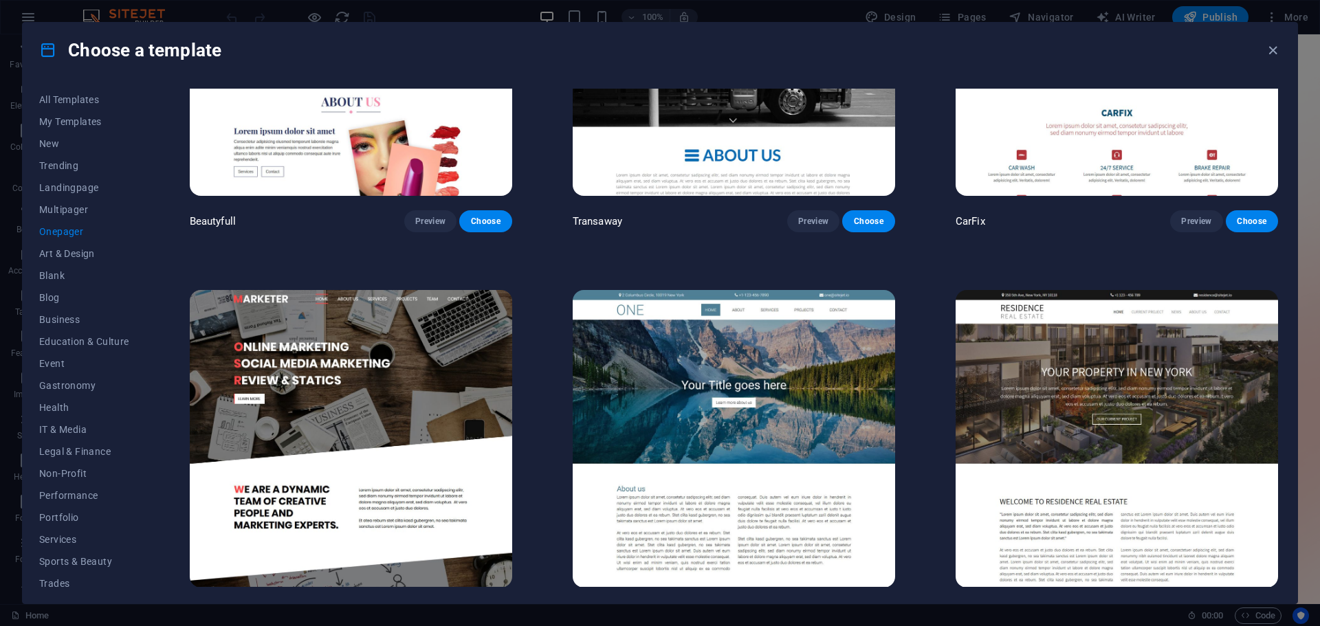
scroll to position [7629, 0]
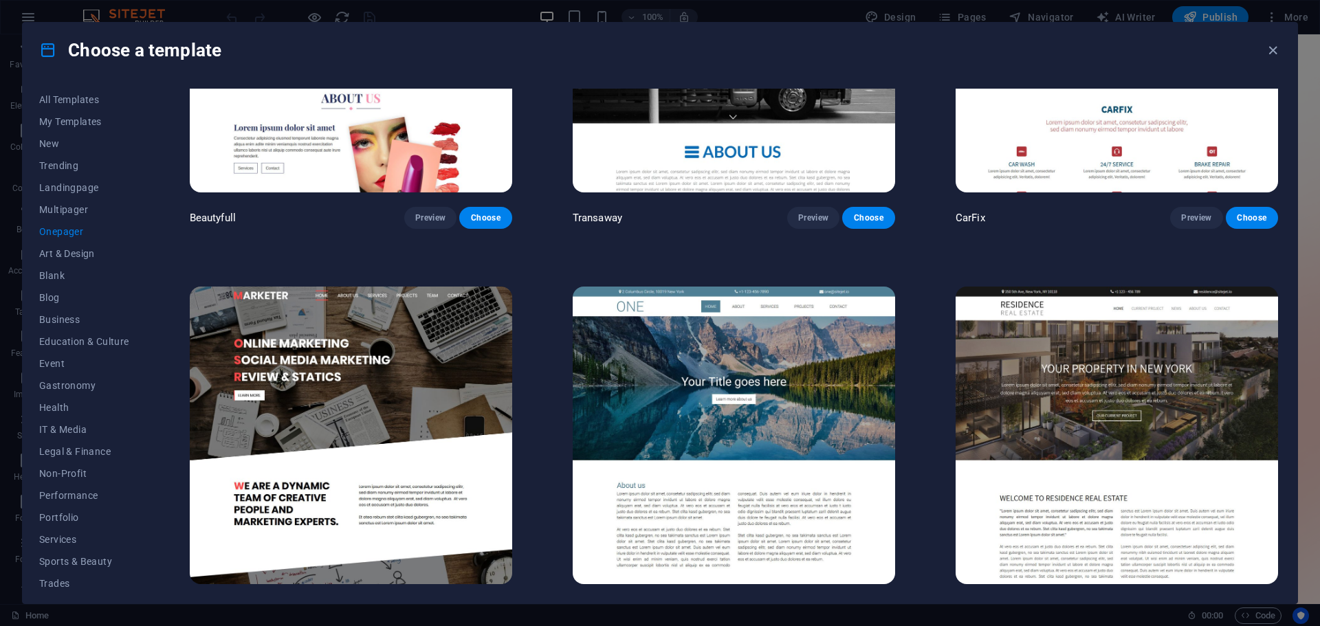
click at [425, 304] on img at bounding box center [351, 435] width 322 height 297
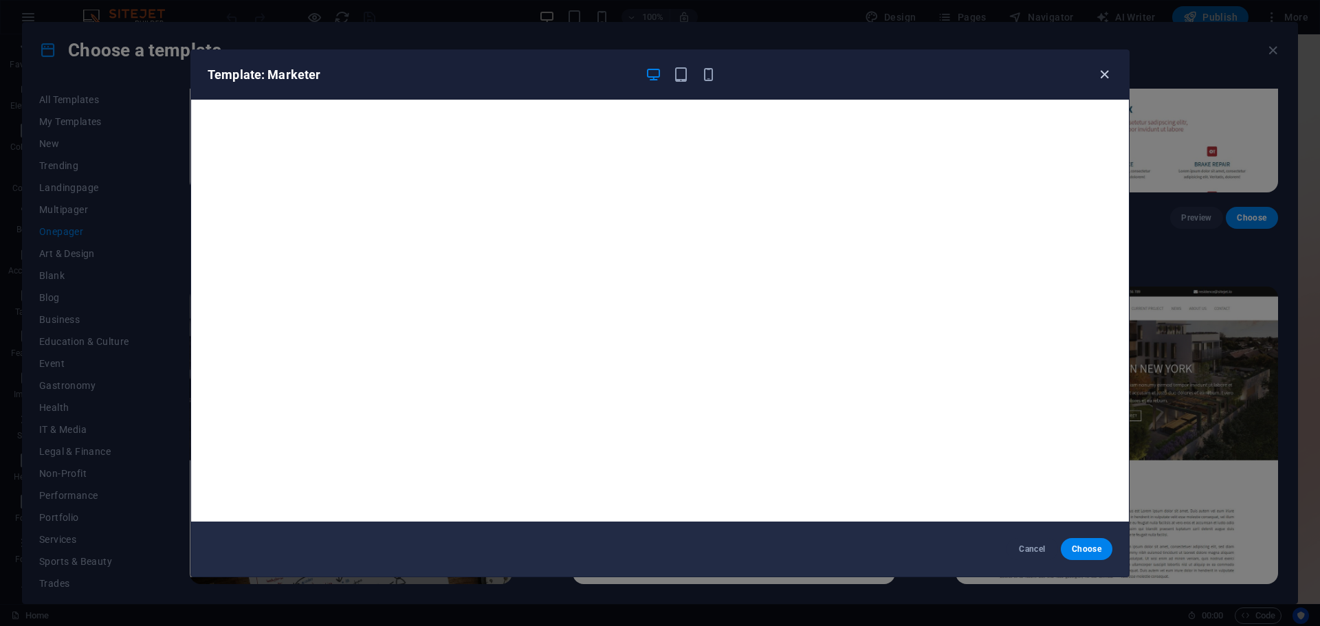
click at [1101, 74] on icon "button" at bounding box center [1104, 75] width 16 height 16
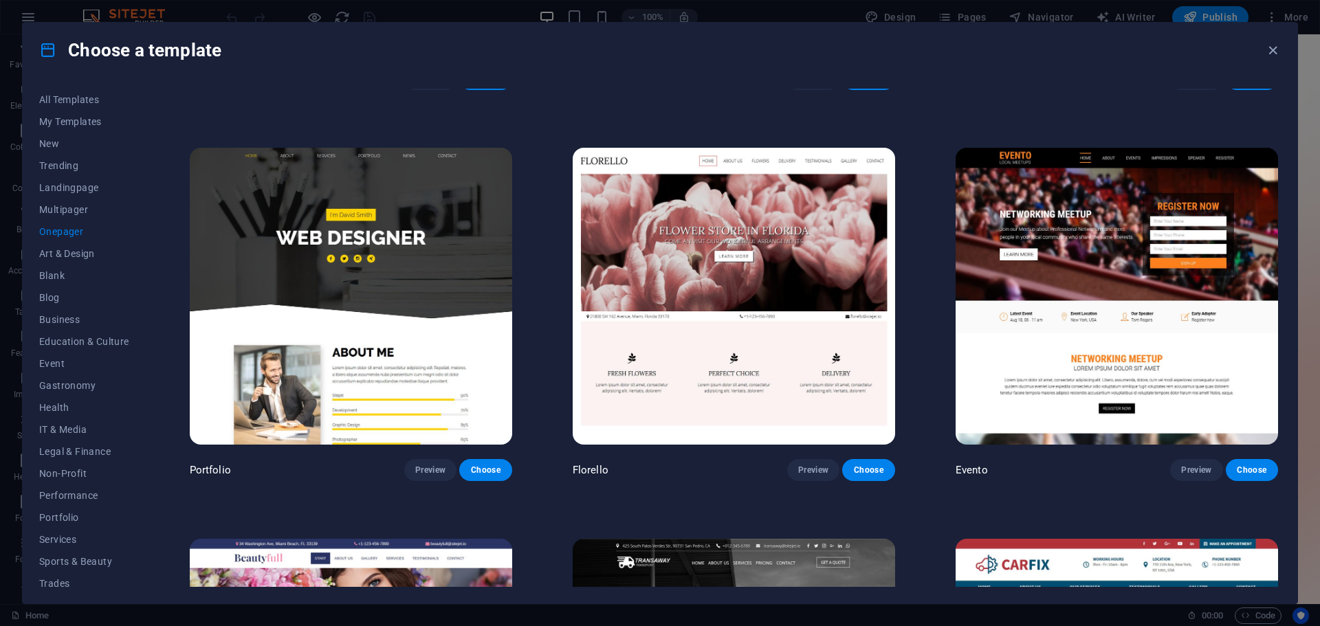
scroll to position [6942, 0]
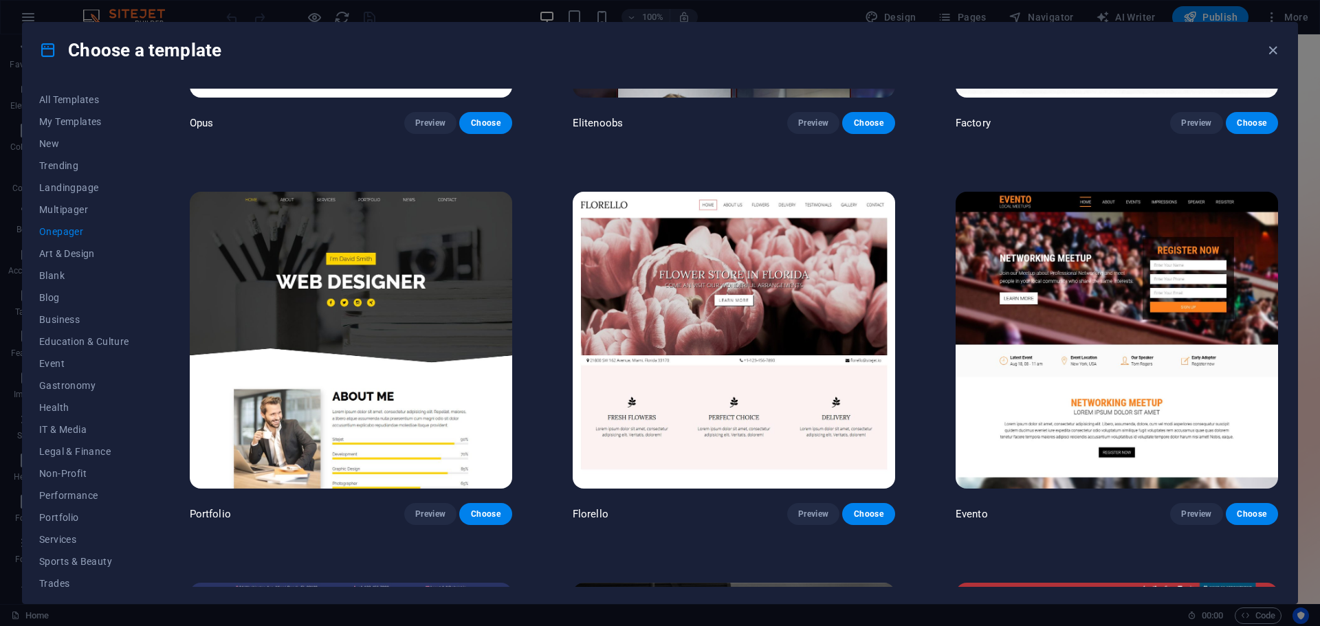
click at [769, 335] on img at bounding box center [734, 340] width 322 height 297
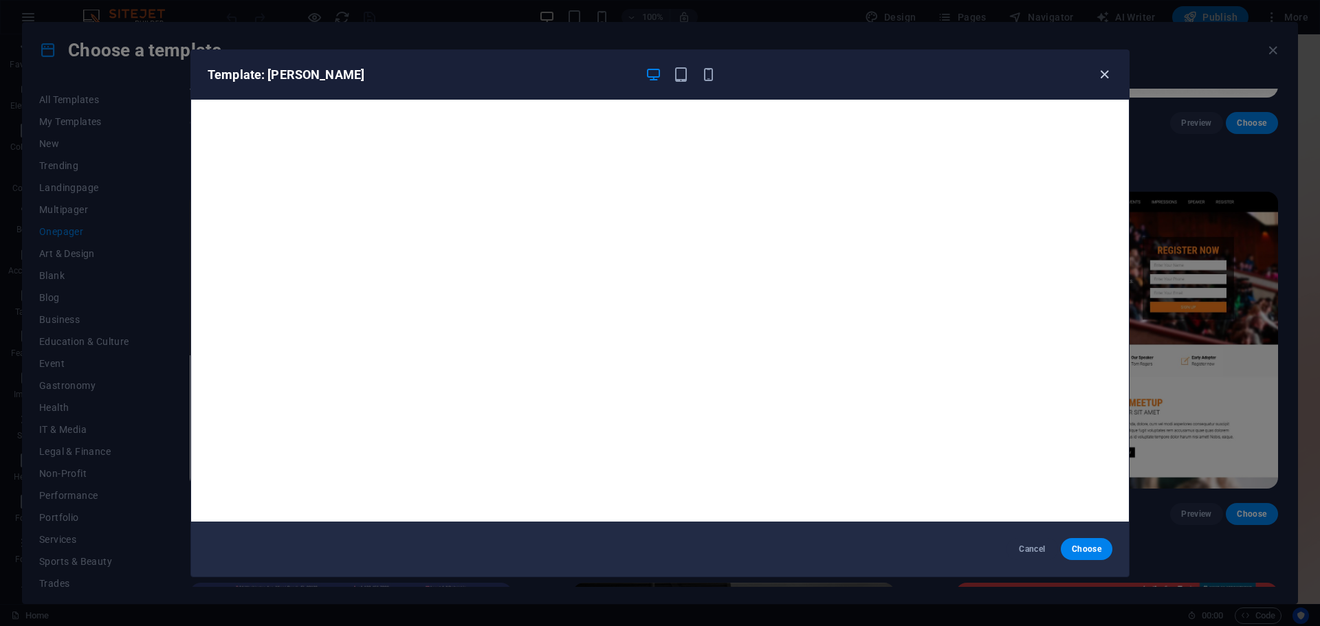
click at [1108, 77] on icon "button" at bounding box center [1104, 75] width 16 height 16
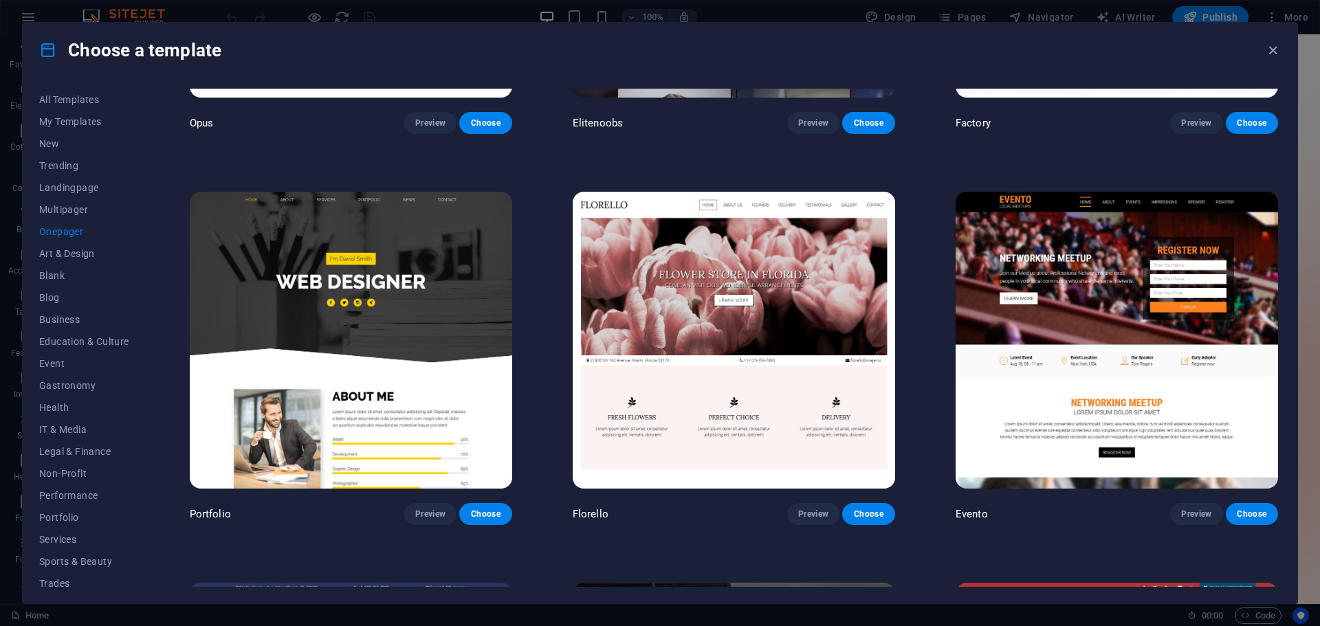
click at [749, 326] on img at bounding box center [734, 340] width 322 height 297
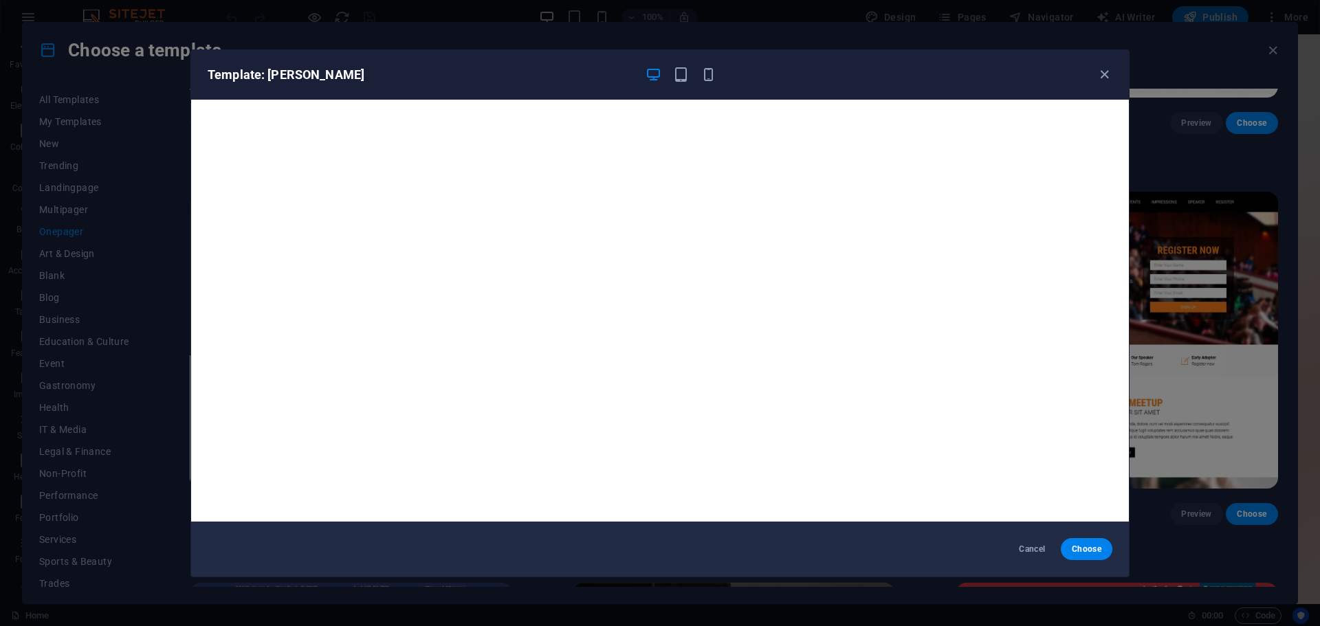
click at [1112, 82] on div "Template: Florello" at bounding box center [660, 74] width 938 height 49
click at [1105, 72] on icon "button" at bounding box center [1104, 75] width 16 height 16
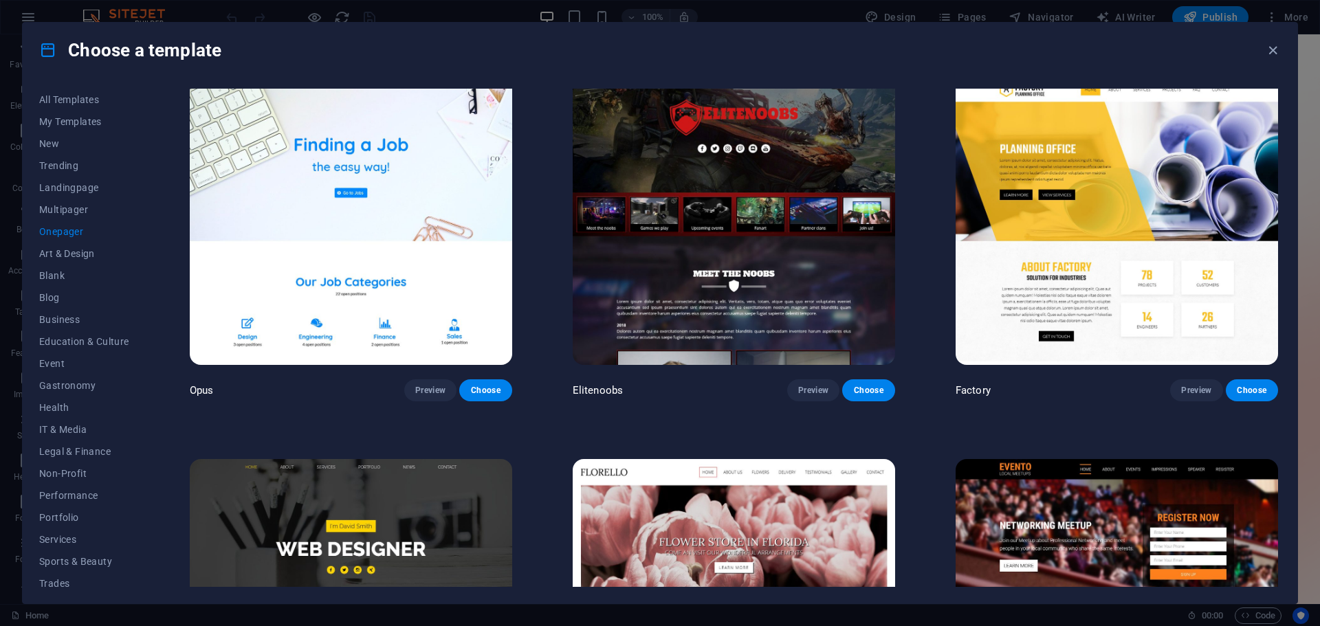
scroll to position [6667, 0]
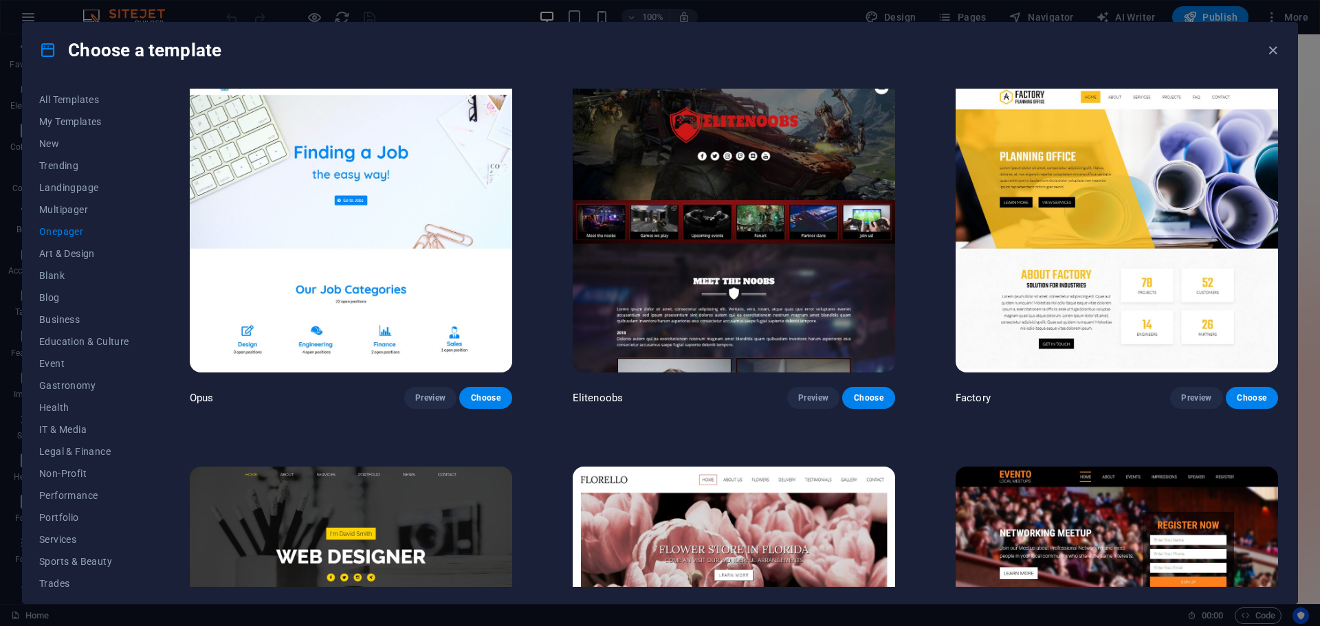
click at [300, 254] on img at bounding box center [351, 224] width 322 height 297
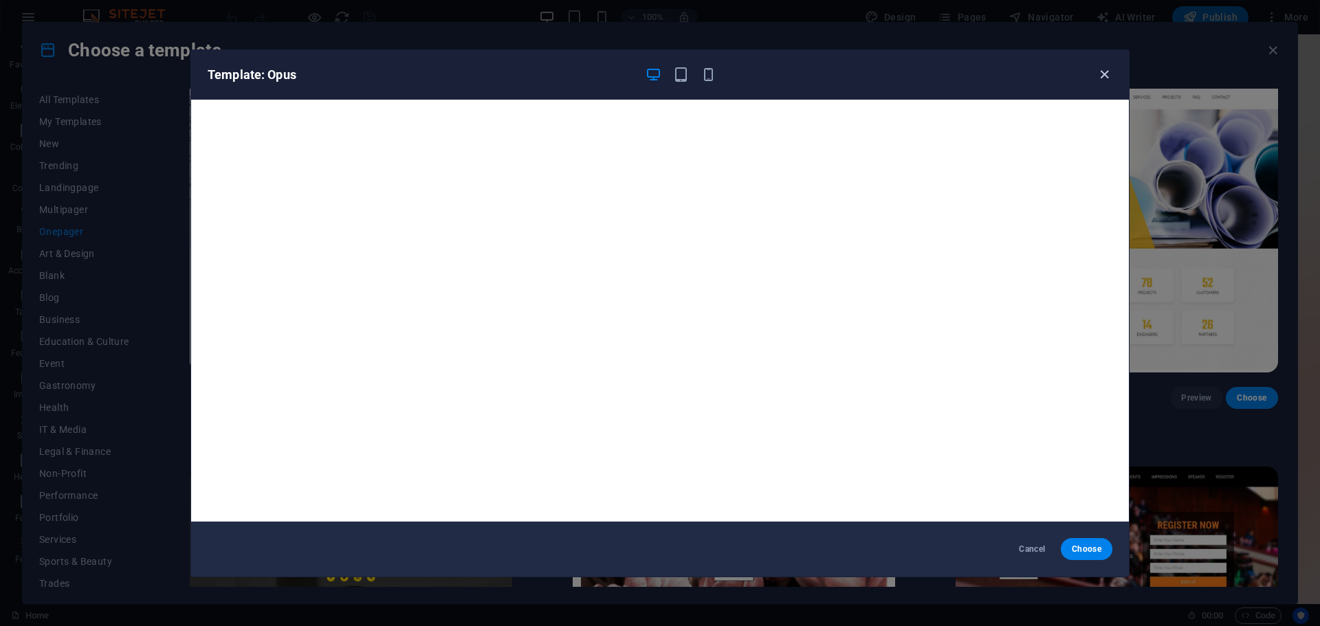
click at [1109, 77] on icon "button" at bounding box center [1104, 75] width 16 height 16
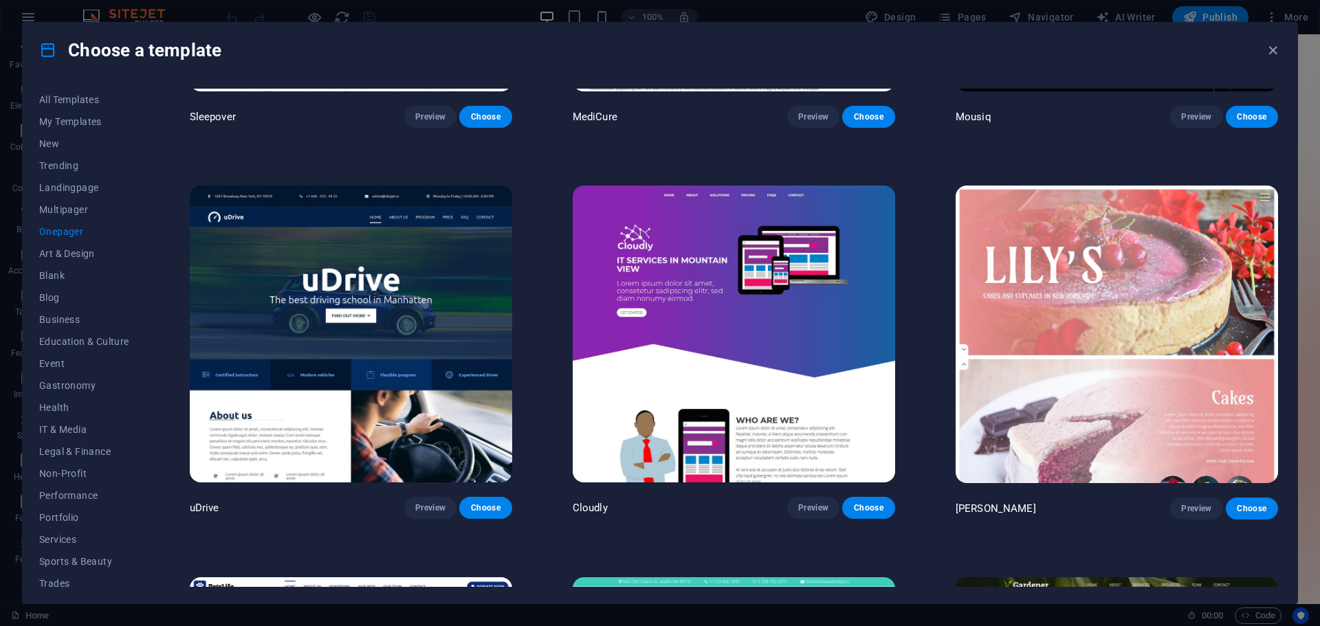
scroll to position [5773, 0]
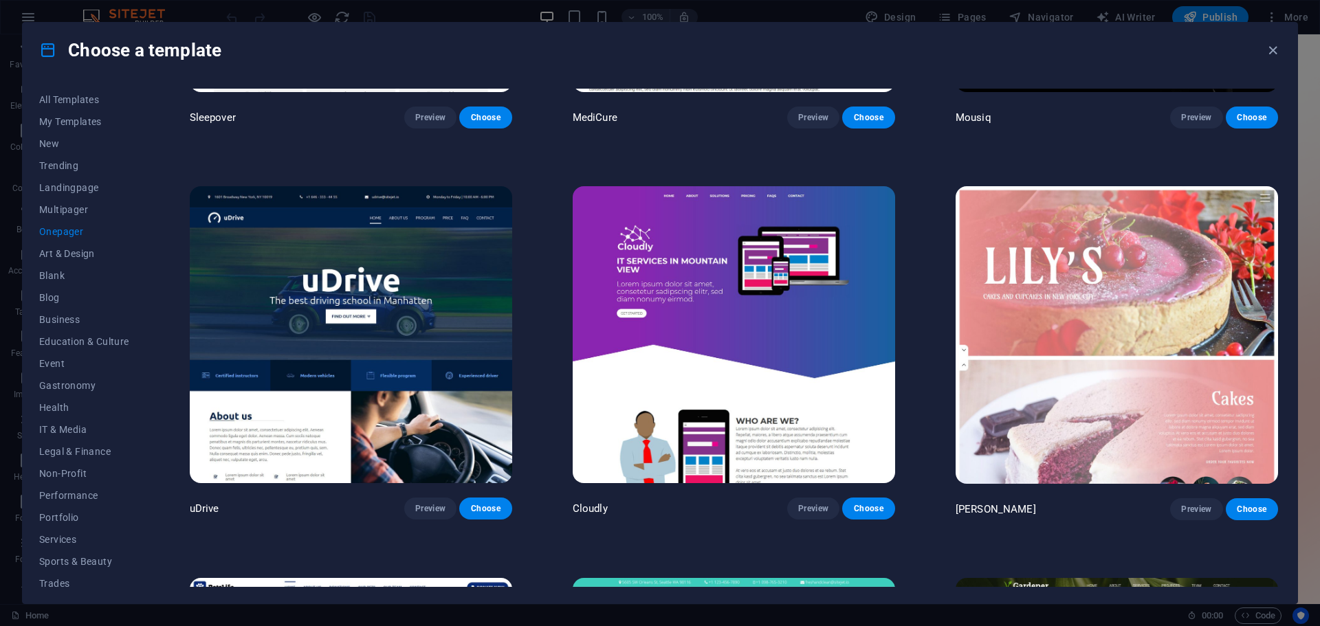
click at [1116, 291] on img at bounding box center [1116, 334] width 322 height 297
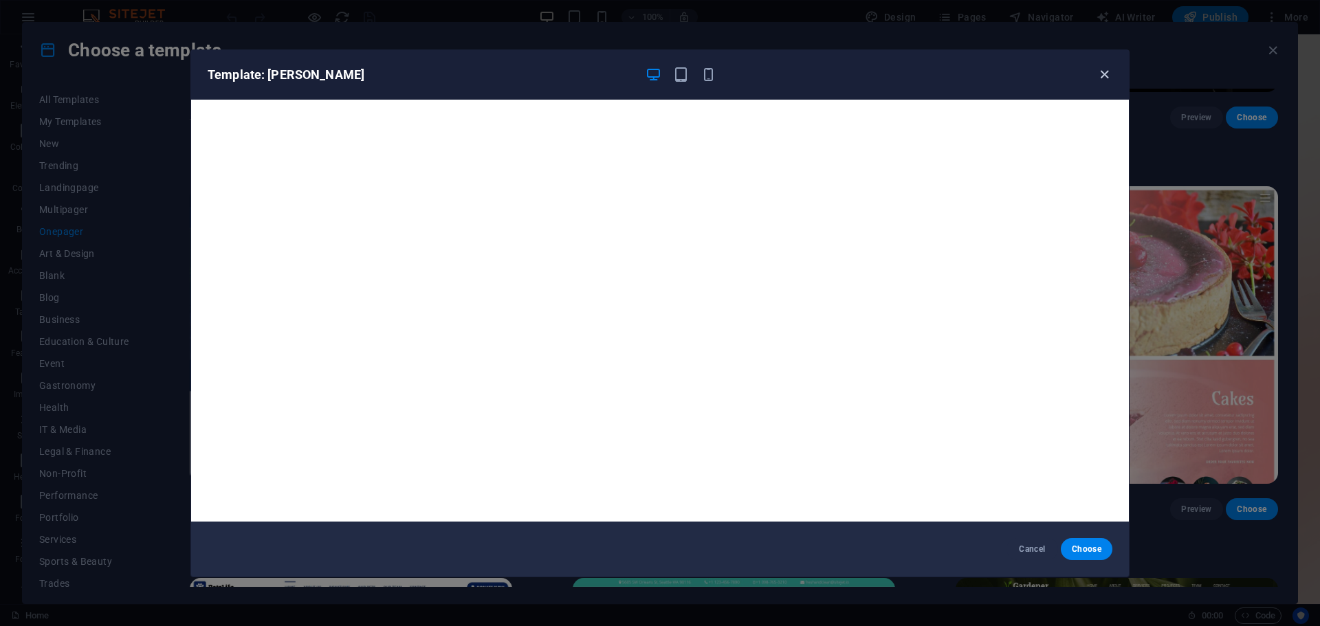
click at [1105, 74] on icon "button" at bounding box center [1104, 75] width 16 height 16
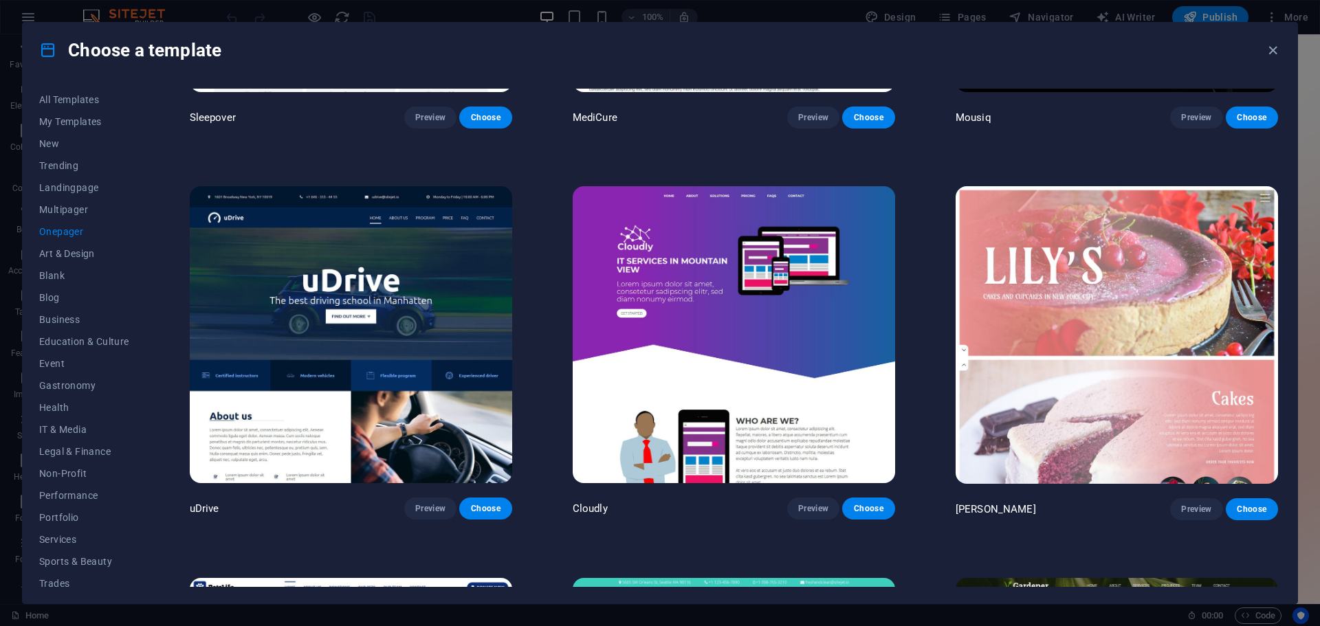
click at [710, 287] on img at bounding box center [734, 334] width 322 height 297
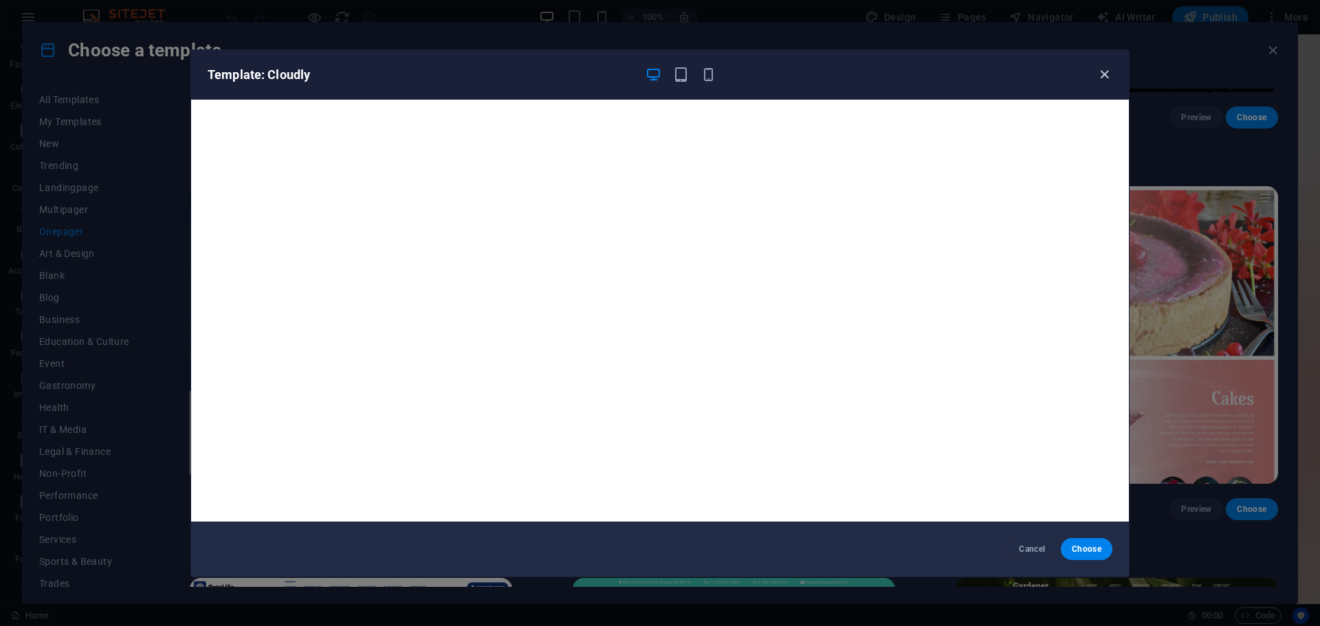
click at [1107, 69] on icon "button" at bounding box center [1104, 75] width 16 height 16
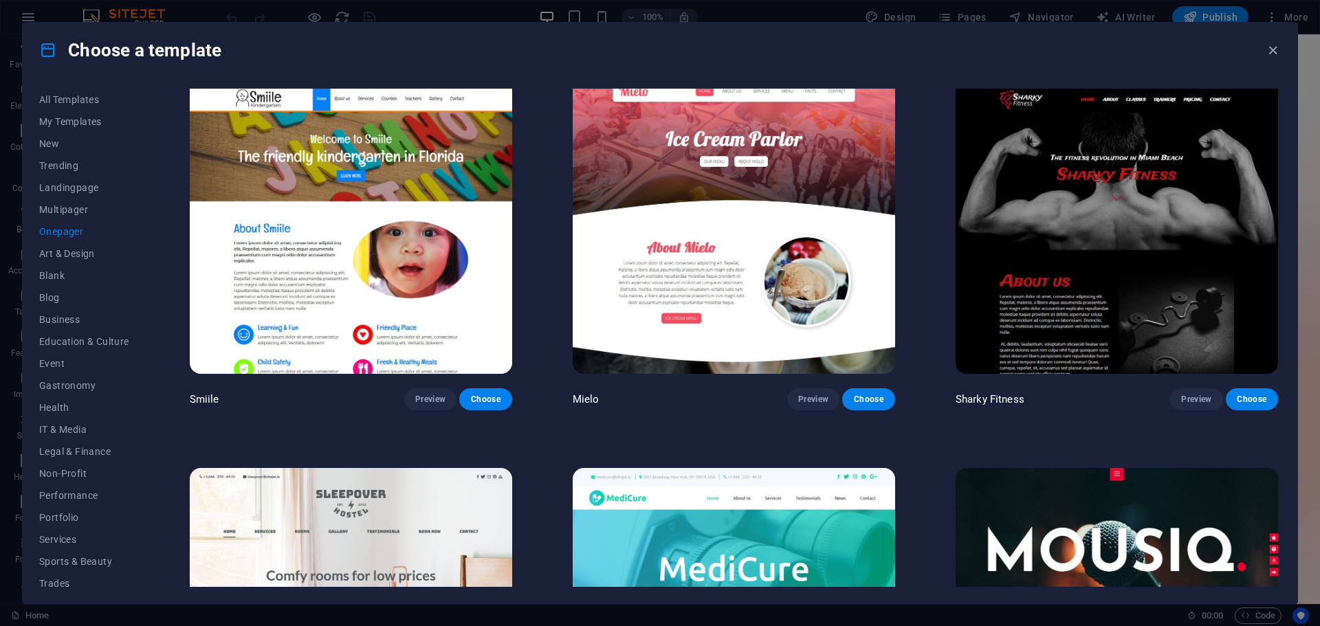
scroll to position [5086, 0]
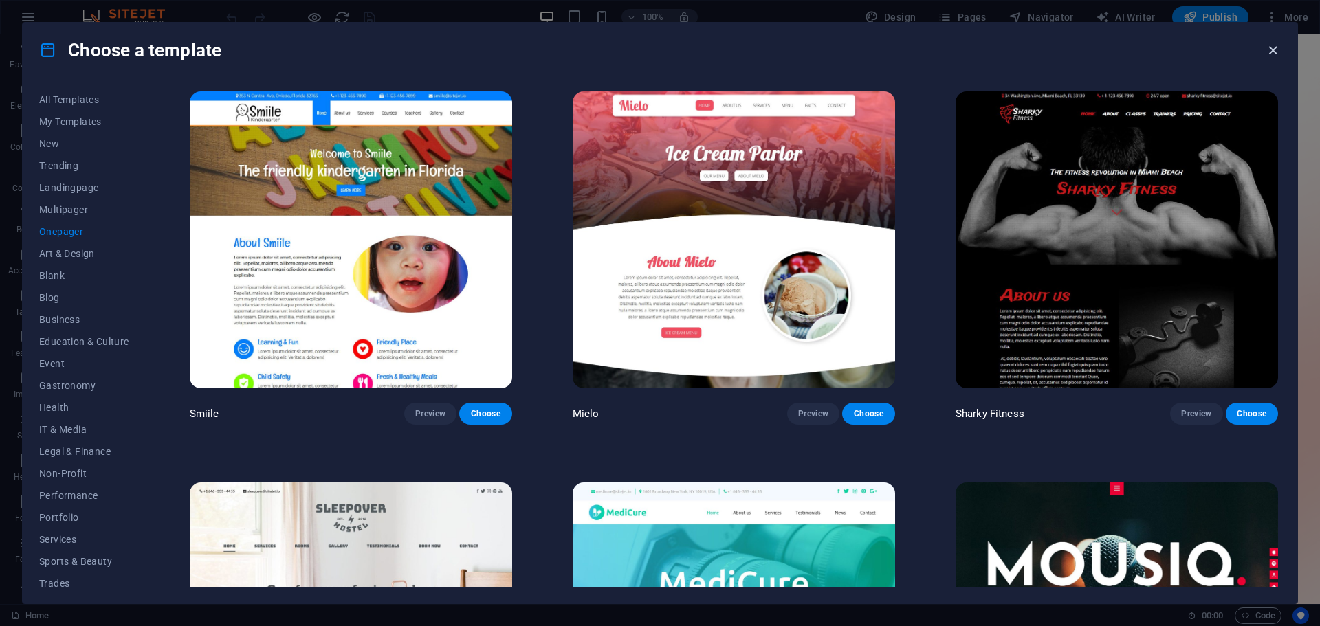
drag, startPoint x: 1275, startPoint y: 51, endPoint x: 1219, endPoint y: 16, distance: 66.0
click at [1275, 51] on icon "button" at bounding box center [1273, 51] width 16 height 16
